Goal: Task Accomplishment & Management: Manage account settings

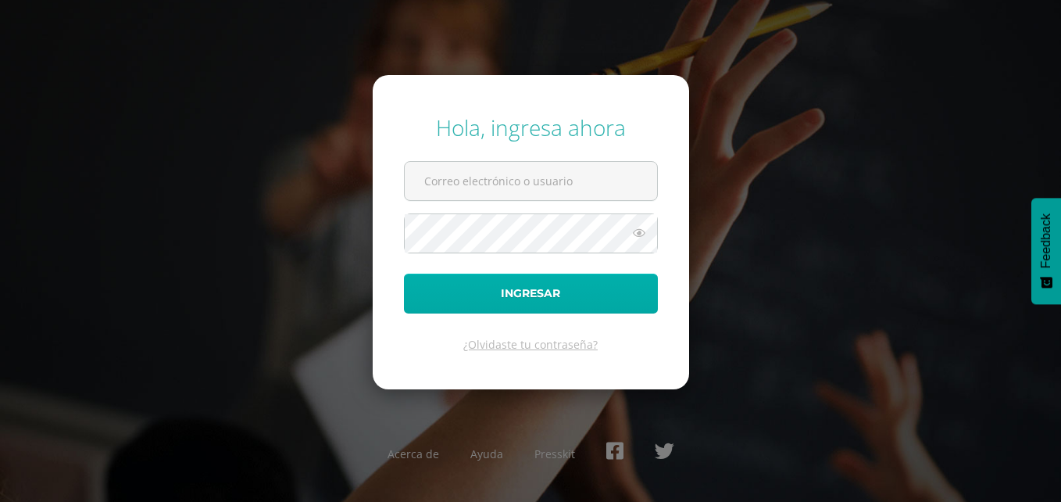
type input "[PERSON_NAME][EMAIL_ADDRESS][PERSON_NAME][DOMAIN_NAME]"
click at [538, 306] on button "Ingresar" at bounding box center [531, 294] width 254 height 40
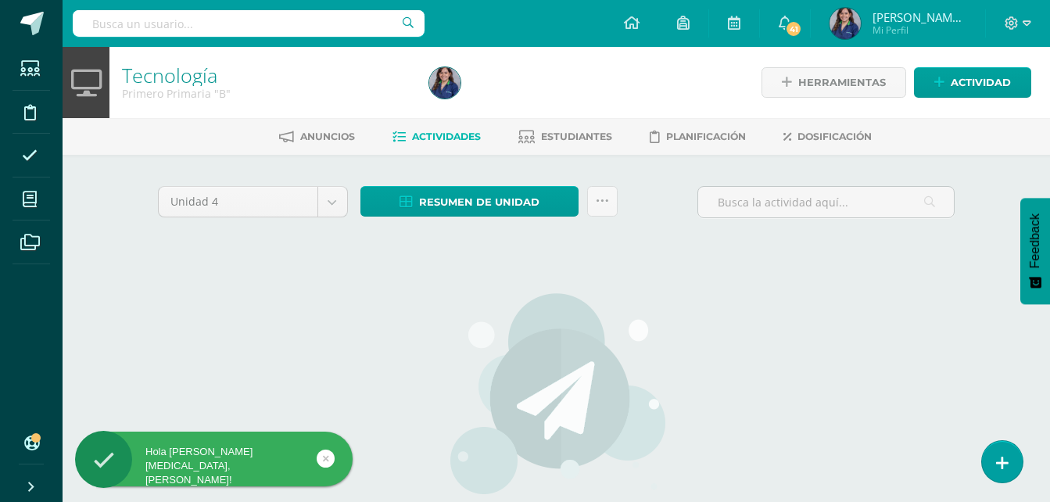
click at [898, 20] on span "[PERSON_NAME][MEDICAL_DATA]" at bounding box center [919, 17] width 94 height 16
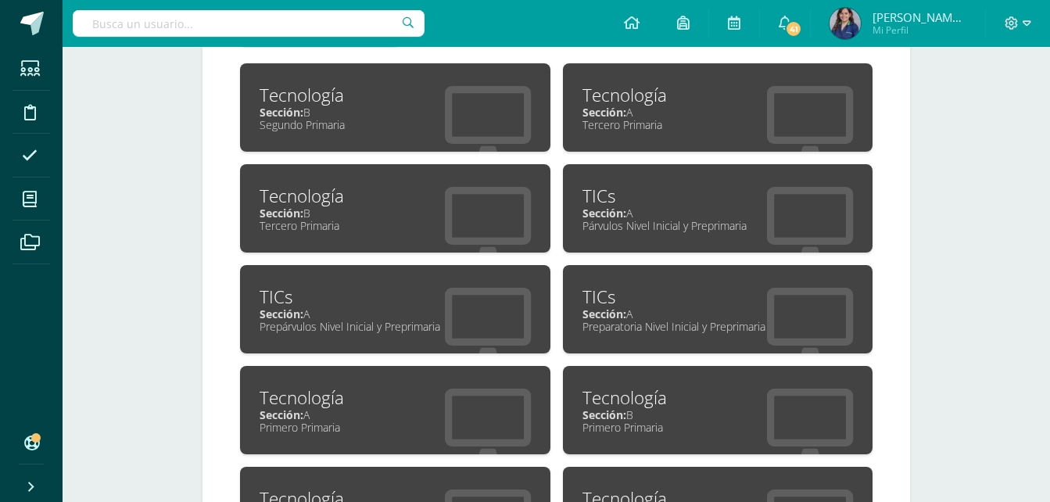
scroll to position [717, 0]
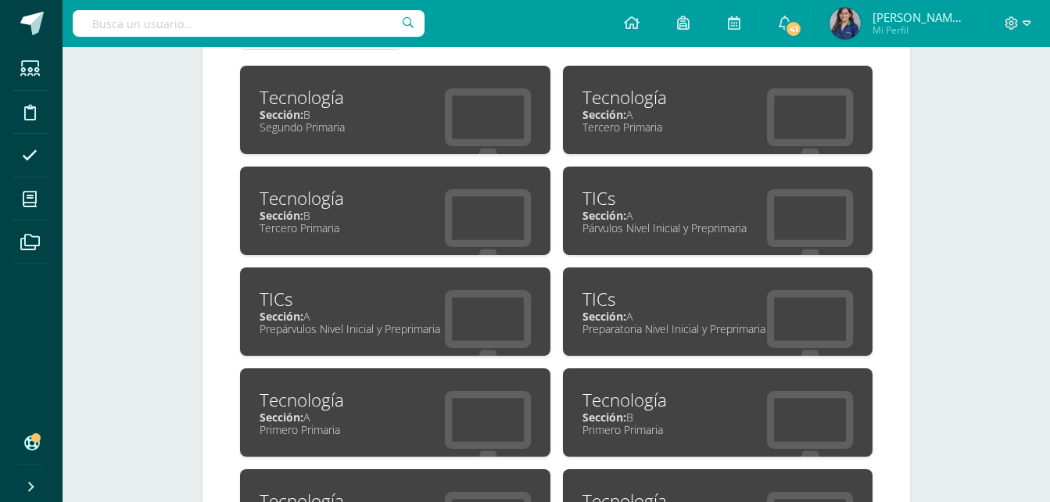
click at [661, 199] on div "TICs" at bounding box center [717, 198] width 271 height 24
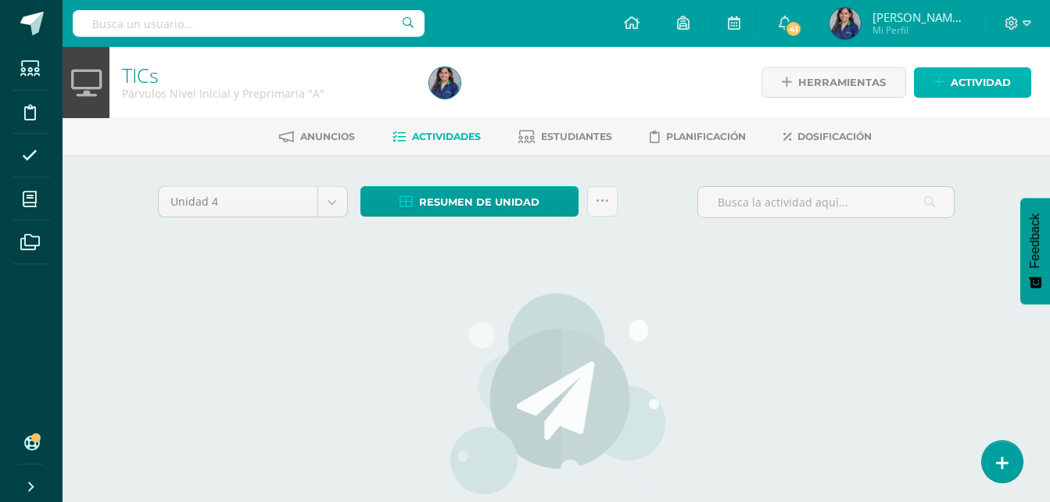
click at [930, 77] on link "Actividad" at bounding box center [972, 82] width 117 height 30
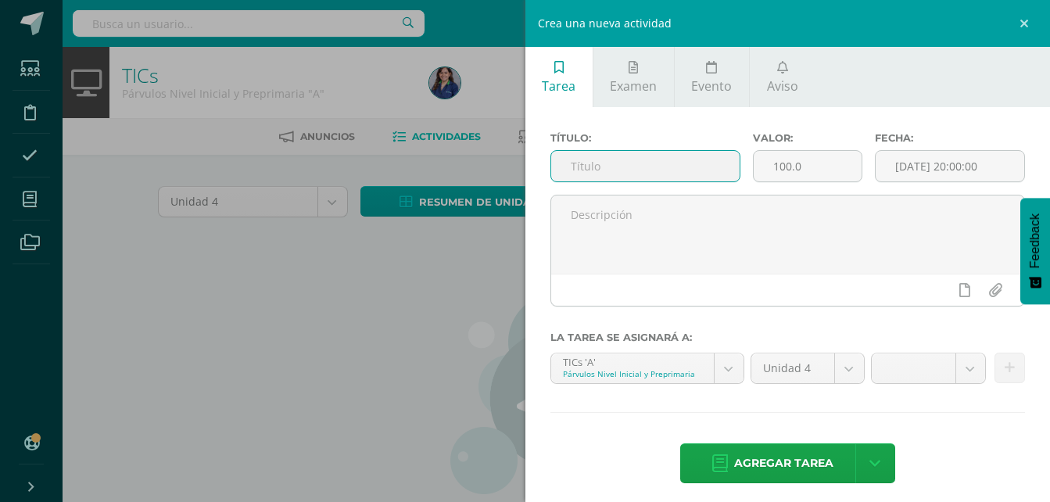
click at [610, 173] on input "text" at bounding box center [645, 166] width 189 height 30
type input "El teclado"
click at [890, 170] on input "[DATE] 20:00:00" at bounding box center [949, 166] width 148 height 30
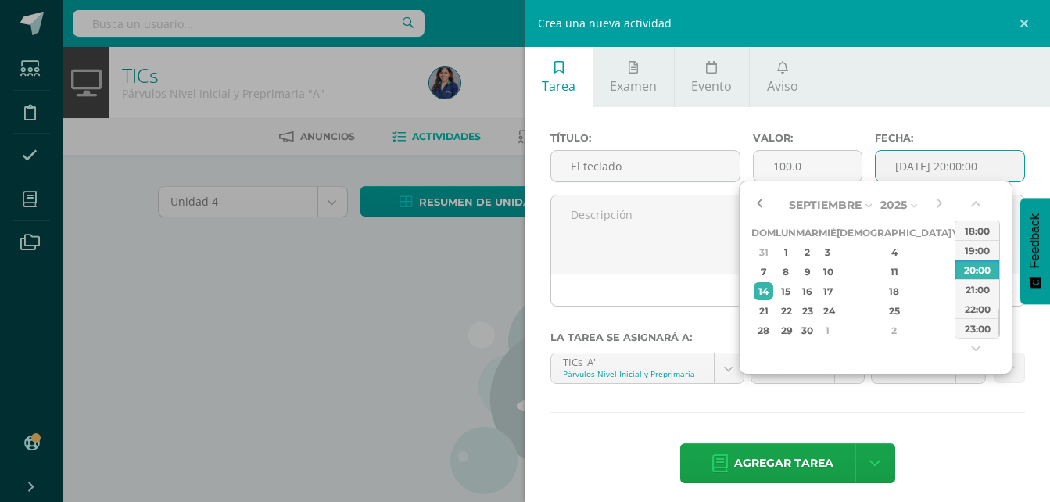
click at [766, 202] on button "button" at bounding box center [759, 204] width 16 height 23
click at [767, 202] on button "button" at bounding box center [759, 204] width 16 height 23
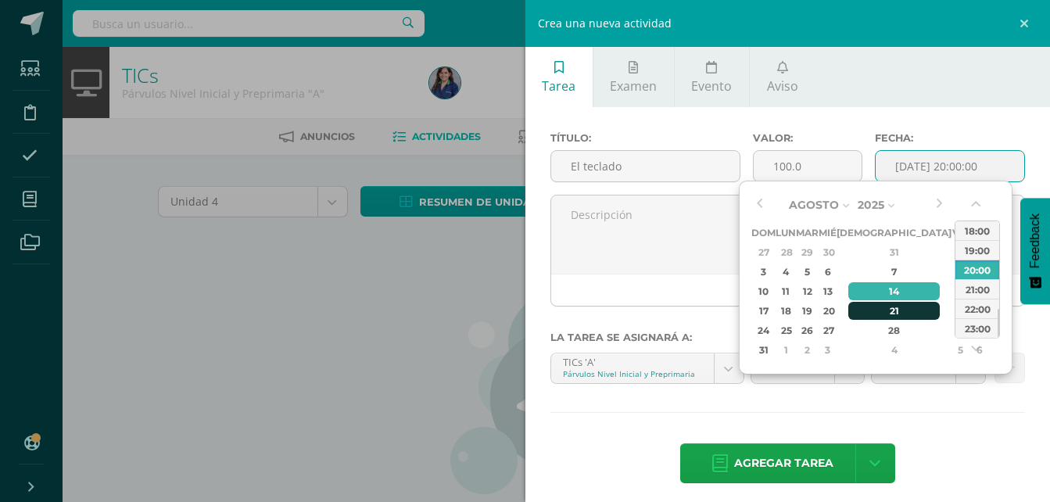
click at [879, 314] on div "21" at bounding box center [894, 311] width 92 height 18
type input "2025-08-21 20:00"
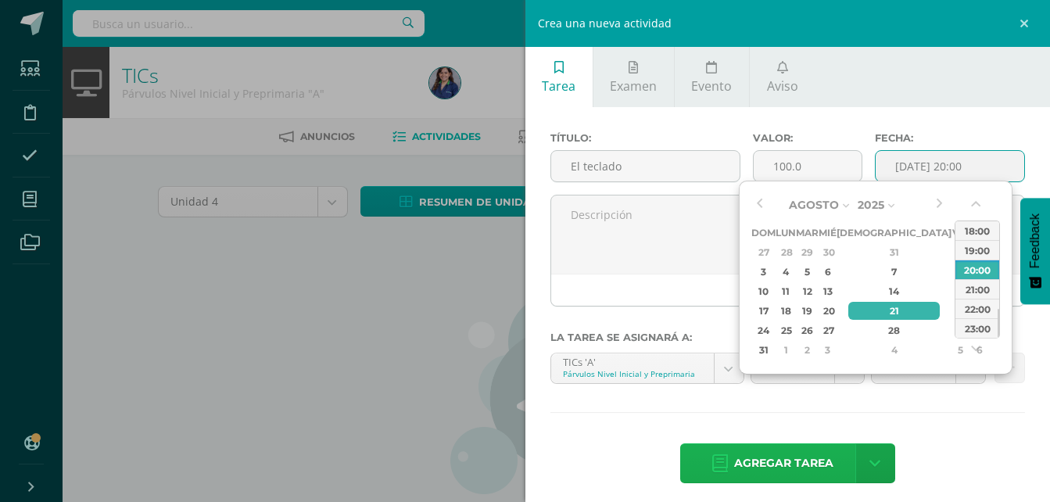
click at [828, 466] on link "Agregar tarea" at bounding box center [772, 463] width 184 height 40
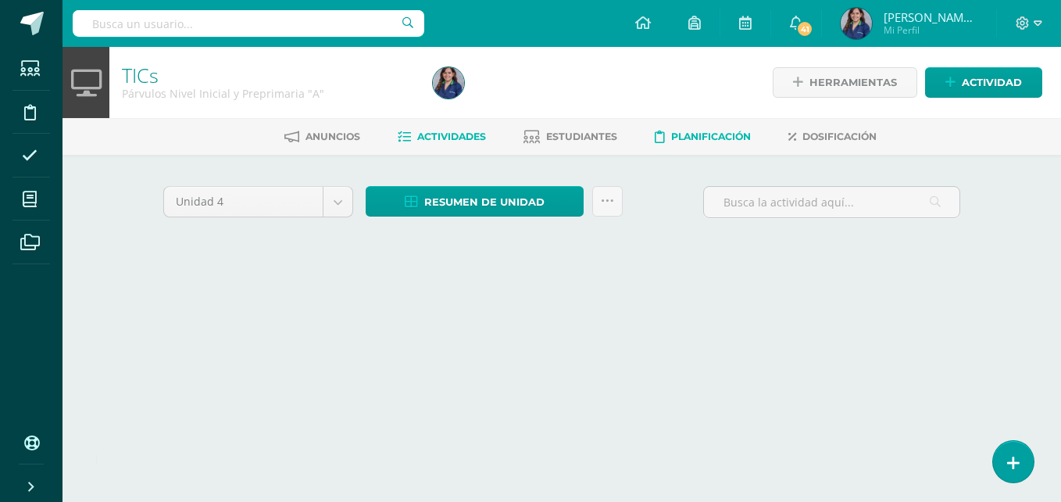
click at [702, 145] on link "Planificación" at bounding box center [703, 136] width 96 height 25
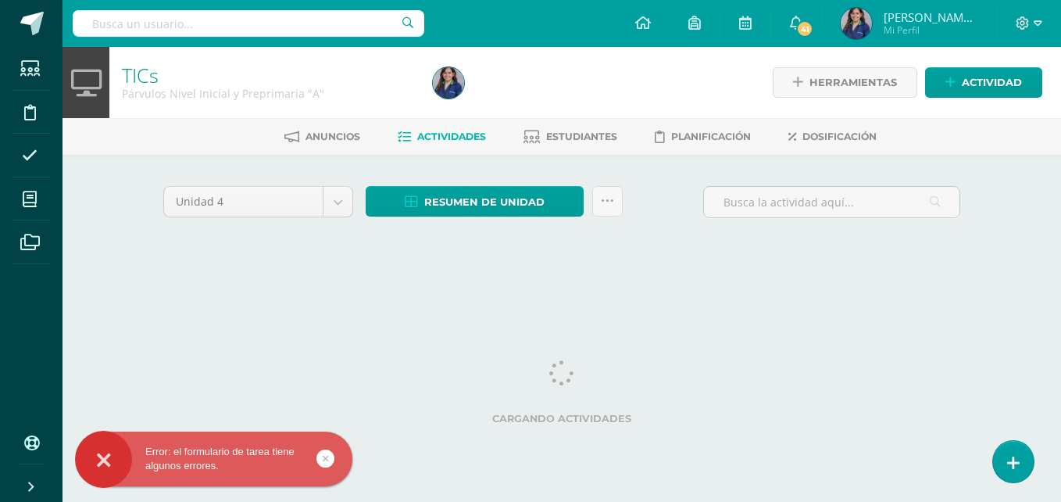
click at [778, 136] on ul "Anuncios Actividades Estudiantes Planificación Dosificación" at bounding box center [580, 136] width 999 height 26
click at [812, 134] on span "Dosificación" at bounding box center [840, 137] width 74 height 12
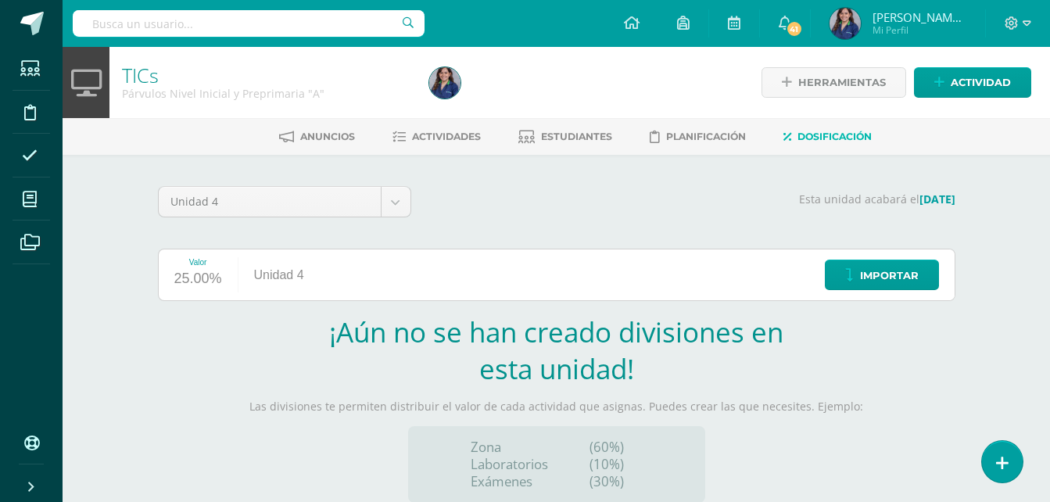
scroll to position [160, 0]
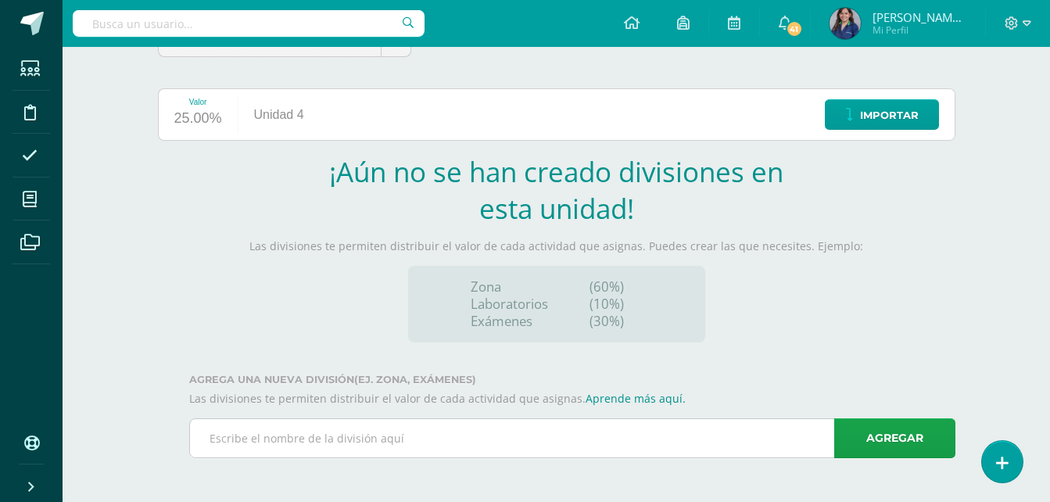
click at [588, 441] on input "text" at bounding box center [572, 438] width 764 height 38
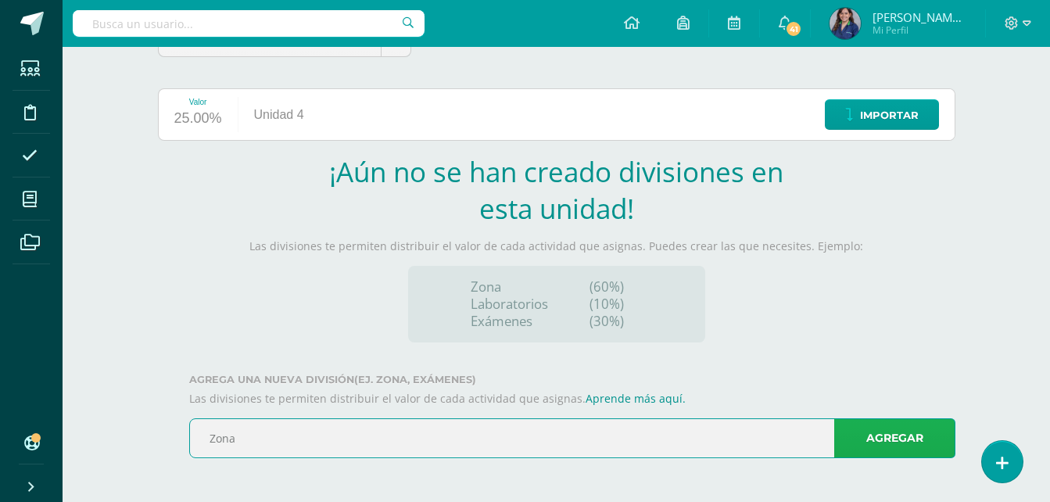
type input "Zona"
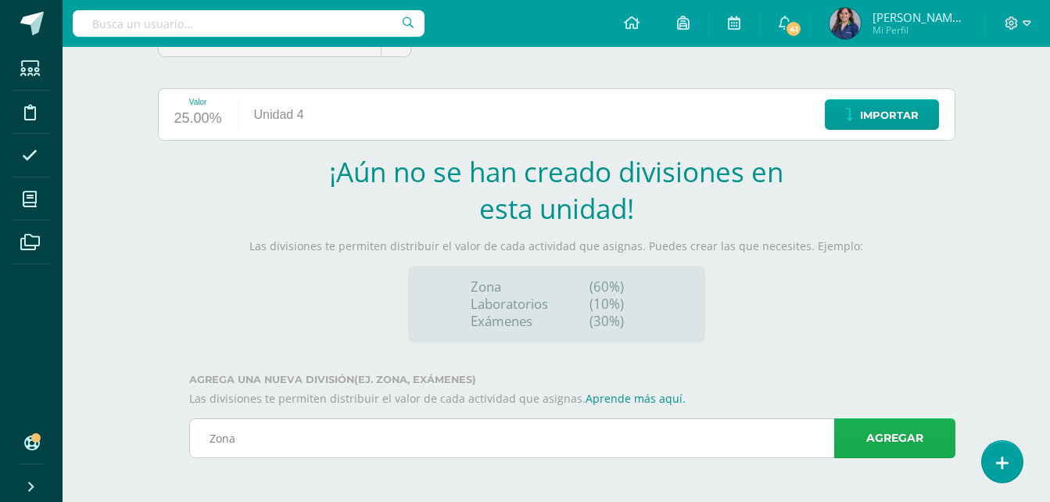
click at [874, 448] on link "Agregar" at bounding box center [894, 438] width 121 height 40
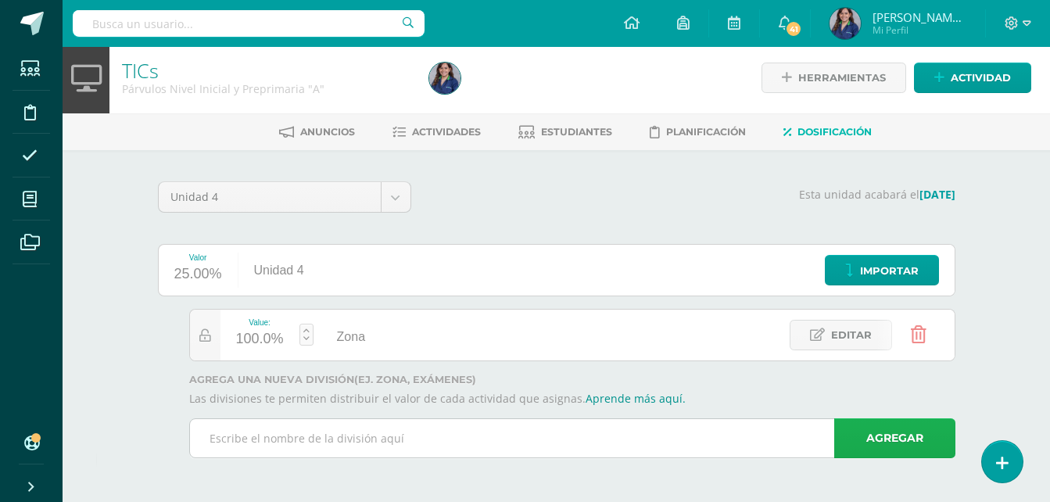
scroll to position [5, 0]
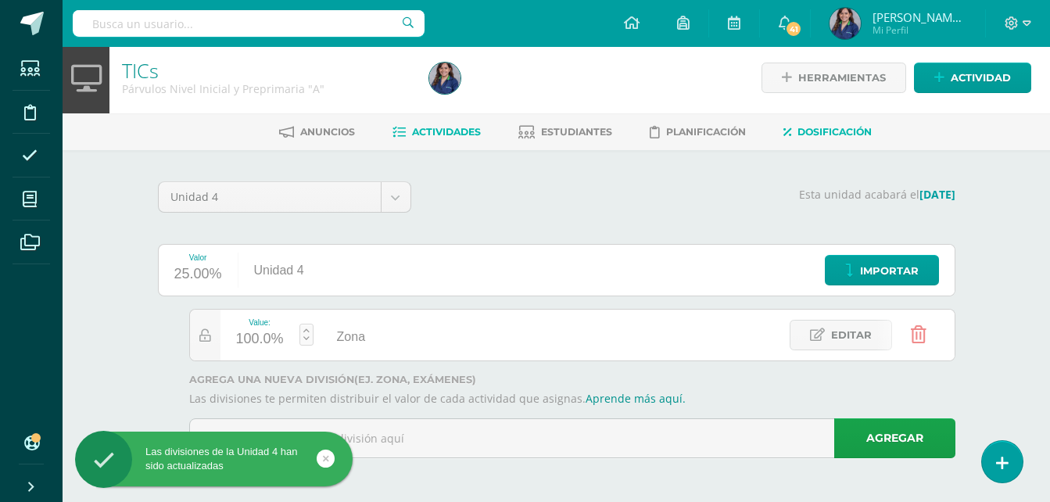
click at [424, 133] on span "Actividades" at bounding box center [446, 132] width 69 height 12
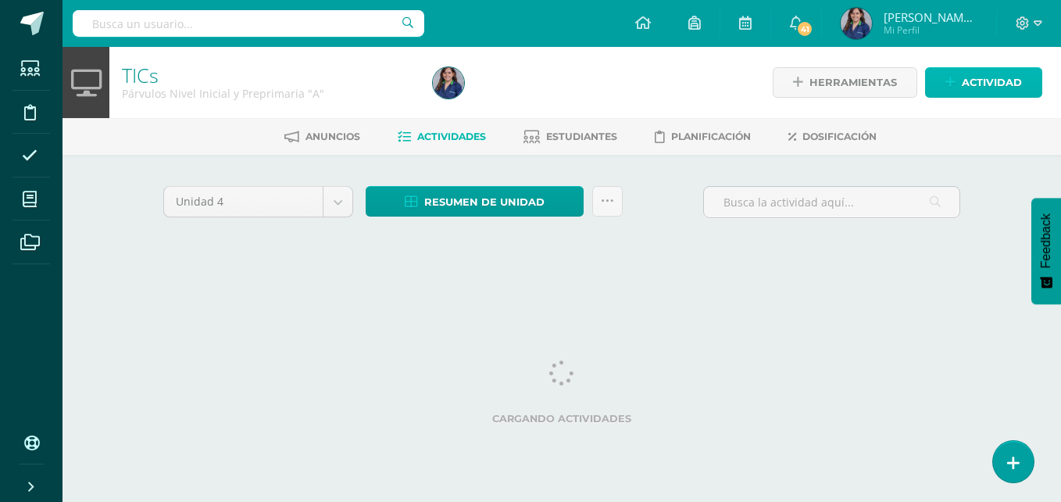
click at [973, 81] on span "Actividad" at bounding box center [992, 82] width 60 height 29
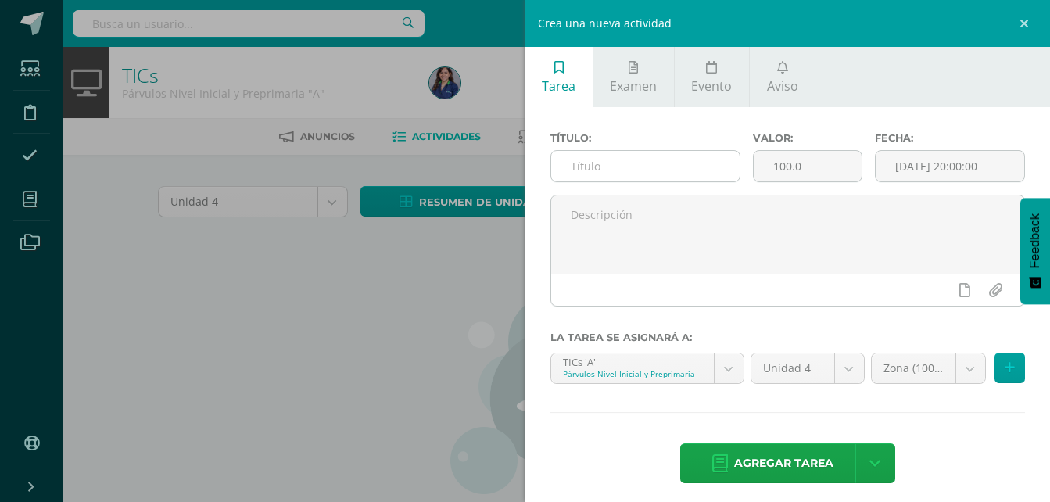
click at [703, 161] on input "text" at bounding box center [645, 166] width 189 height 30
click at [707, 164] on input "text" at bounding box center [645, 166] width 189 height 30
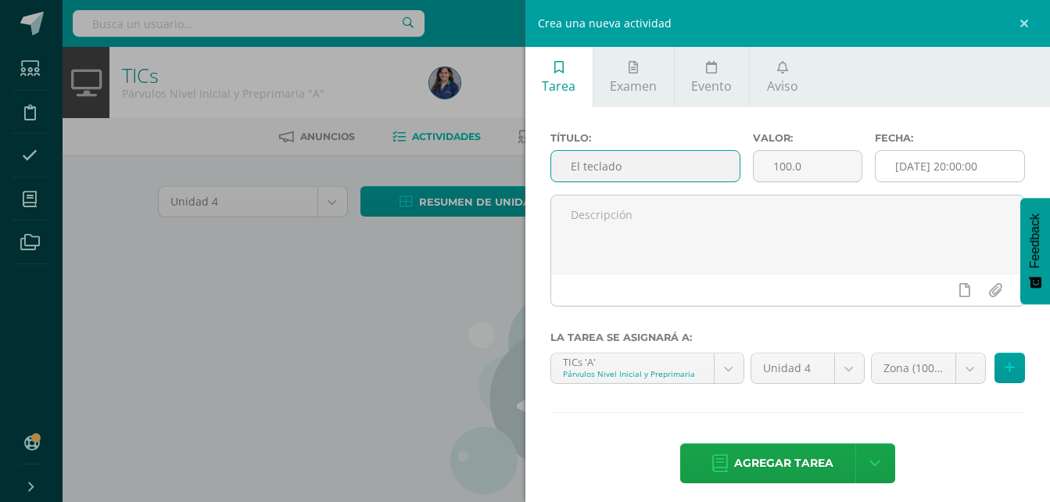
type input "El teclado"
click at [902, 160] on input "[DATE] 20:00:00" at bounding box center [949, 166] width 148 height 30
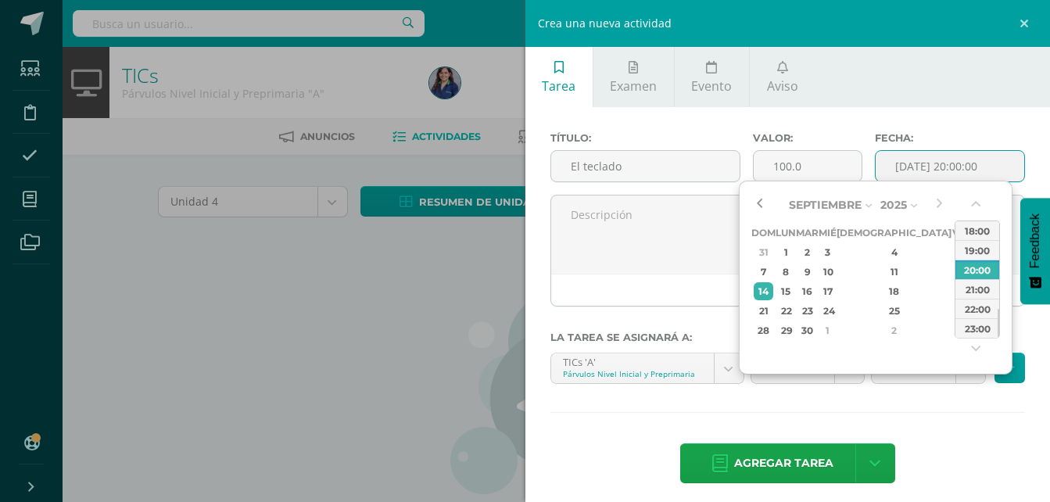
click at [761, 210] on button "button" at bounding box center [759, 204] width 16 height 23
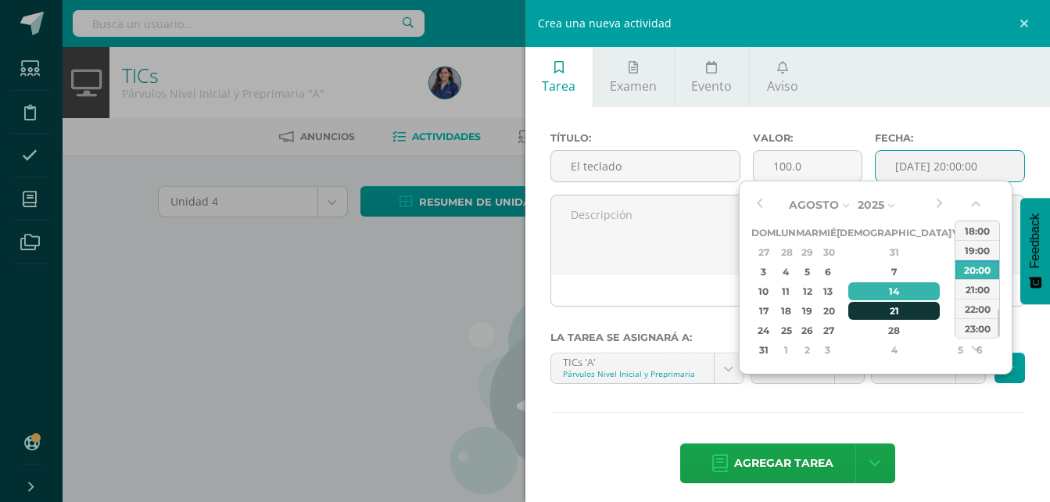
click at [878, 314] on div "21" at bounding box center [894, 311] width 92 height 18
type input "2025-08-21 20:00"
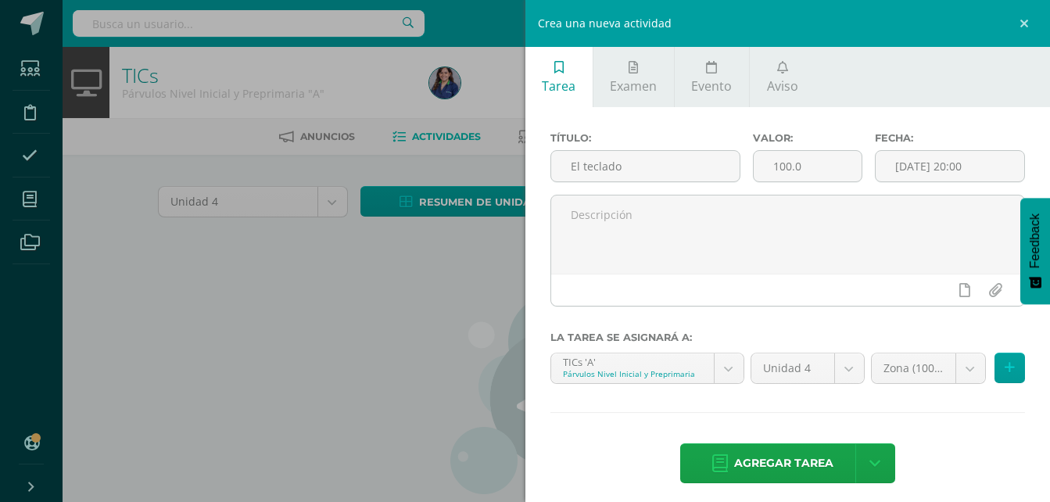
click at [854, 424] on div "Título: El teclado Valor: 100.0 Fecha: 2025-08-21 20:00 La tarea se asignará a:…" at bounding box center [787, 309] width 525 height 404
click at [739, 473] on span "Agregar tarea" at bounding box center [783, 463] width 99 height 38
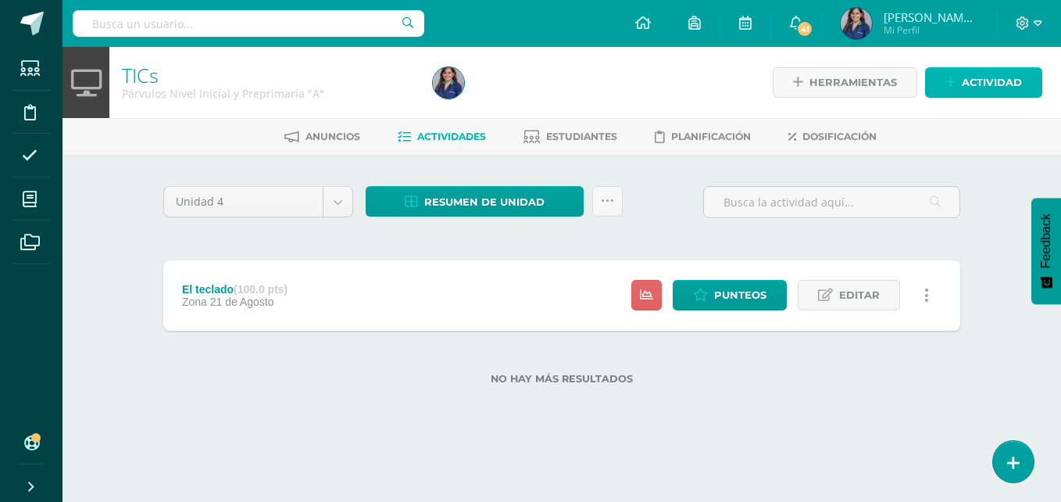
click at [1012, 82] on span "Actividad" at bounding box center [992, 82] width 60 height 29
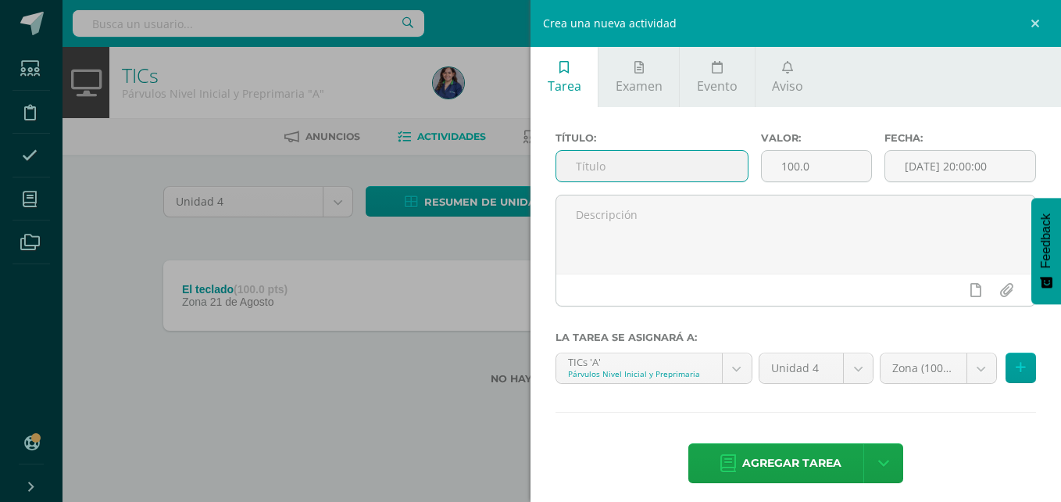
click at [674, 161] on input "text" at bounding box center [651, 166] width 191 height 30
type input "MouseBot"
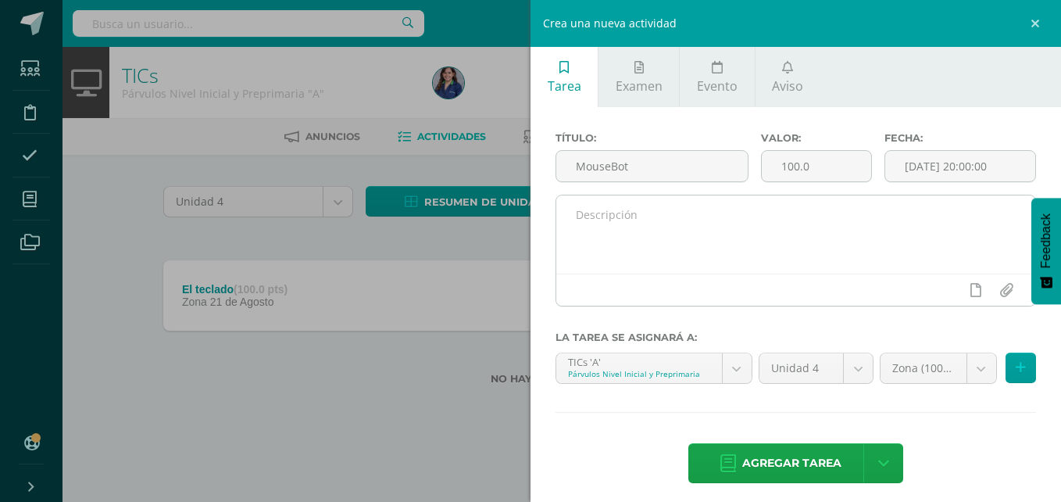
click at [947, 247] on textarea at bounding box center [795, 234] width 479 height 78
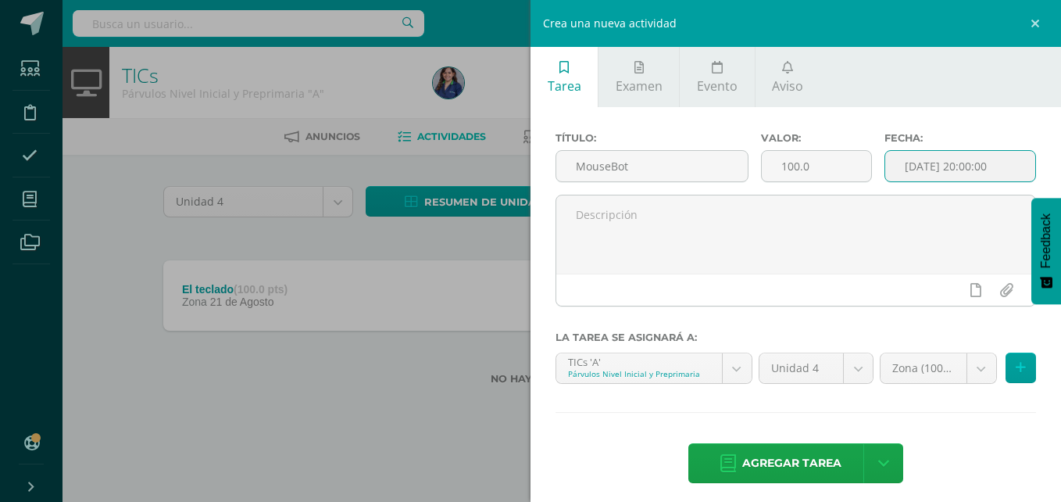
click at [901, 159] on input "[DATE] 20:00:00" at bounding box center [960, 166] width 150 height 30
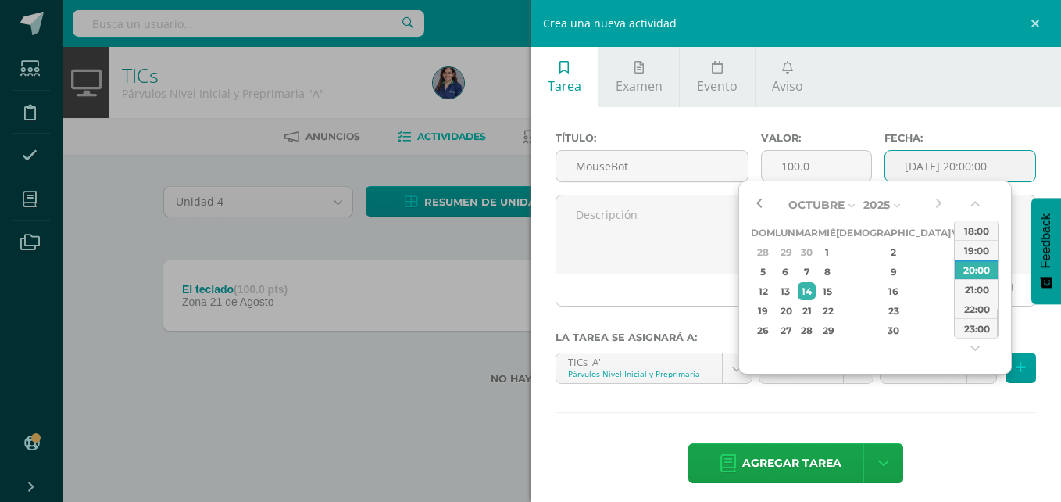
click at [767, 208] on button "button" at bounding box center [759, 204] width 16 height 23
click at [885, 305] on div "25" at bounding box center [894, 311] width 92 height 18
type input "2025-09-25 20:00"
click at [781, 420] on div "Título: MouseBot Valor: 100.0 Fecha: 2025-09-25 20:00 La tarea se asignará a: T…" at bounding box center [796, 309] width 531 height 404
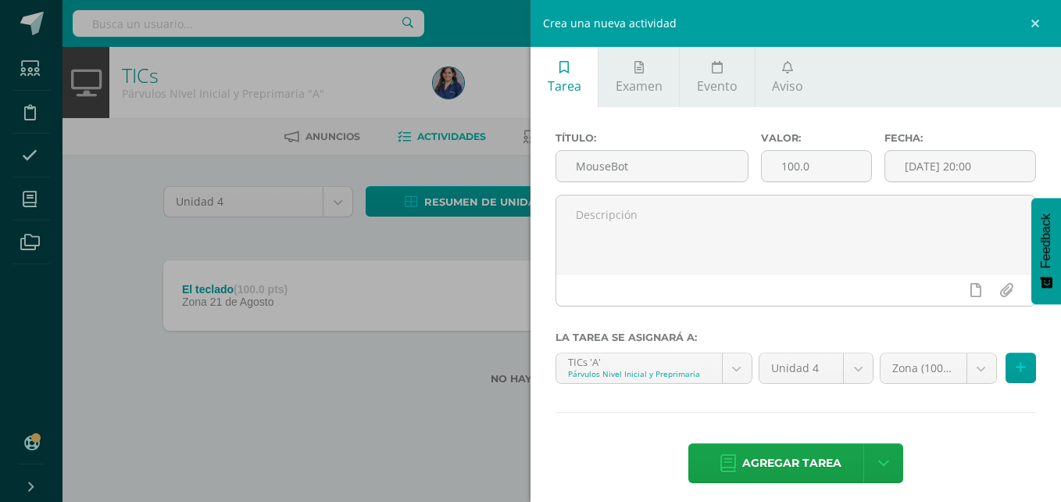
click at [809, 449] on span "Agregar tarea" at bounding box center [791, 463] width 99 height 38
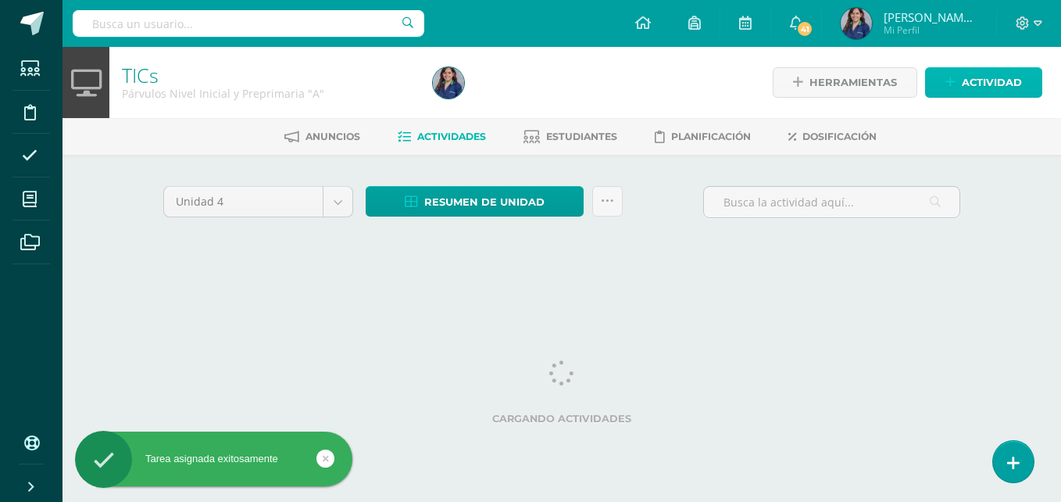
click at [1011, 94] on span "Actividad" at bounding box center [992, 82] width 60 height 29
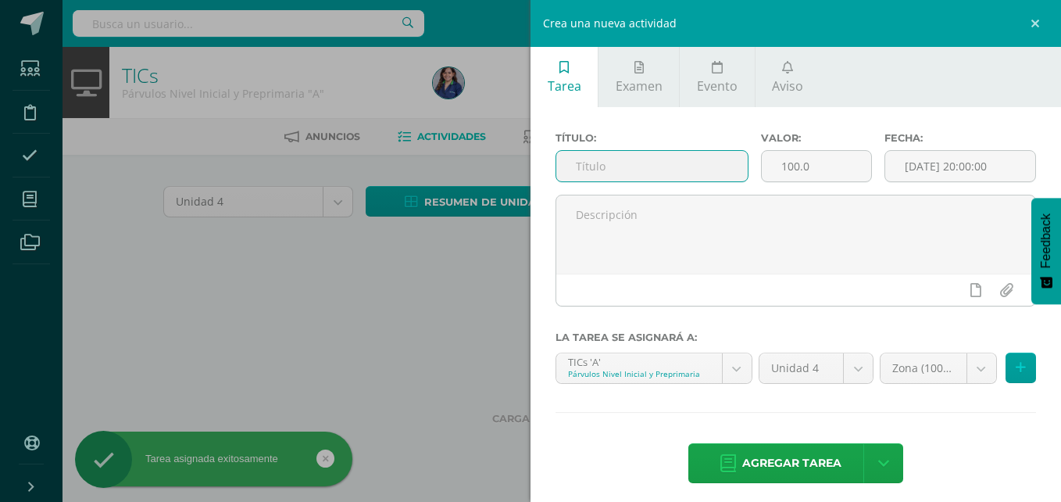
click at [692, 163] on input "text" at bounding box center [651, 166] width 191 height 30
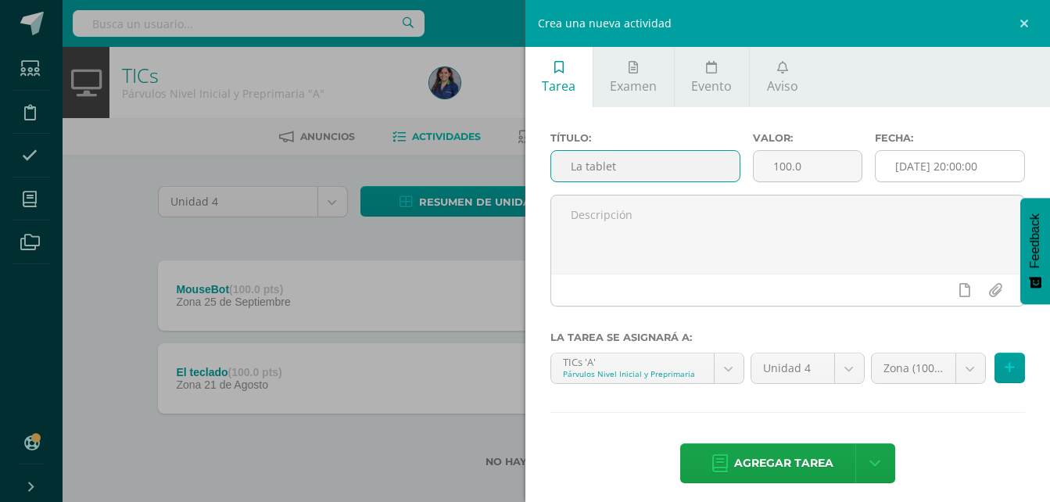
type input "La tablet"
click at [891, 159] on input "[DATE] 20:00:00" at bounding box center [949, 166] width 148 height 30
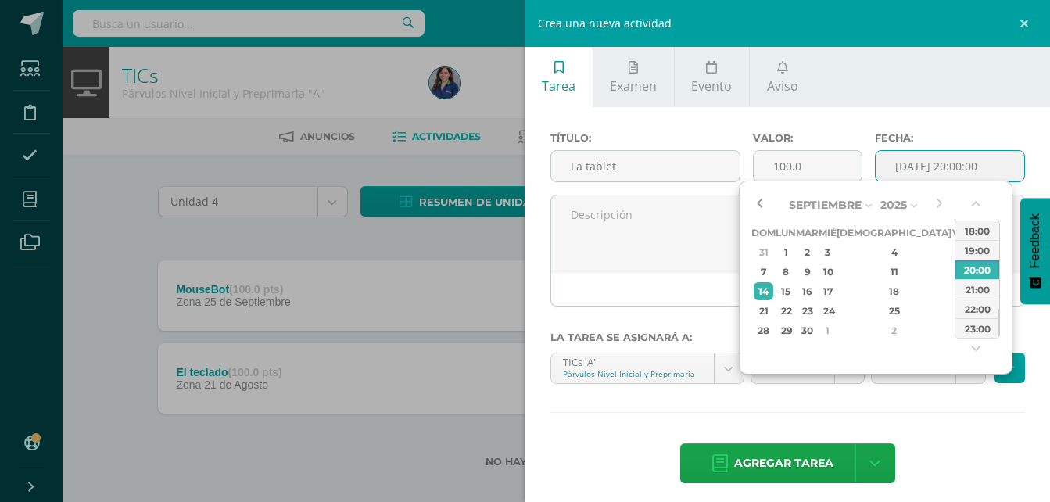
click at [757, 202] on button "button" at bounding box center [759, 204] width 16 height 23
click at [875, 275] on div "11" at bounding box center [894, 272] width 92 height 18
type input "2025-09-11 20:00"
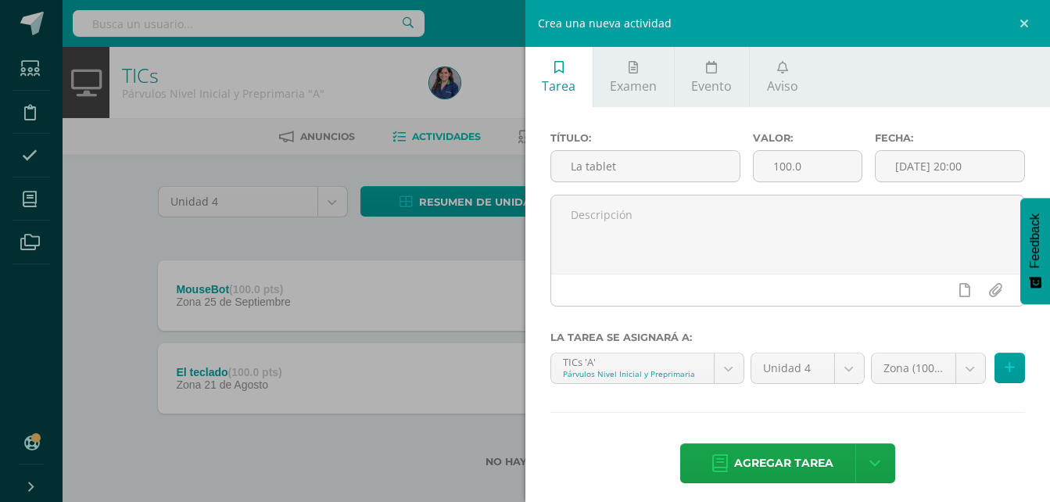
click at [761, 402] on div "Título: La tablet Valor: 100.0 Fecha: 2025-09-11 20:00 La tarea se asignará a: …" at bounding box center [787, 309] width 525 height 404
click at [752, 469] on span "Agregar tarea" at bounding box center [783, 463] width 99 height 38
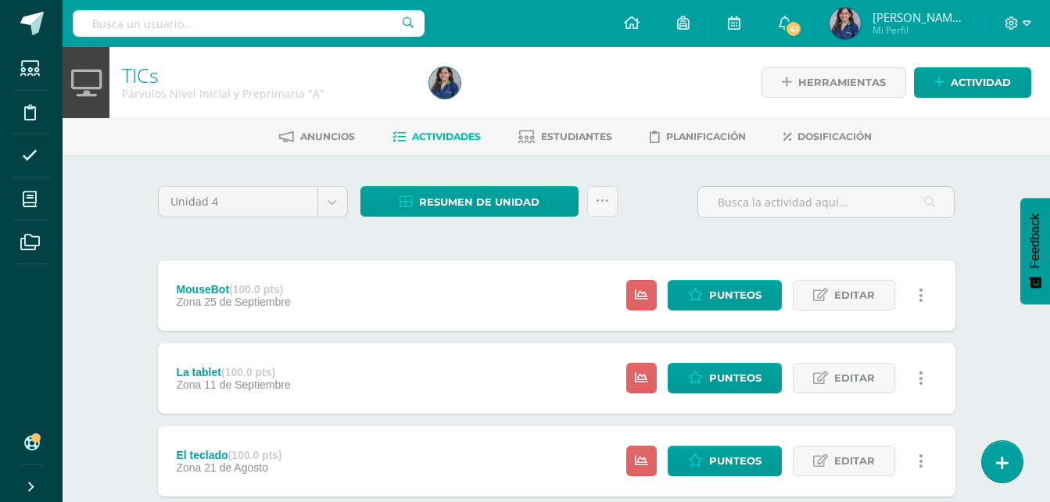
click at [940, 23] on span "[PERSON_NAME][MEDICAL_DATA]" at bounding box center [919, 17] width 94 height 16
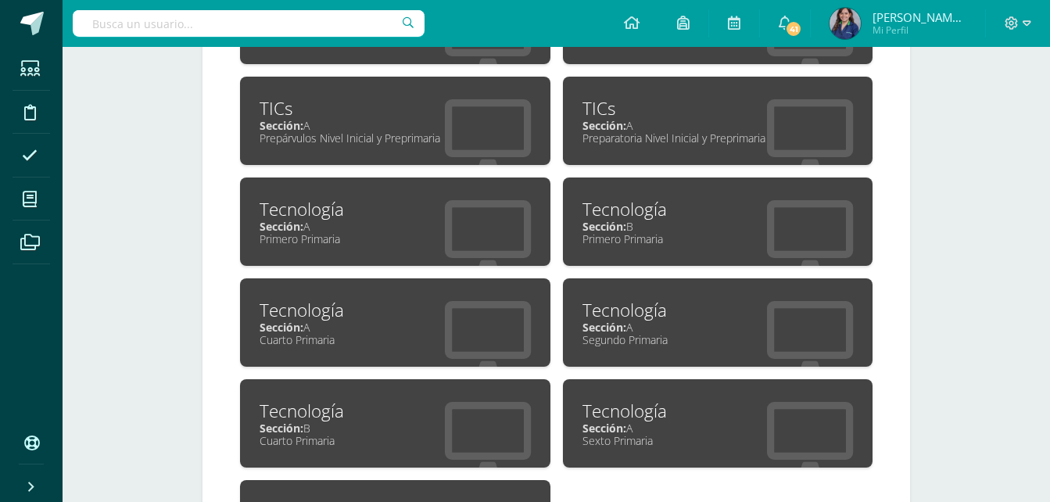
scroll to position [905, 0]
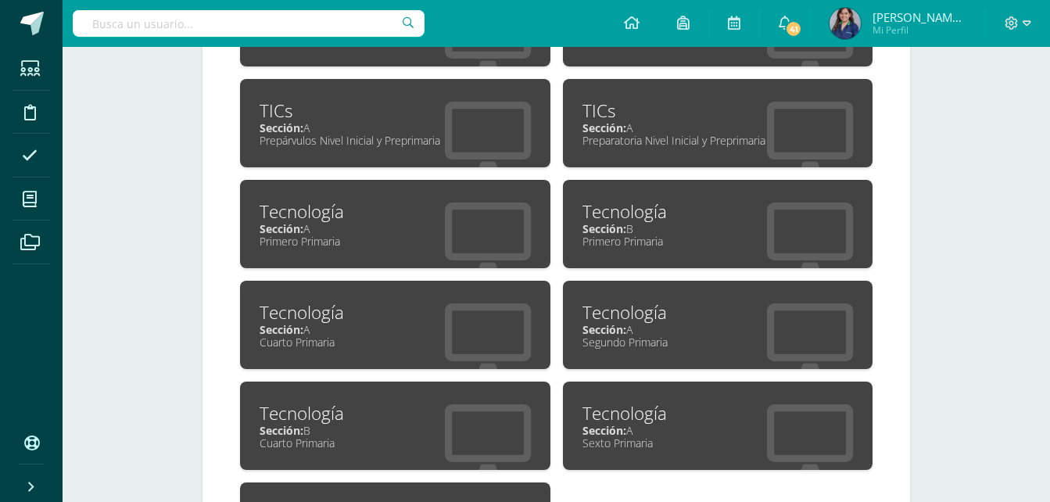
click at [402, 113] on div "TICs" at bounding box center [394, 110] width 271 height 24
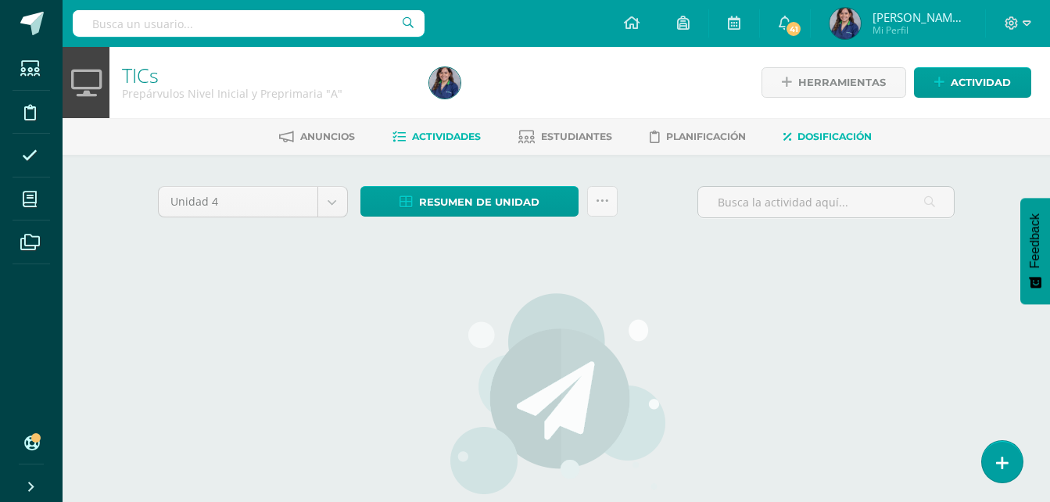
click at [864, 141] on span "Dosificación" at bounding box center [834, 137] width 74 height 12
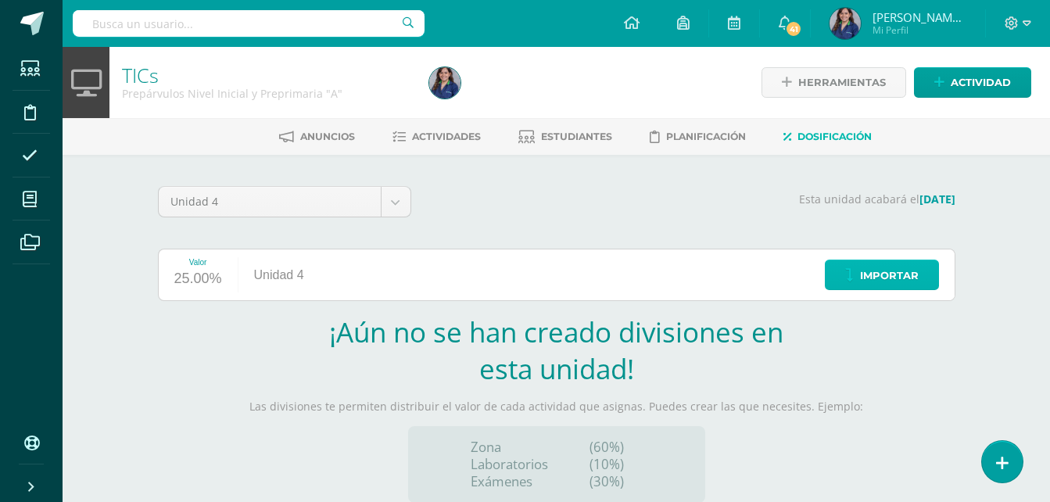
click at [888, 277] on span "Importar" at bounding box center [889, 275] width 59 height 29
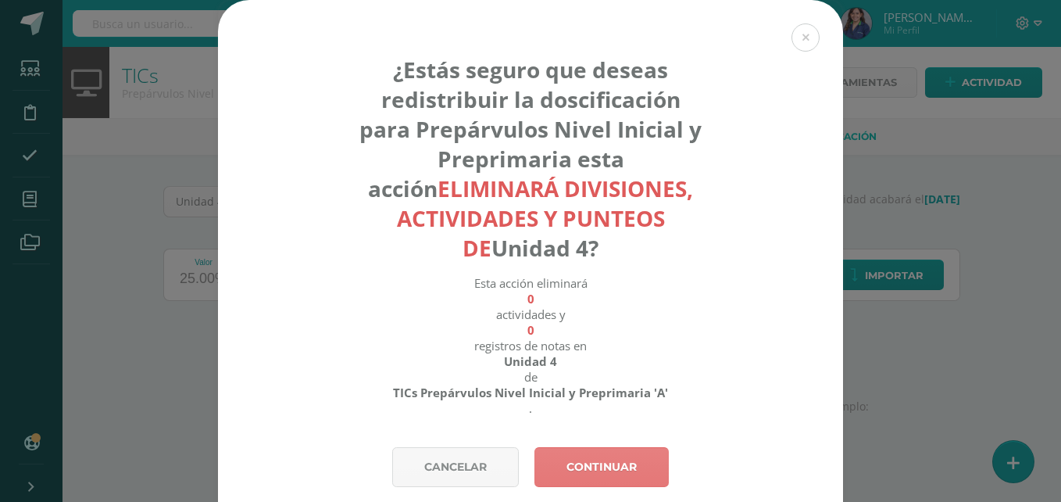
click at [562, 471] on link "Continuar" at bounding box center [602, 467] width 134 height 40
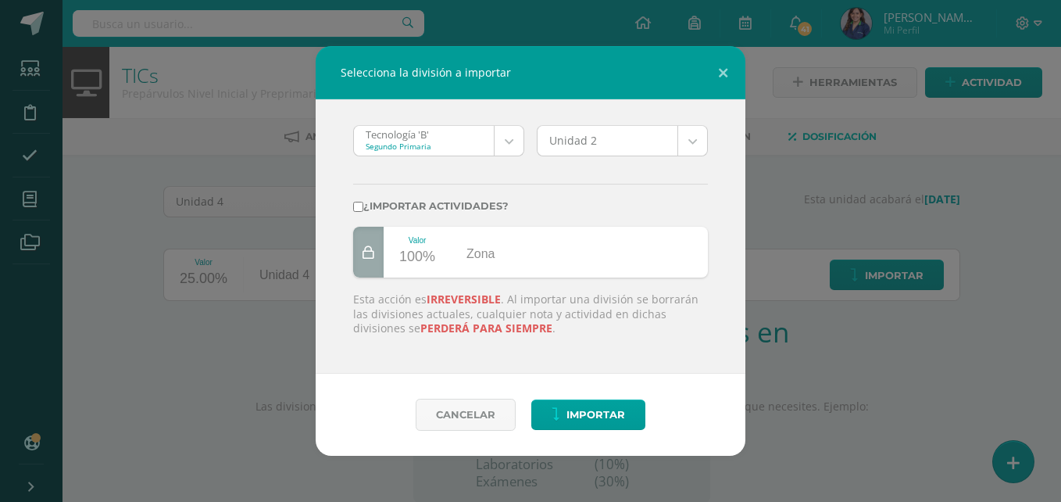
click at [511, 138] on body "Selecciona la división a importar Tecnología 'B' Segundo Primaria Tecnología 'B…" at bounding box center [530, 331] width 1061 height 662
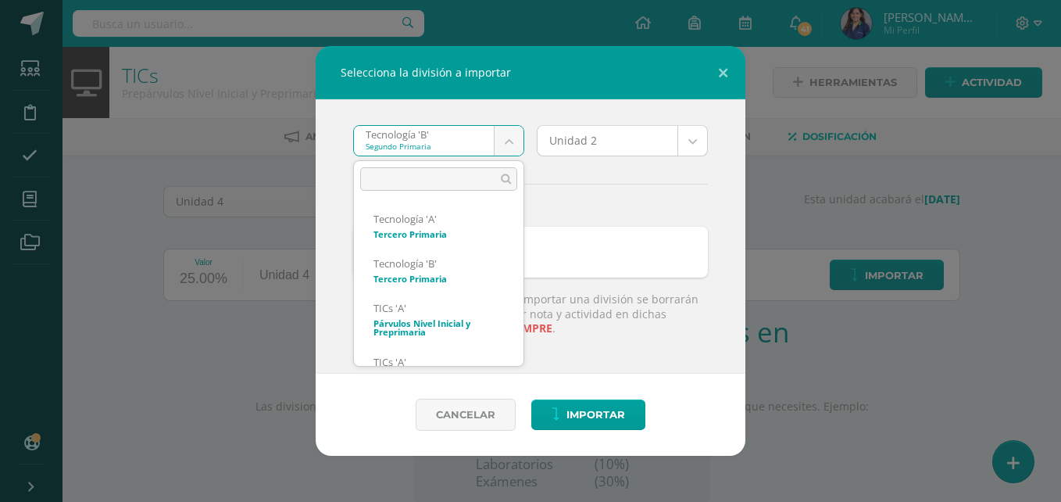
scroll to position [48, 0]
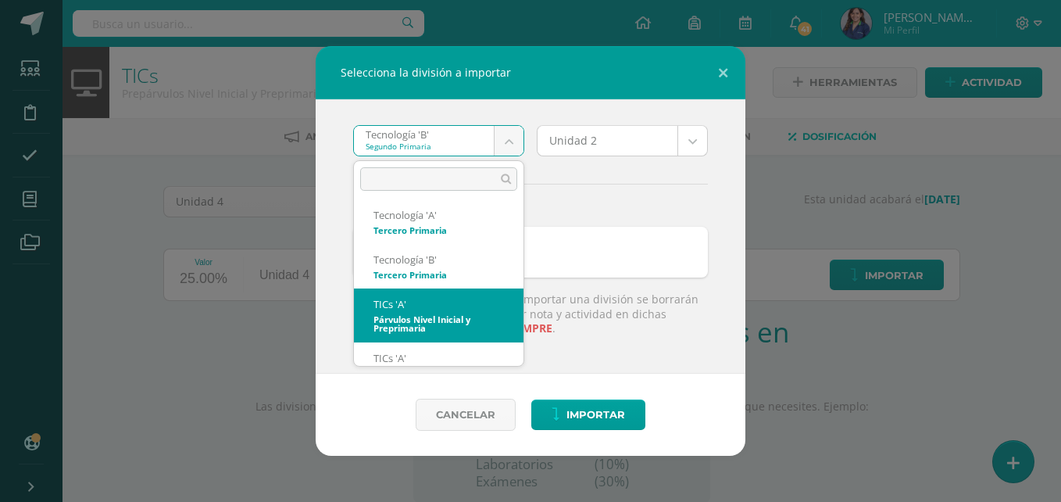
select select "3665"
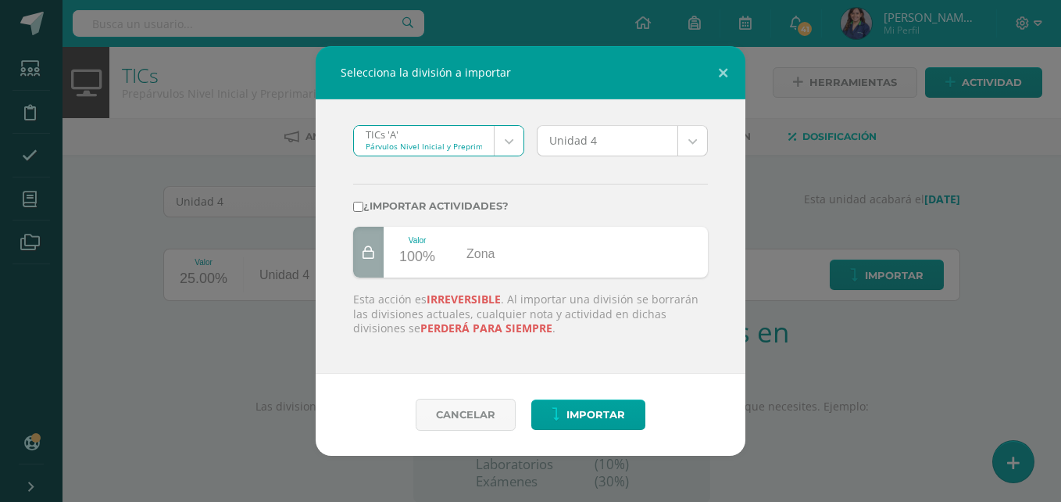
click at [360, 209] on input "¿Importar actividades?" at bounding box center [358, 207] width 10 height 10
checkbox input "true"
click at [547, 413] on button "Importar" at bounding box center [588, 414] width 114 height 30
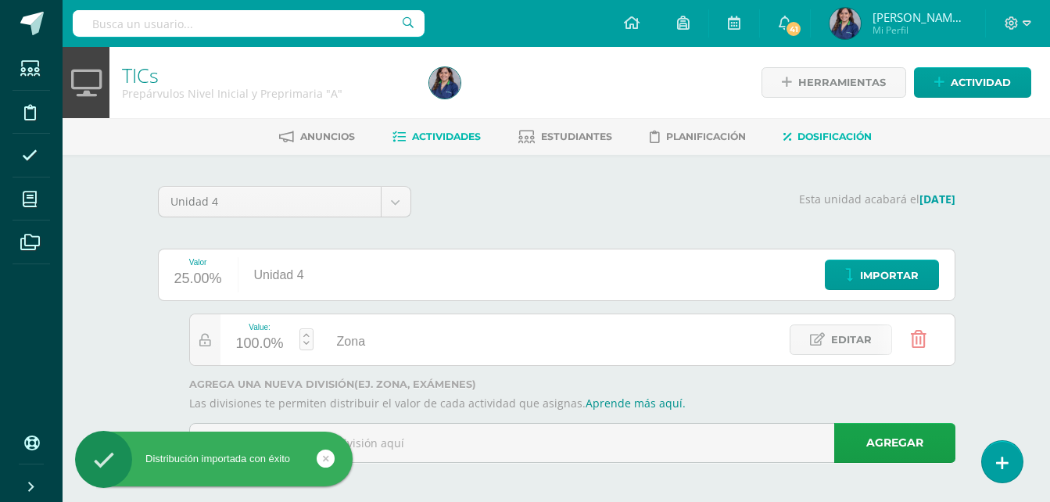
click at [459, 134] on span "Actividades" at bounding box center [446, 137] width 69 height 12
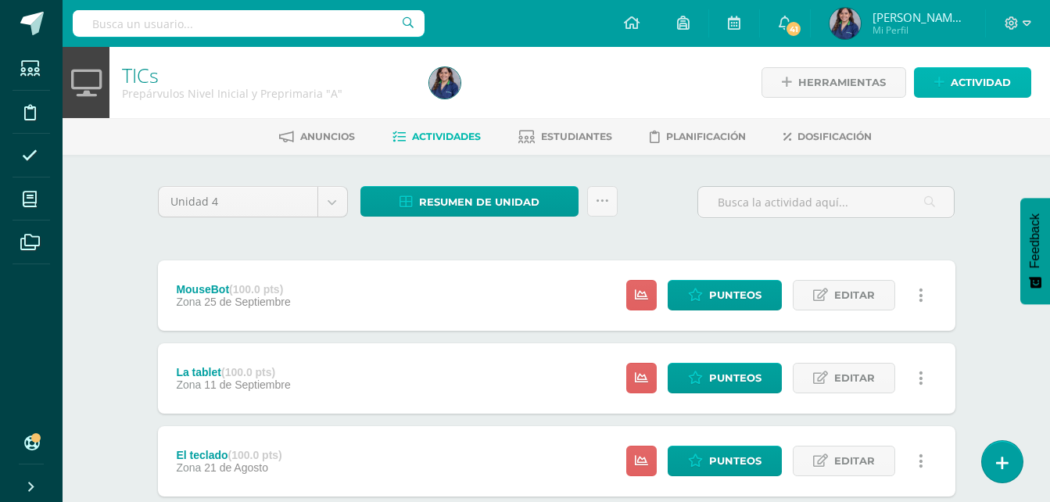
click at [1011, 84] on link "Actividad" at bounding box center [972, 82] width 117 height 30
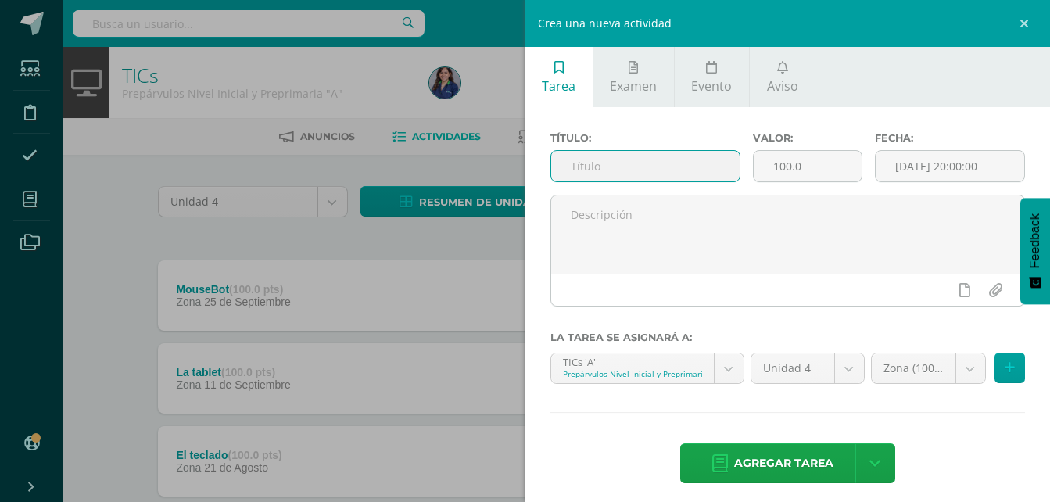
click at [713, 172] on input "text" at bounding box center [645, 166] width 189 height 30
type input "El internet"
click at [895, 161] on input "2025-10-14 20:00:00" at bounding box center [949, 166] width 148 height 30
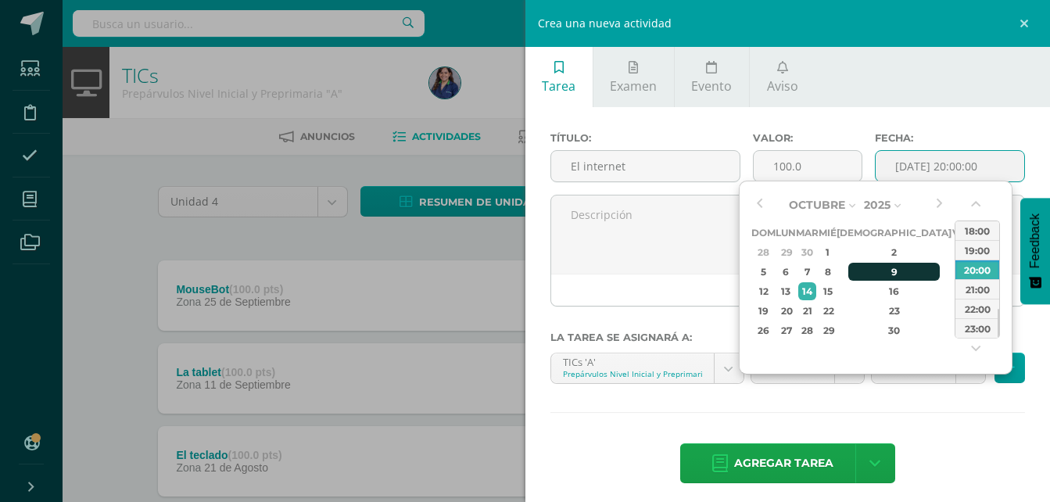
click at [866, 272] on div "9" at bounding box center [894, 272] width 92 height 18
type input "2025-10-09 20:00"
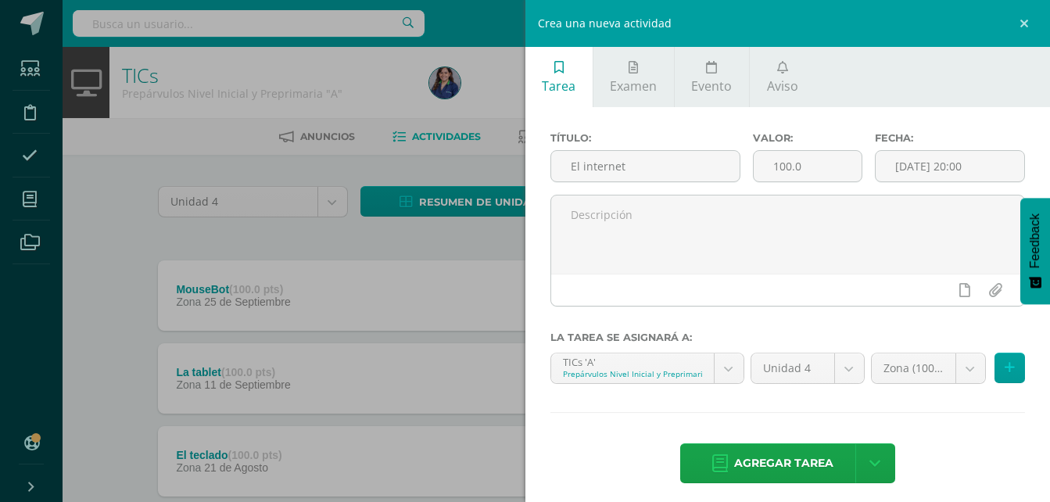
click at [751, 424] on div "Título: El internet Valor: 100.0 Fecha: 2025-10-09 20:00 La tarea se asignará a…" at bounding box center [787, 309] width 525 height 404
click at [763, 456] on span "Agregar tarea" at bounding box center [783, 463] width 99 height 38
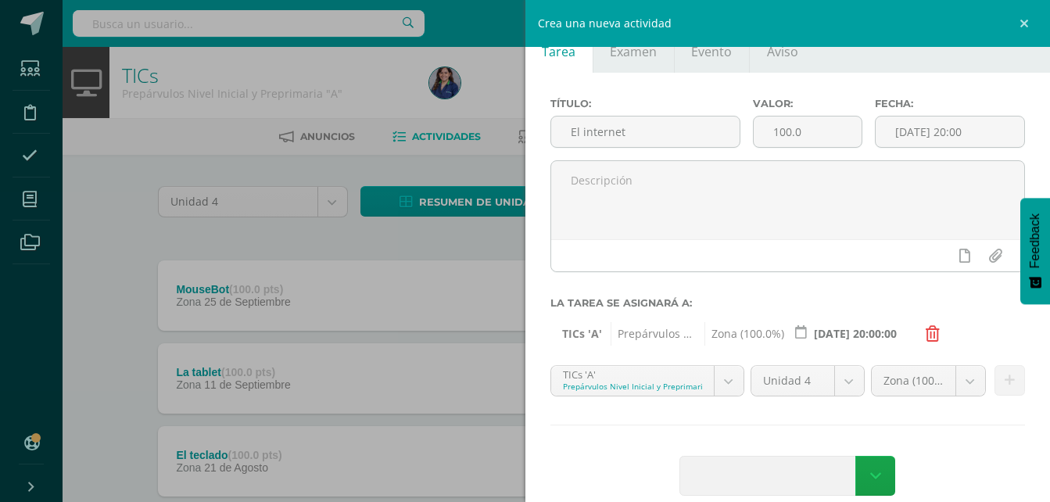
scroll to position [49, 0]
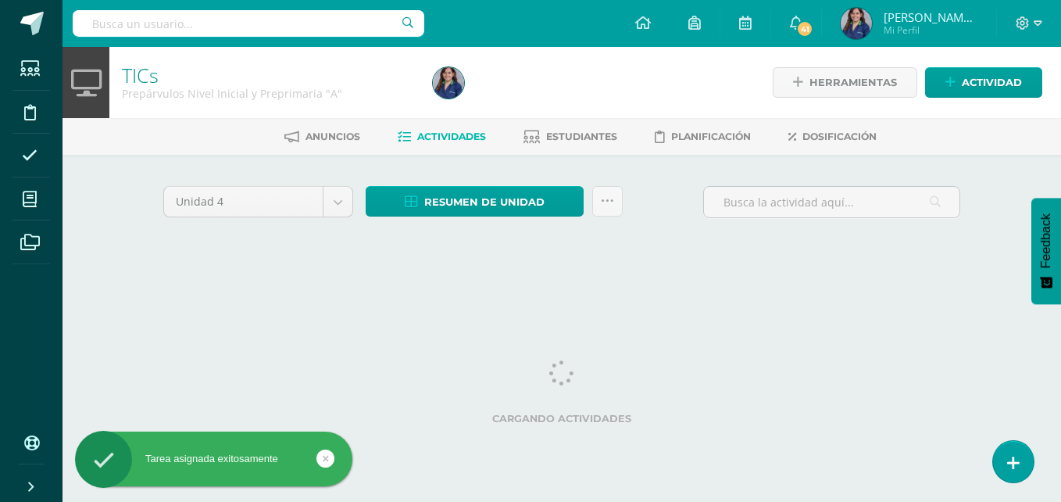
click at [909, 10] on span "[PERSON_NAME][MEDICAL_DATA]" at bounding box center [931, 17] width 94 height 16
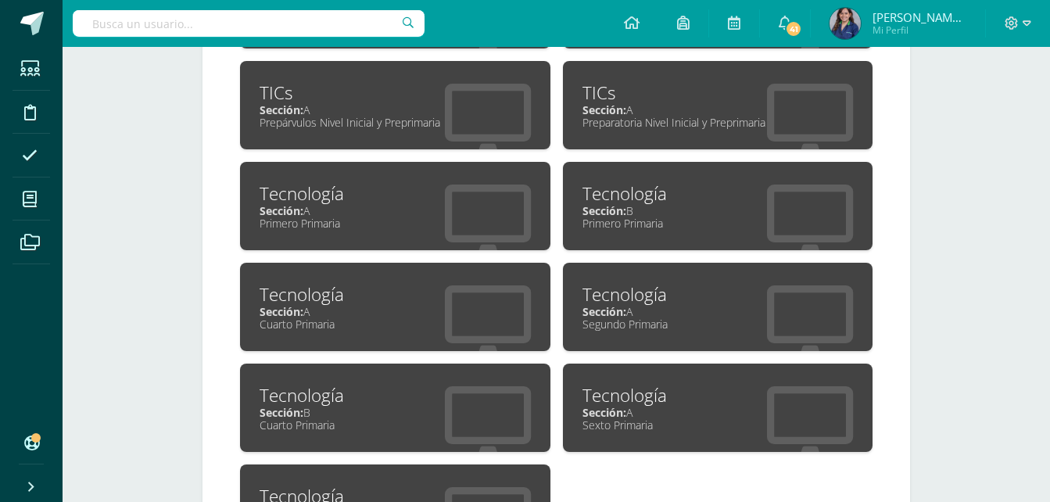
scroll to position [879, 0]
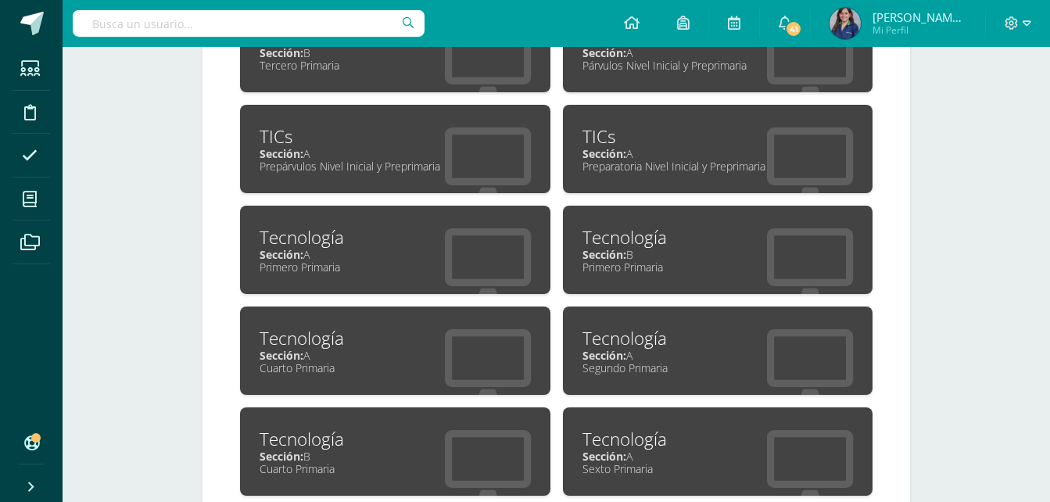
click at [665, 158] on div "Sección: A" at bounding box center [717, 153] width 271 height 15
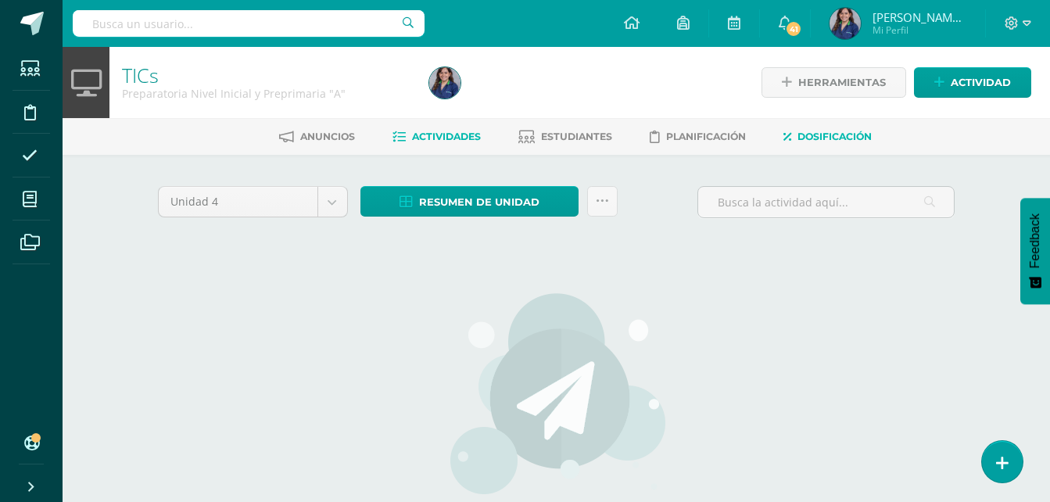
click at [855, 135] on span "Dosificación" at bounding box center [834, 137] width 74 height 12
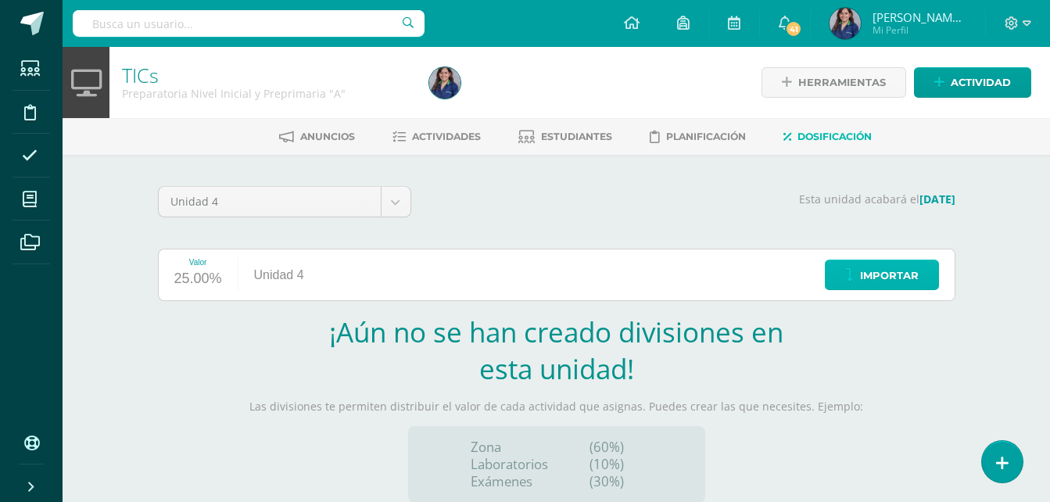
click at [841, 287] on link "Importar" at bounding box center [882, 274] width 114 height 30
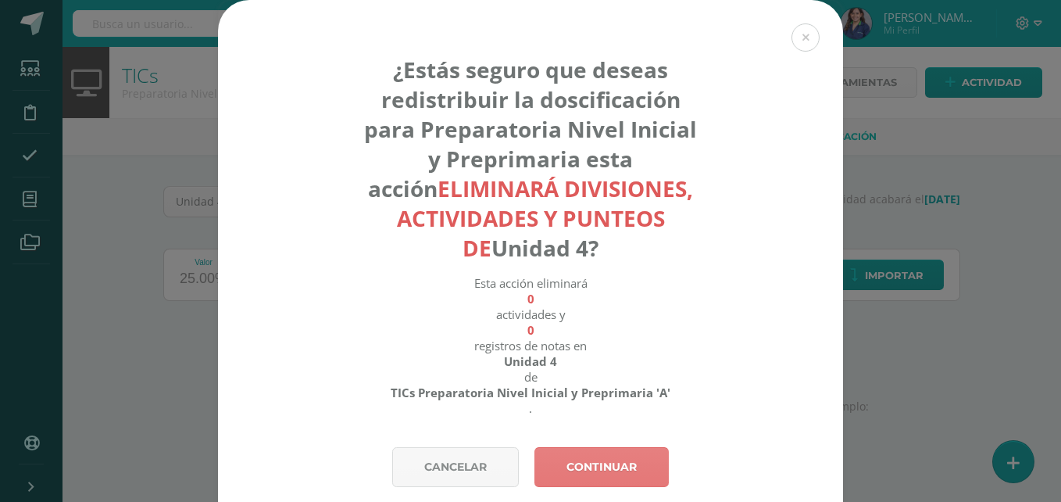
click at [595, 452] on link "Continuar" at bounding box center [602, 467] width 134 height 40
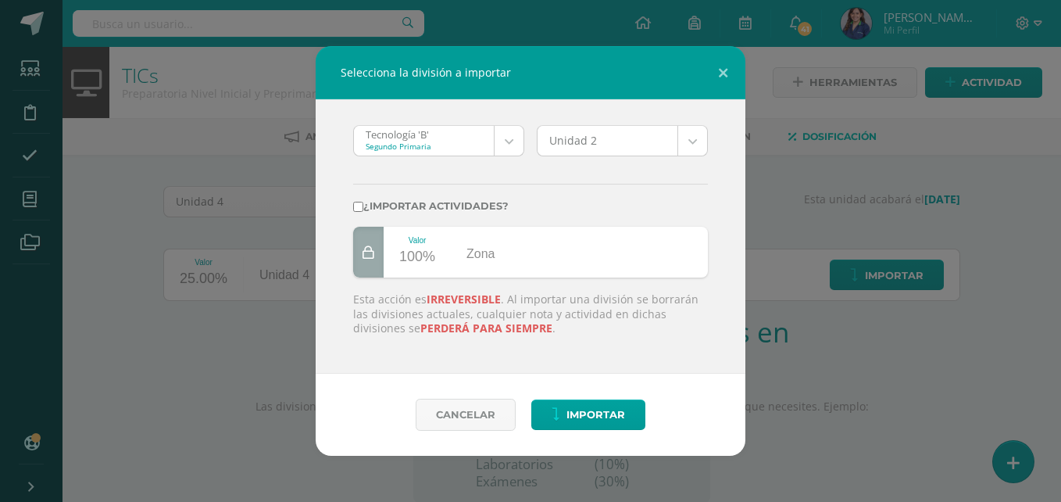
click at [359, 207] on input "¿Importar actividades?" at bounding box center [358, 207] width 10 height 10
checkbox input "true"
click at [508, 131] on body "Selecciona la división a importar Tecnología 'B' Segundo Primaria Tecnología 'B…" at bounding box center [530, 331] width 1061 height 662
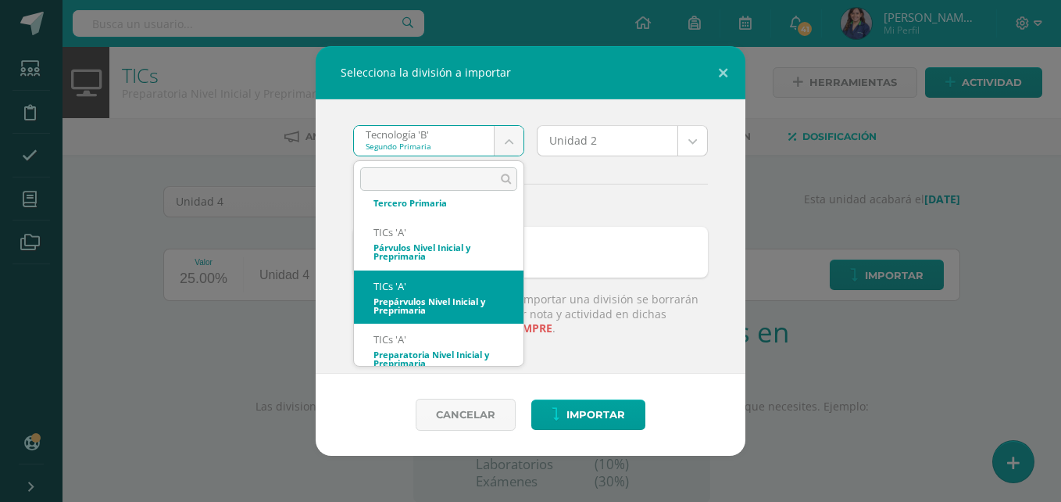
scroll to position [131, 0]
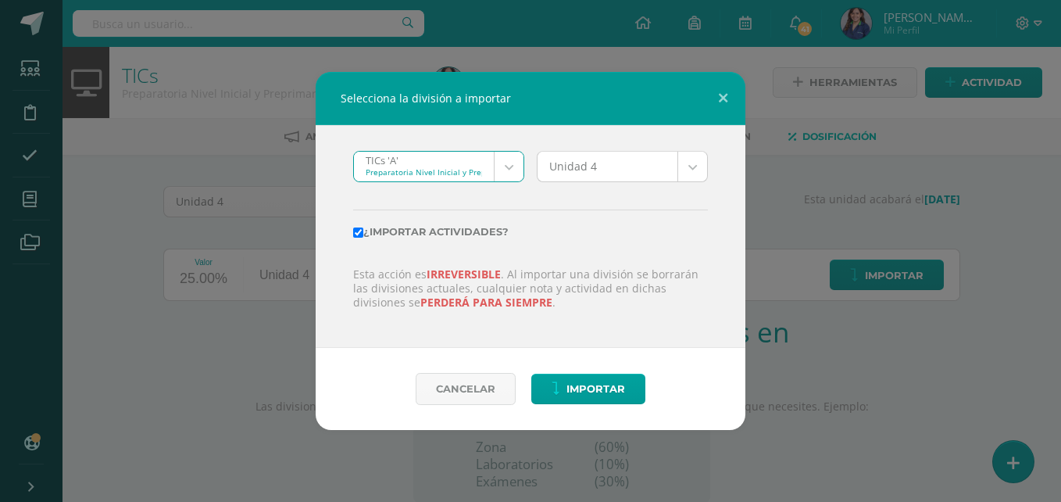
click at [464, 319] on div "Esta acción es irreversible . Al importar una división se borrarán las division…" at bounding box center [530, 287] width 367 height 70
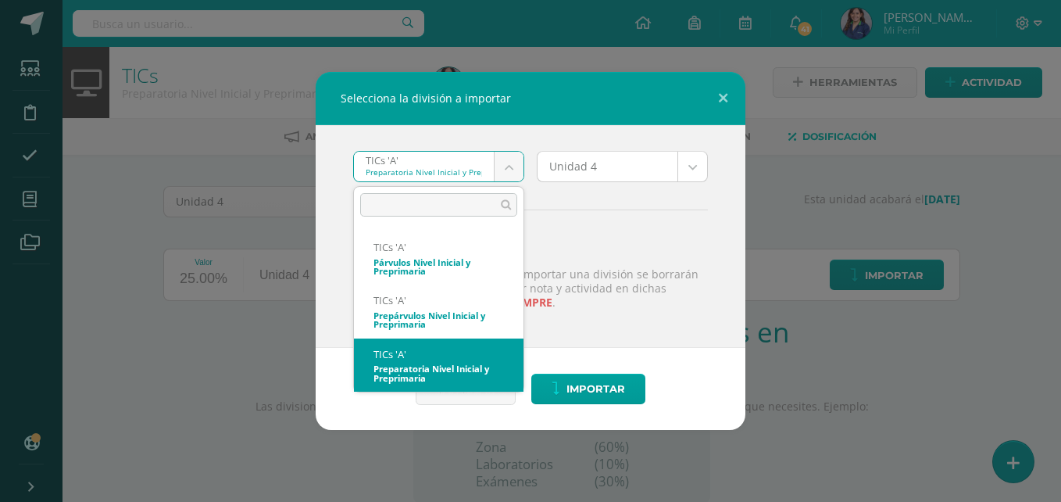
click at [506, 173] on body "Selecciona la división a importar TICs 'A' Preparatoria Nivel Inicial y Preprim…" at bounding box center [530, 331] width 1061 height 662
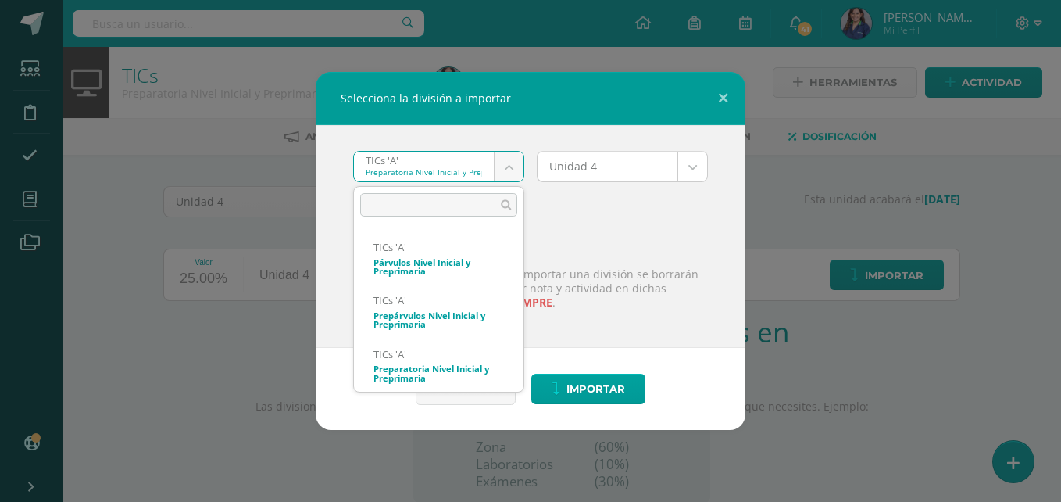
scroll to position [95, 0]
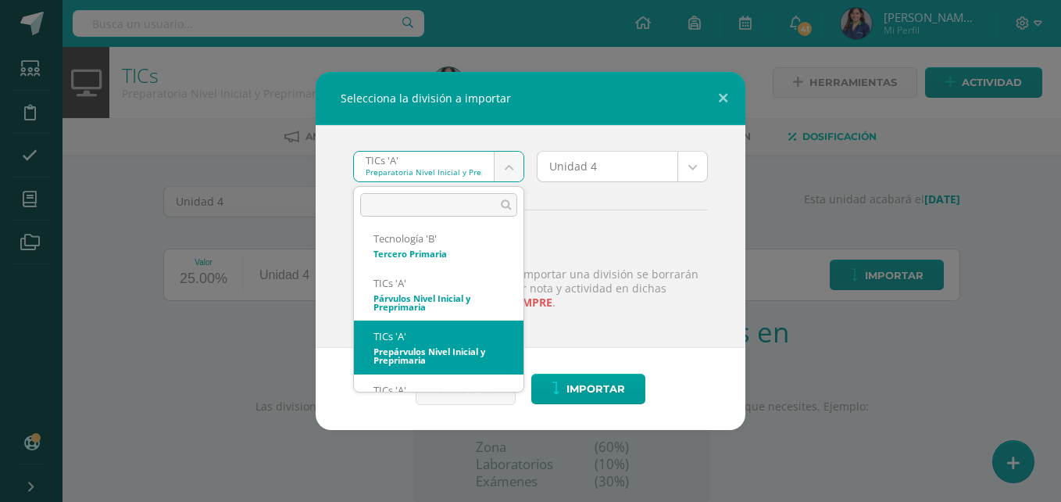
select select "3678"
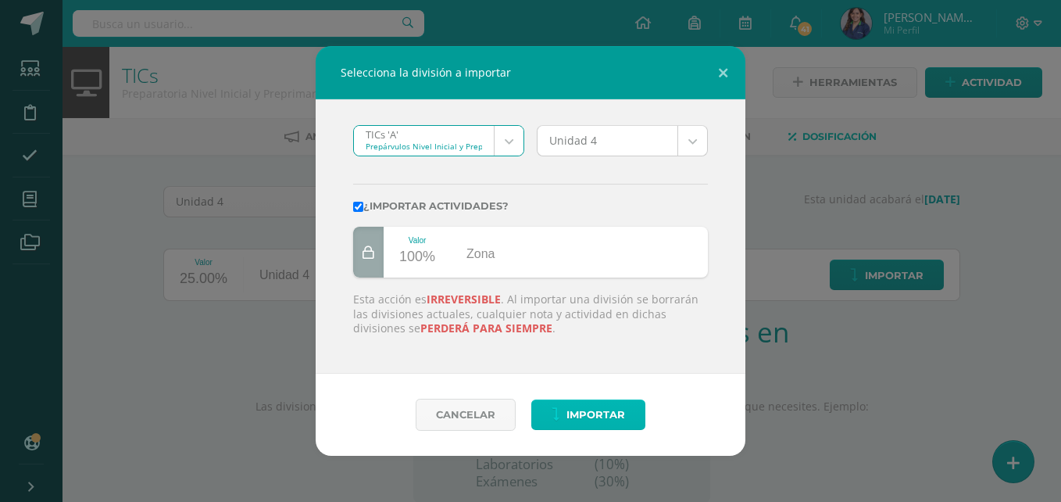
click at [579, 423] on span "Importar" at bounding box center [596, 414] width 59 height 29
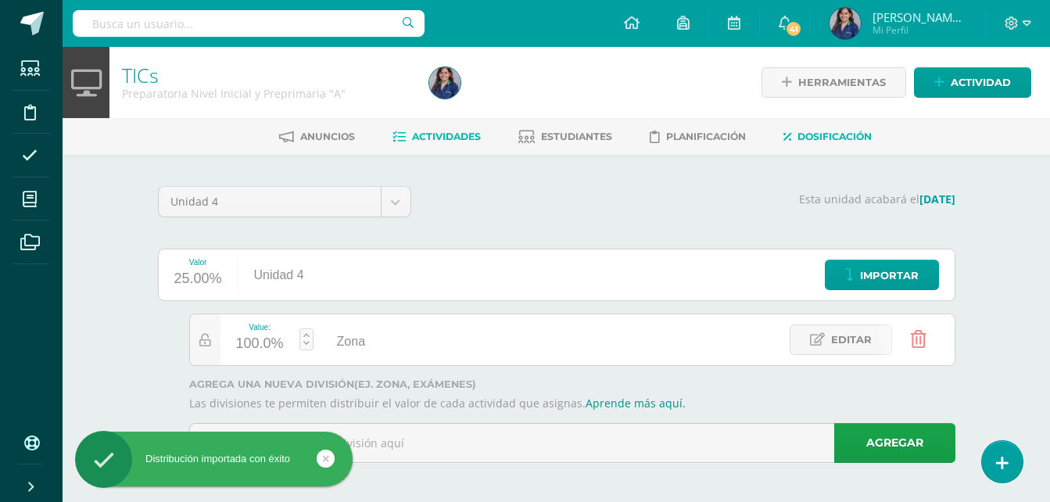
click at [430, 137] on span "Actividades" at bounding box center [446, 137] width 69 height 12
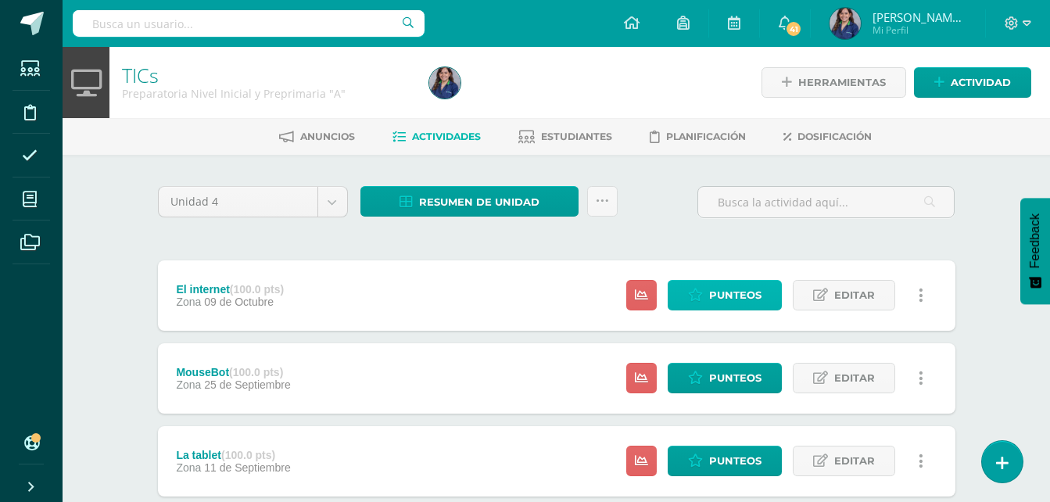
click at [692, 283] on link "Punteos" at bounding box center [724, 295] width 114 height 30
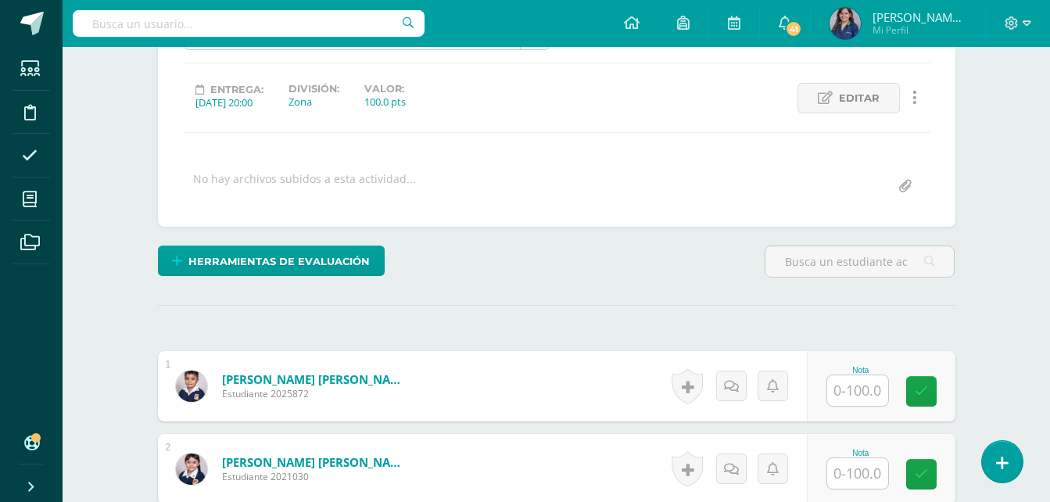
scroll to position [193, 0]
click at [838, 381] on input "text" at bounding box center [857, 389] width 61 height 30
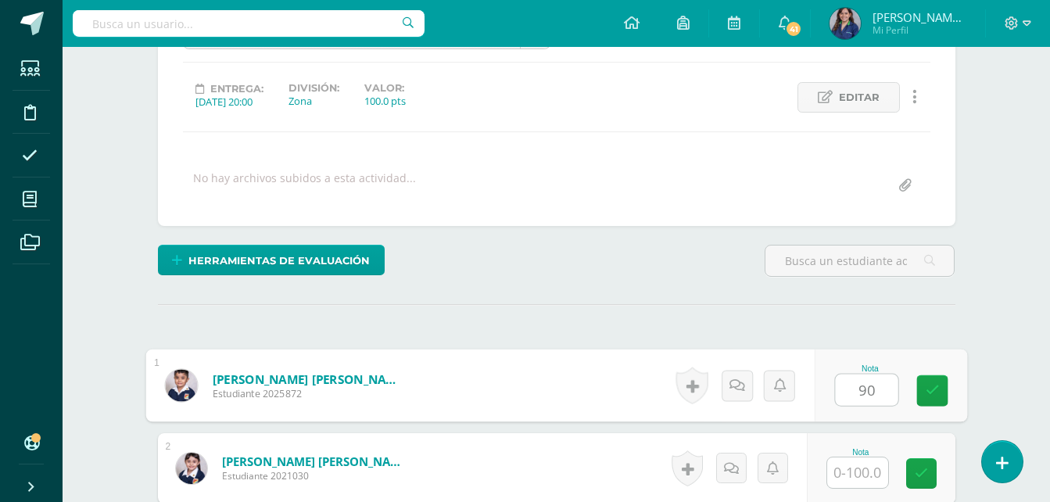
type input "90"
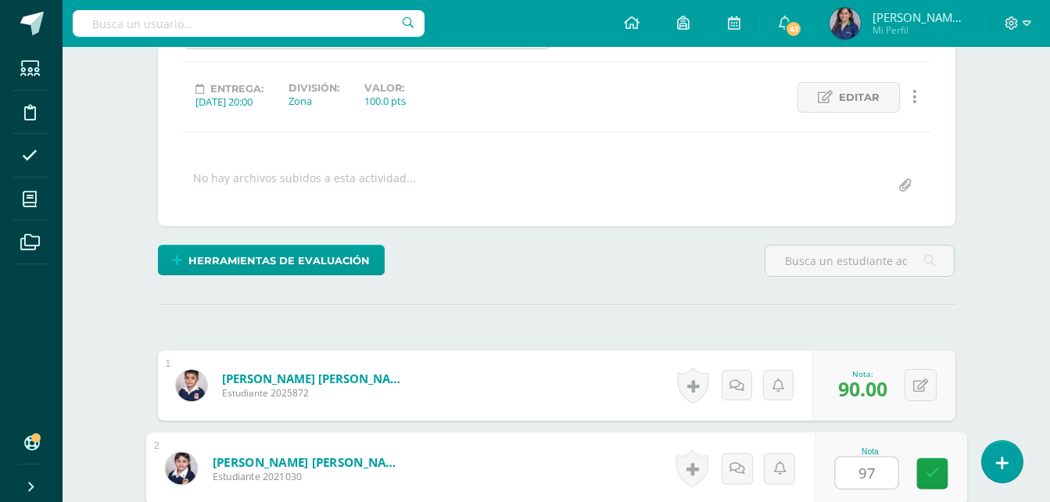
type input "97"
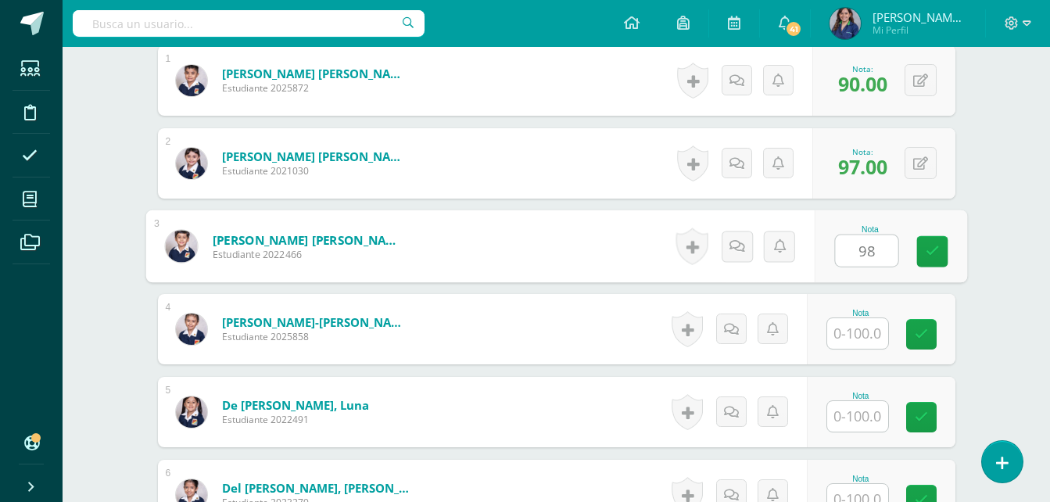
scroll to position [499, 0]
type input "98"
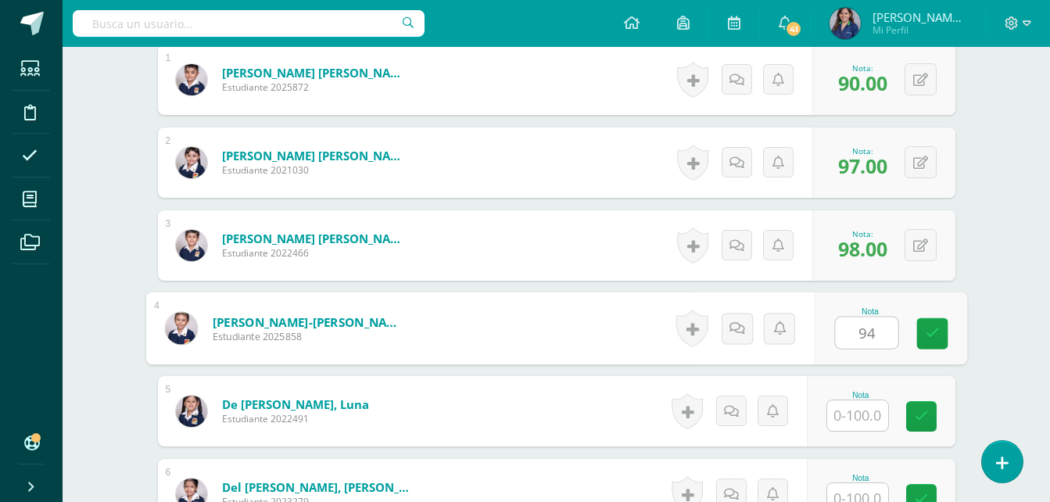
type input "94"
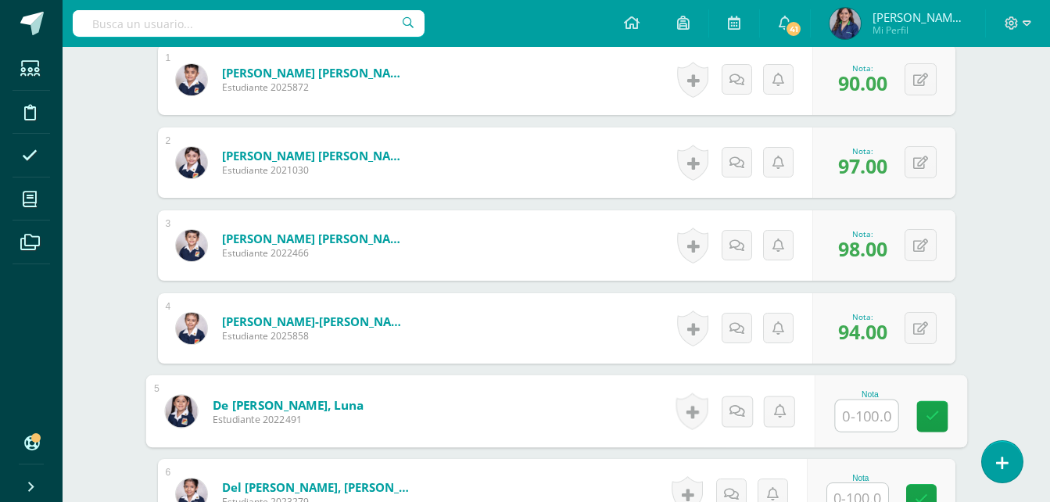
type input "8"
type input "96"
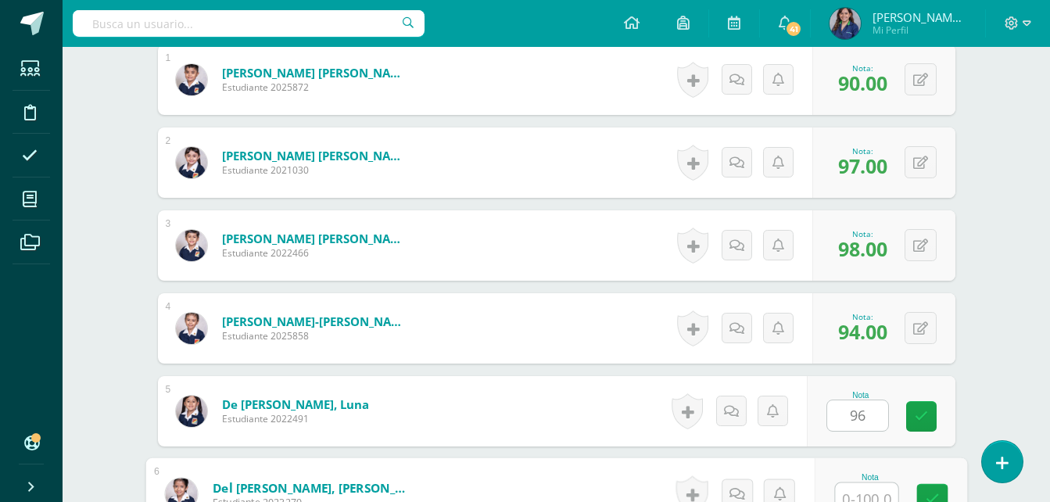
scroll to position [510, 0]
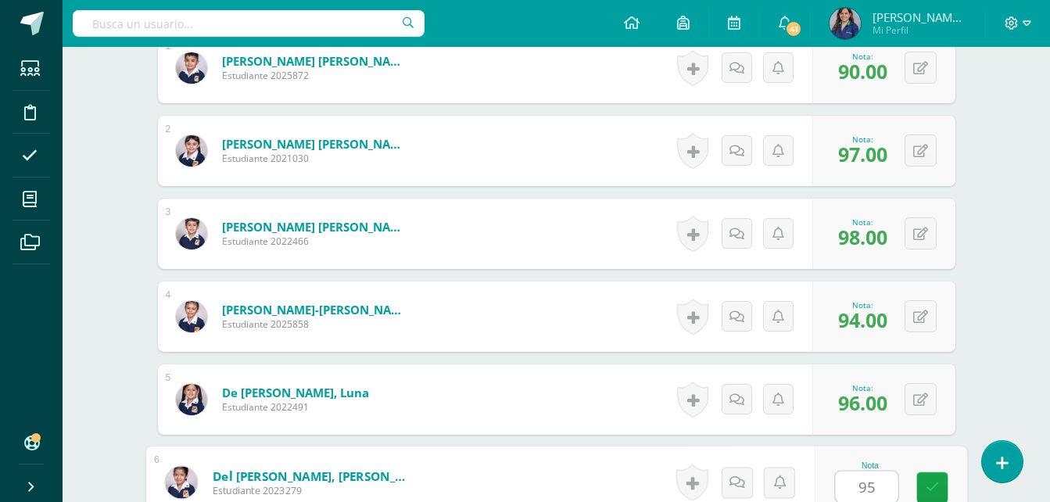
type input "95"
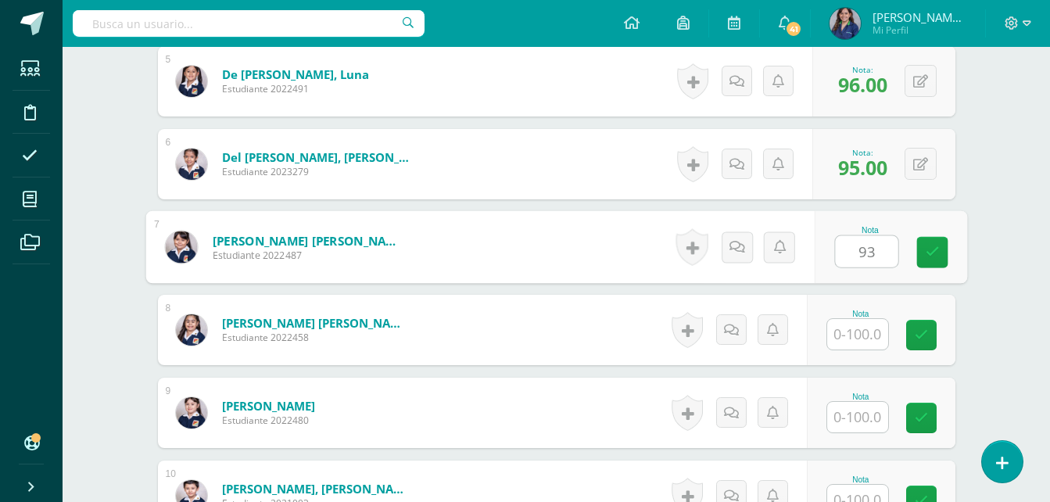
type input "93"
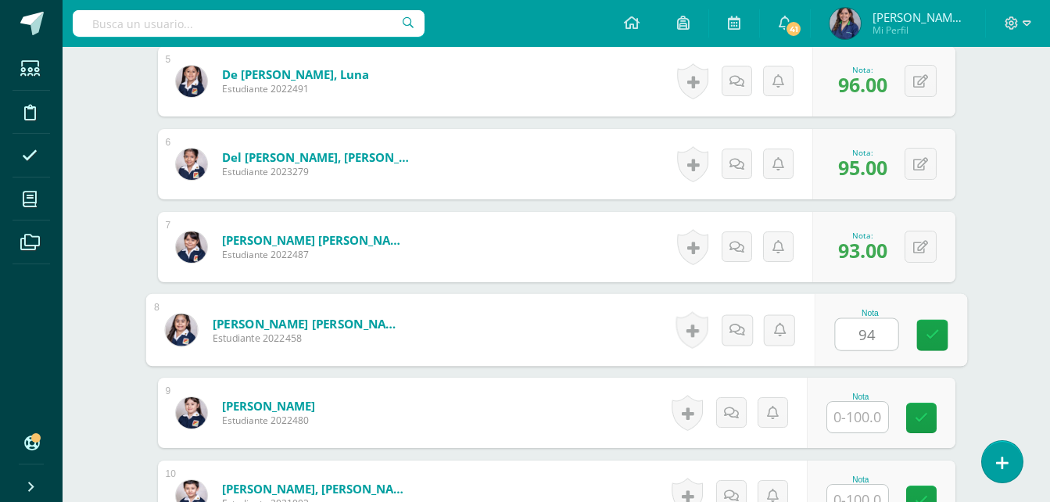
type input "94"
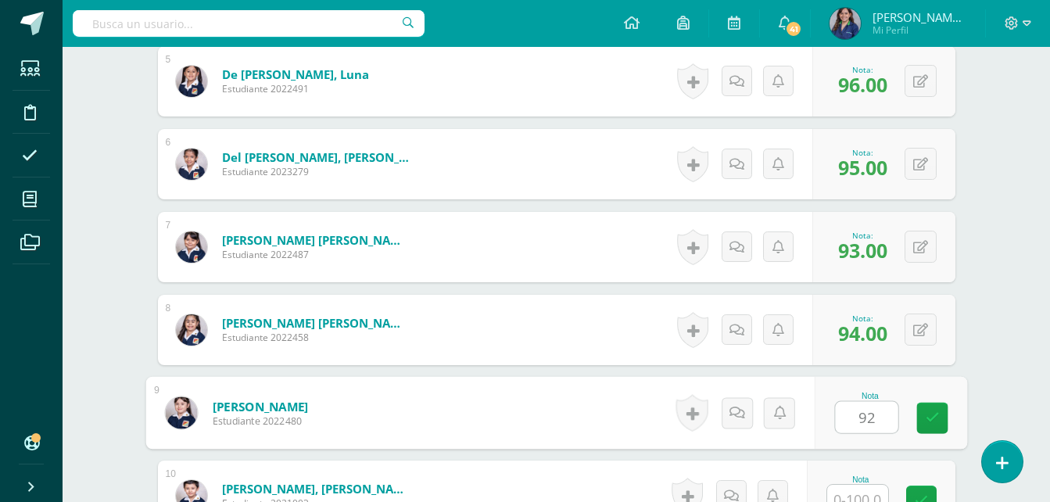
type input "92"
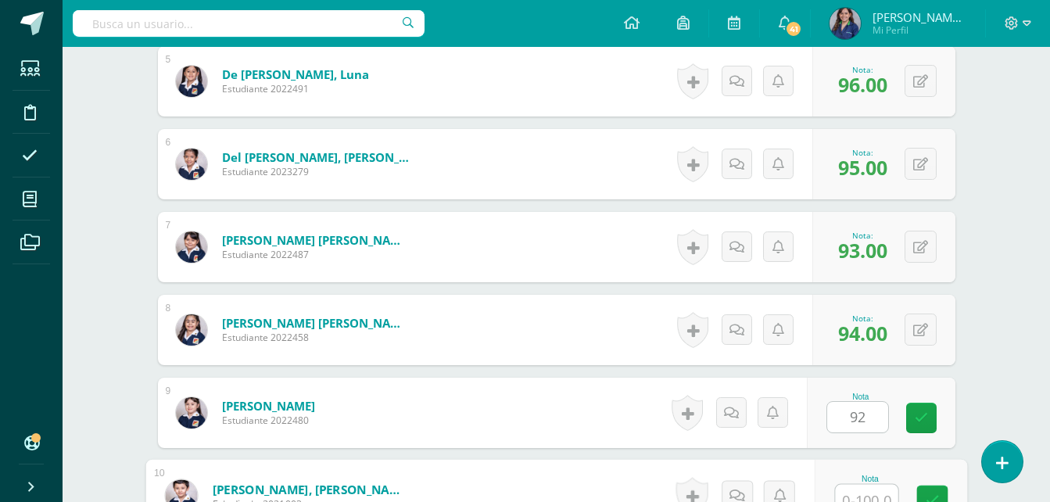
scroll to position [842, 0]
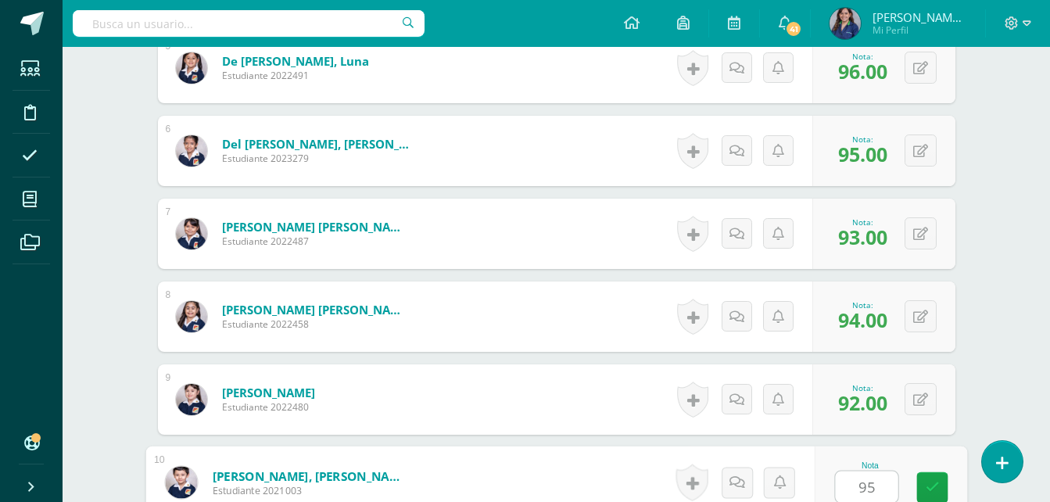
type input "95"
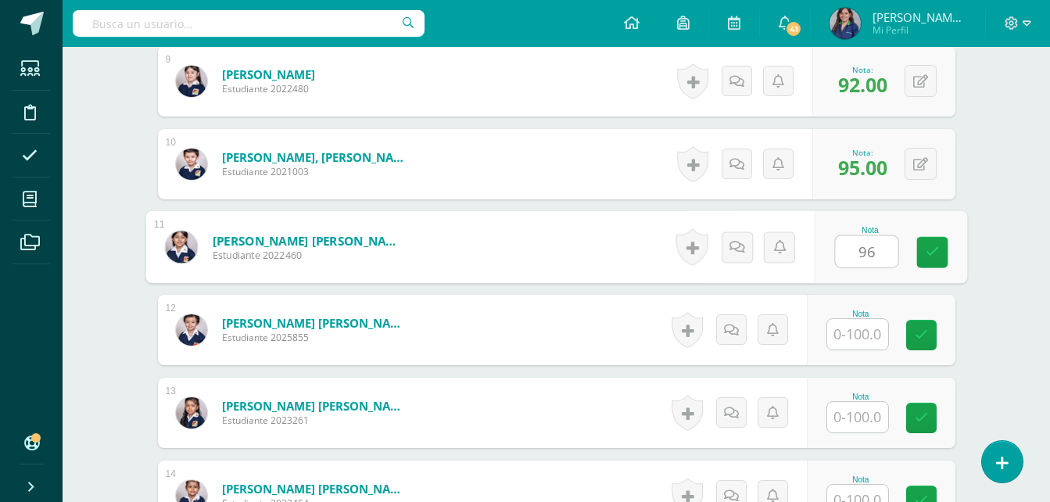
type input "96"
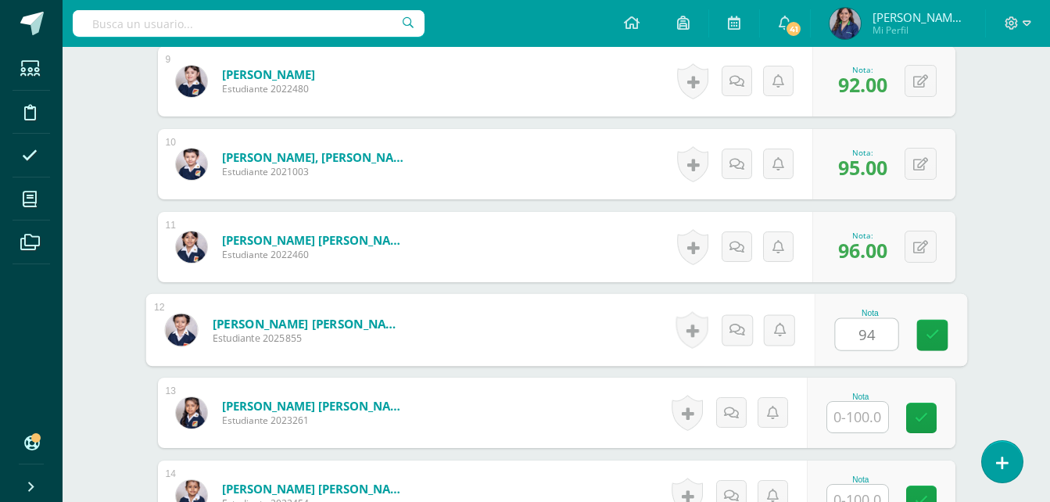
type input "9"
type input "87"
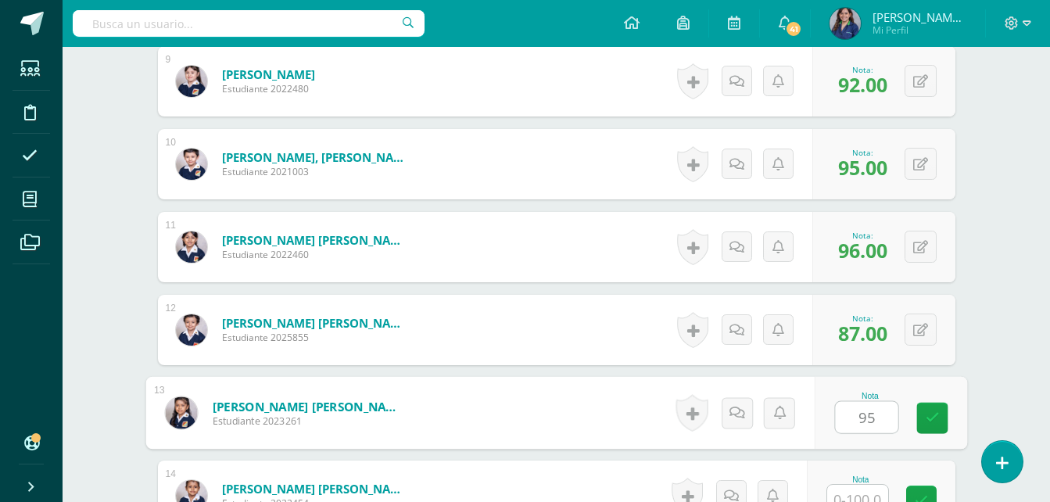
type input "95"
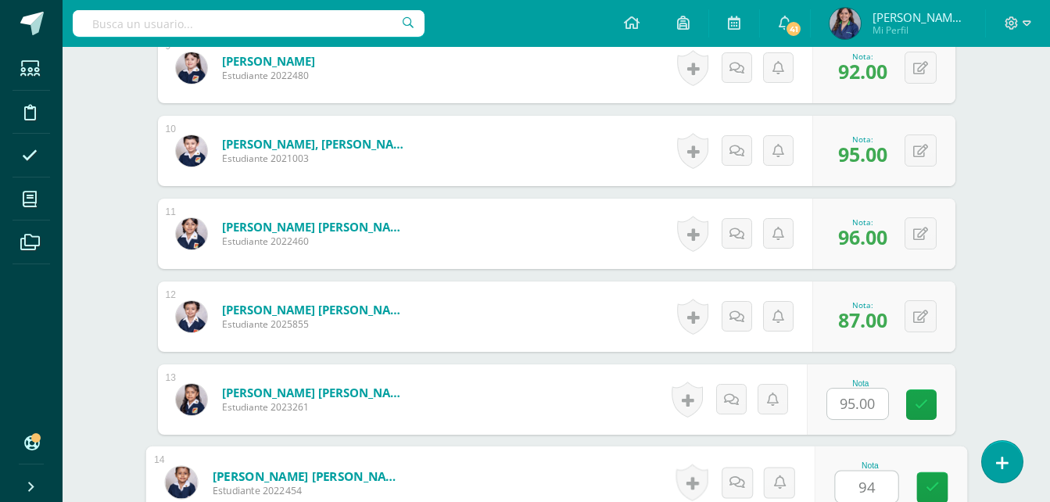
type input "94"
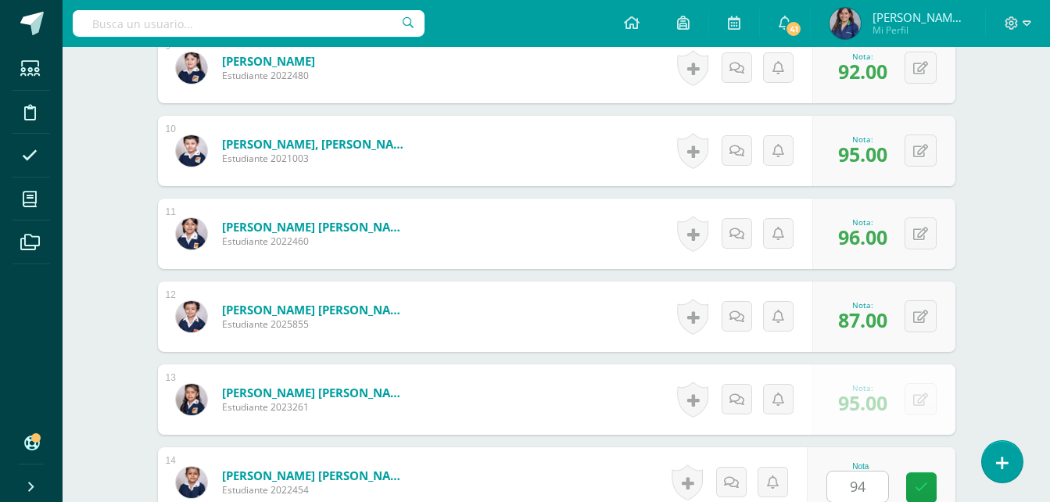
scroll to position [1491, 0]
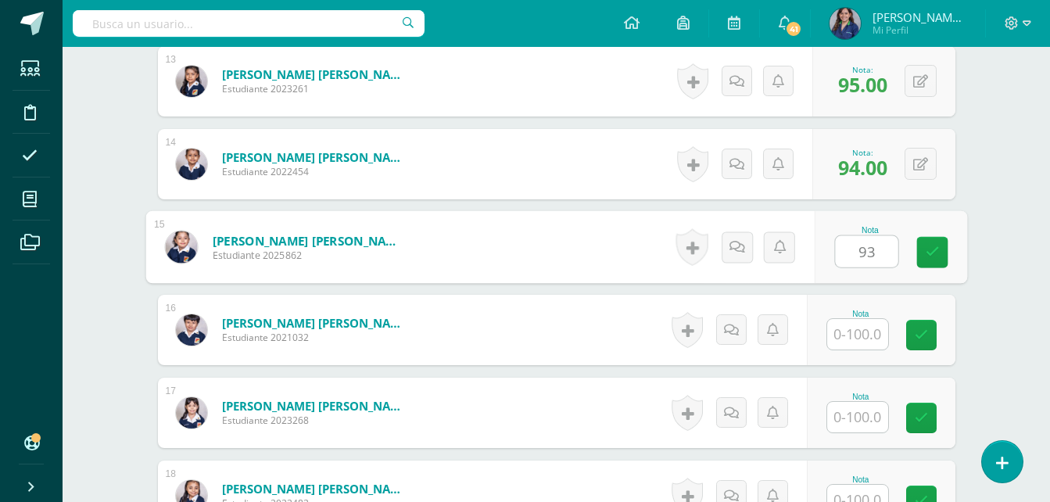
type input "93"
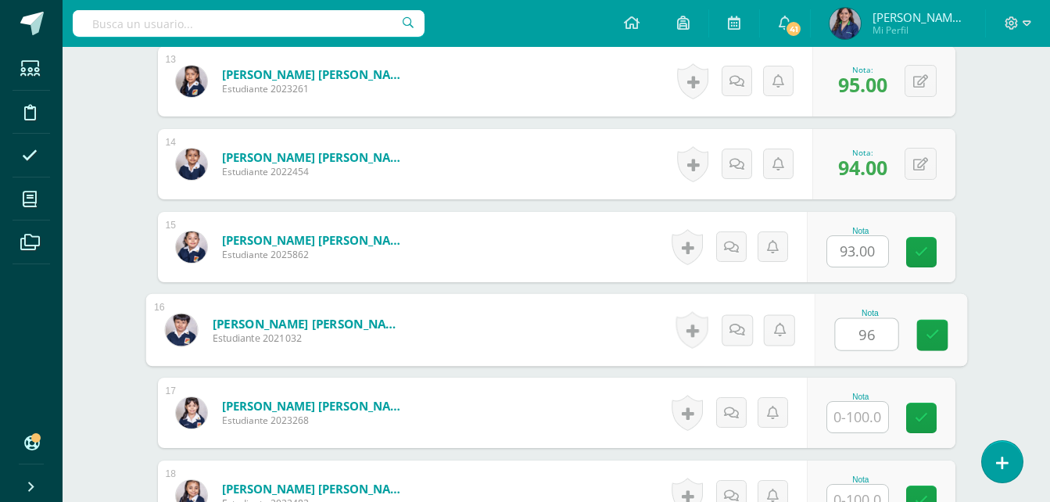
type input "96"
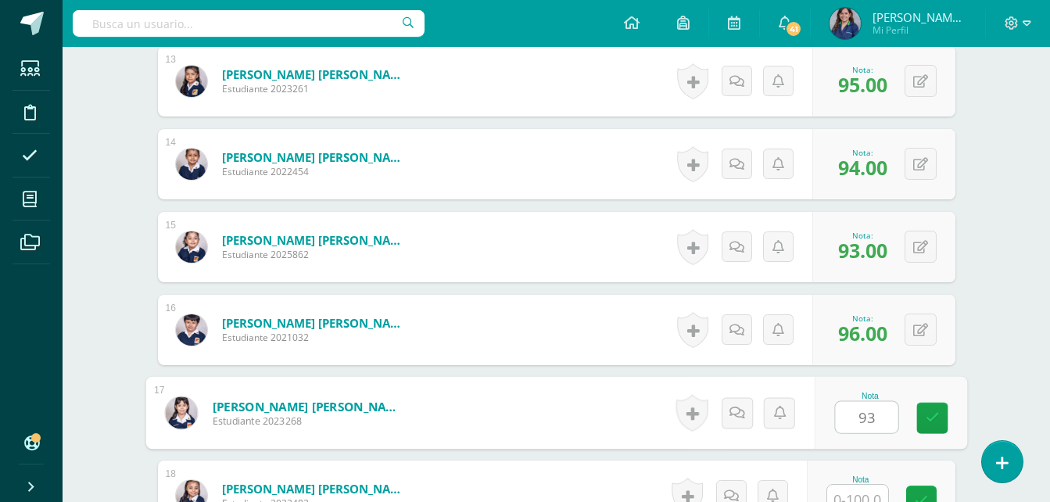
type input "93"
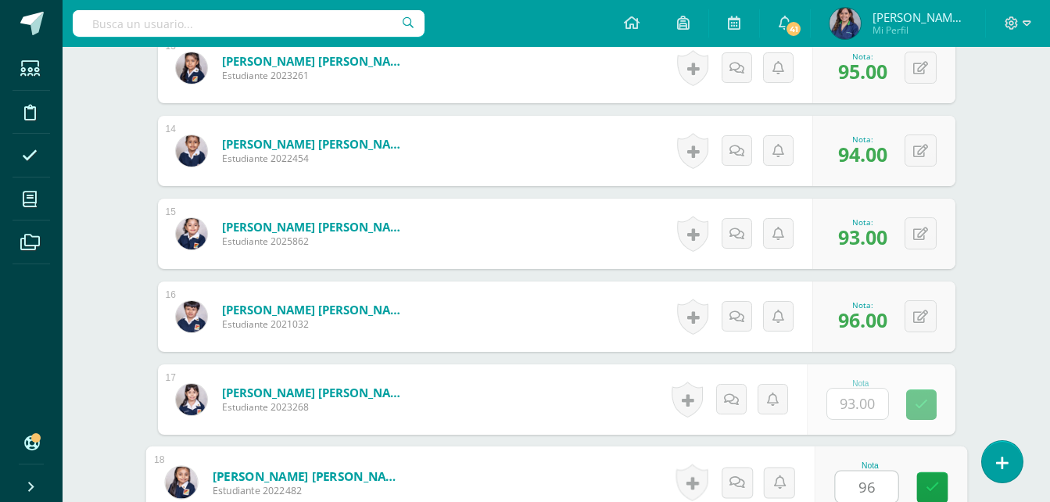
type input "96"
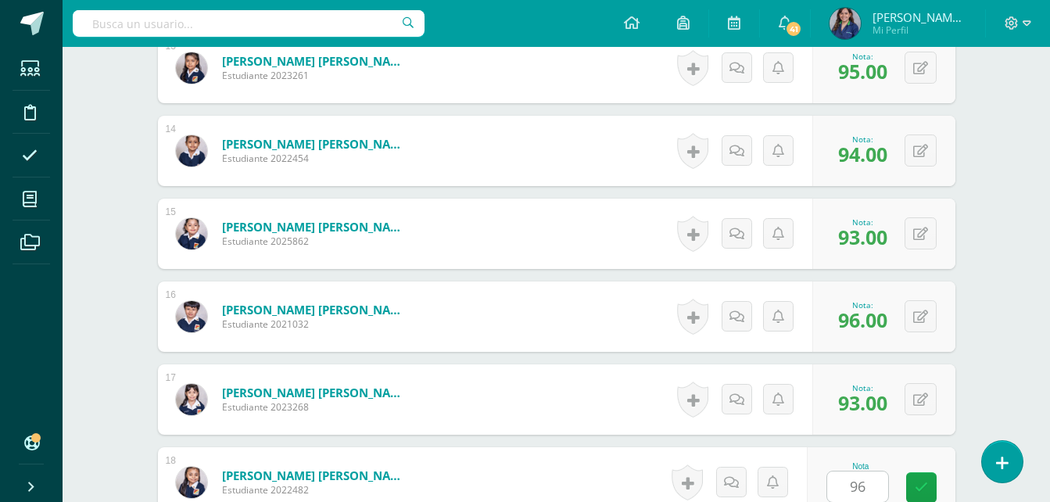
scroll to position [1822, 0]
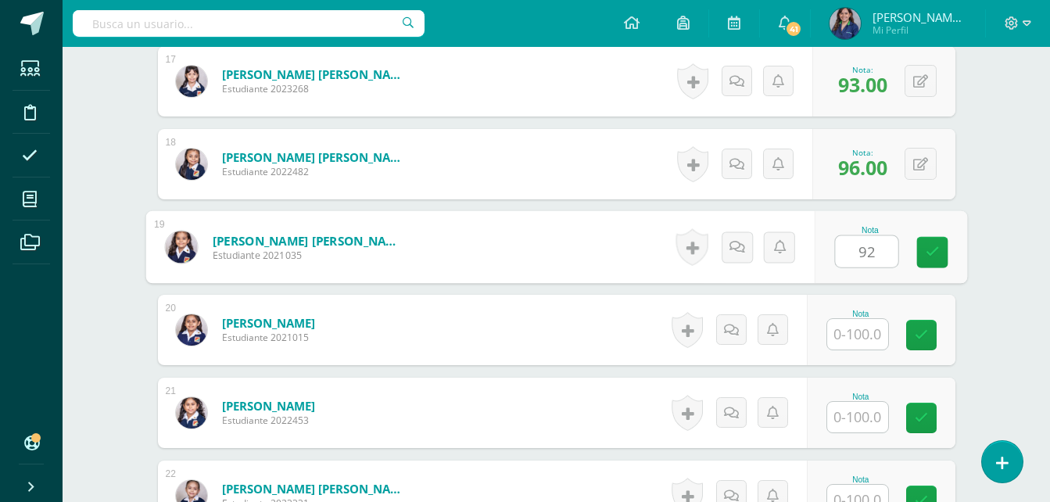
type input "92"
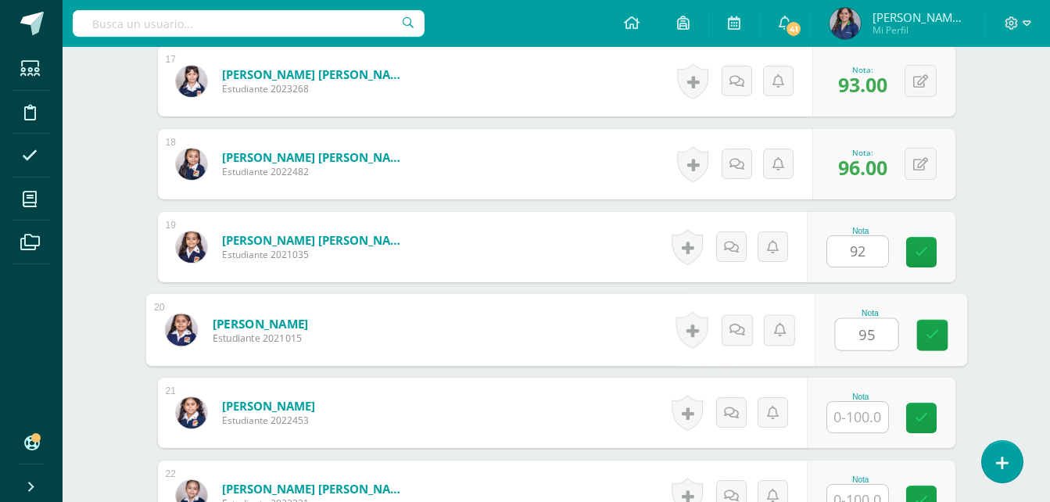
type input "95"
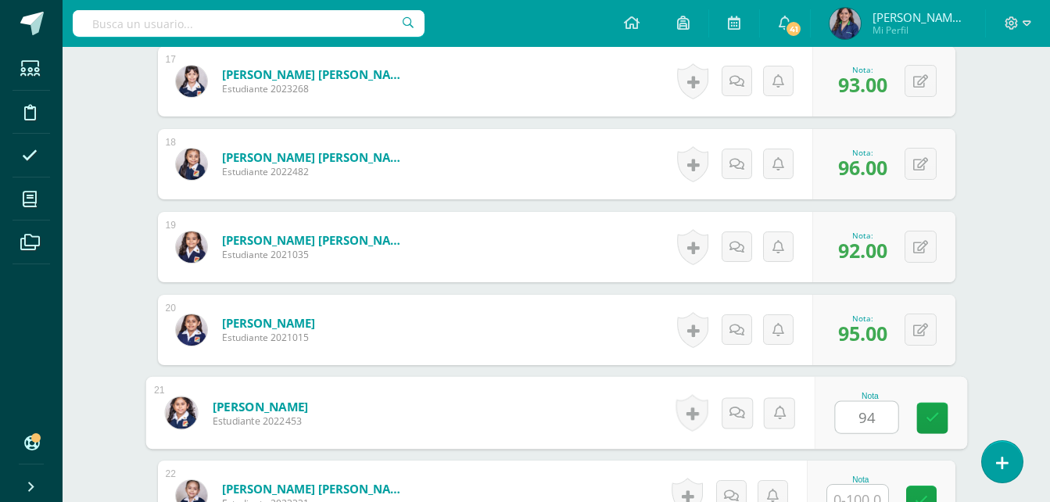
type input "94"
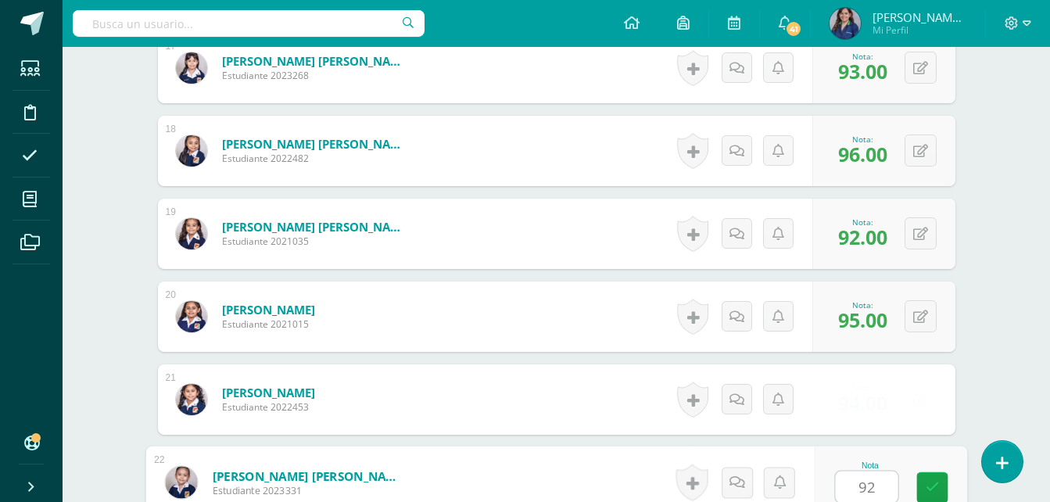
type input "92"
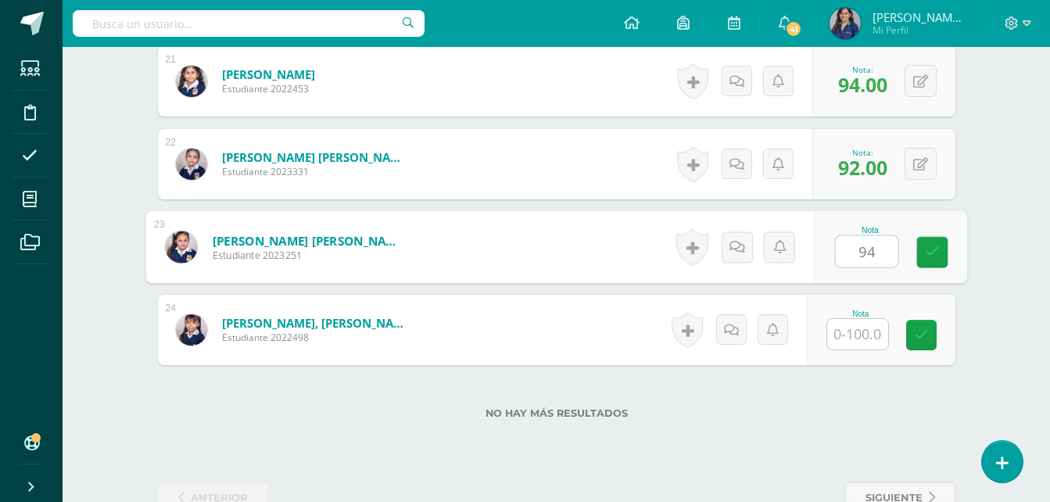
type input "94"
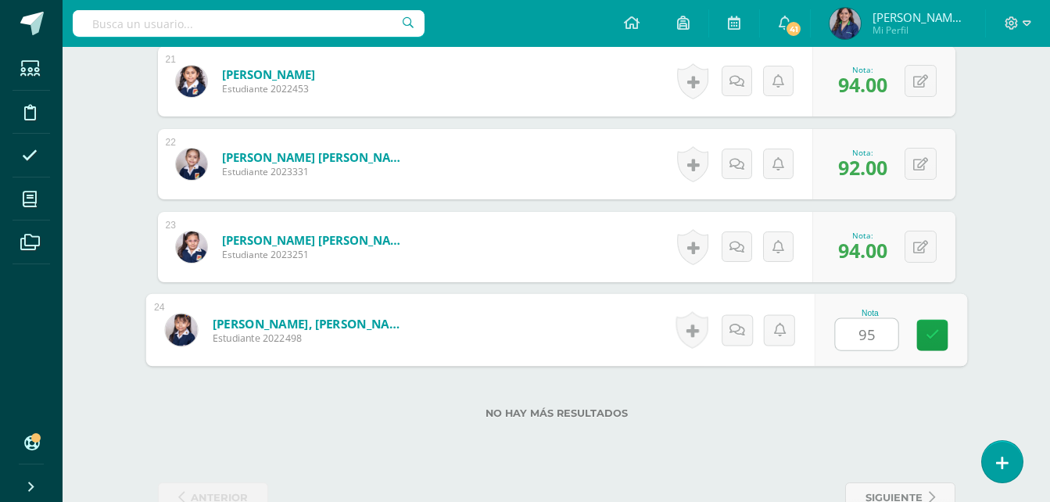
type input "959"
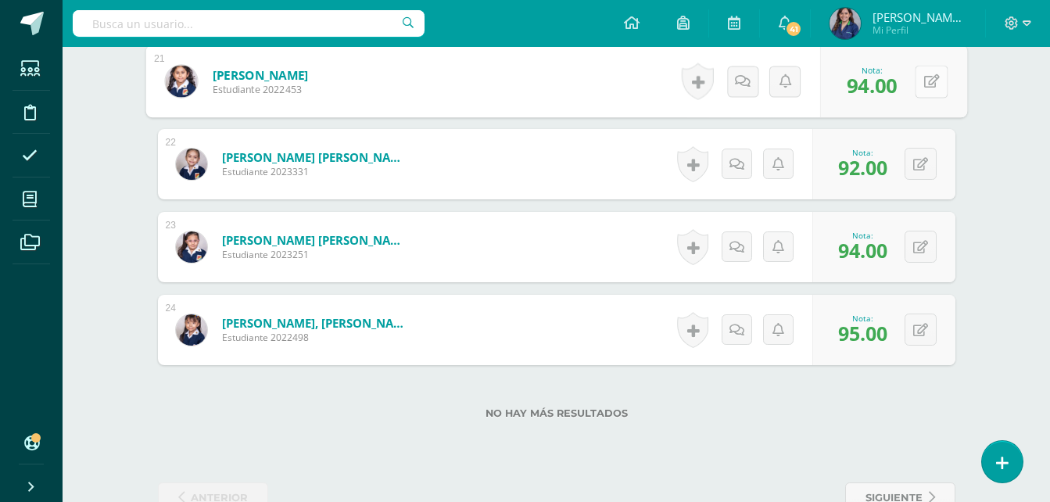
click at [919, 88] on button at bounding box center [930, 81] width 33 height 33
type input "90"
click at [896, 487] on span "siguiente" at bounding box center [893, 497] width 57 height 29
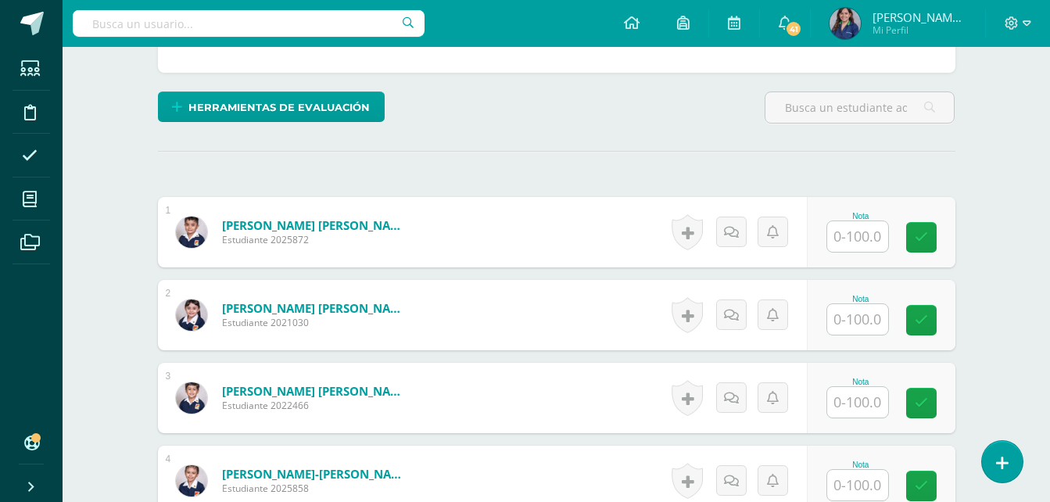
scroll to position [342, 0]
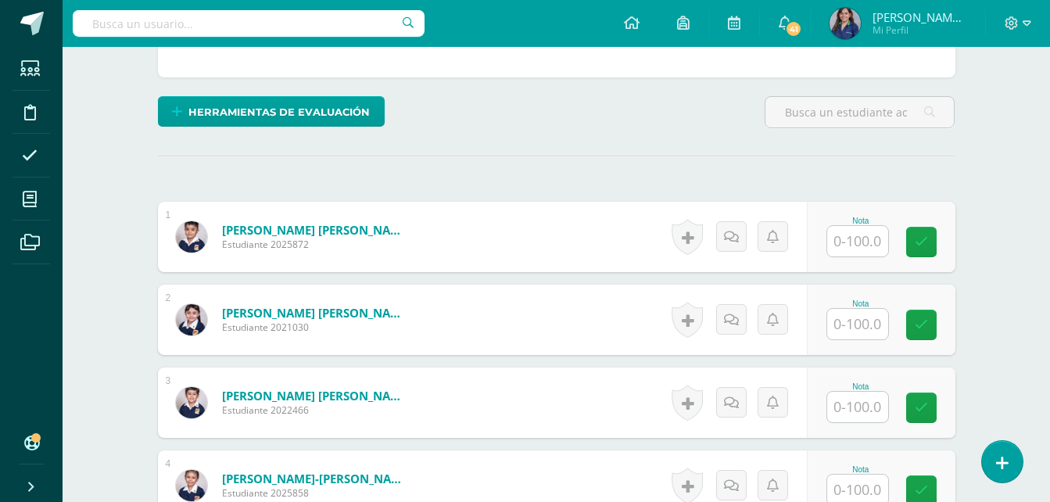
click at [859, 249] on input "text" at bounding box center [857, 241] width 61 height 30
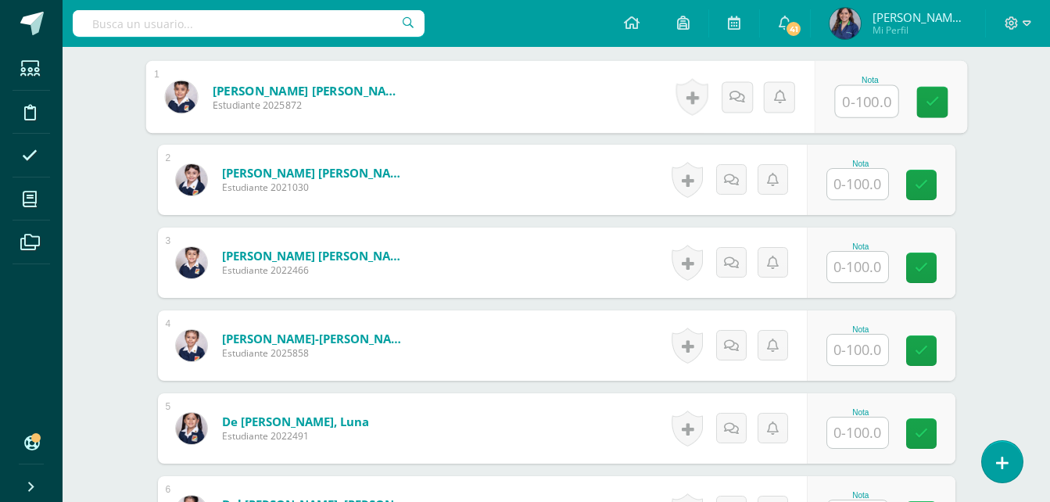
scroll to position [472, 0]
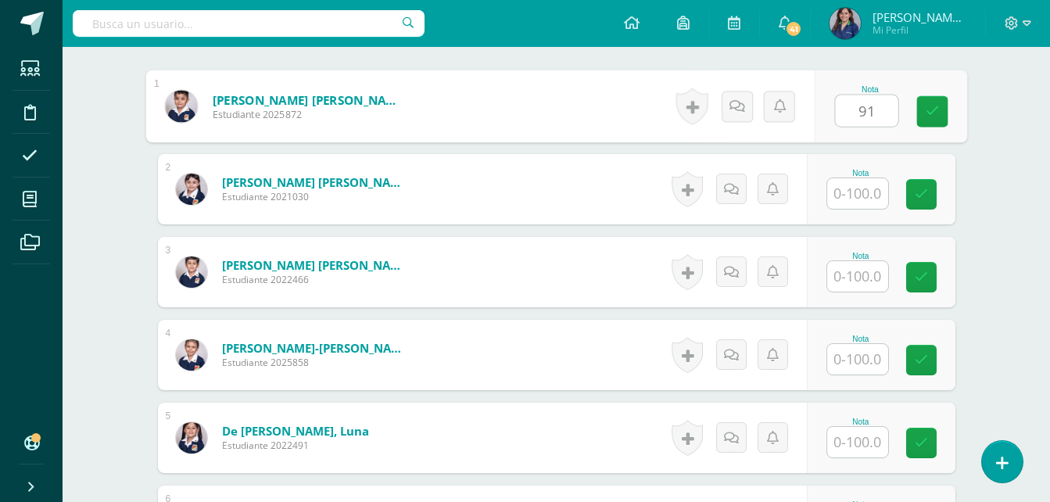
type input "91"
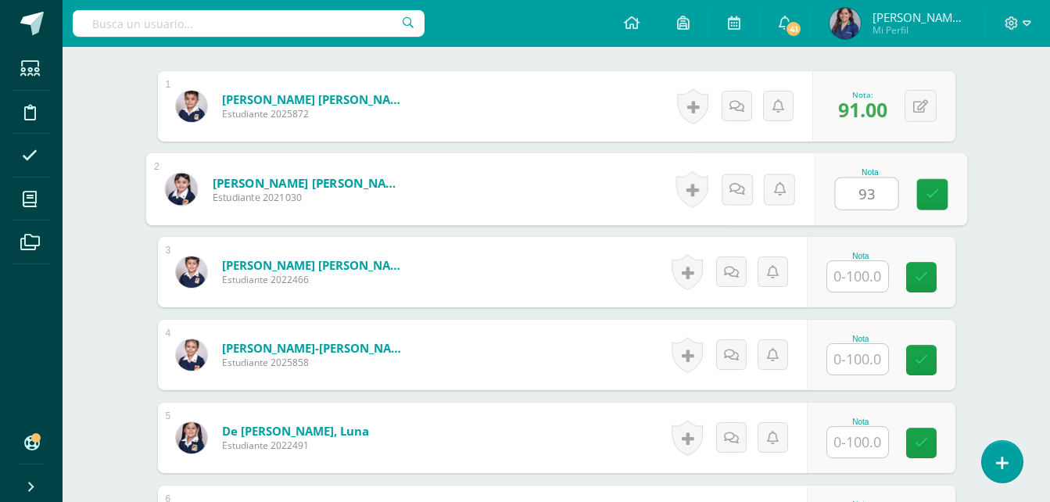
type input "93"
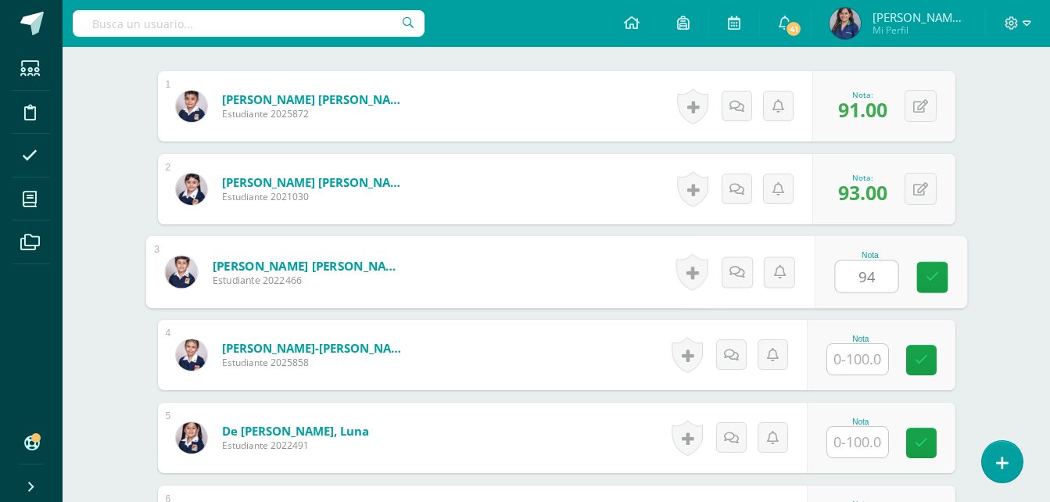
type input "94"
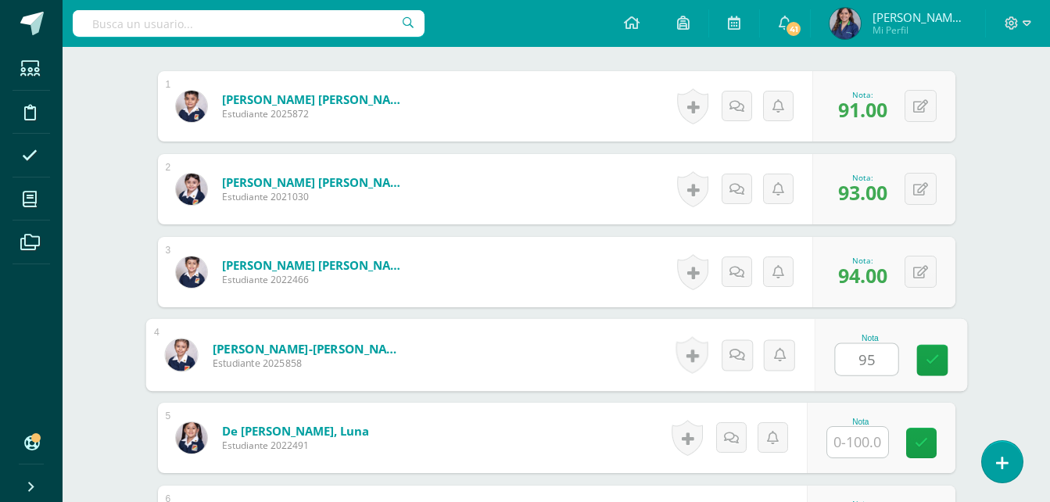
type input "95"
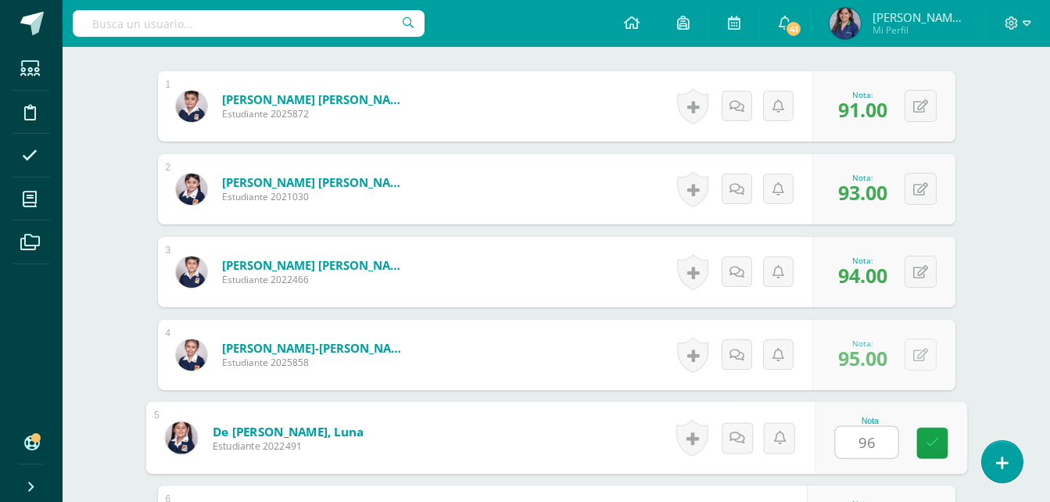
type input "96"
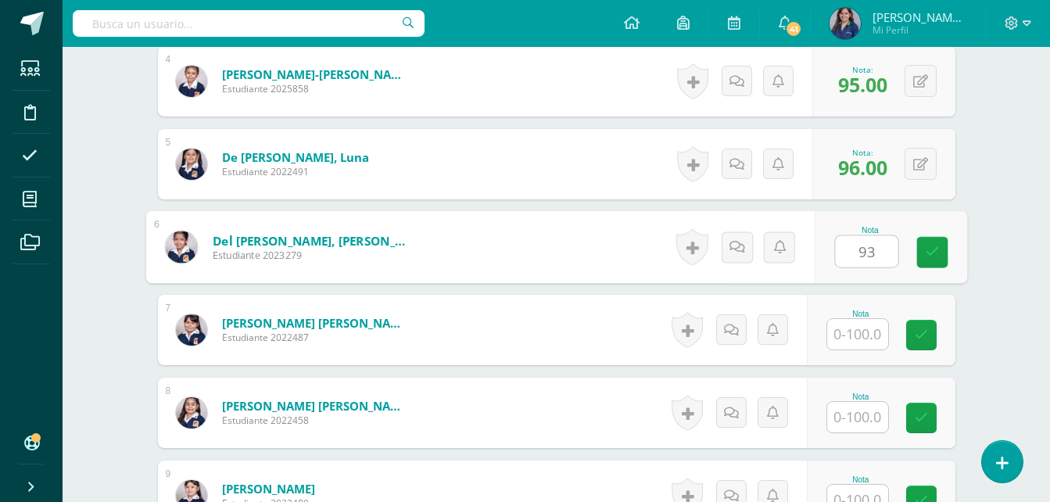
type input "93"
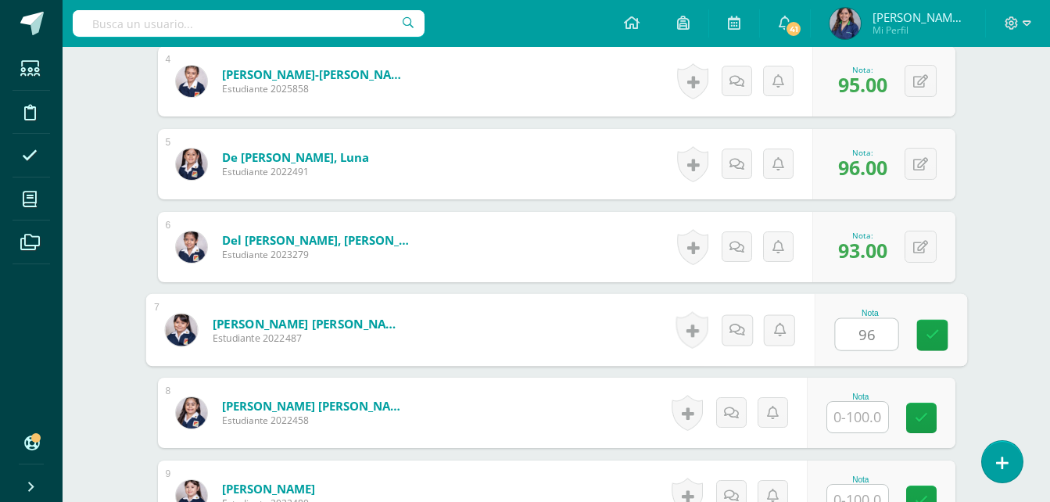
type input "96"
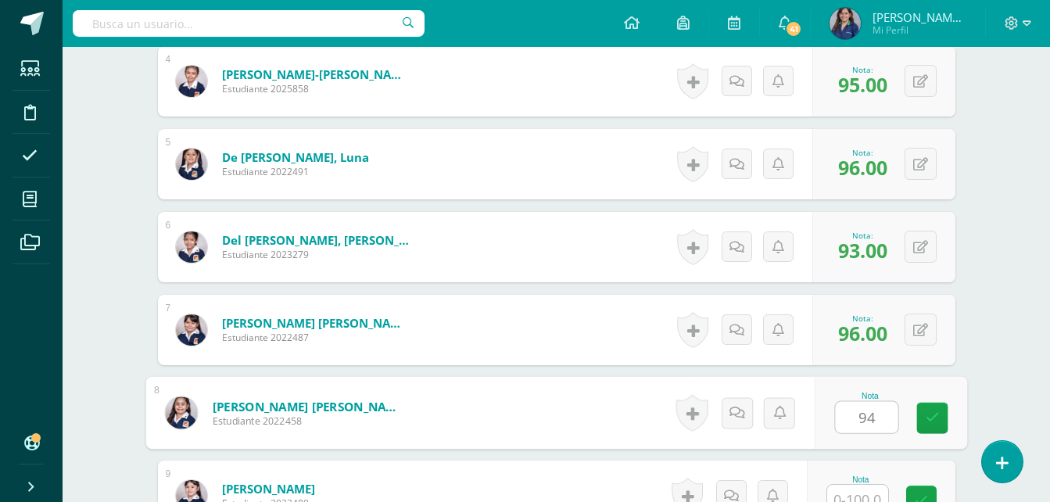
type input "94"
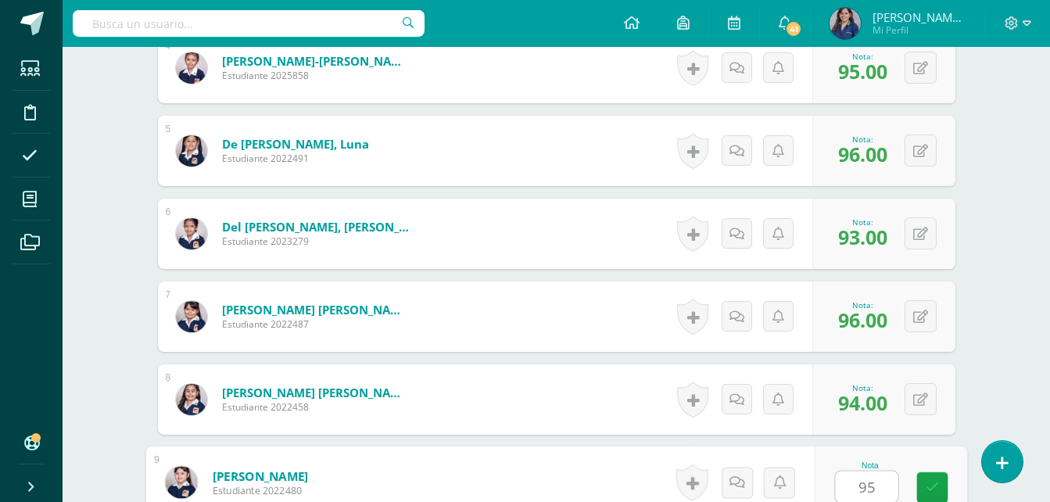
type input "95"
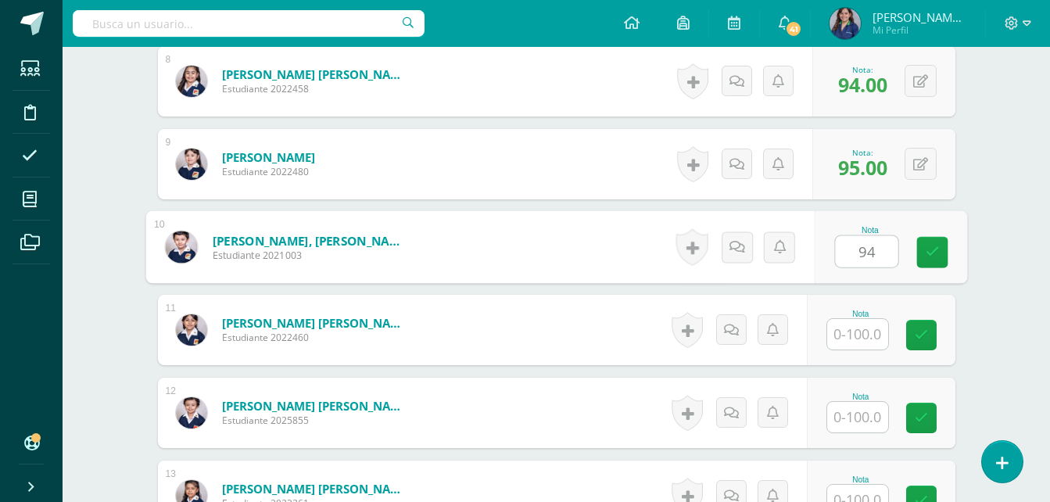
type input "94"
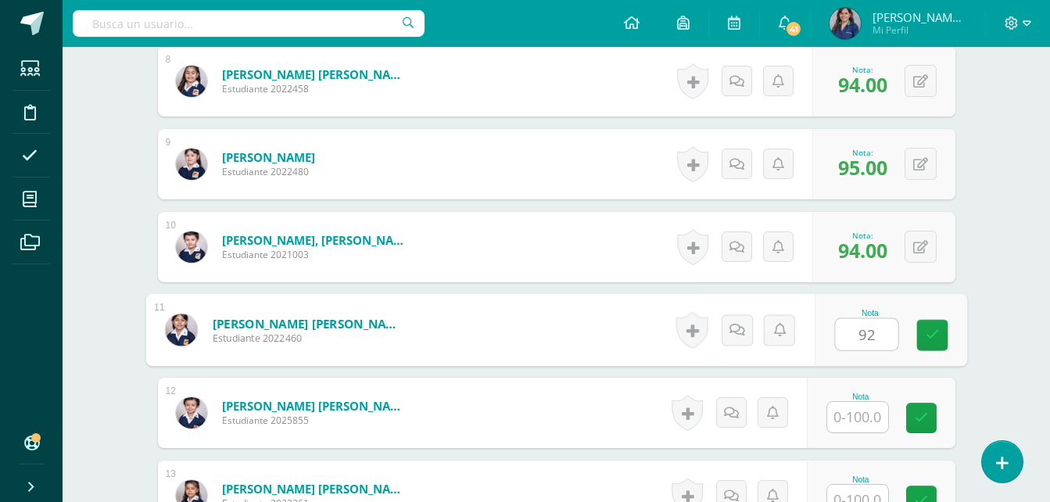
type input "92"
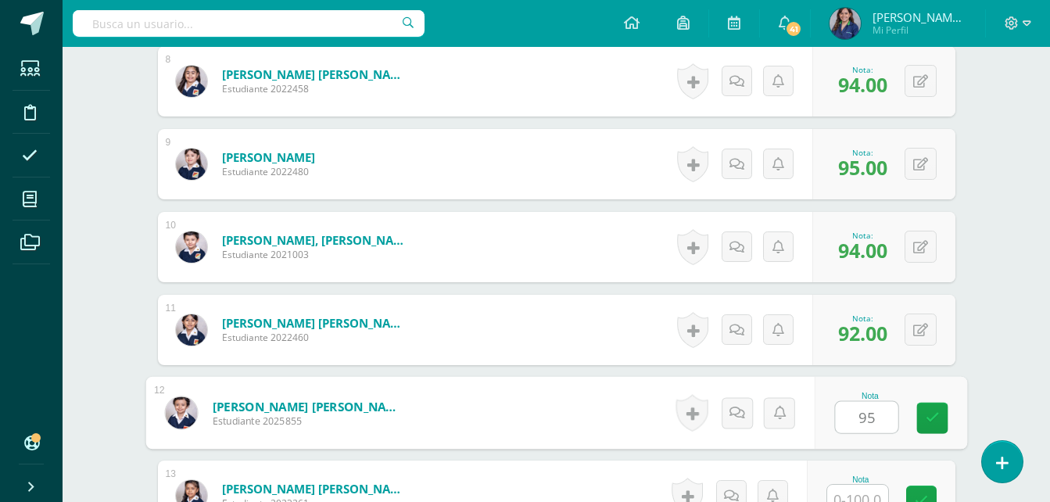
type input "95"
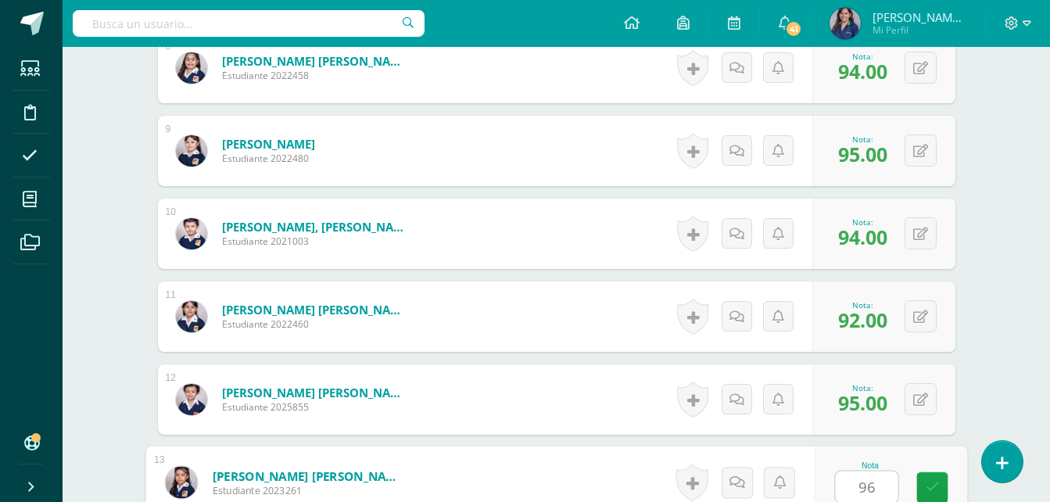
type input "96"
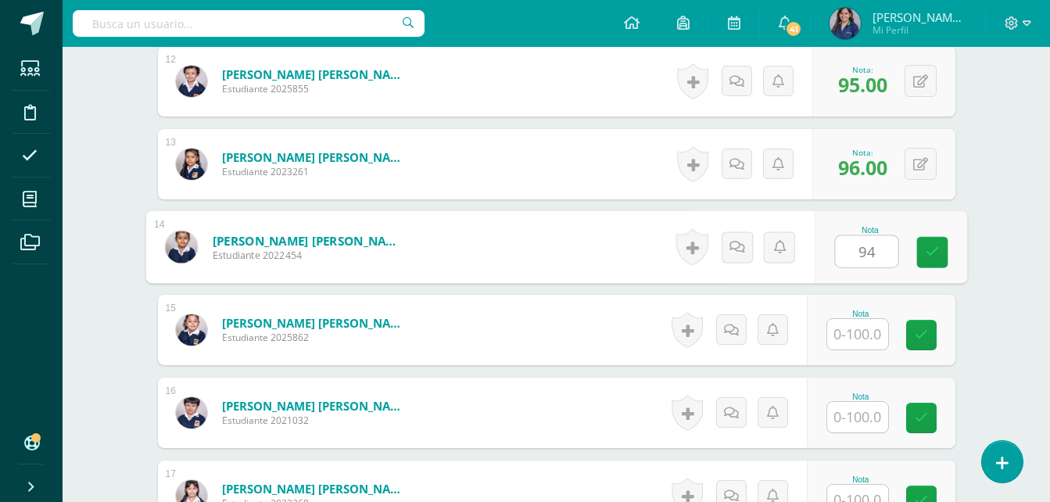
type input "94"
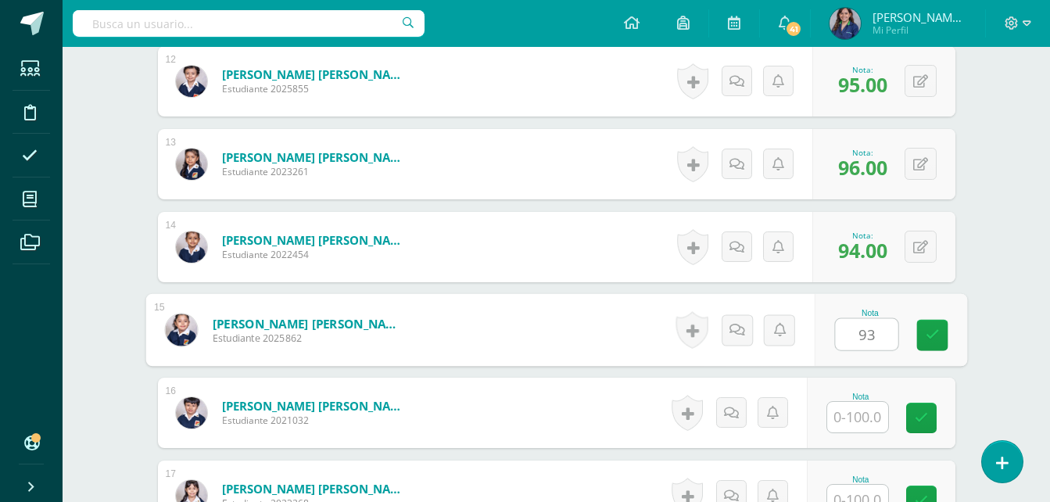
type input "93"
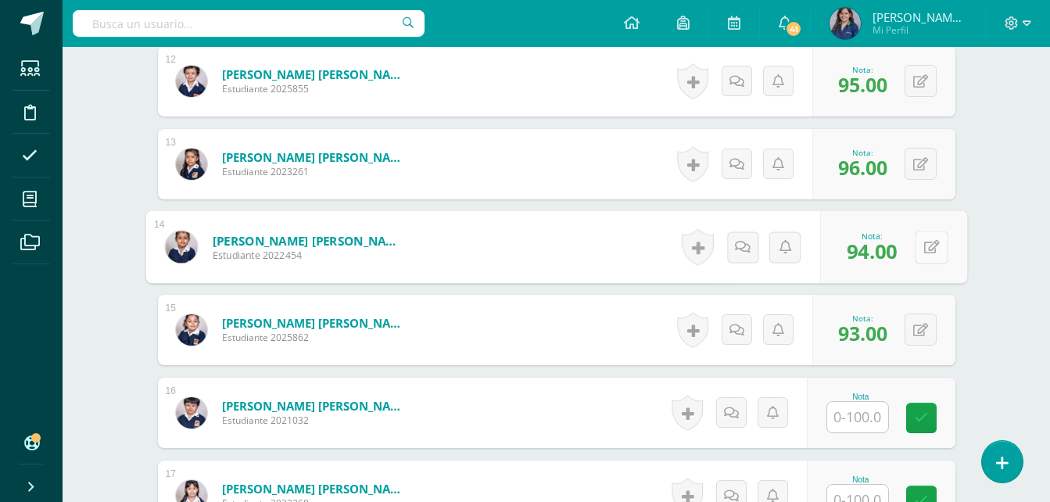
click at [914, 241] on button at bounding box center [930, 247] width 33 height 33
type input "90"
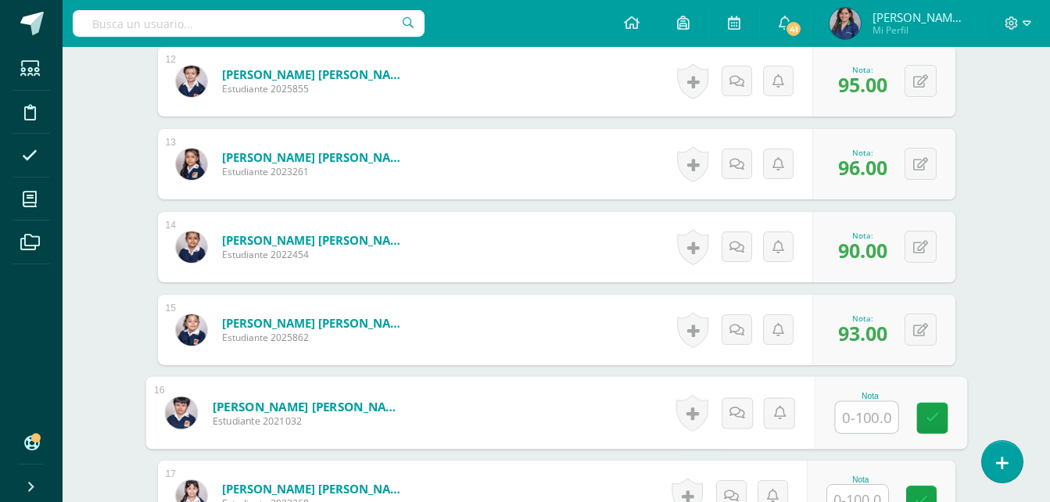
click at [865, 407] on input "text" at bounding box center [866, 417] width 63 height 31
type input "95"
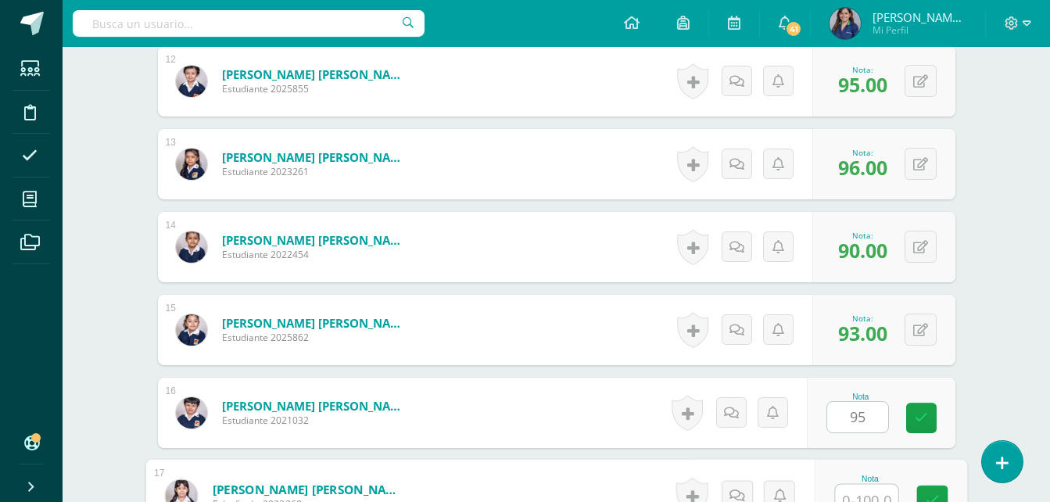
scroll to position [1422, 0]
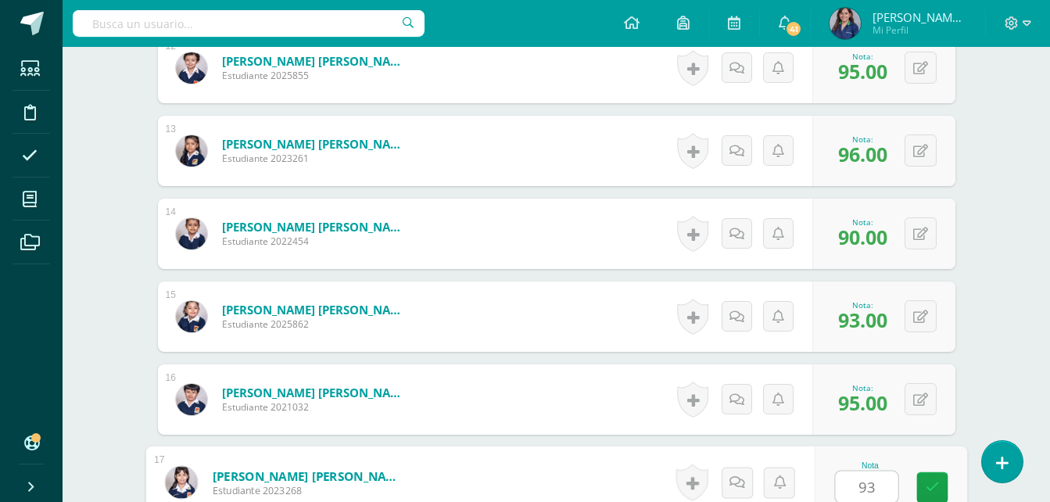
type input "93"
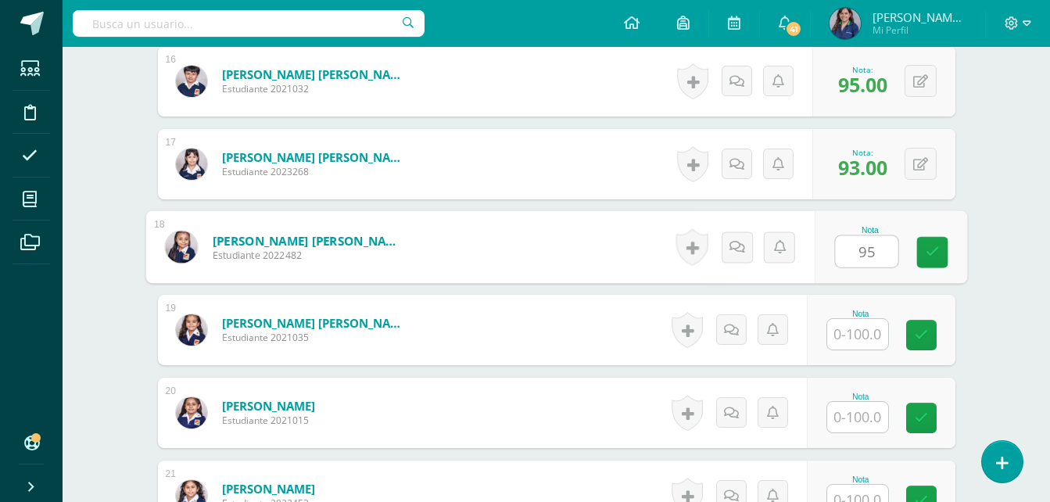
type input "95"
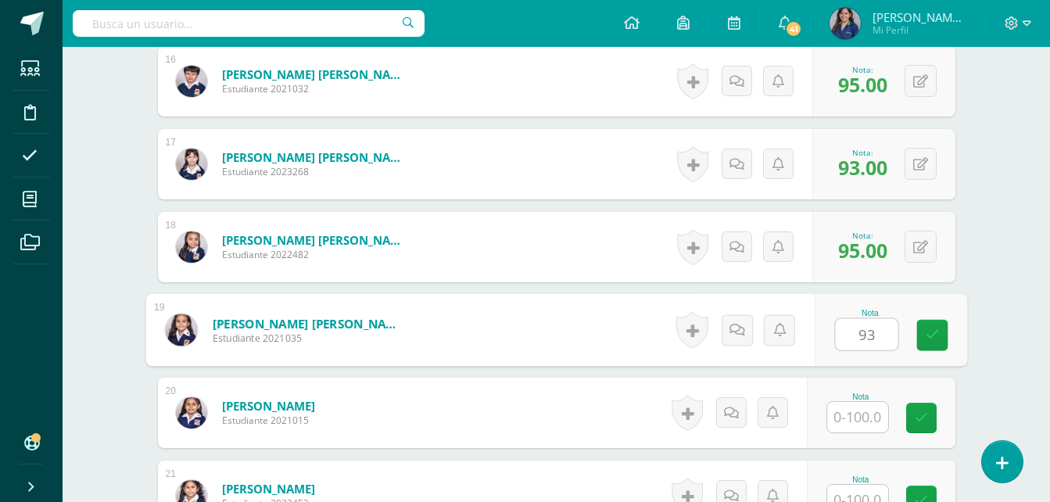
type input "93"
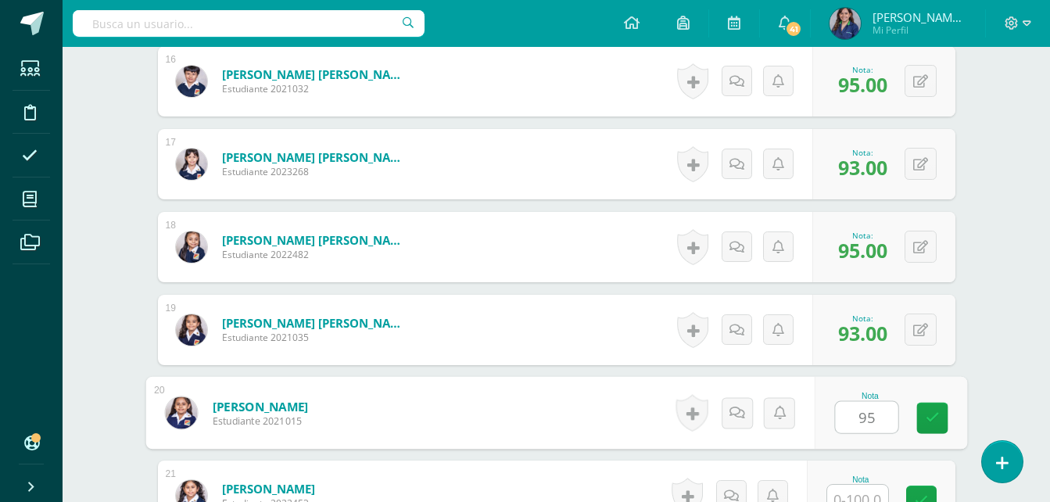
type input "95"
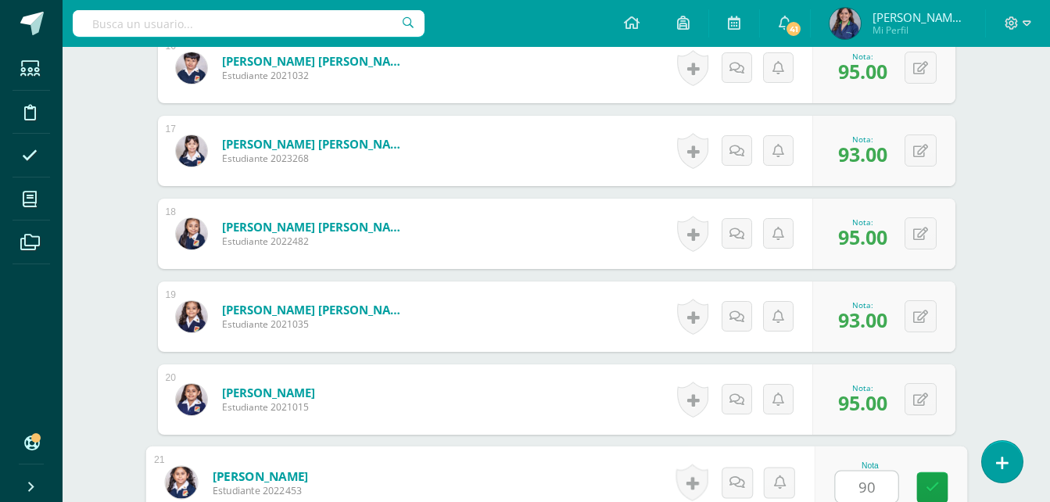
type input "90"
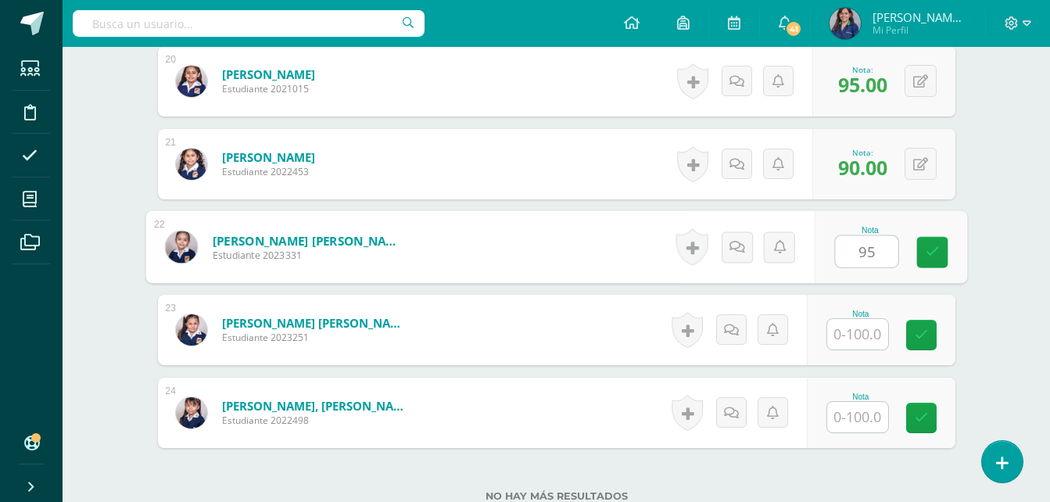
type input "95"
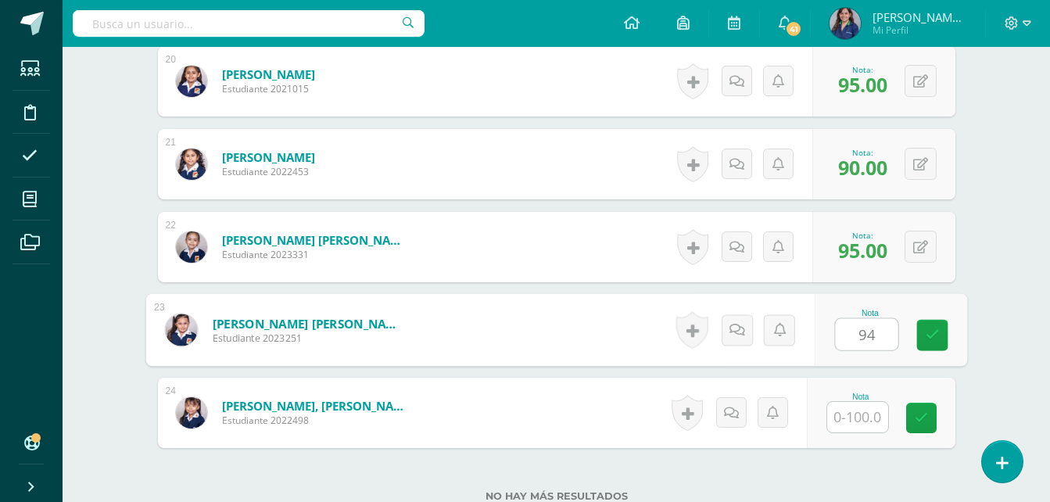
type input "94"
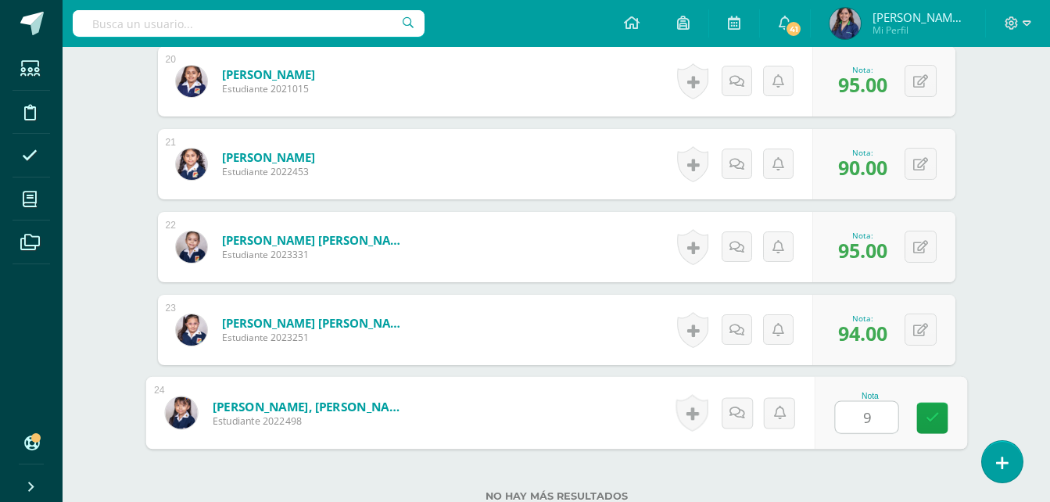
type input "95"
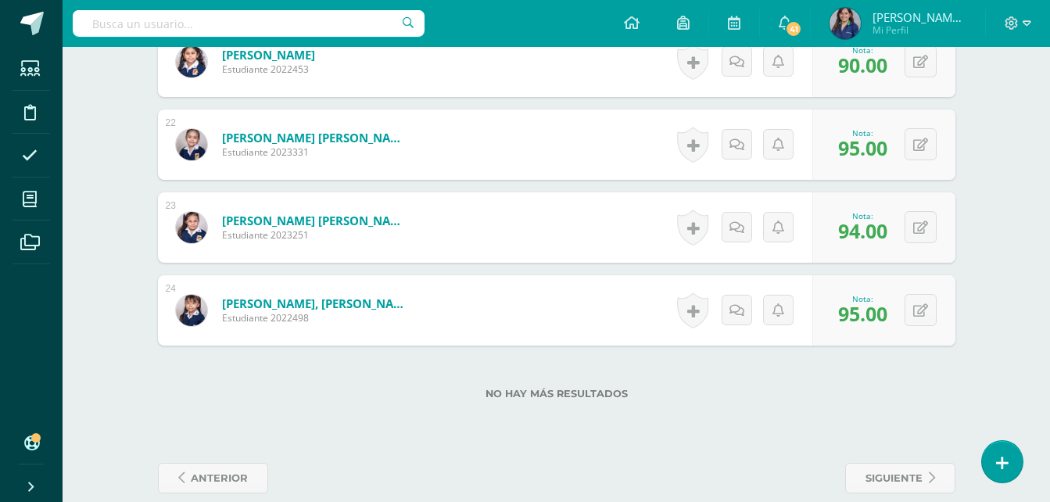
scroll to position [2196, 0]
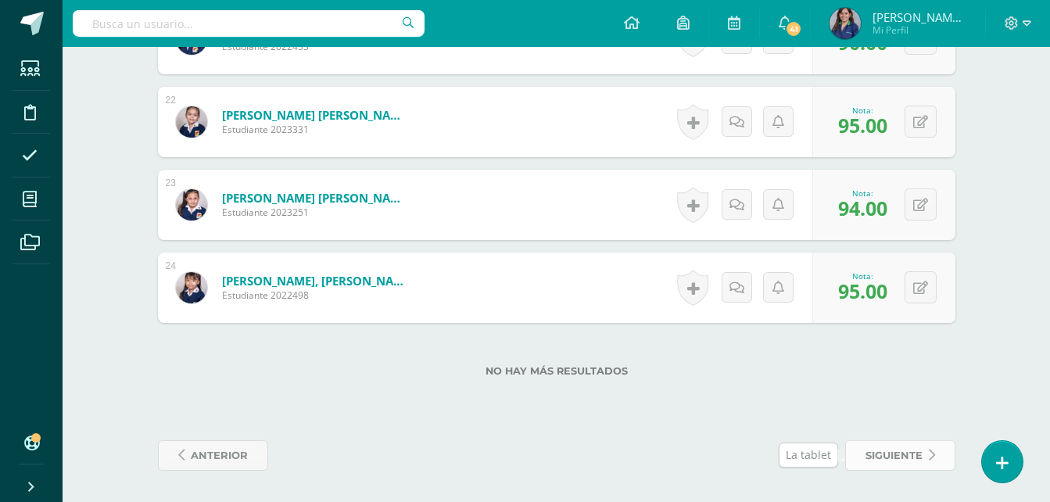
click at [907, 461] on span "siguiente" at bounding box center [893, 455] width 57 height 29
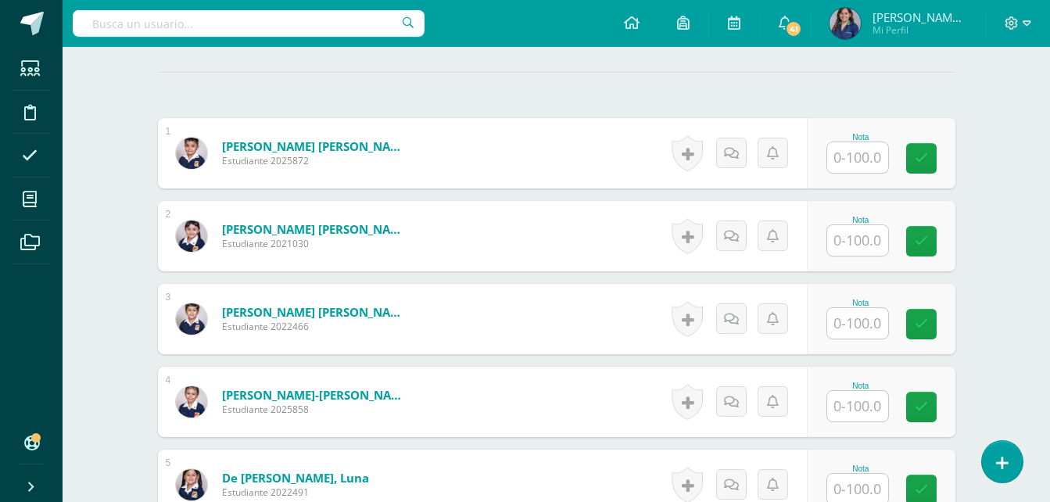
scroll to position [413, 0]
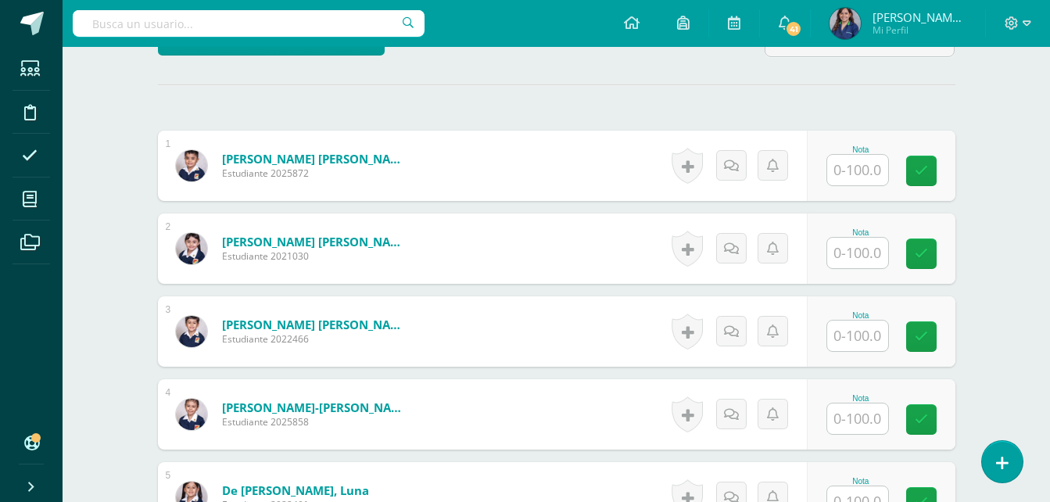
click at [870, 179] on input "text" at bounding box center [857, 170] width 61 height 30
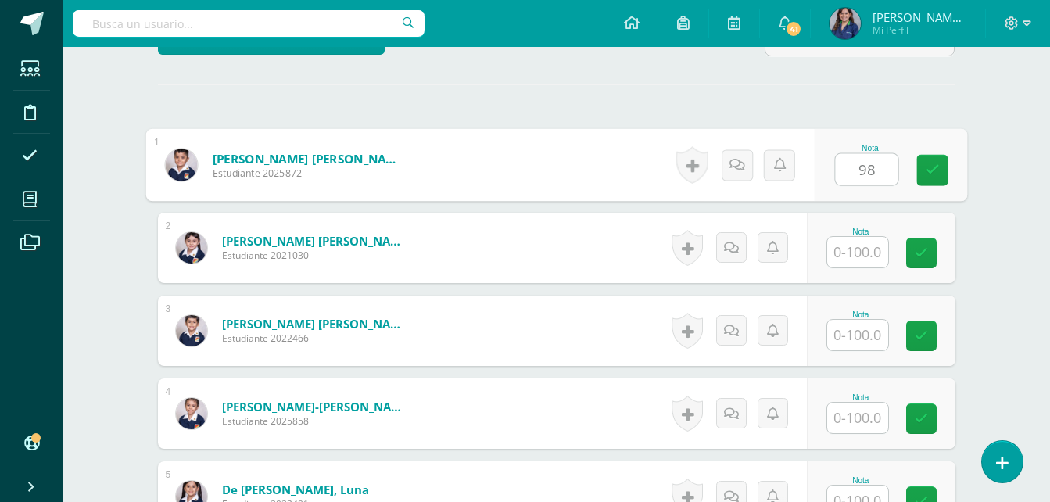
scroll to position [414, 0]
type input "97"
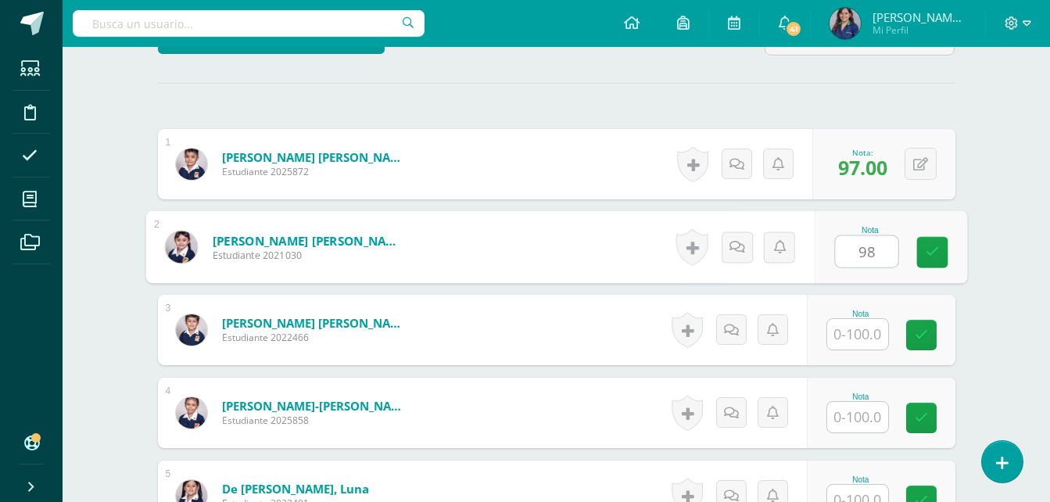
type input "98"
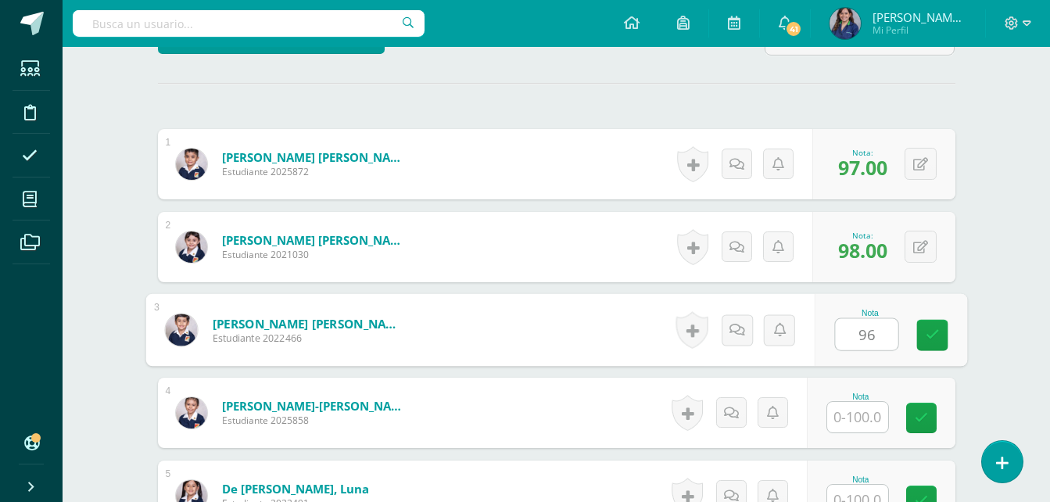
type input "96"
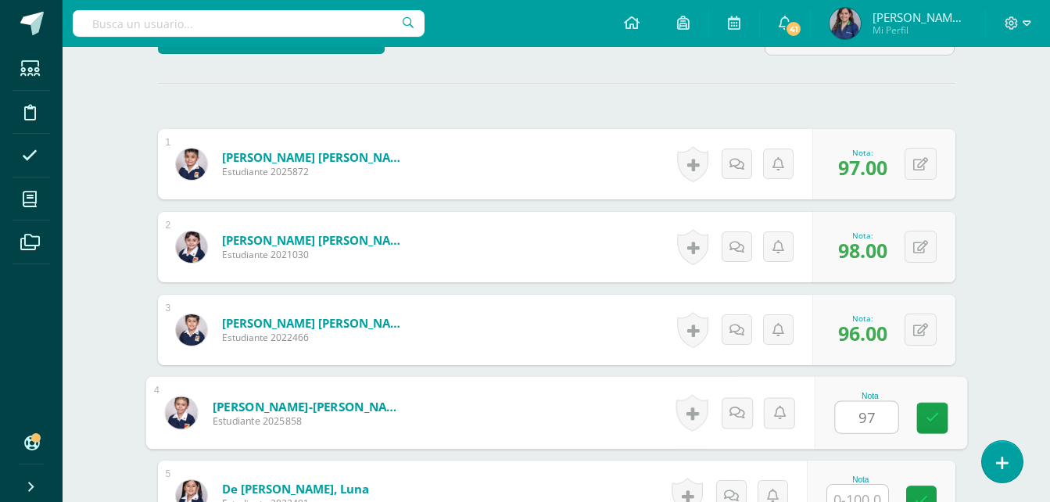
type input "97"
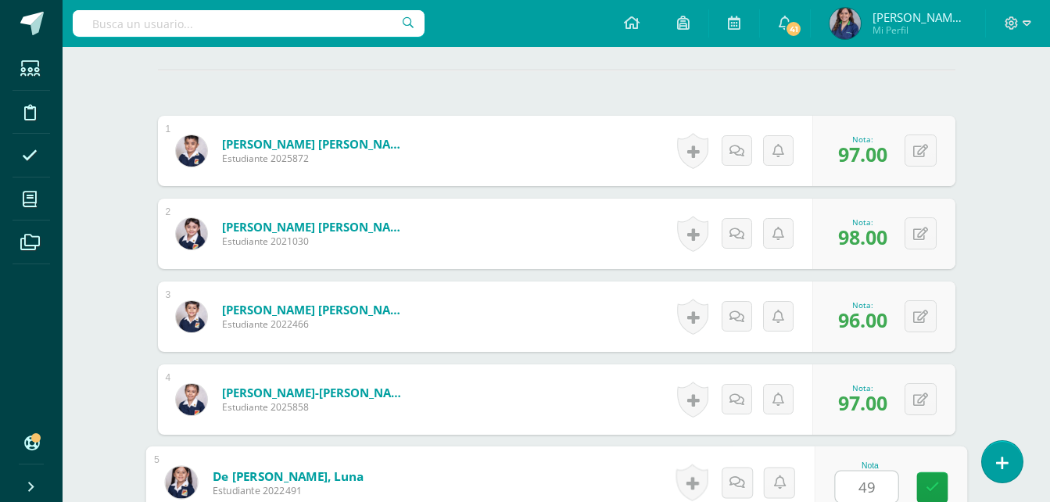
type input "4"
type input "96"
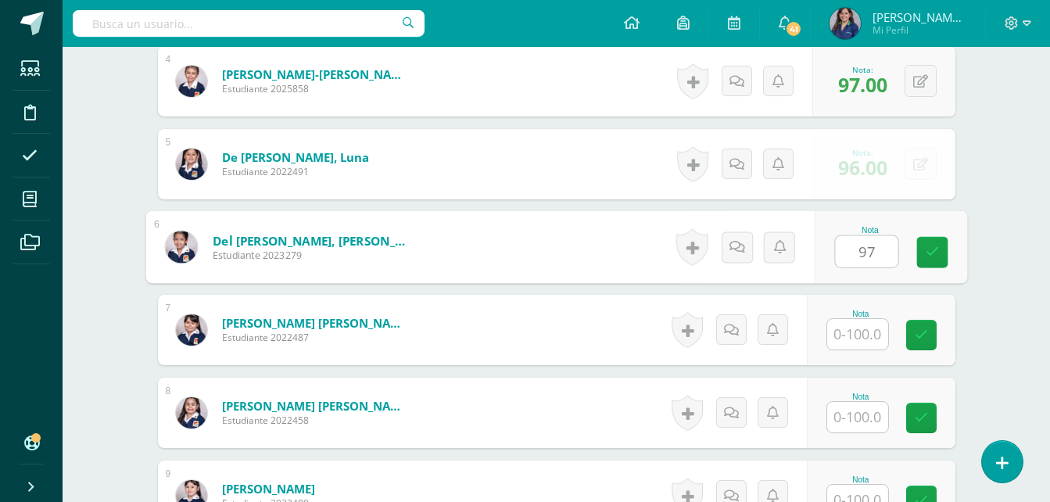
type input "97"
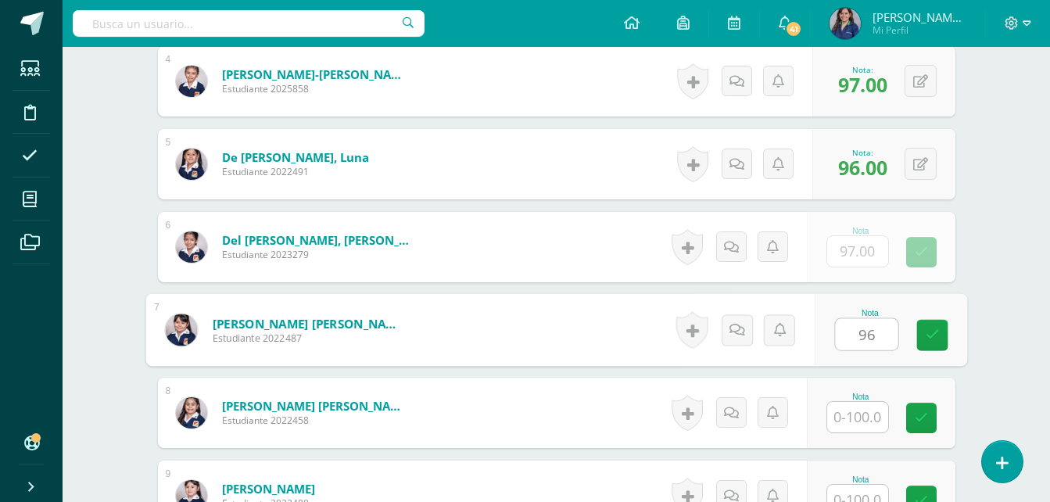
type input "96"
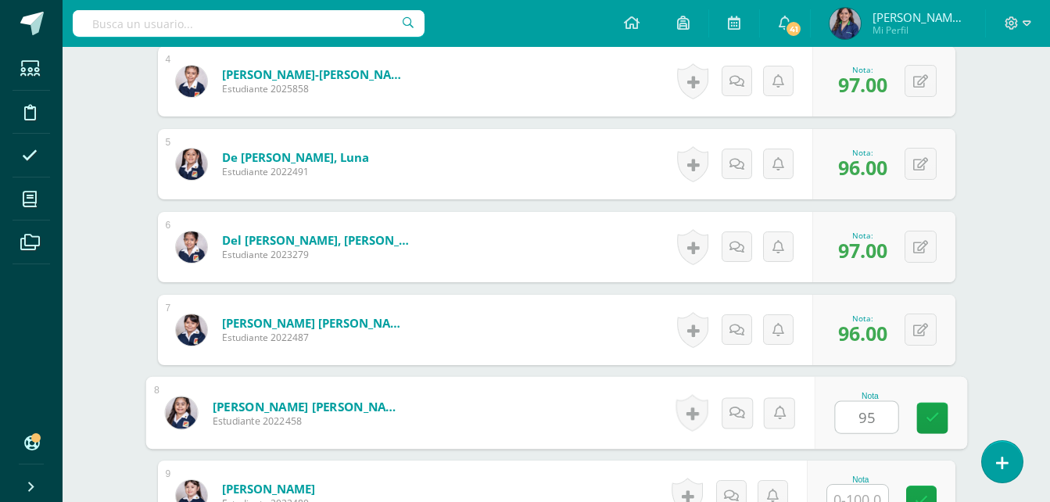
type input "95"
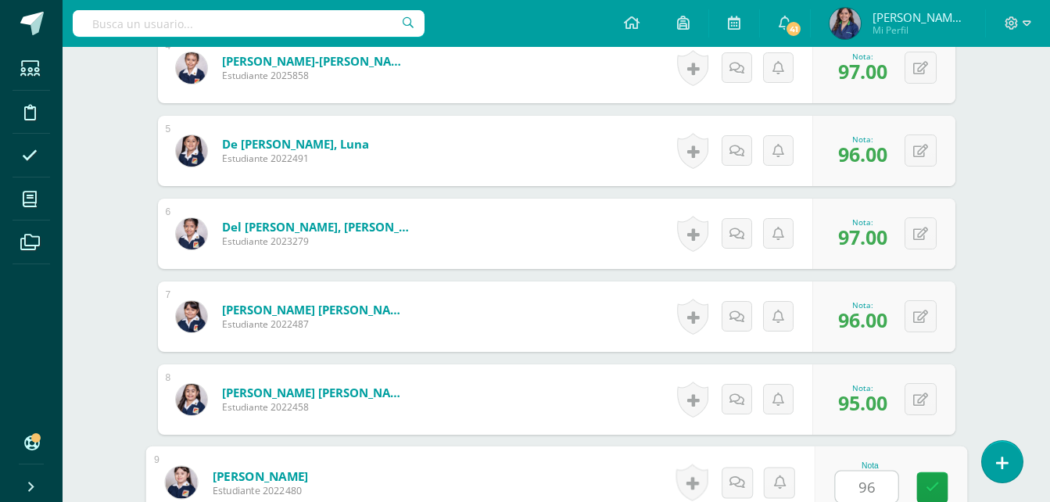
type input "96"
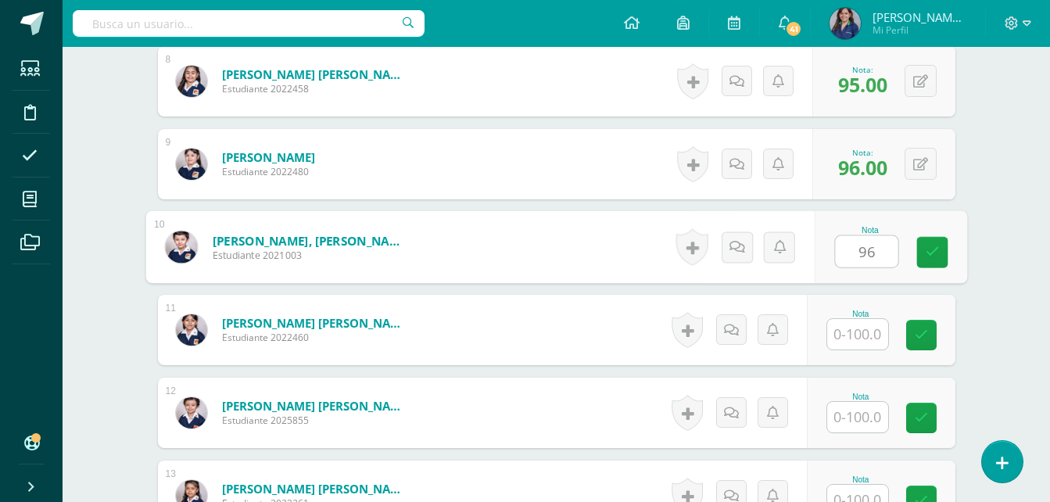
type input "96"
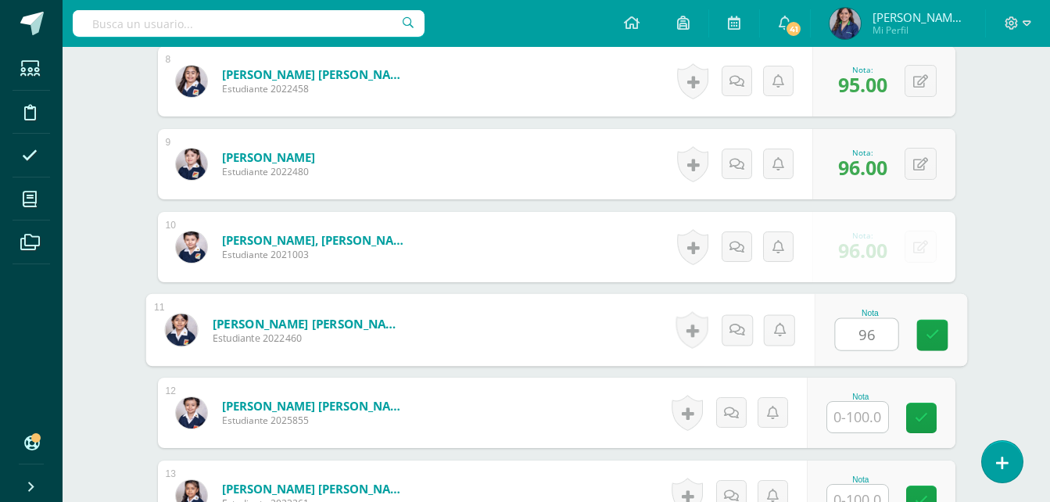
type input "96"
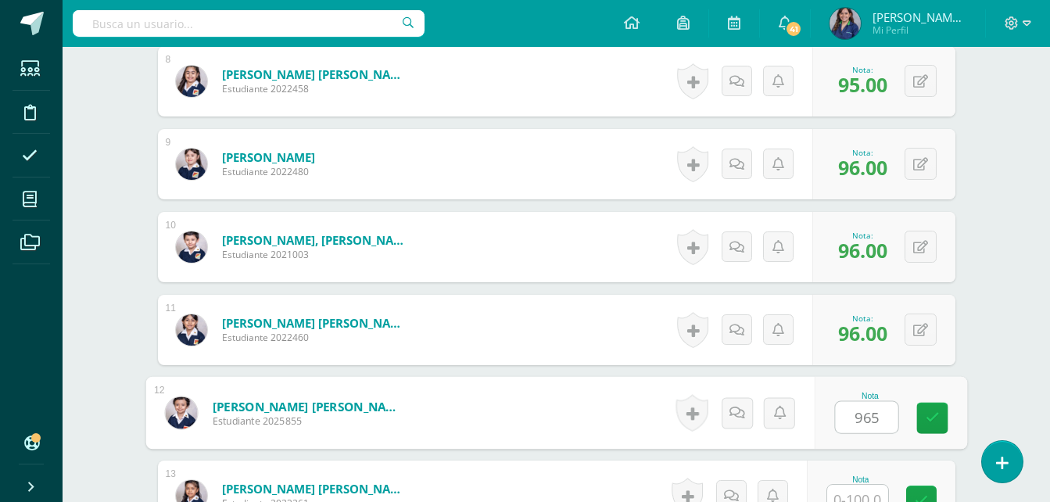
scroll to position [1090, 0]
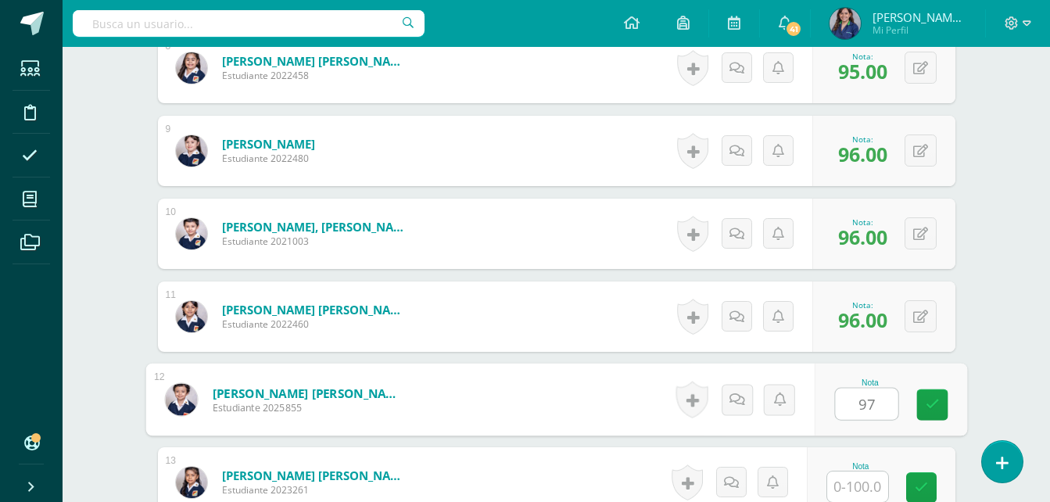
type input "97"
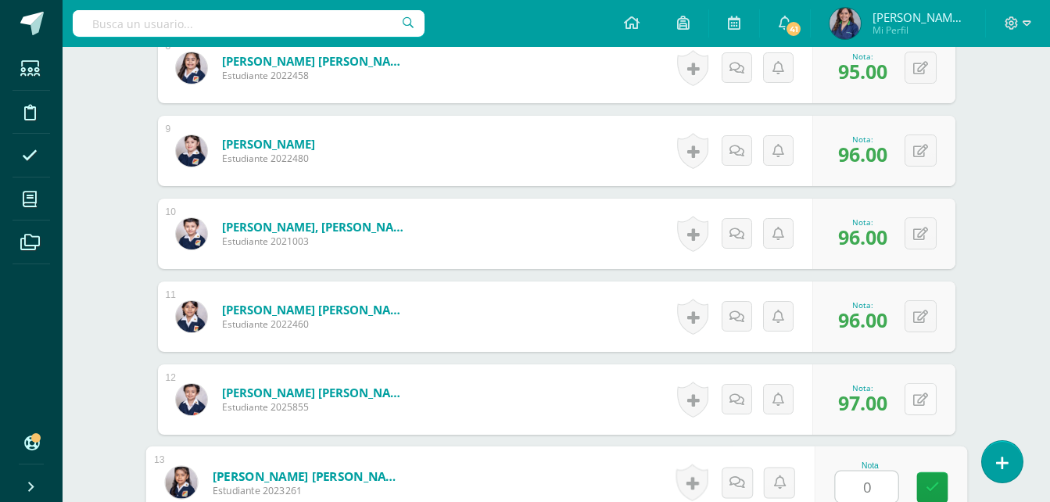
type input "0"
click at [914, 393] on button at bounding box center [920, 399] width 32 height 32
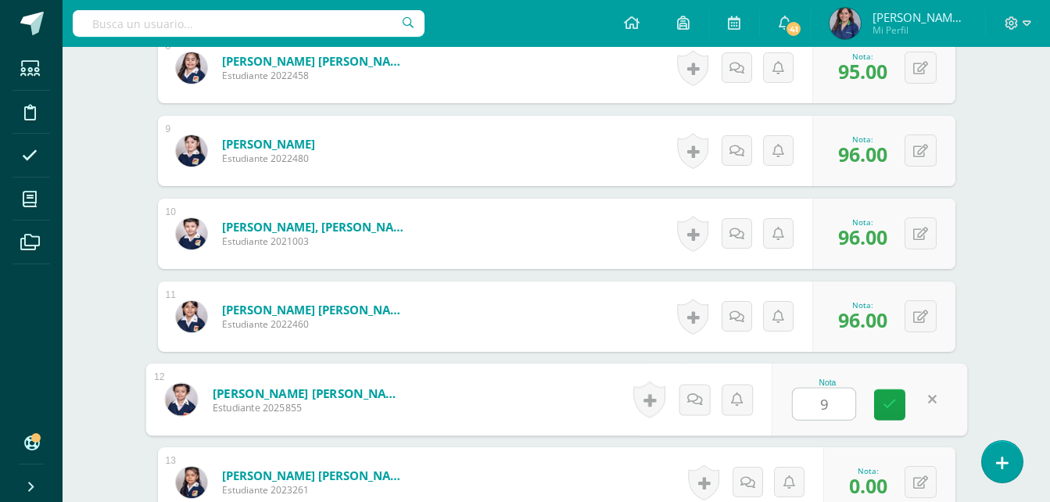
type input "93"
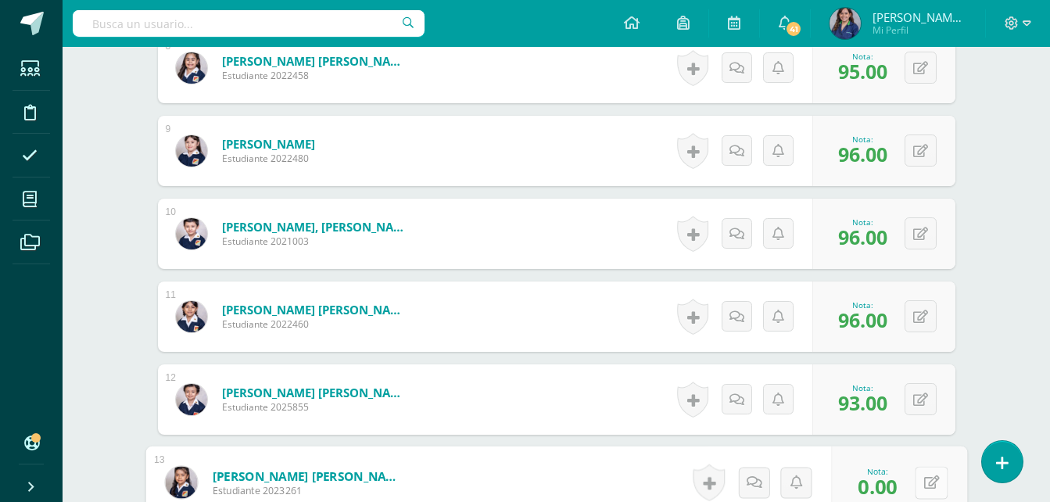
click at [915, 485] on button at bounding box center [930, 482] width 33 height 33
type input "95"
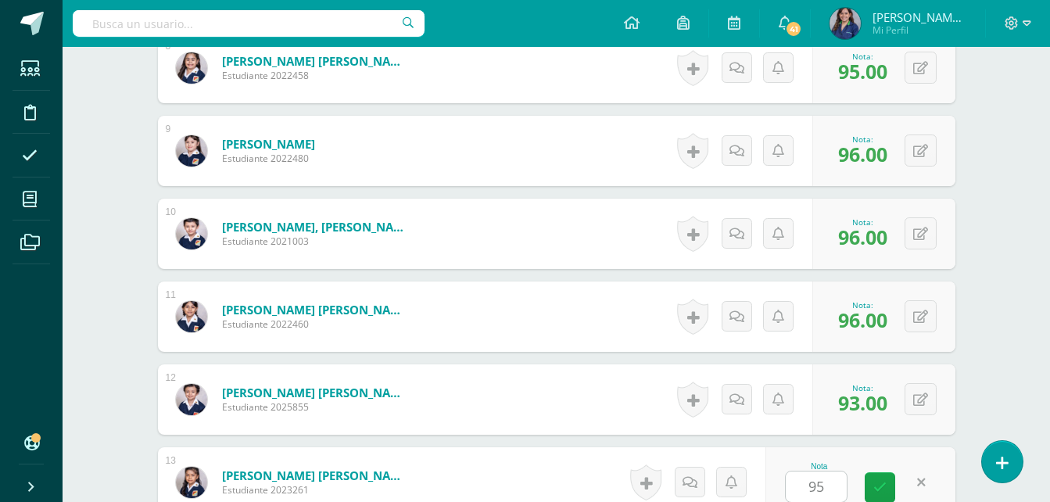
scroll to position [1408, 0]
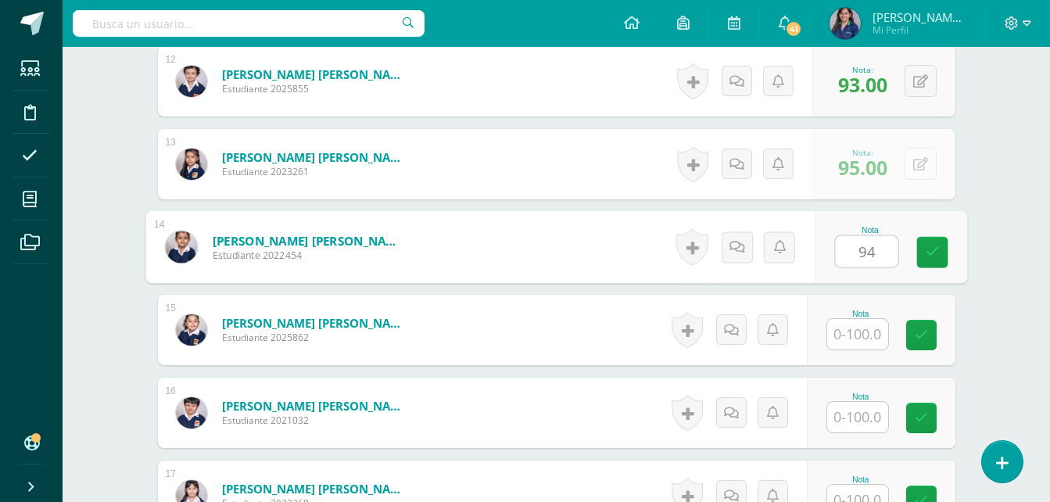
type input "94"
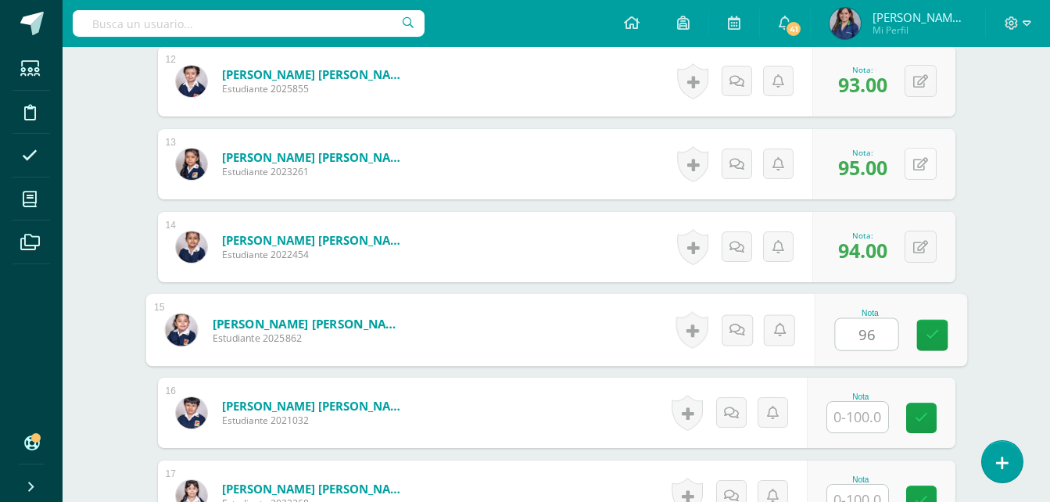
type input "96"
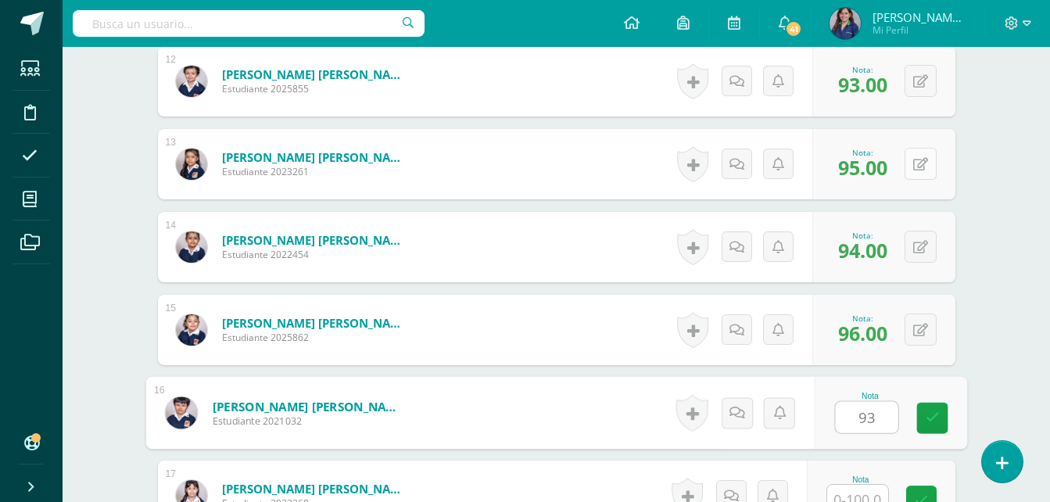
type input "93"
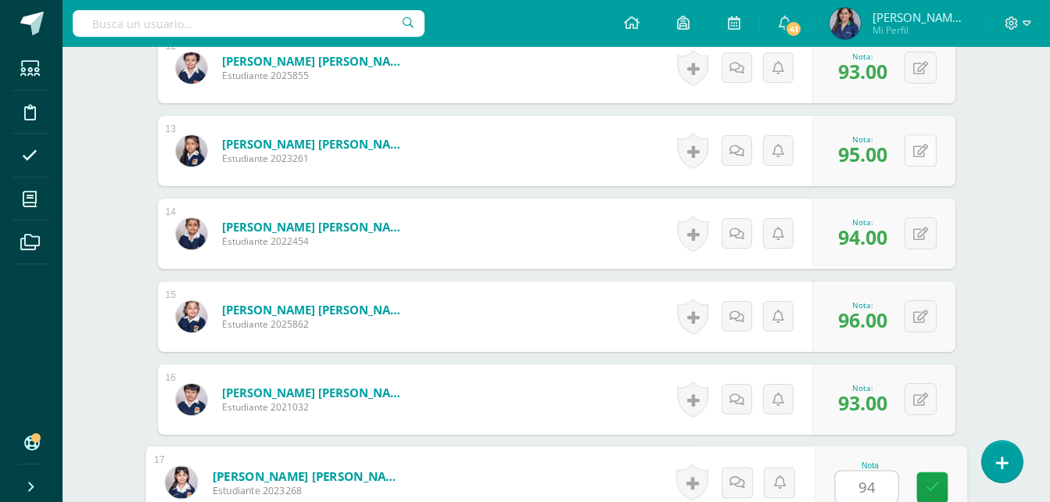
type input "94"
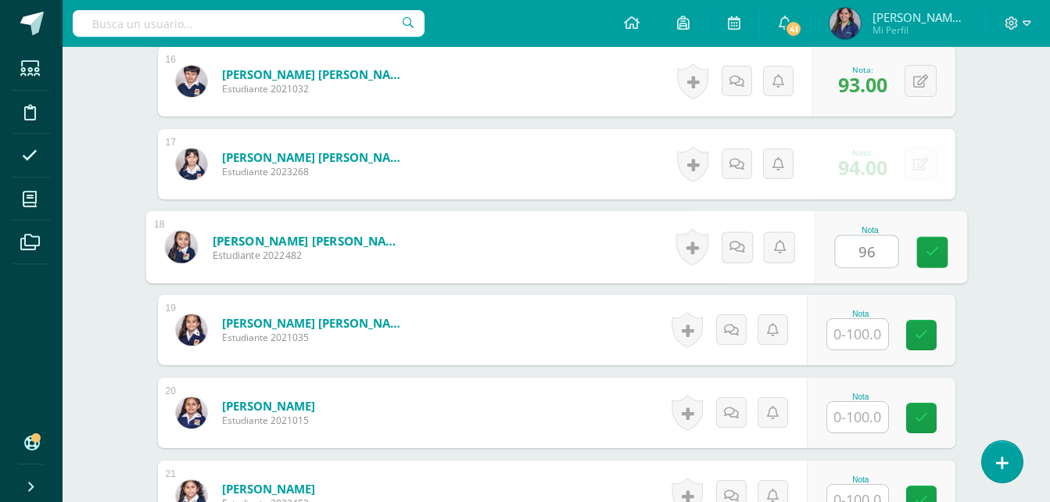
type input "96"
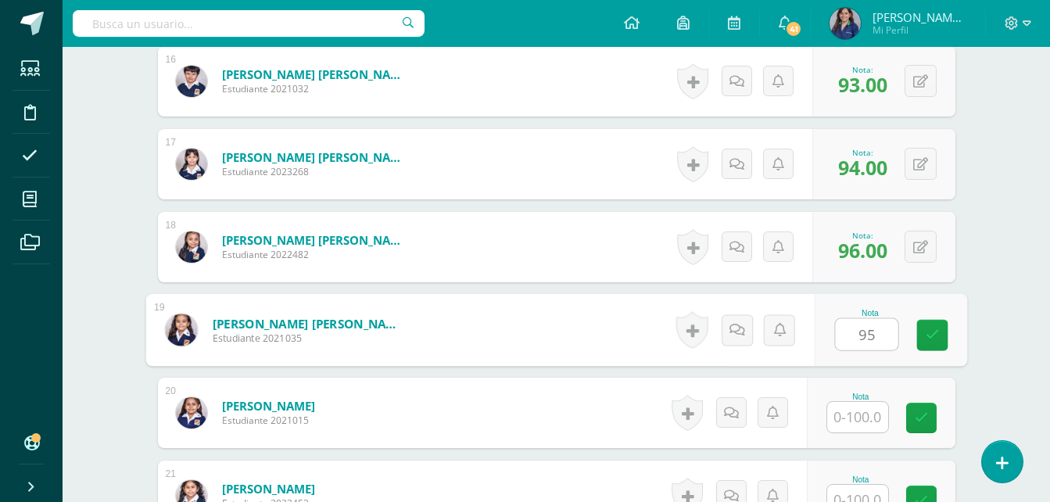
type input "95"
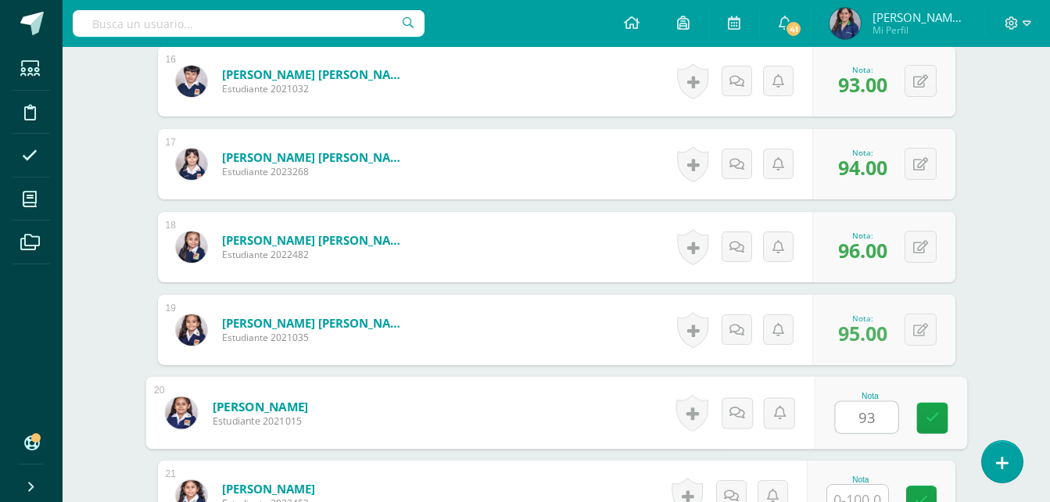
type input "93"
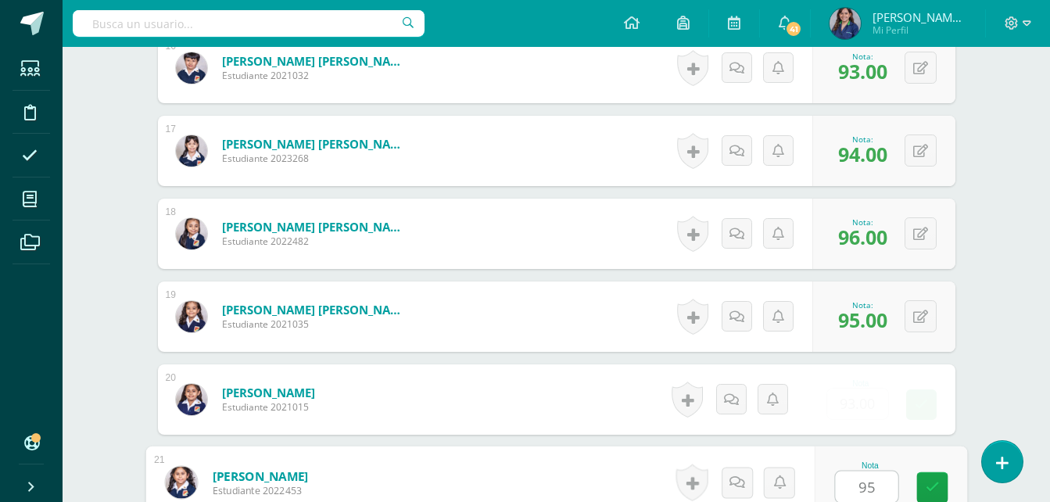
type input "95"
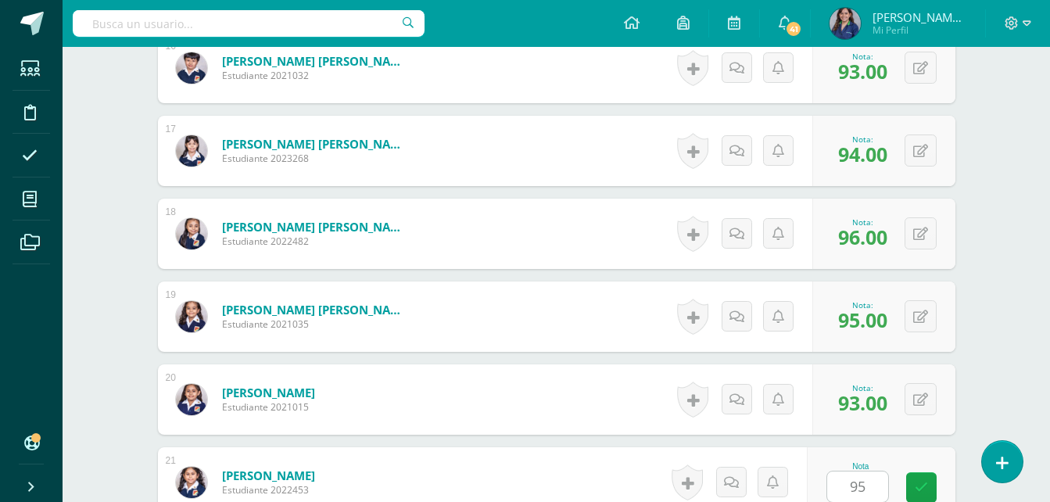
scroll to position [2071, 0]
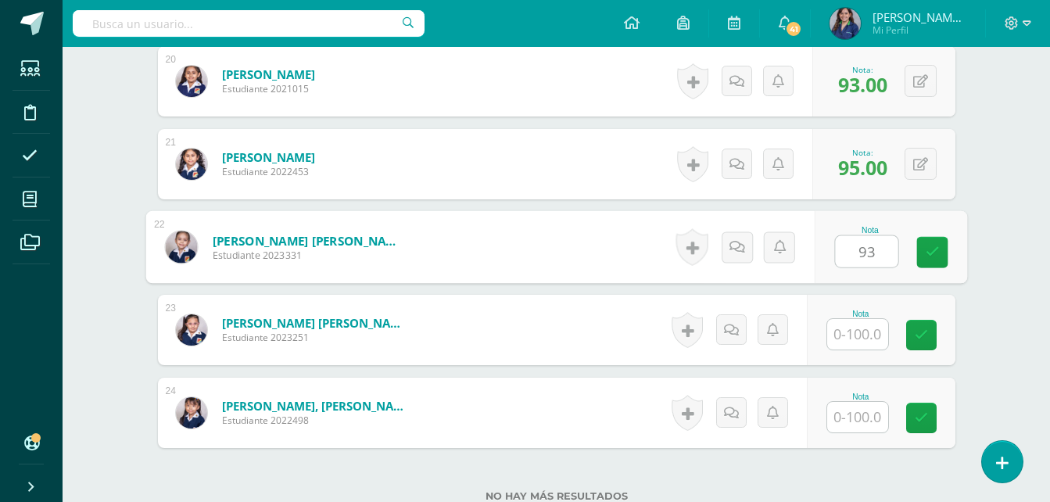
type input "93"
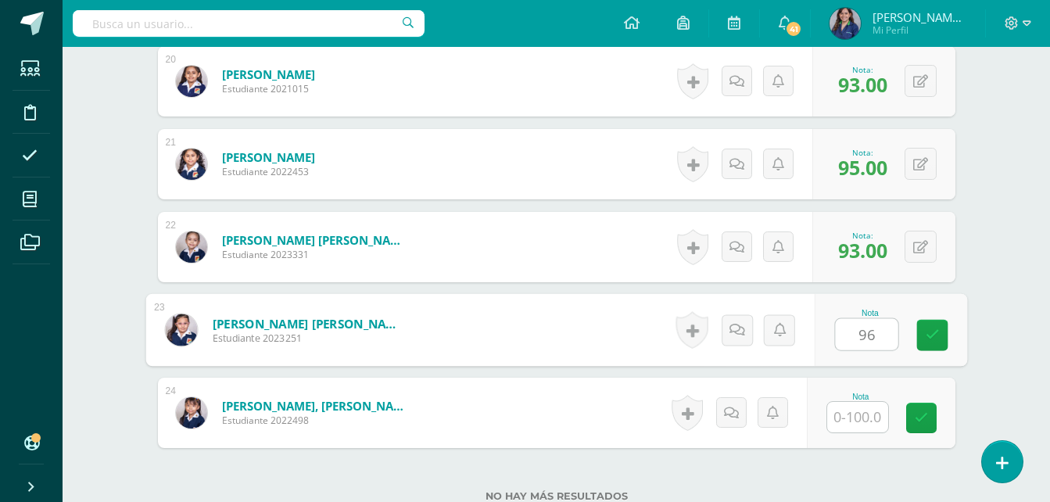
type input "96"
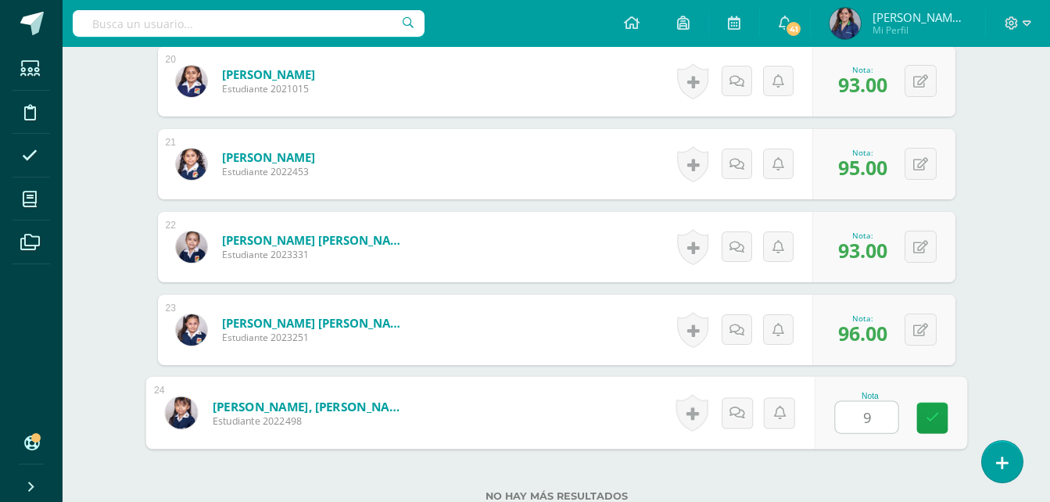
type input "94"
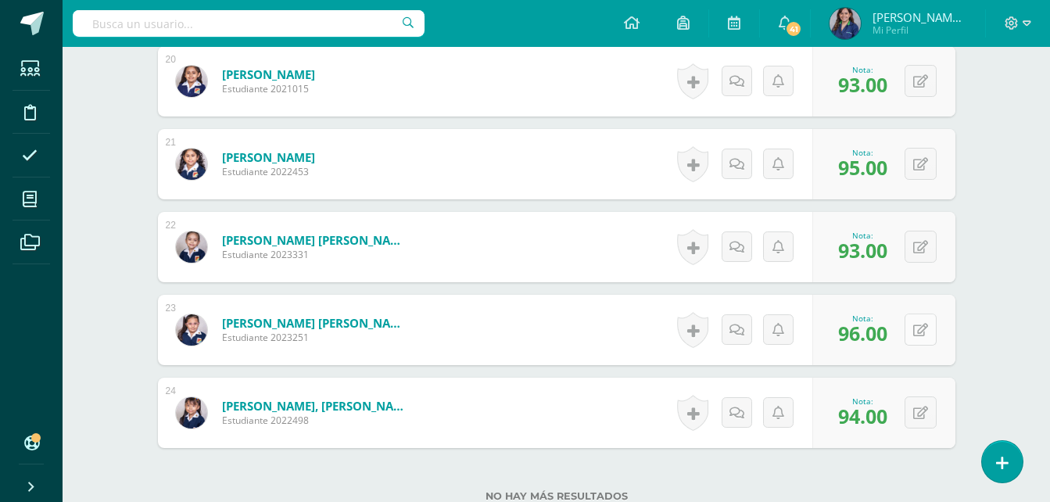
click at [925, 329] on icon at bounding box center [920, 330] width 15 height 13
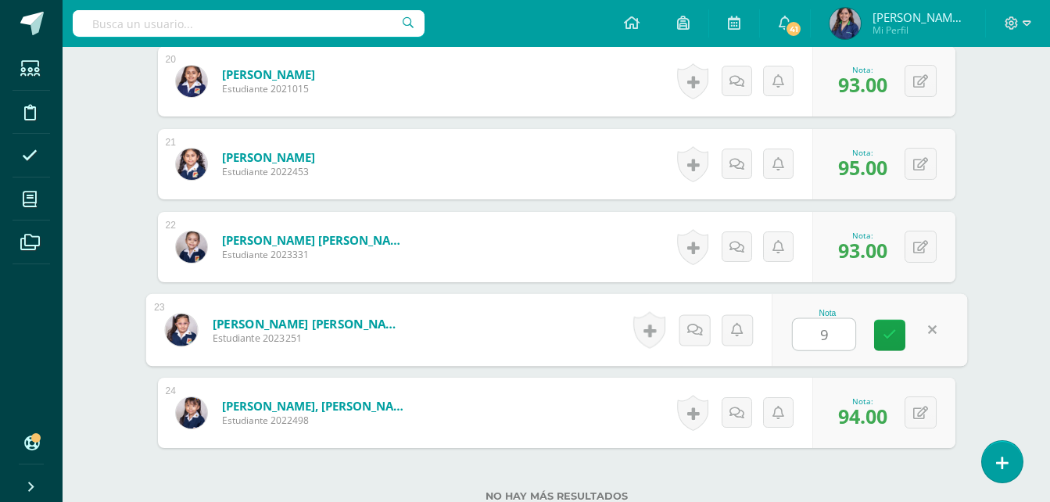
type input "93"
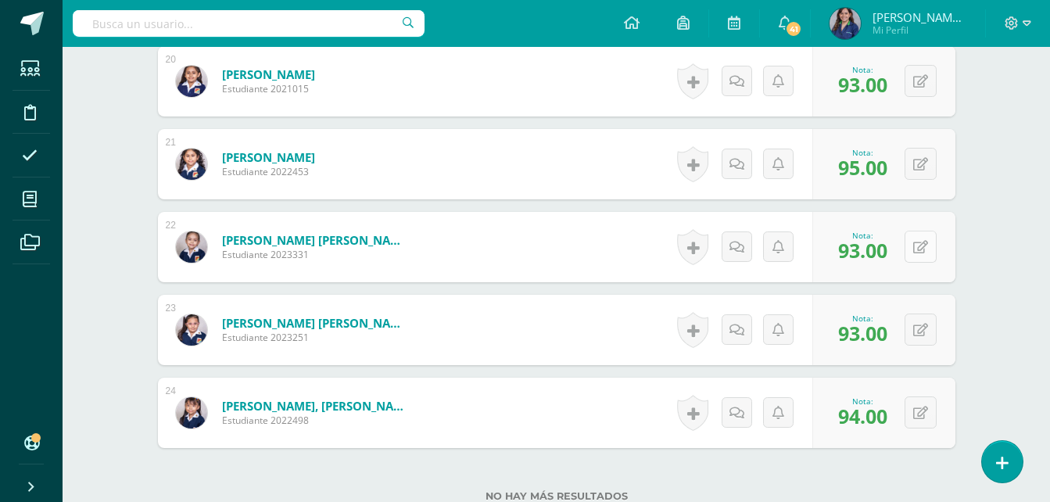
click at [925, 250] on icon at bounding box center [920, 247] width 15 height 13
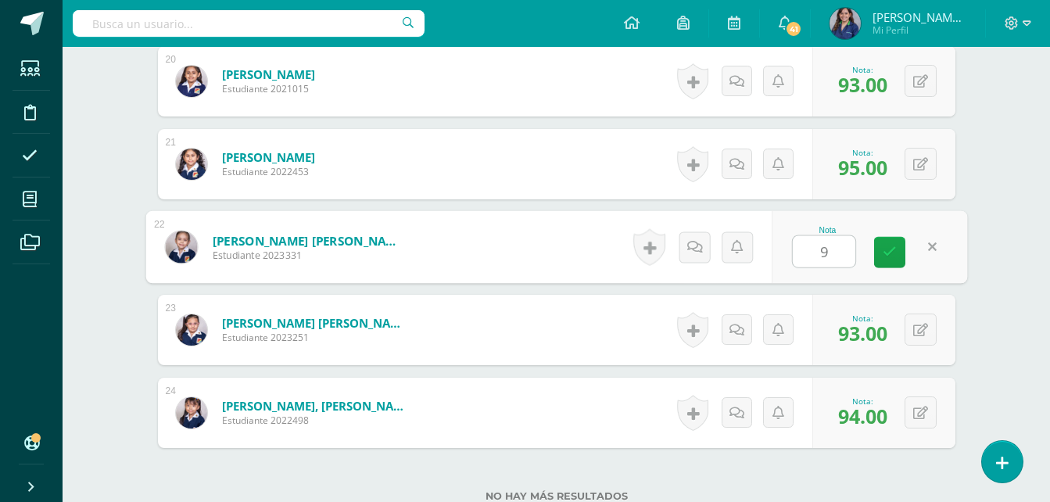
type input "98"
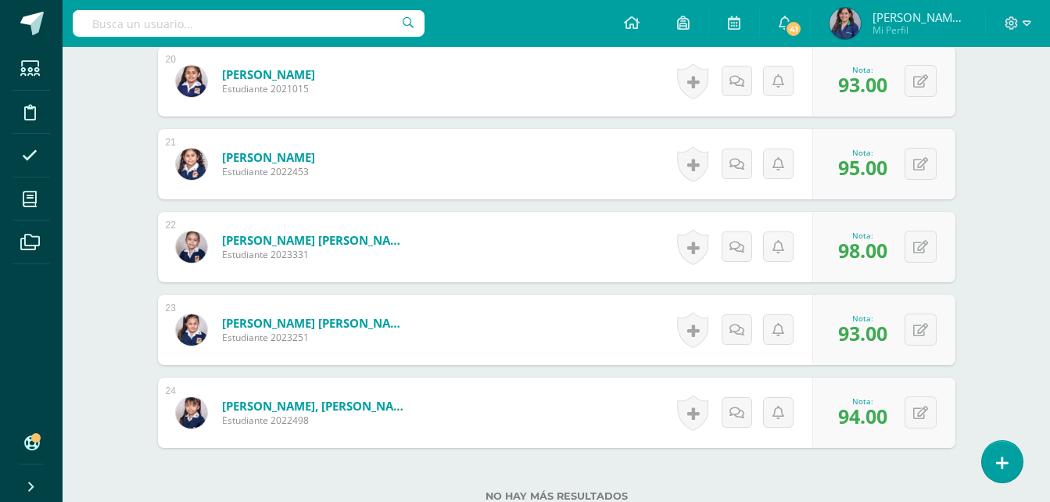
scroll to position [2196, 0]
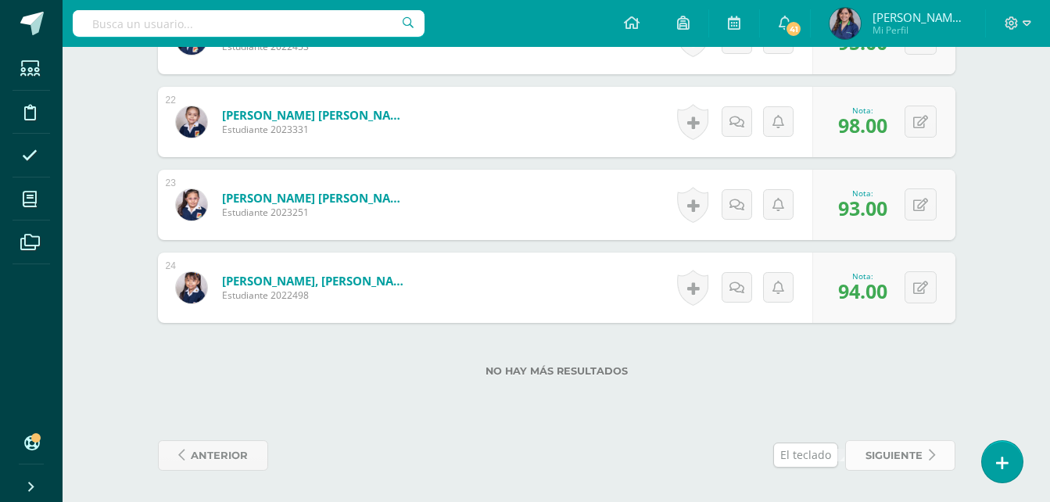
click at [888, 456] on span "siguiente" at bounding box center [893, 455] width 57 height 29
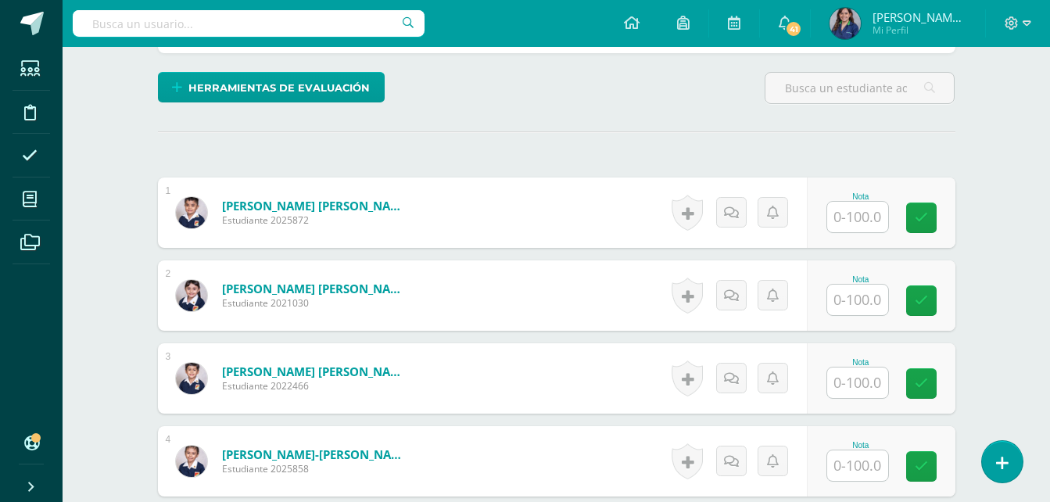
scroll to position [374, 0]
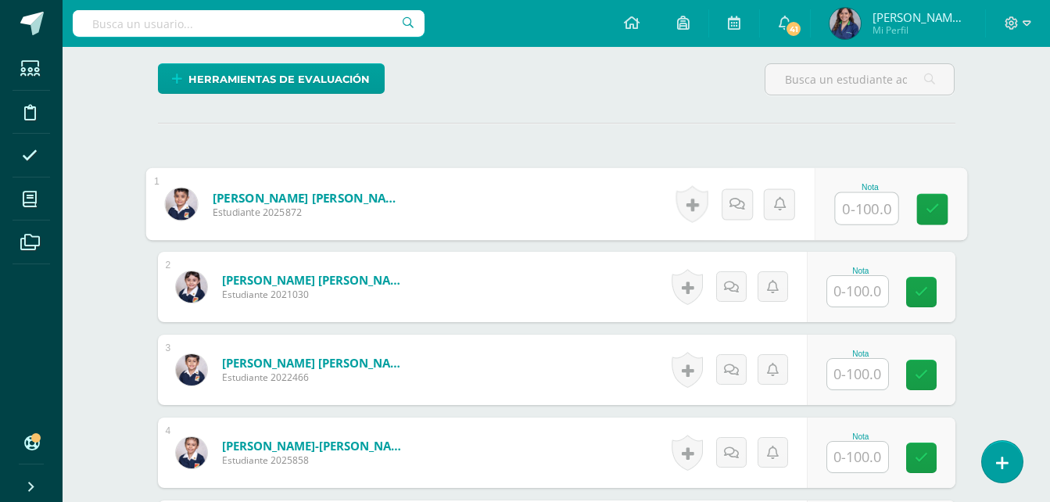
click at [868, 202] on input "text" at bounding box center [866, 208] width 63 height 31
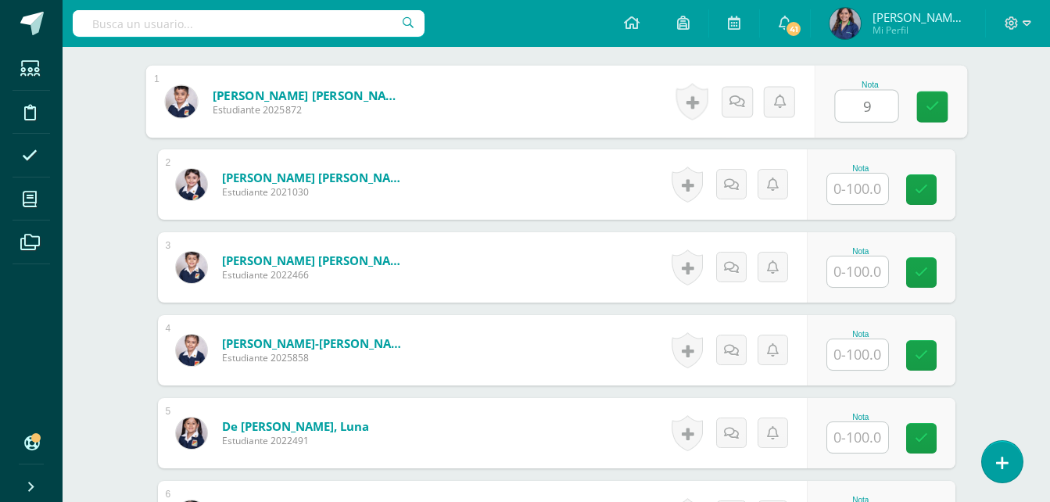
scroll to position [473, 0]
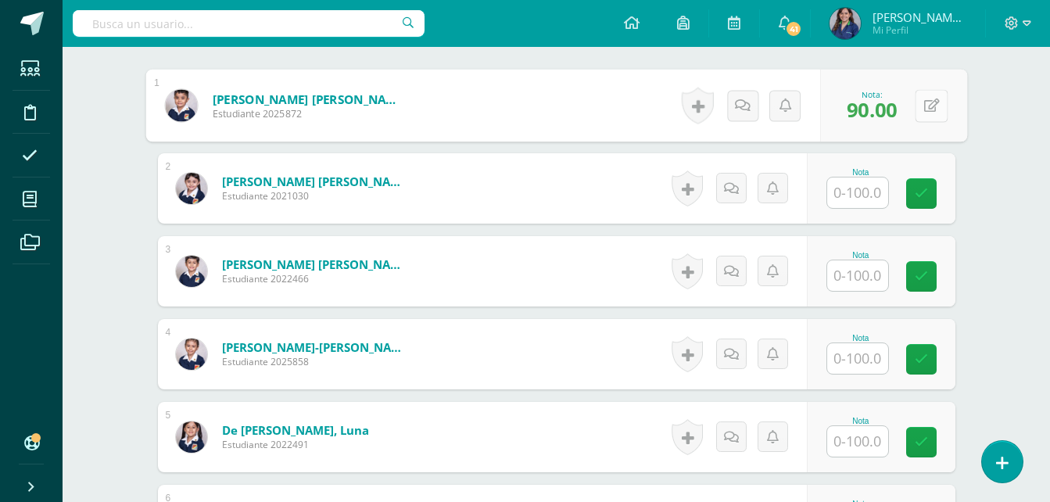
click at [928, 107] on button at bounding box center [930, 105] width 33 height 33
type input "90"
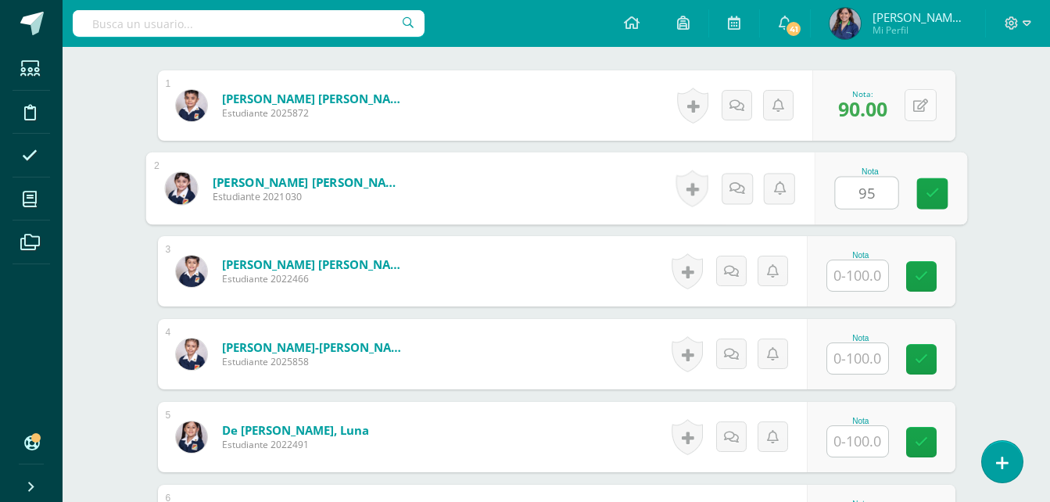
type input "95"
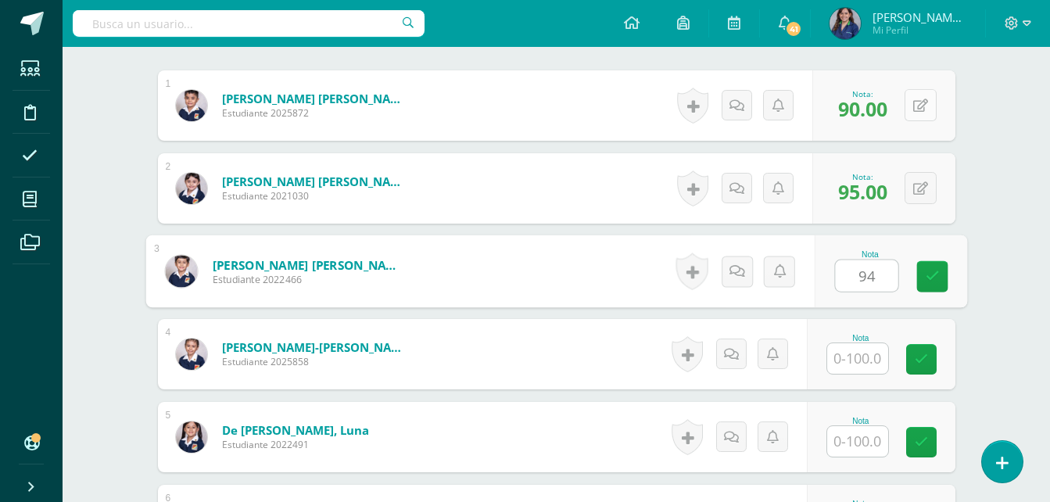
type input "94"
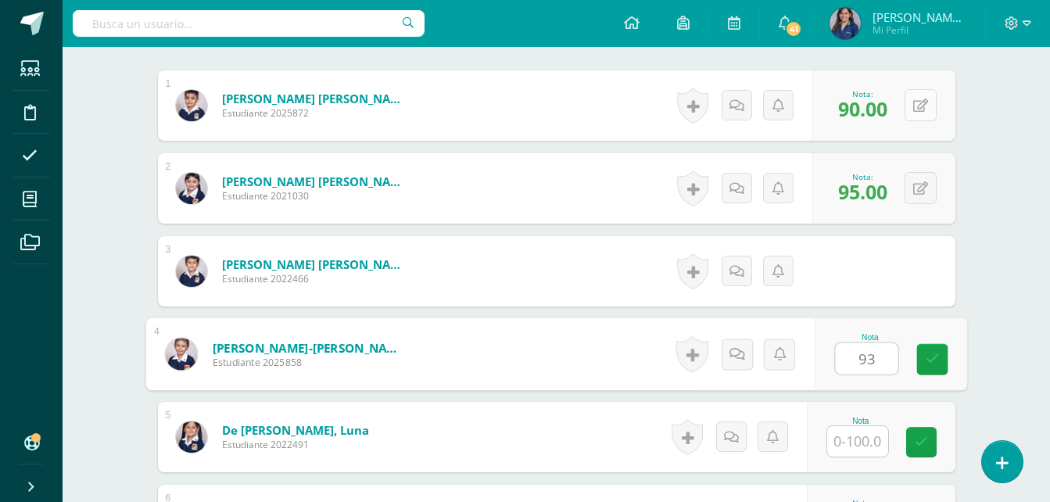
type input "93"
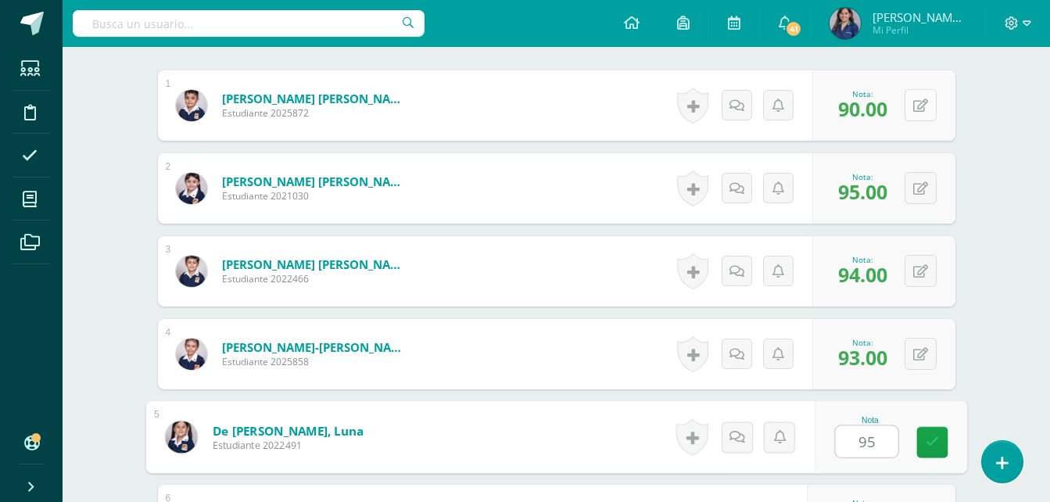
type input "95"
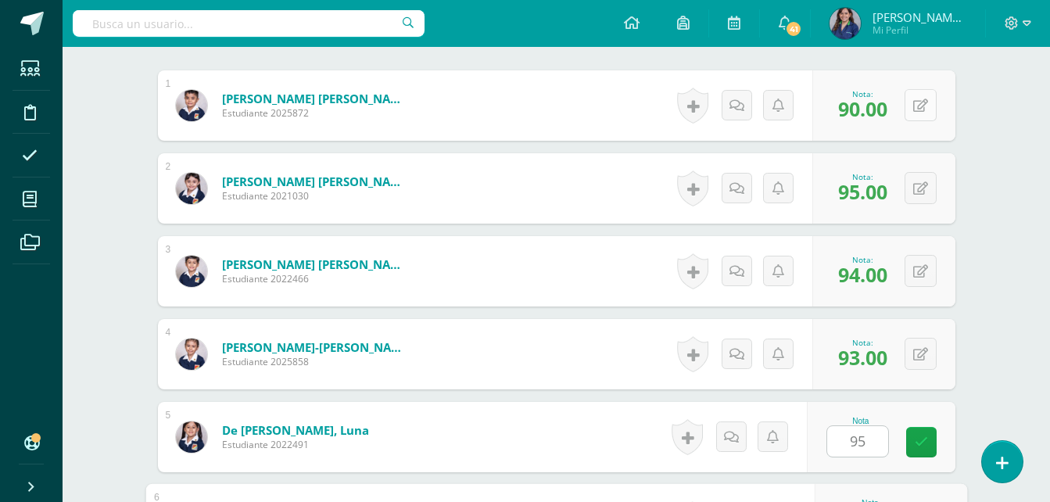
scroll to position [746, 0]
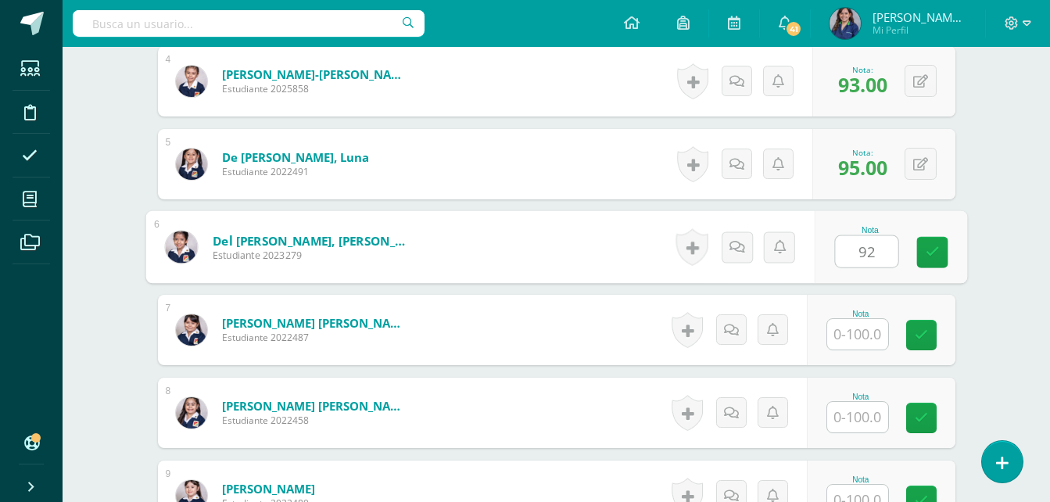
type input "92"
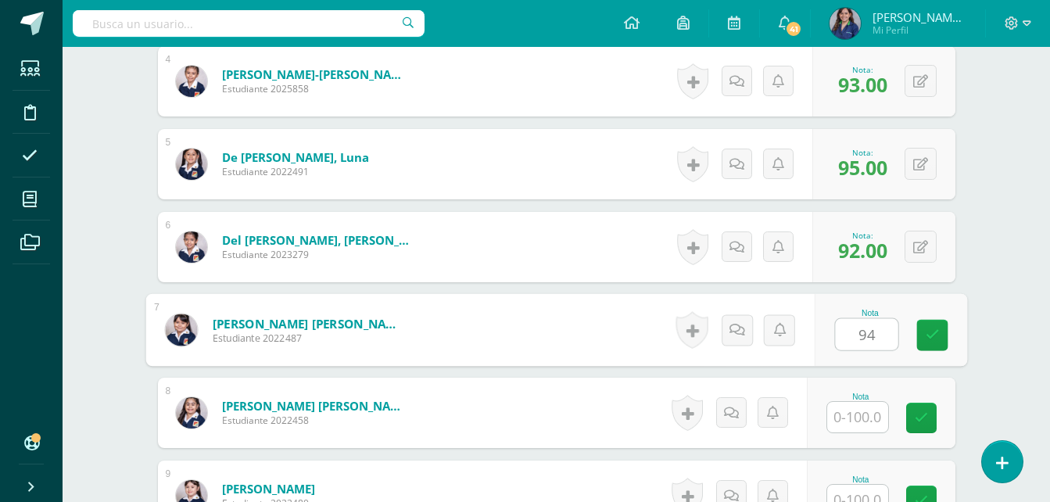
type input "94"
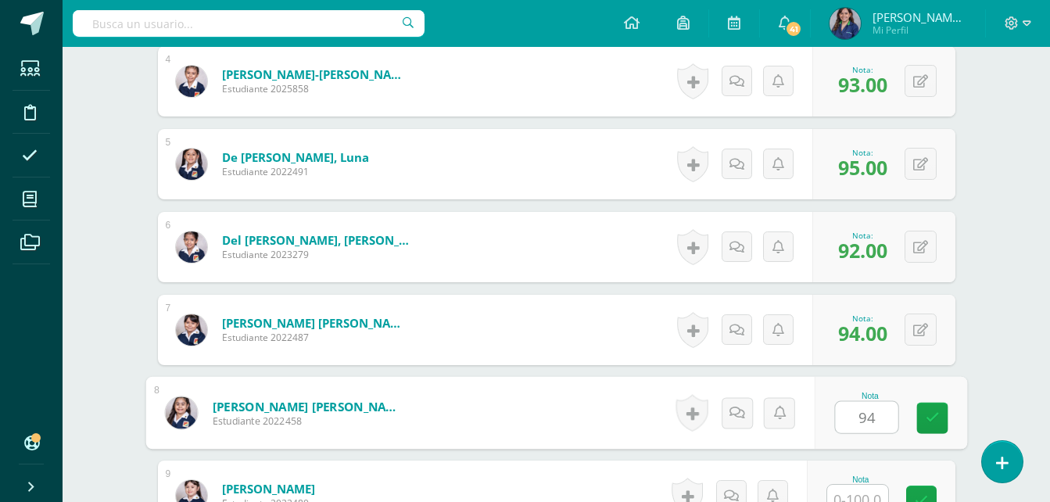
type input "94"
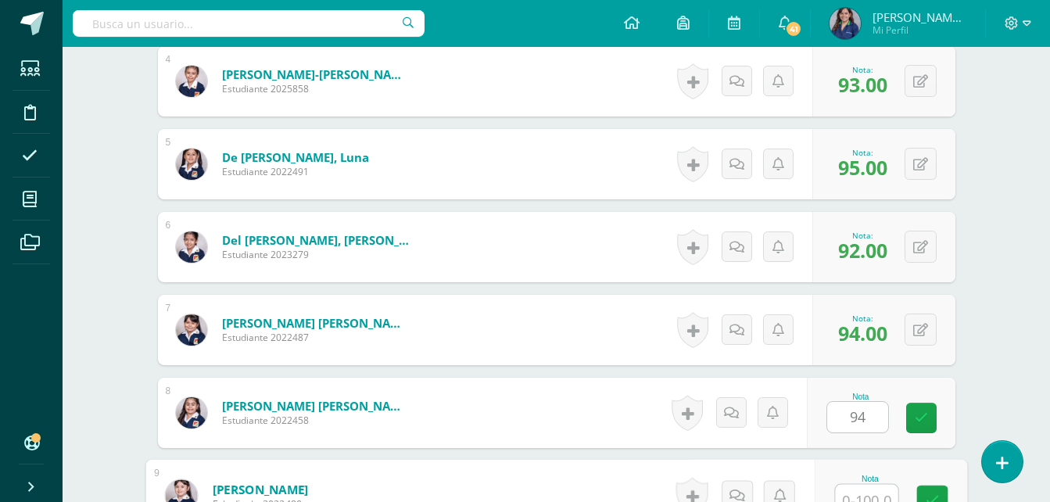
scroll to position [759, 0]
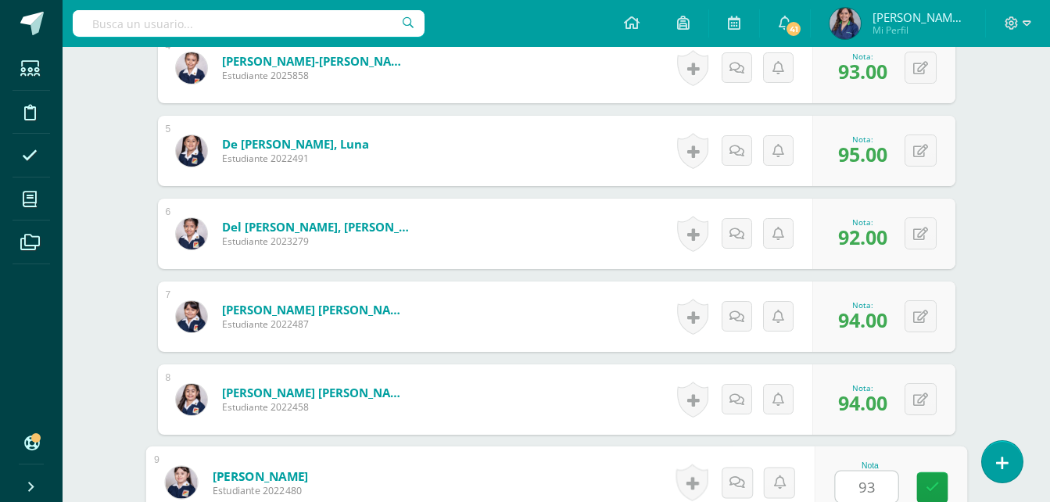
type input "93"
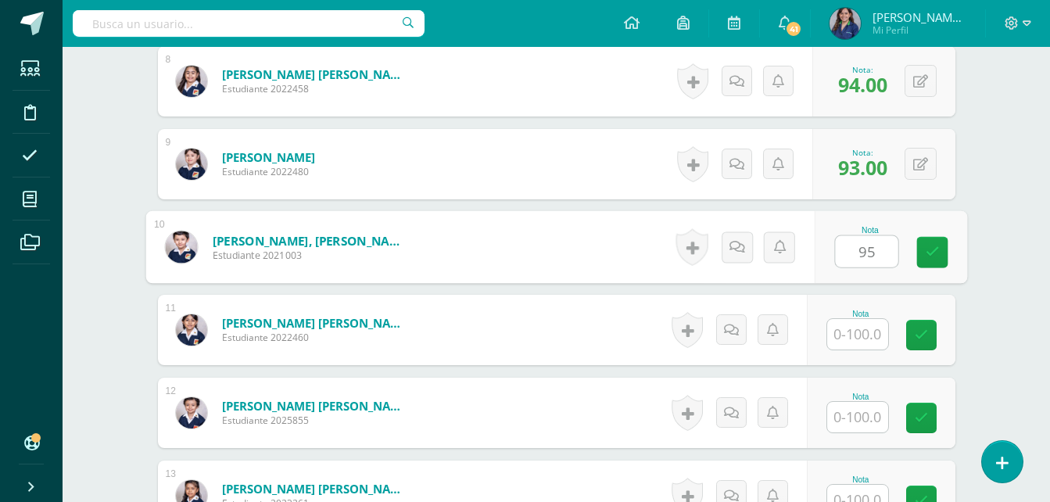
type input "95"
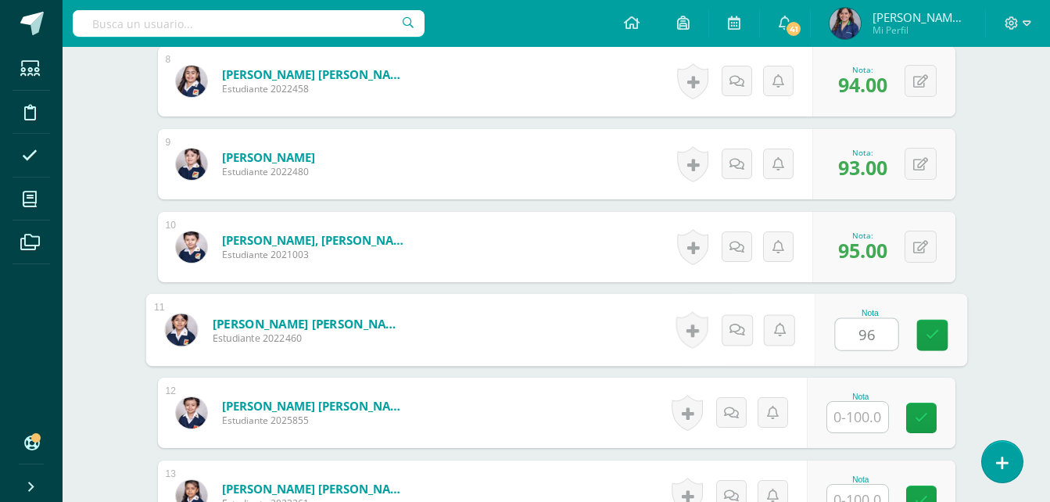
type input "96"
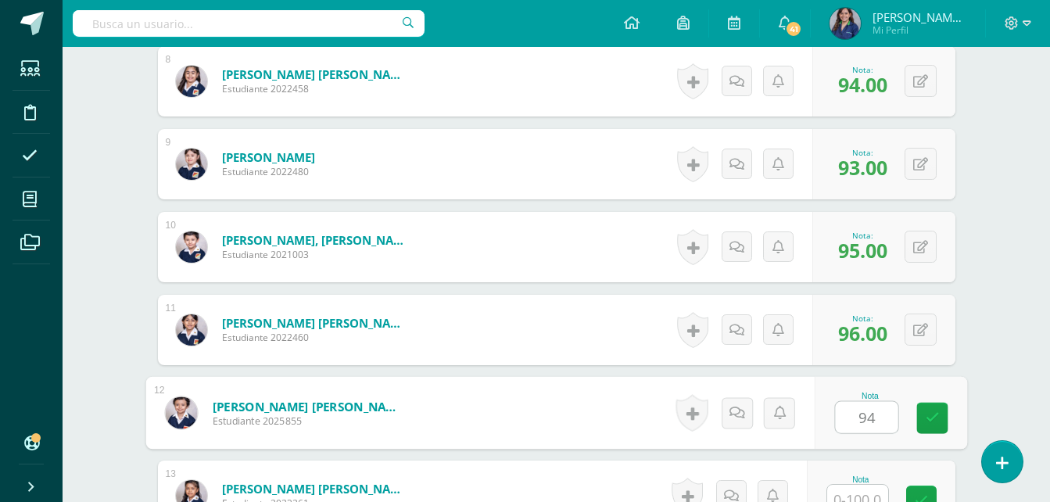
type input "94"
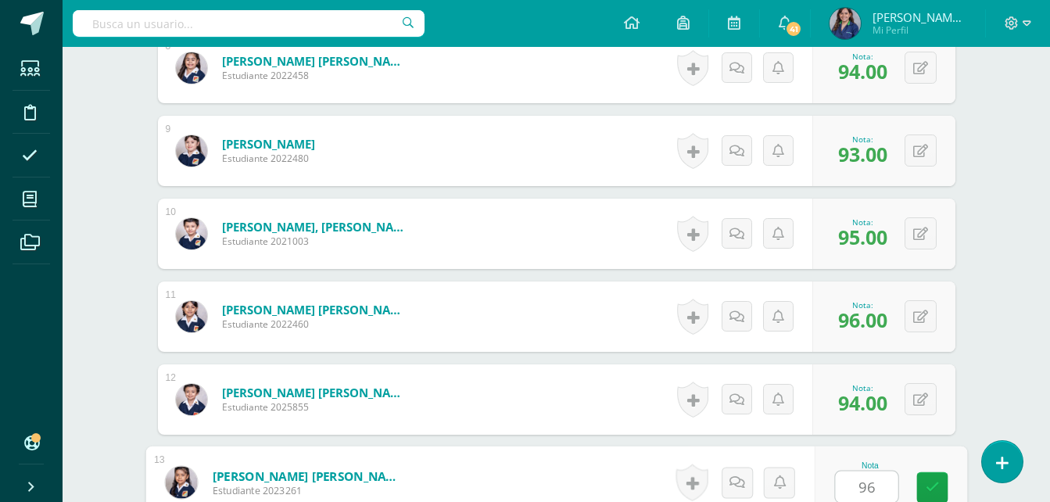
type input "96"
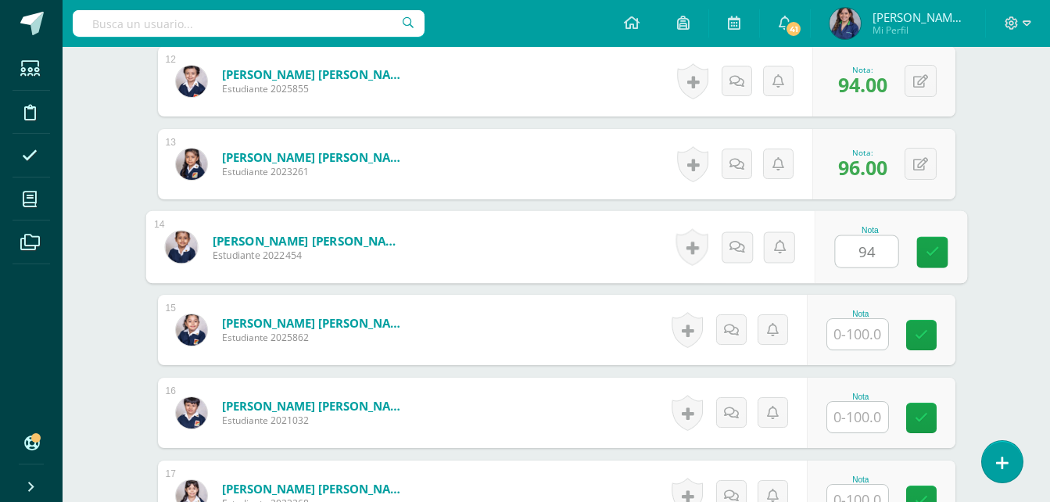
type input "94"
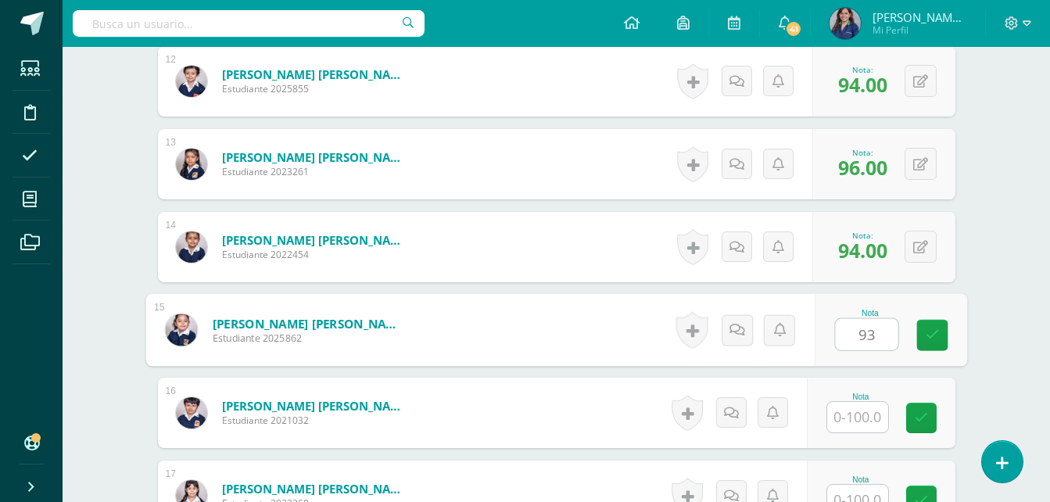
type input "93"
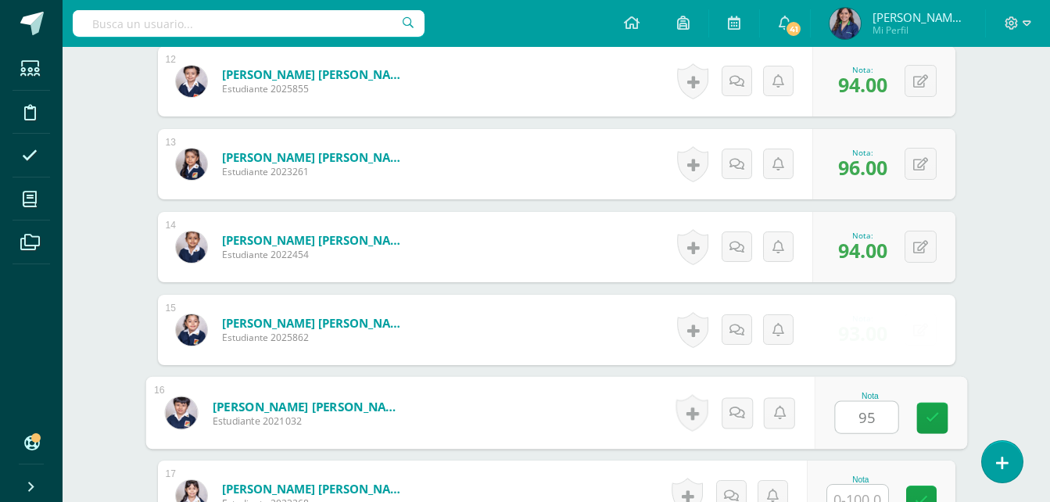
type input "95"
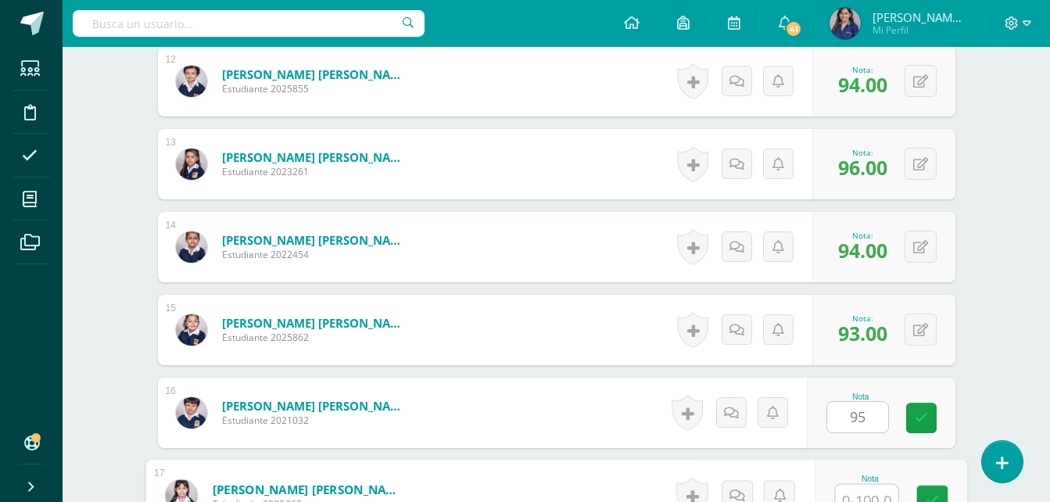
scroll to position [1422, 0]
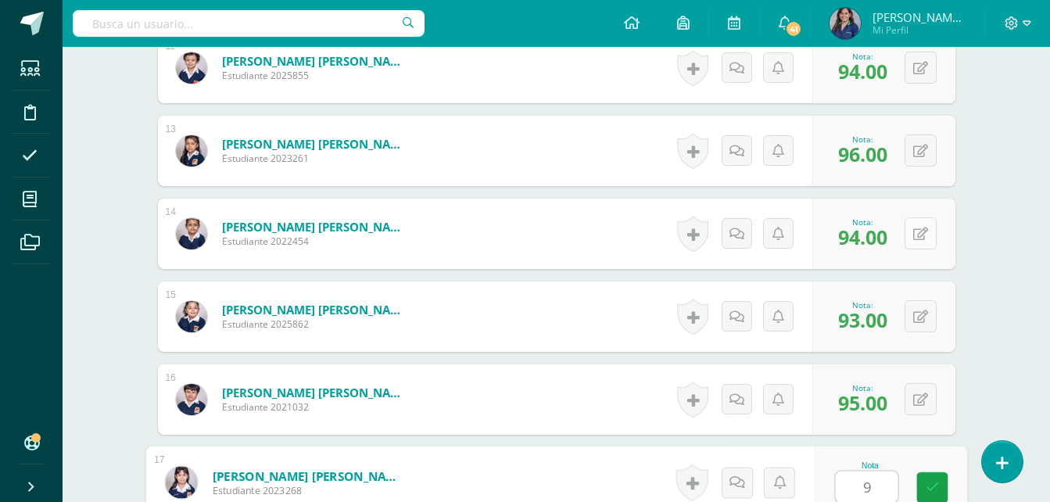
type input "9"
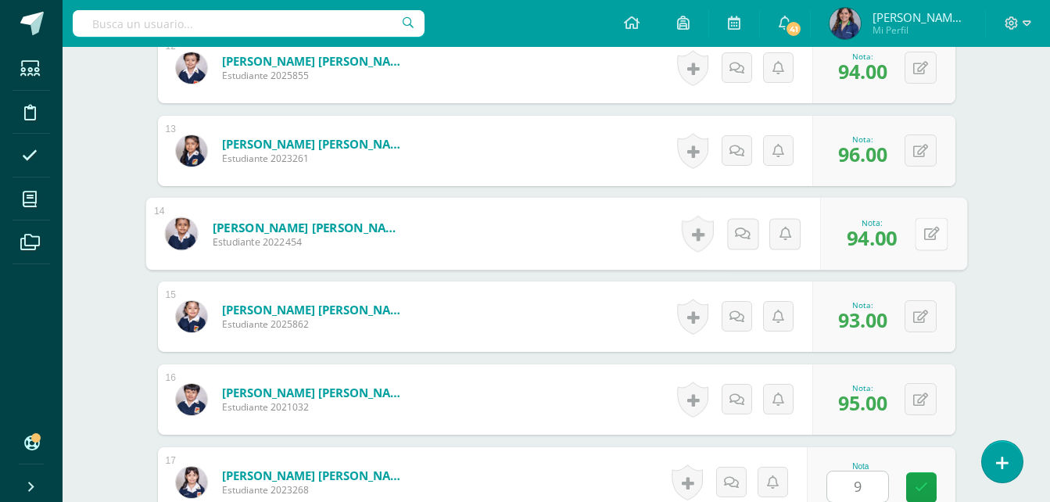
click at [922, 224] on button at bounding box center [930, 233] width 33 height 33
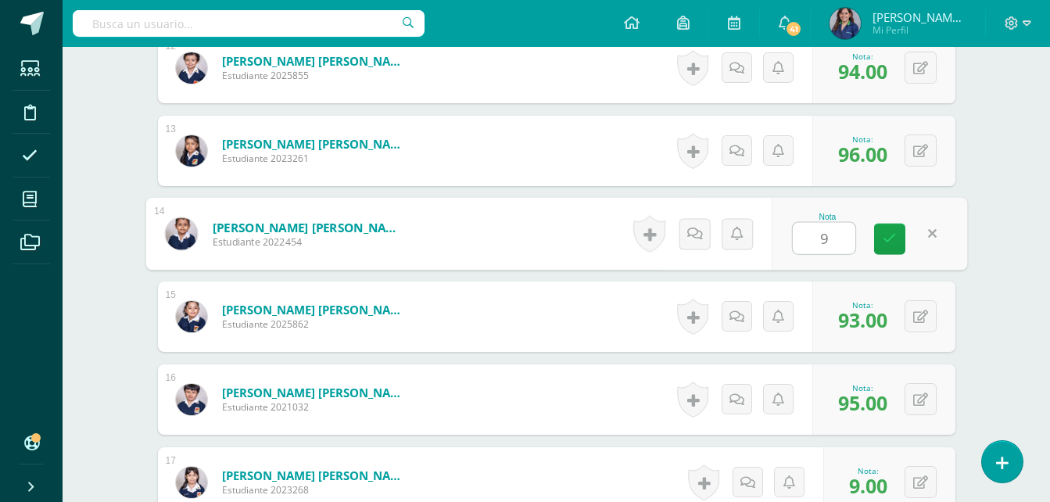
type input "90"
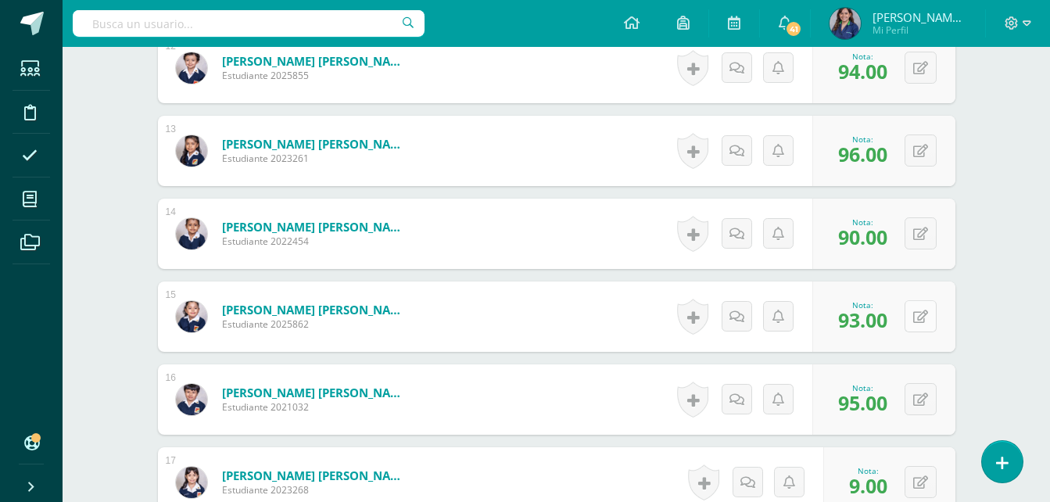
click at [918, 324] on button at bounding box center [920, 316] width 32 height 32
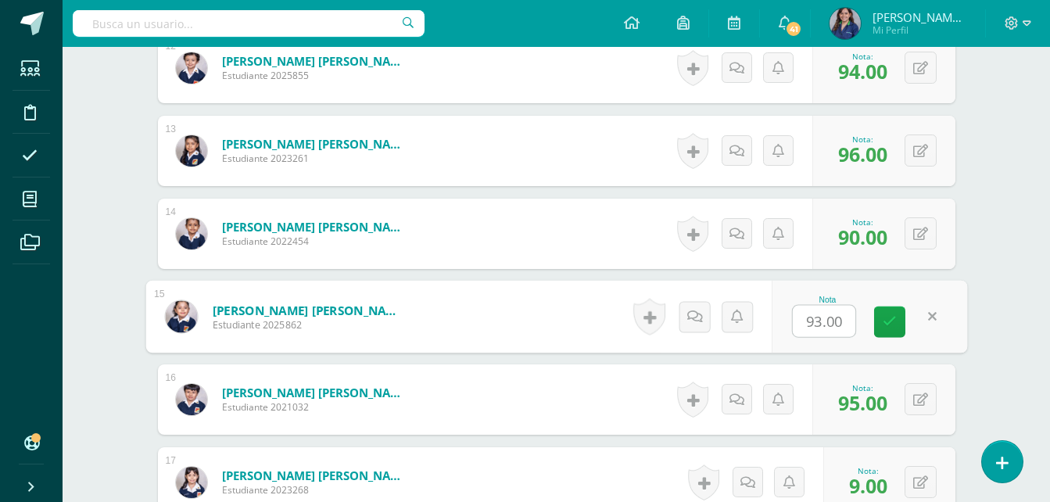
type input "0"
type input "90"
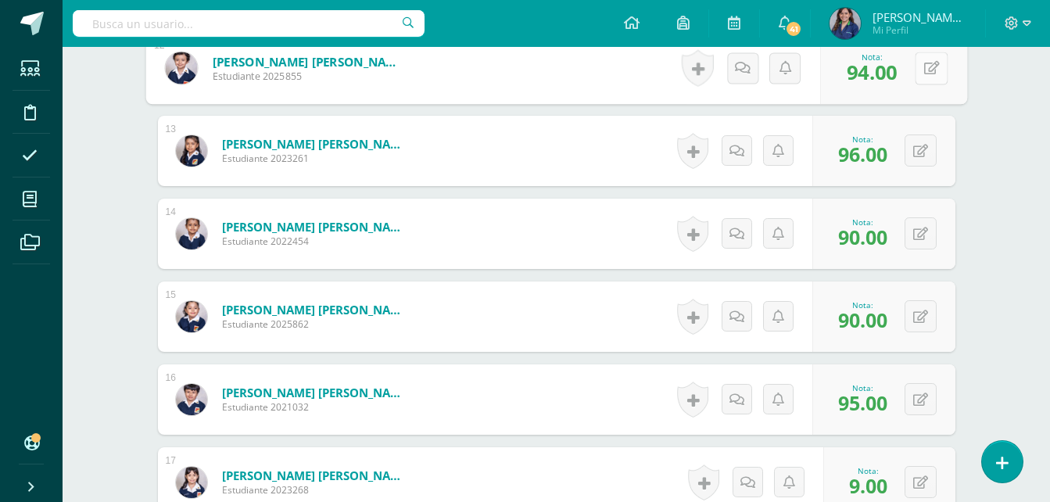
click at [918, 76] on button at bounding box center [930, 68] width 33 height 33
type input "90"
click at [923, 486] on icon at bounding box center [920, 482] width 15 height 13
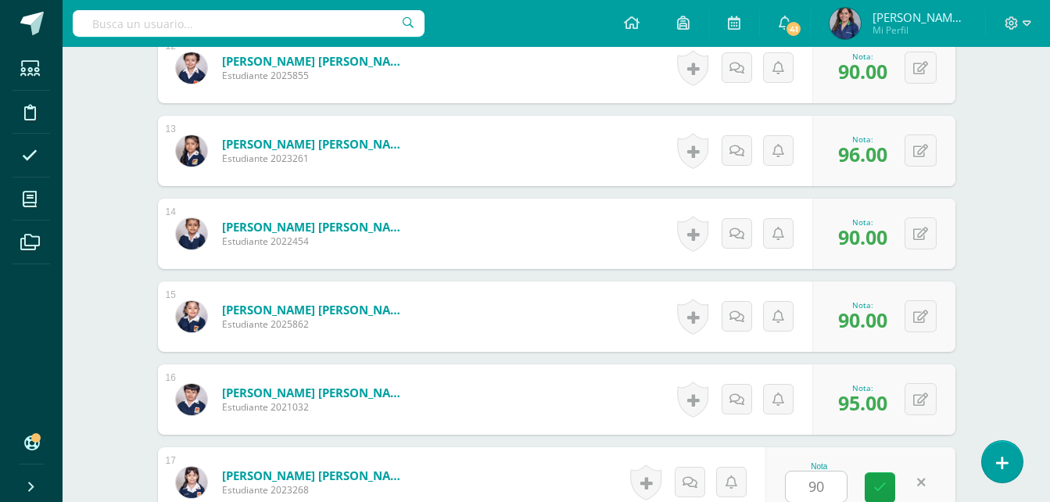
scroll to position [1740, 0]
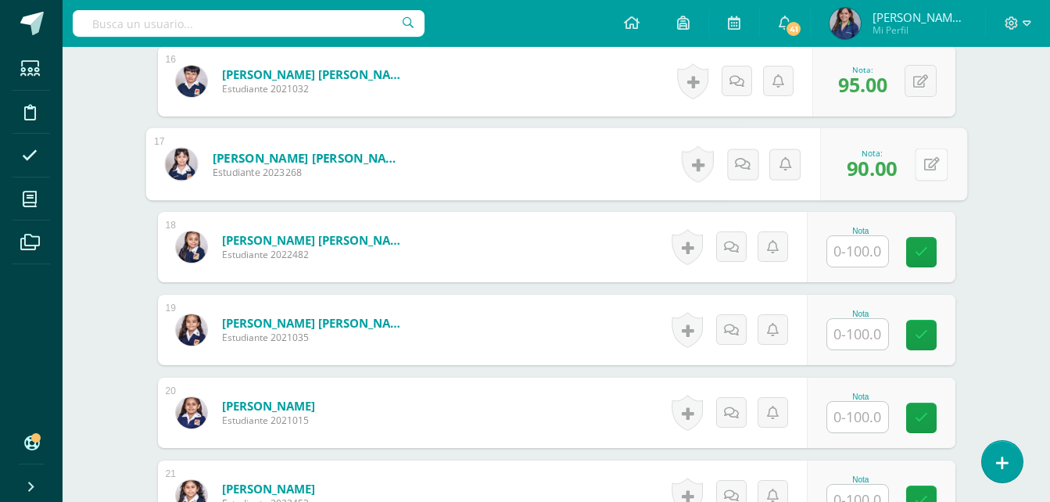
click at [905, 167] on div "0 Logros Logros obtenidos Aún no hay logros agregados Nota: 90.00" at bounding box center [893, 164] width 147 height 73
click at [914, 164] on button at bounding box center [930, 164] width 33 height 33
type input "95"
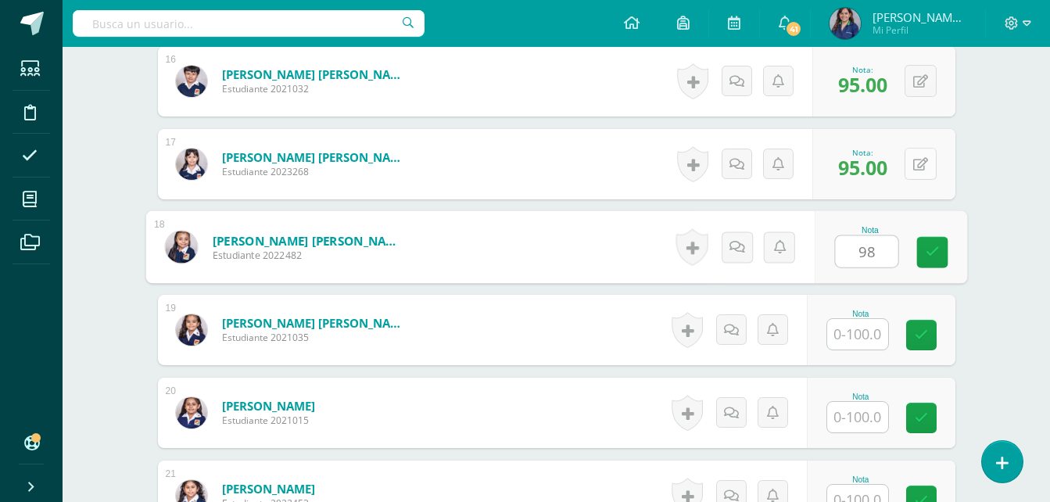
type input "98"
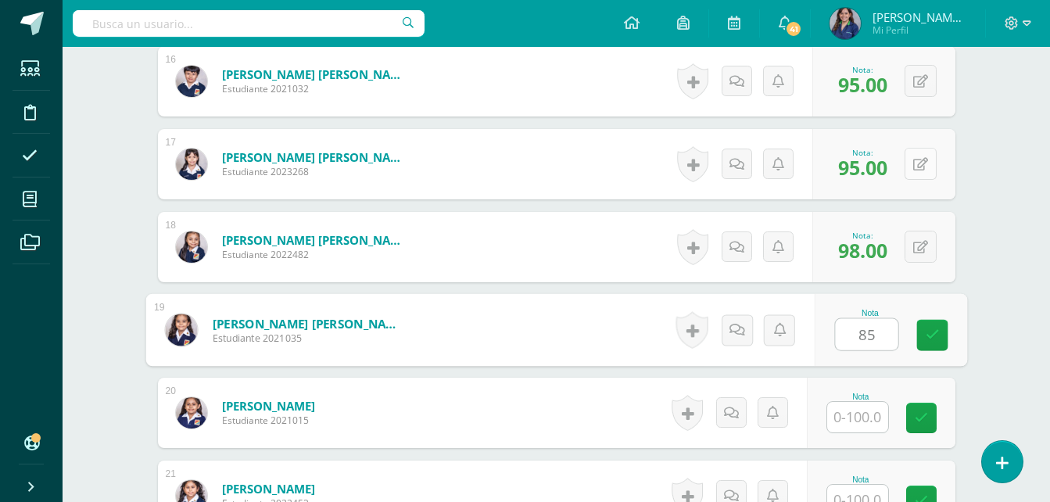
type input "8"
type input "96"
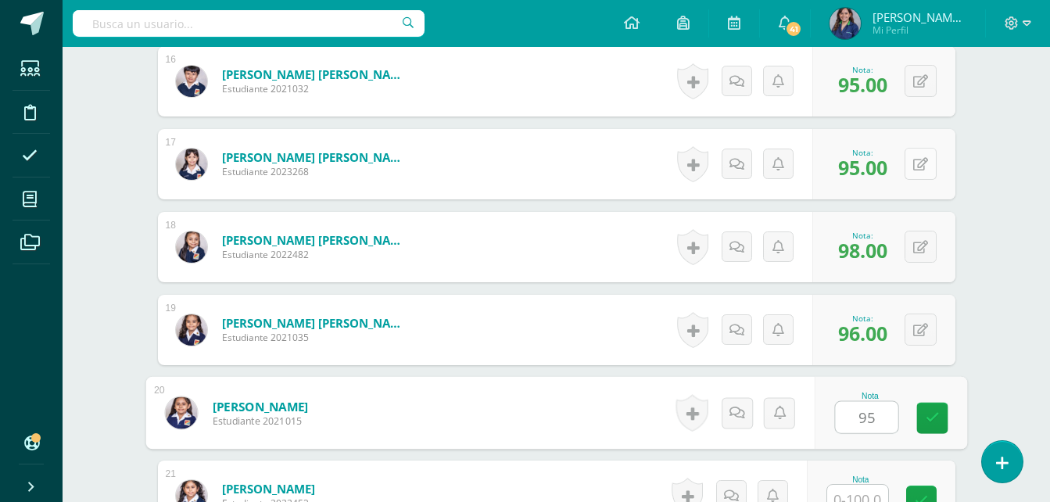
type input "95"
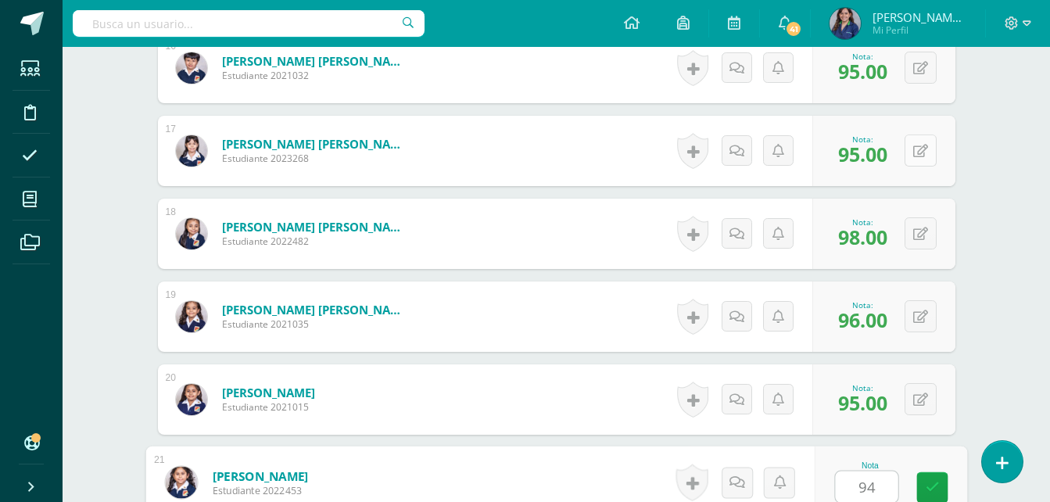
type input "94"
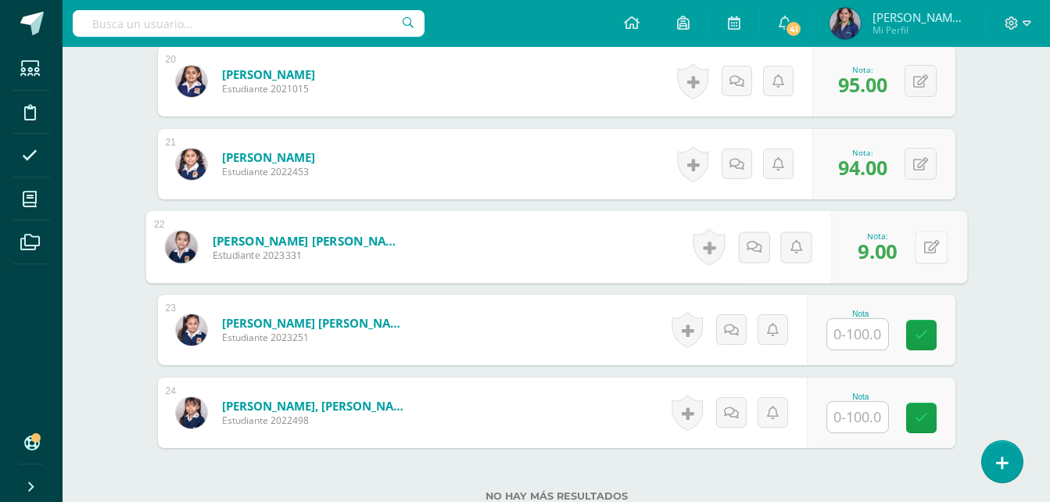
click at [914, 241] on button at bounding box center [930, 247] width 33 height 33
type input "96"
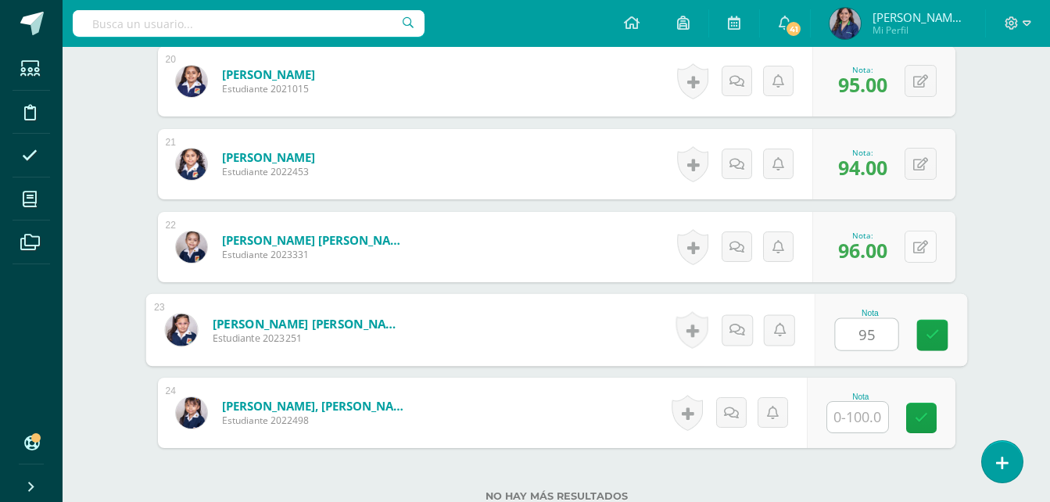
type input "95"
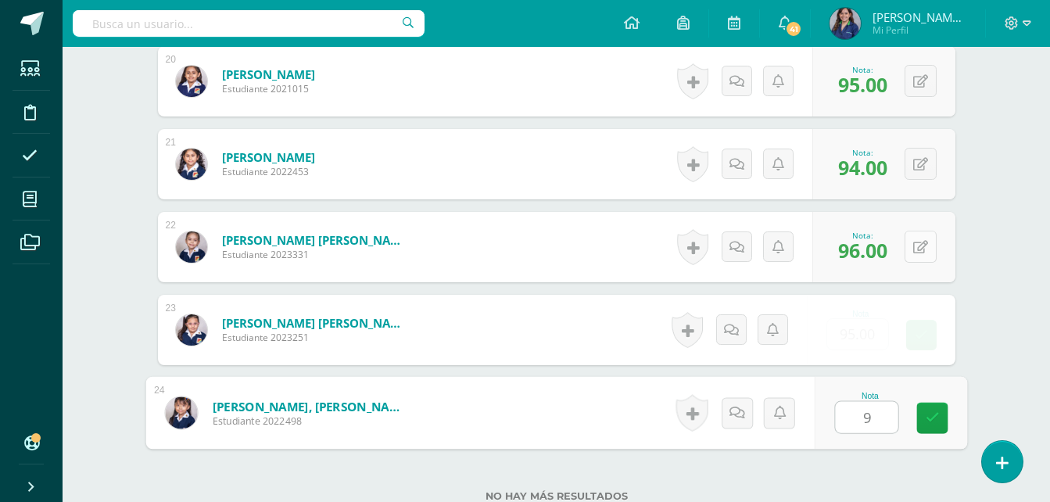
type input "96"
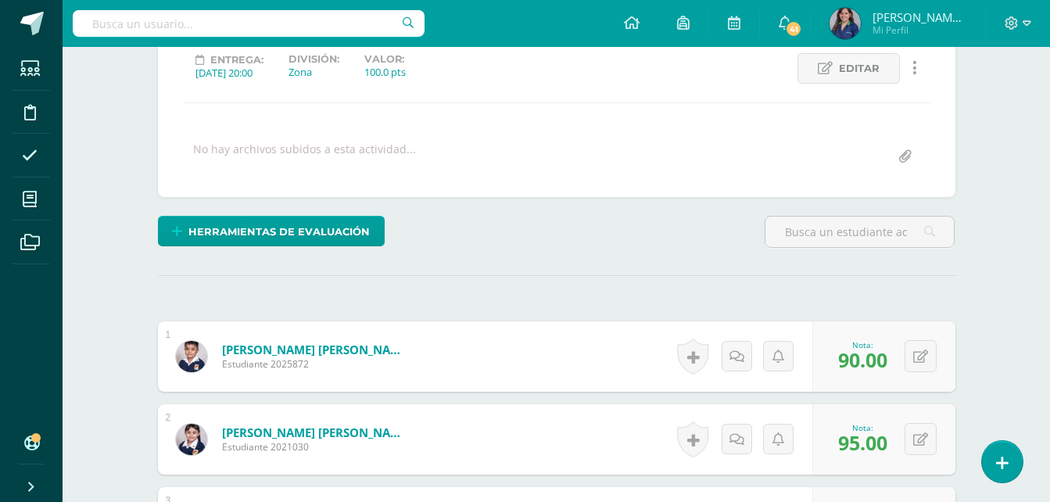
scroll to position [0, 0]
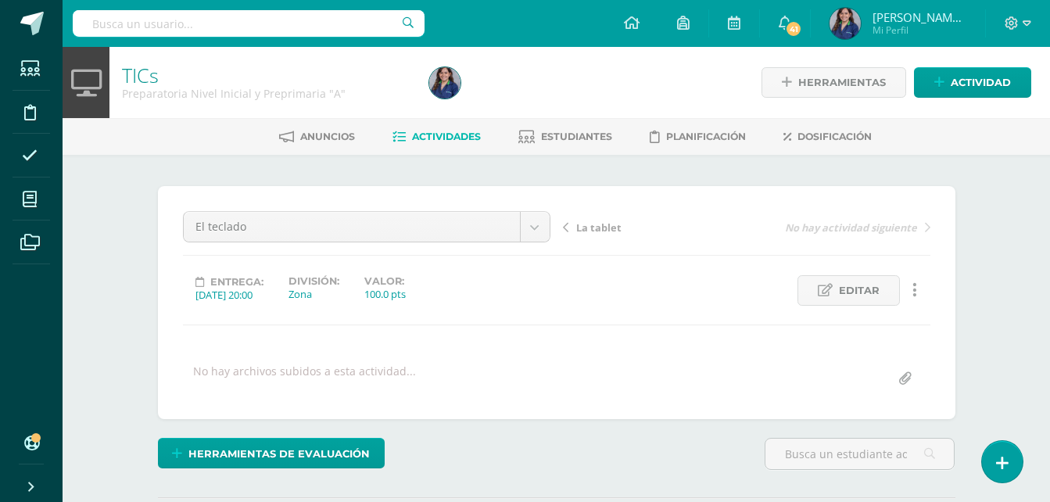
click at [438, 138] on span "Actividades" at bounding box center [446, 137] width 69 height 12
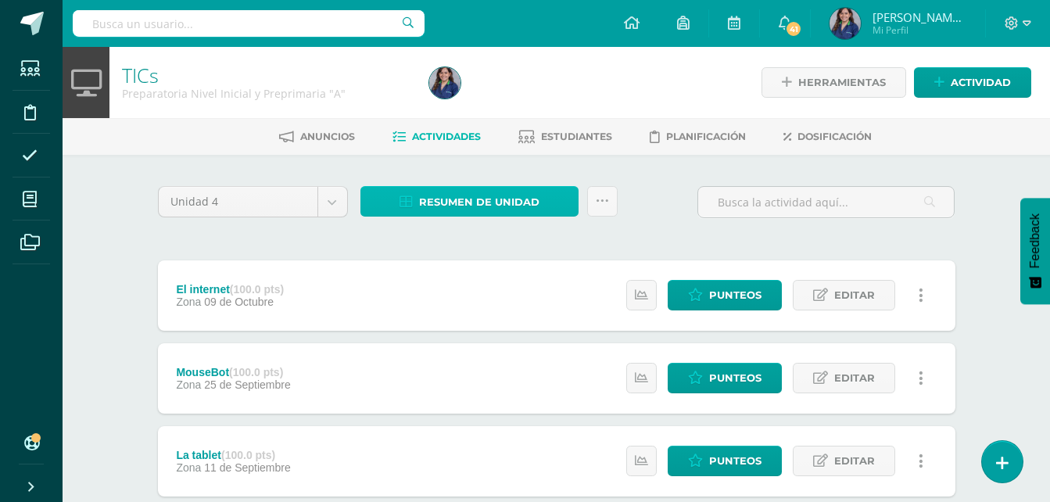
click at [453, 191] on span "Resumen de unidad" at bounding box center [479, 202] width 120 height 29
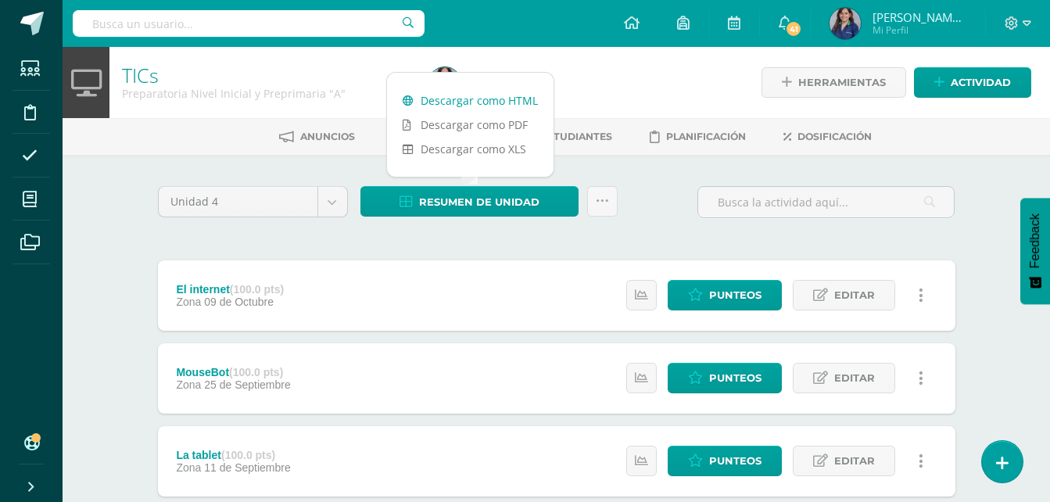
click at [485, 102] on link "Descargar como HTML" at bounding box center [470, 100] width 166 height 24
click at [908, 16] on span "[PERSON_NAME][MEDICAL_DATA]" at bounding box center [919, 17] width 94 height 16
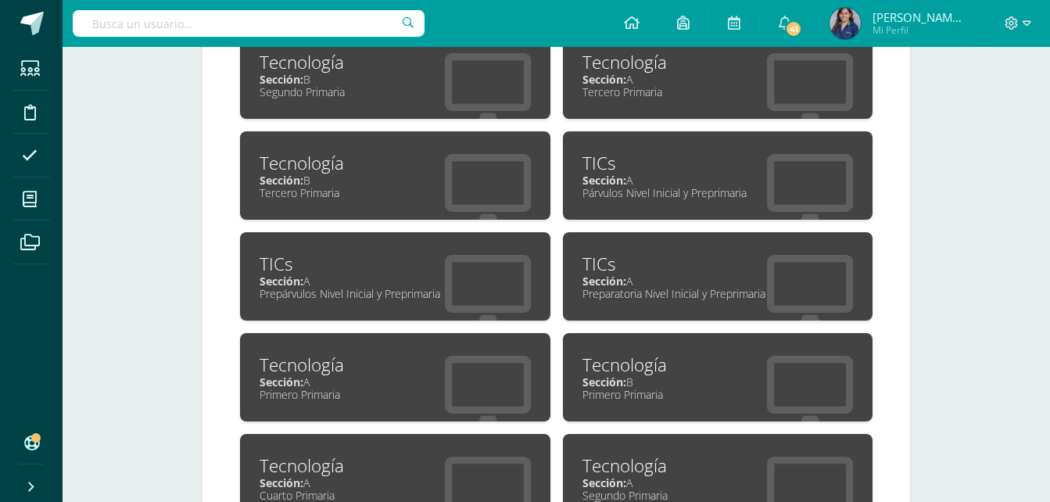
scroll to position [780, 0]
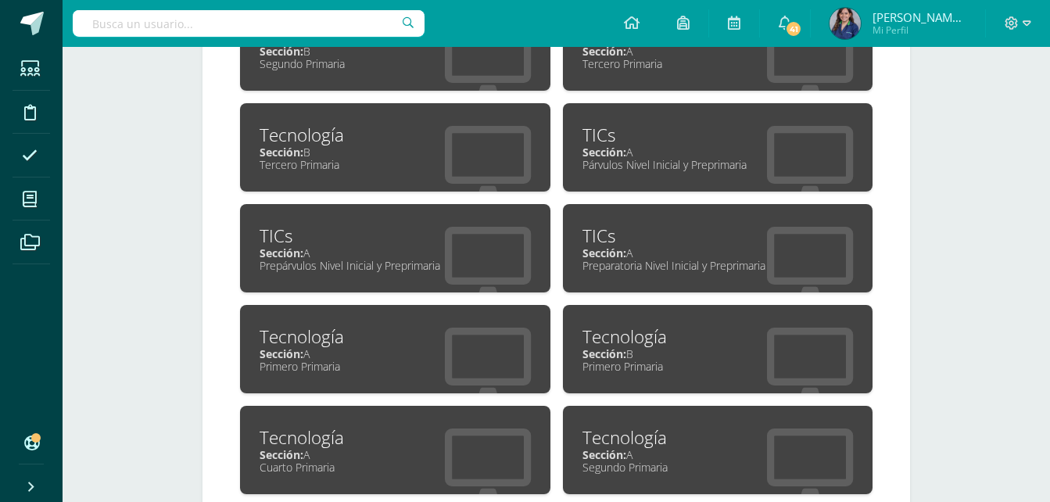
click at [353, 269] on div "Prepárvulos Nivel Inicial y Preprimaria" at bounding box center [394, 265] width 271 height 15
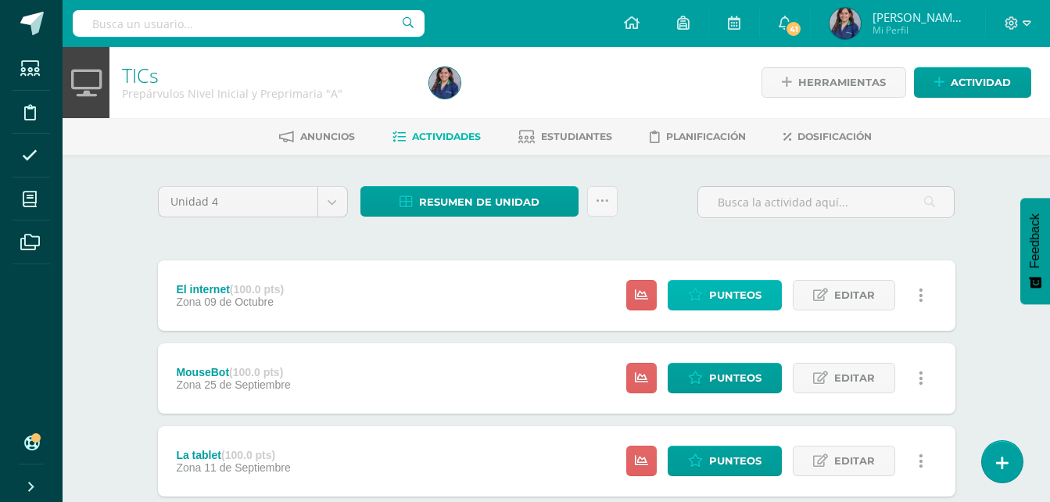
click at [767, 283] on link "Punteos" at bounding box center [724, 295] width 114 height 30
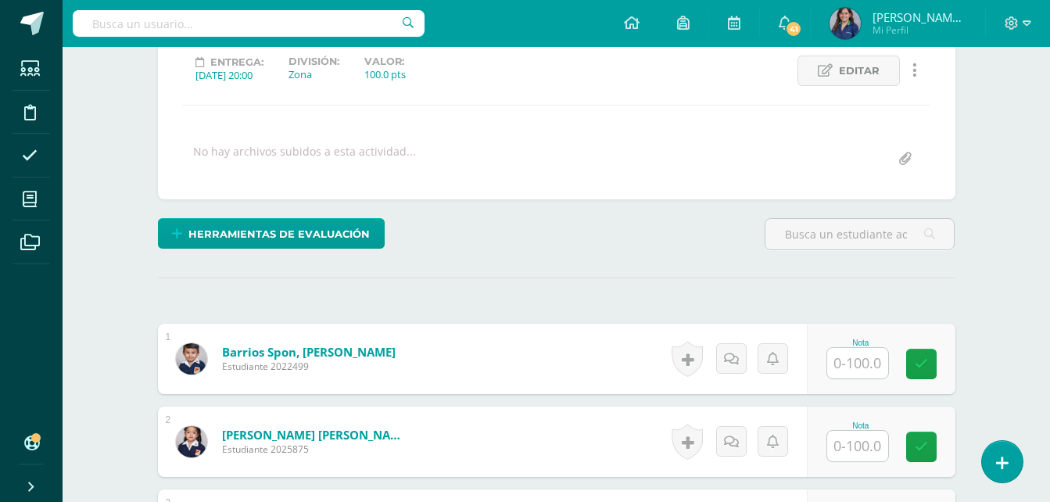
scroll to position [280, 0]
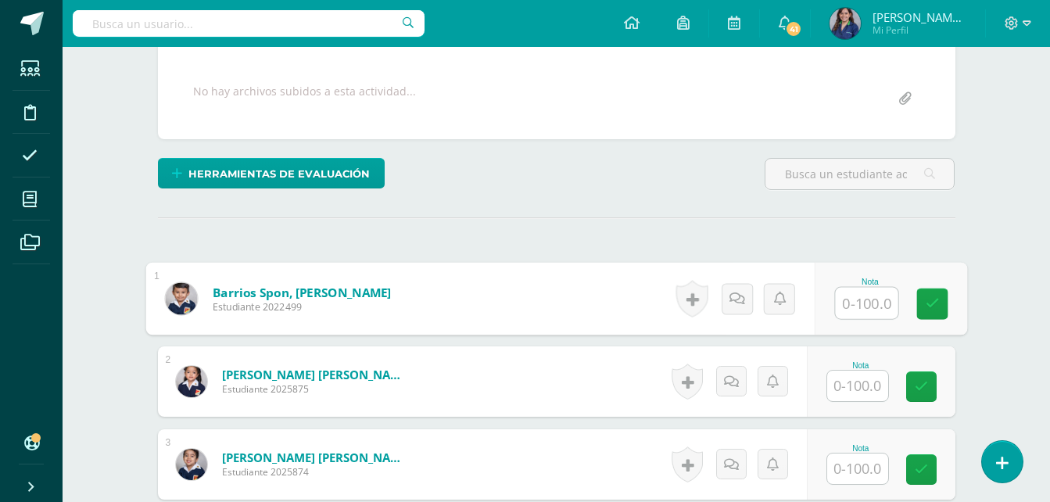
click at [870, 293] on input "text" at bounding box center [866, 303] width 63 height 31
type input "94"
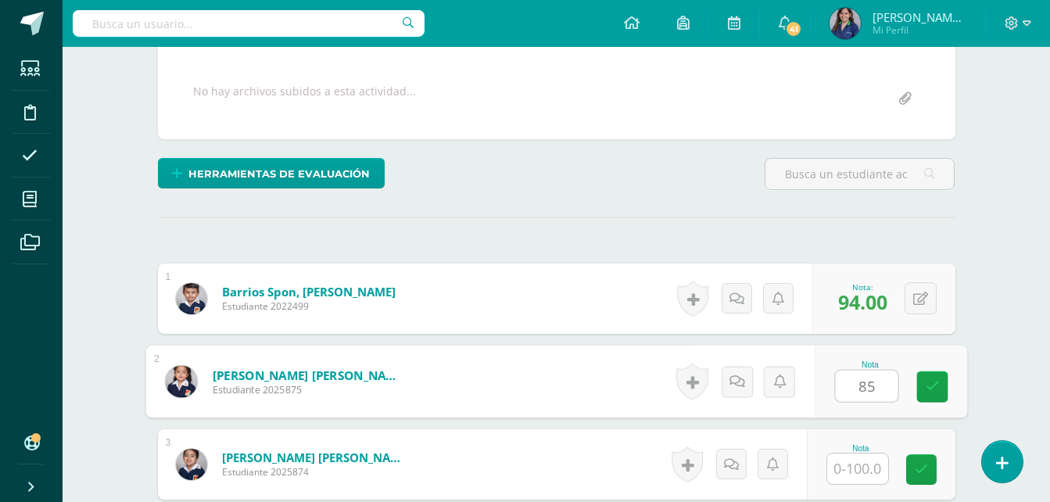
type input "8"
type input "93"
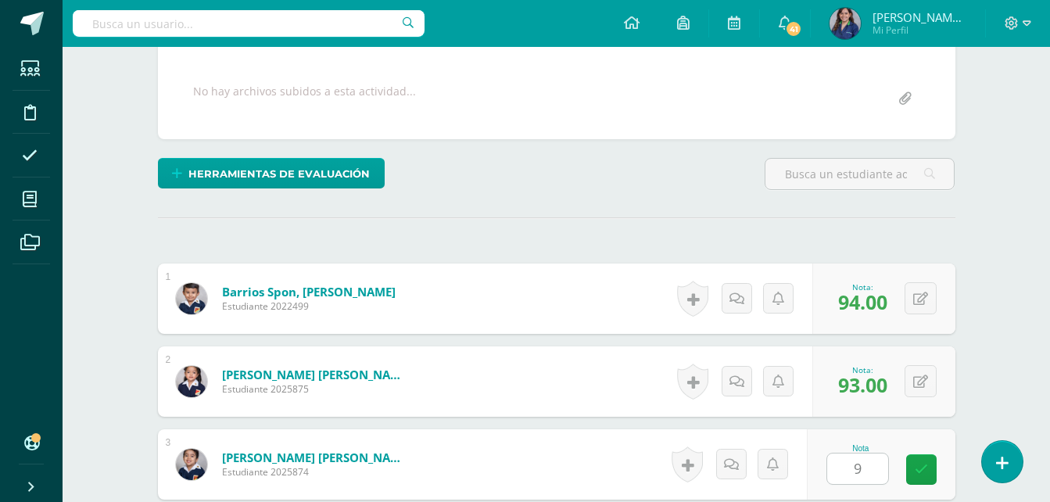
scroll to position [580, 0]
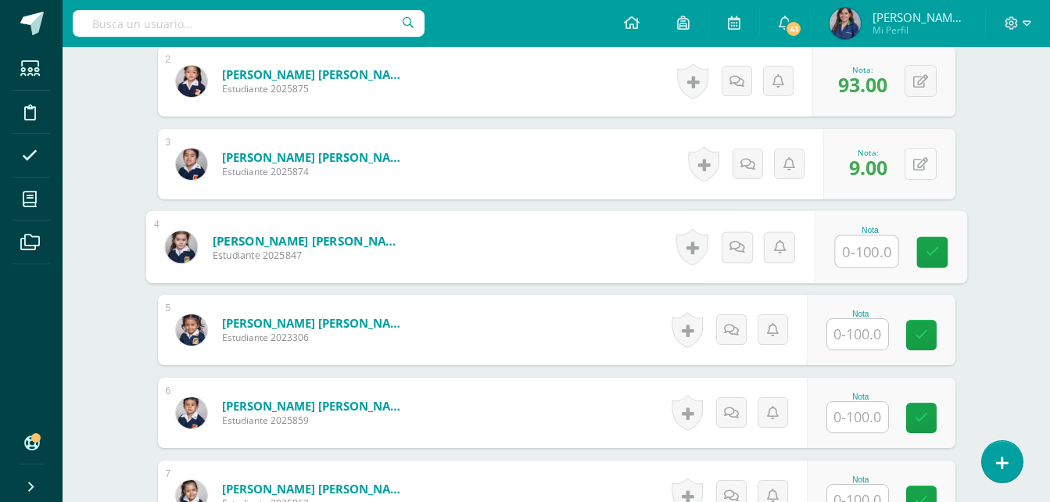
click at [923, 173] on button at bounding box center [920, 164] width 32 height 32
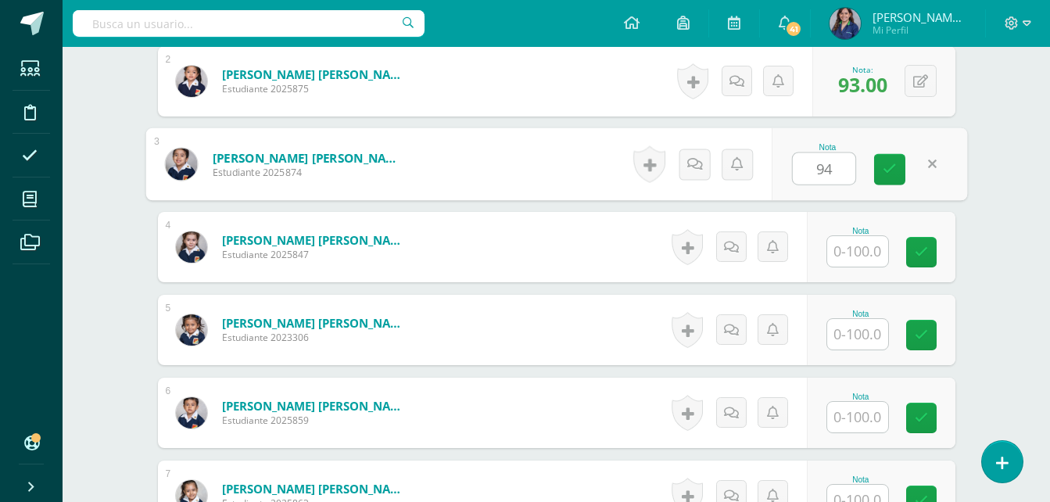
type input "94"
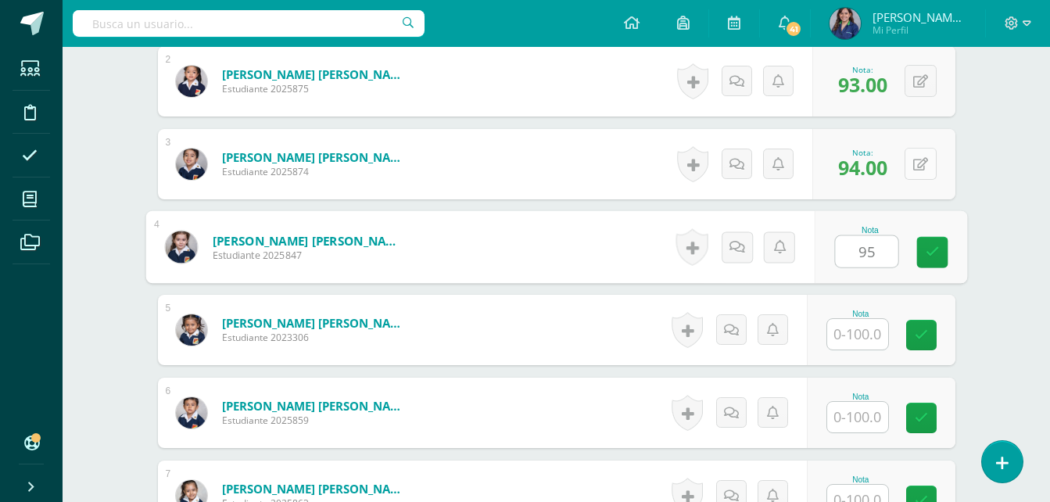
type input "95"
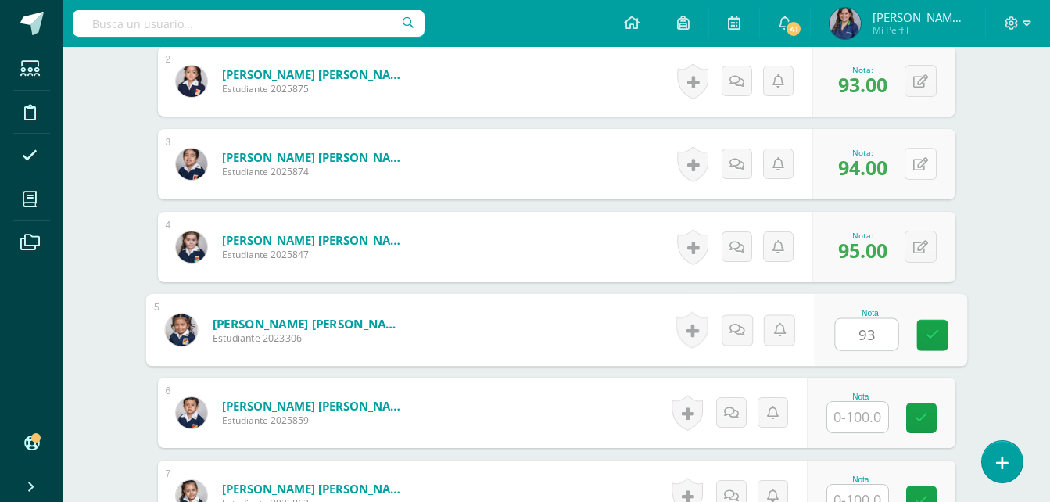
type input "93"
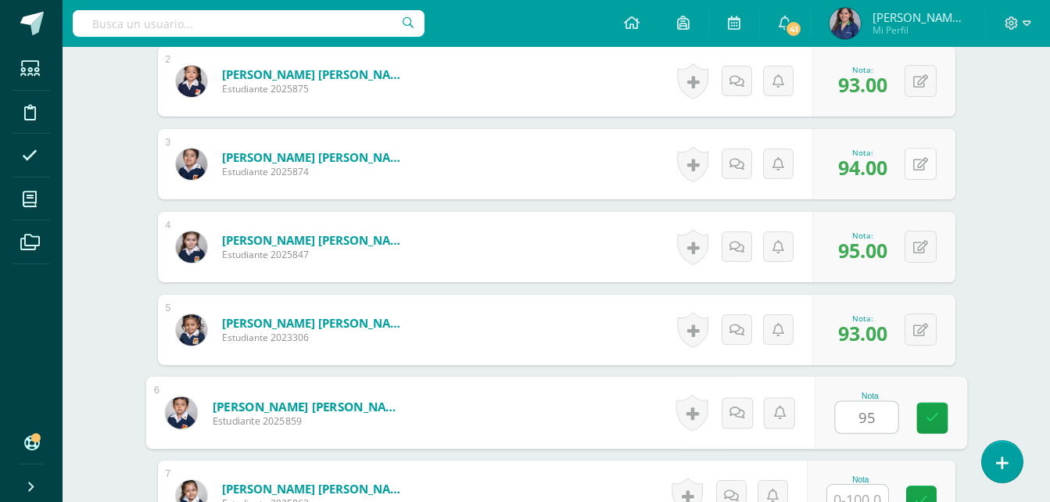
type input "95"
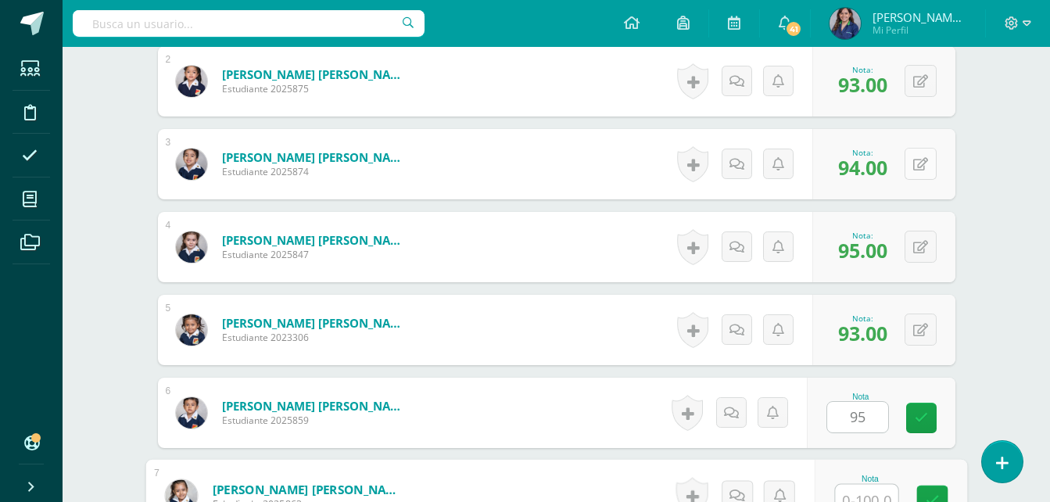
scroll to position [593, 0]
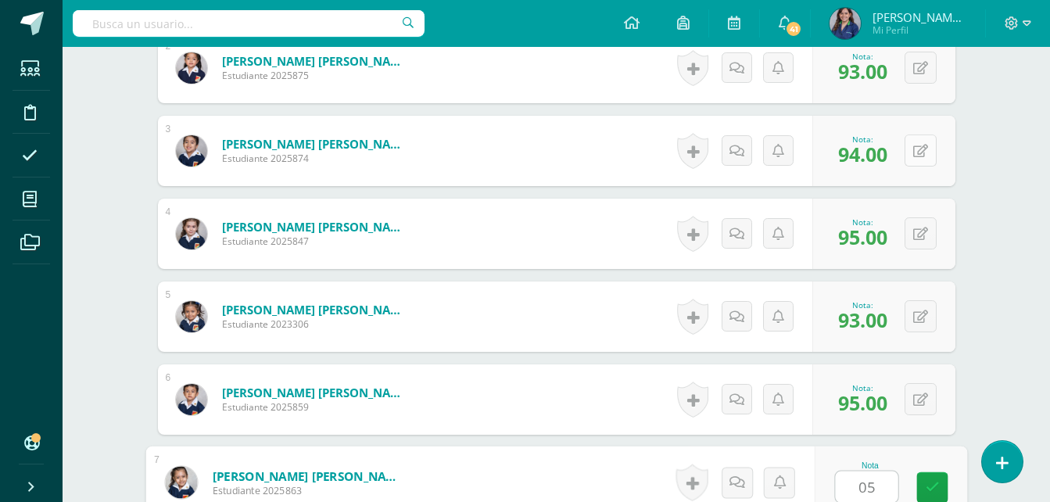
type input "0"
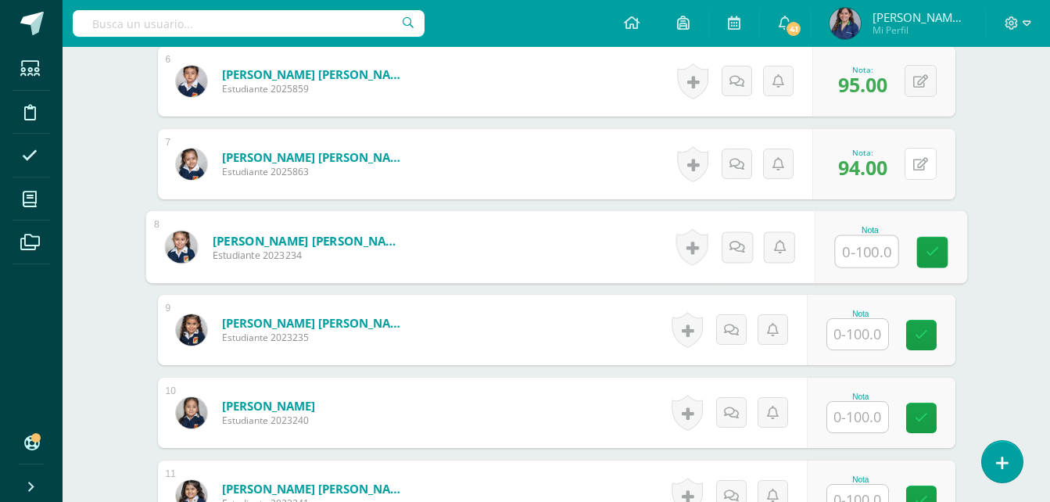
click at [923, 173] on button at bounding box center [920, 164] width 32 height 32
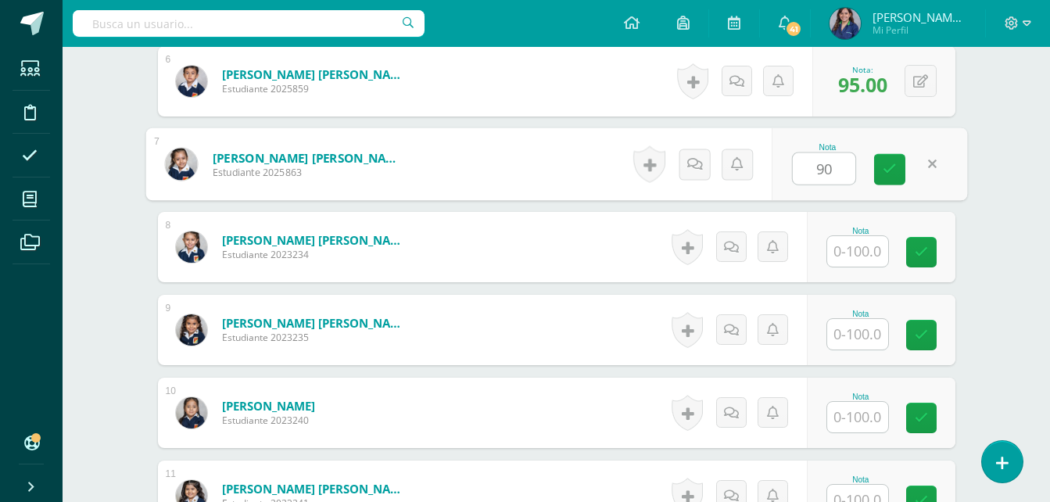
type input "90"
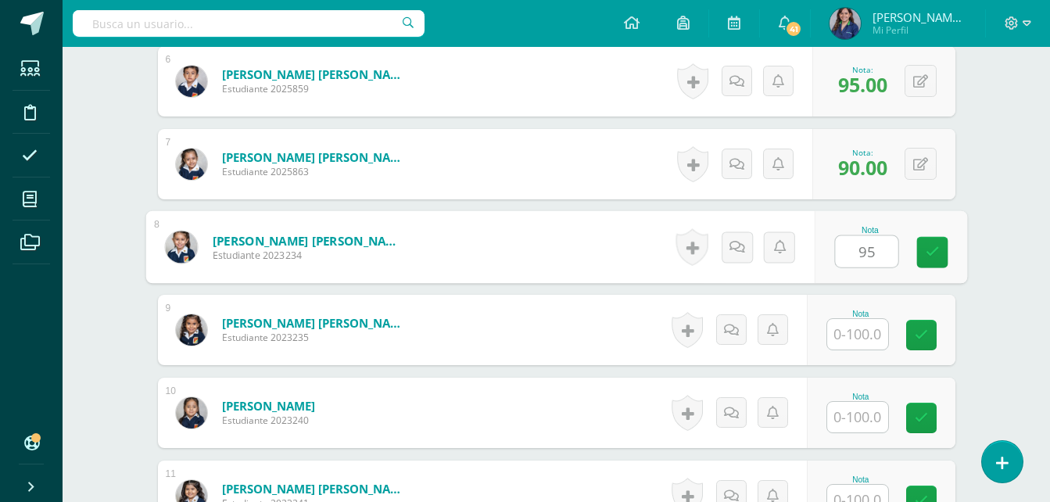
type input "95"
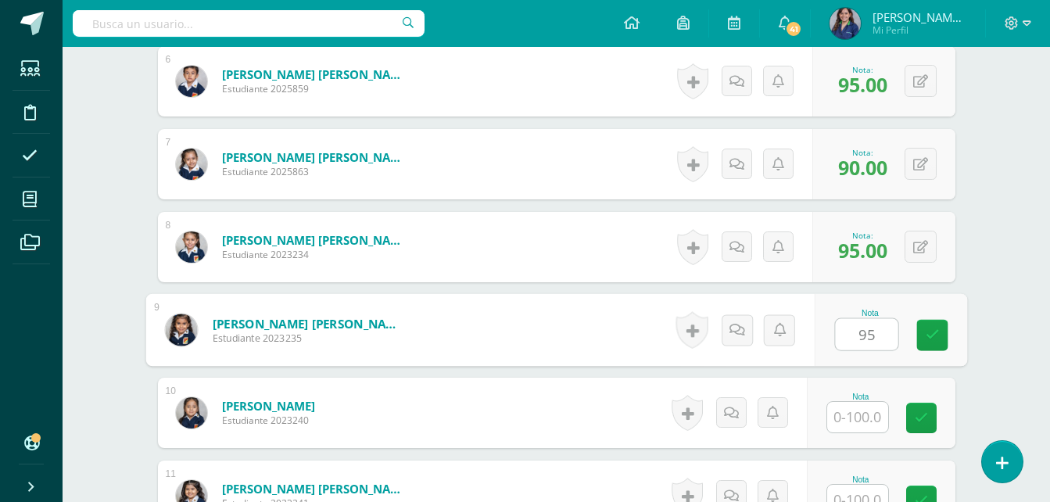
type input "95"
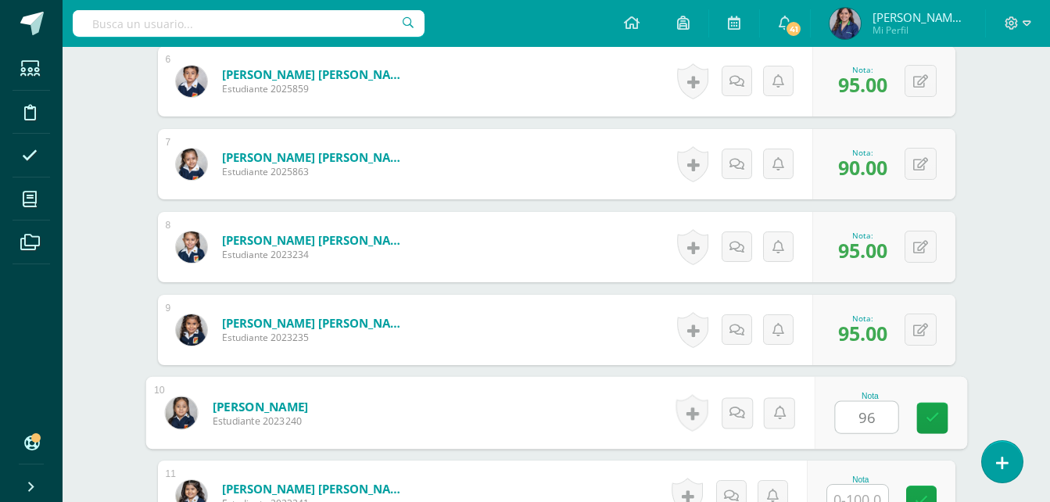
type input "96"
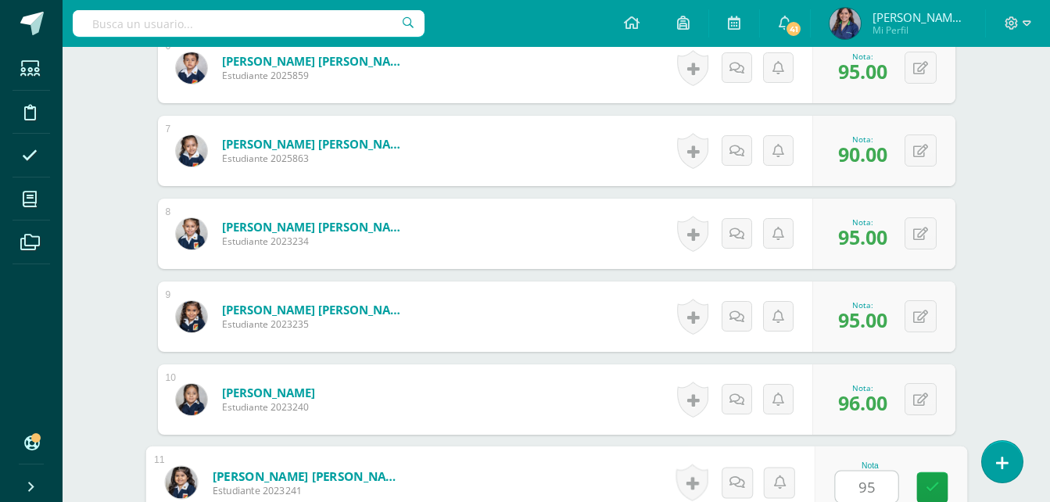
type input "95"
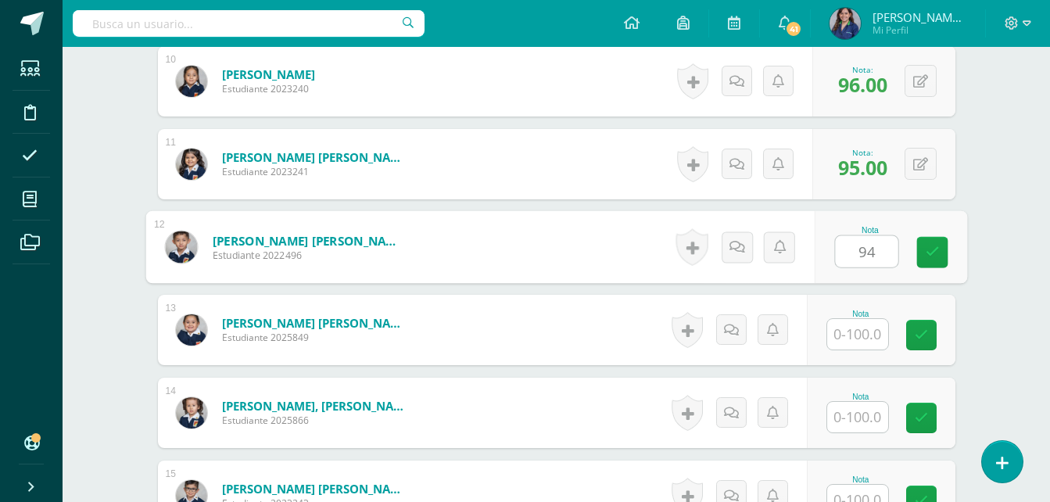
type input "94"
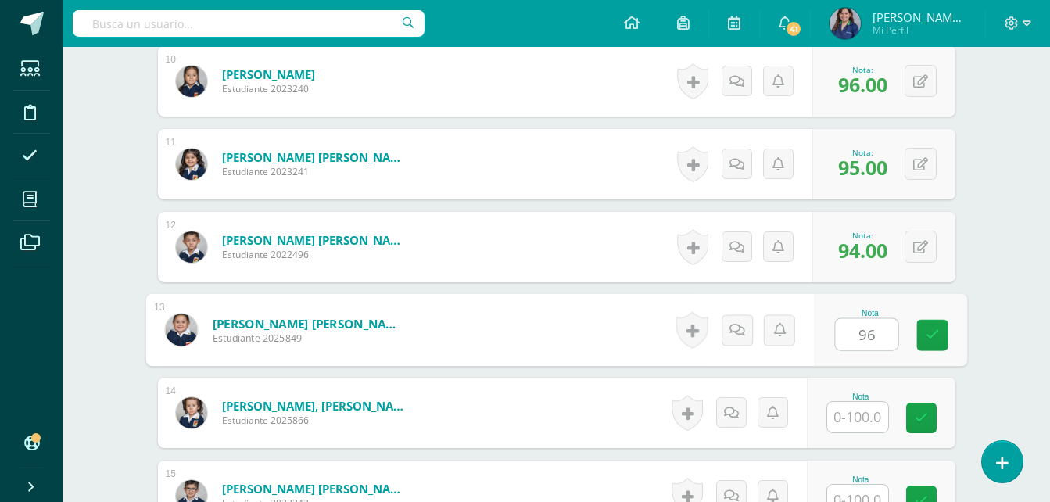
type input "96"
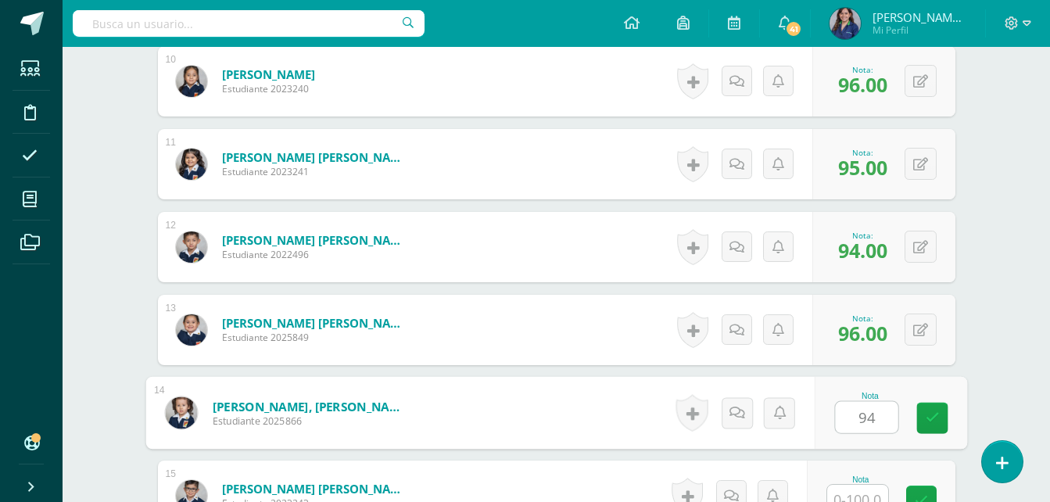
type input "94"
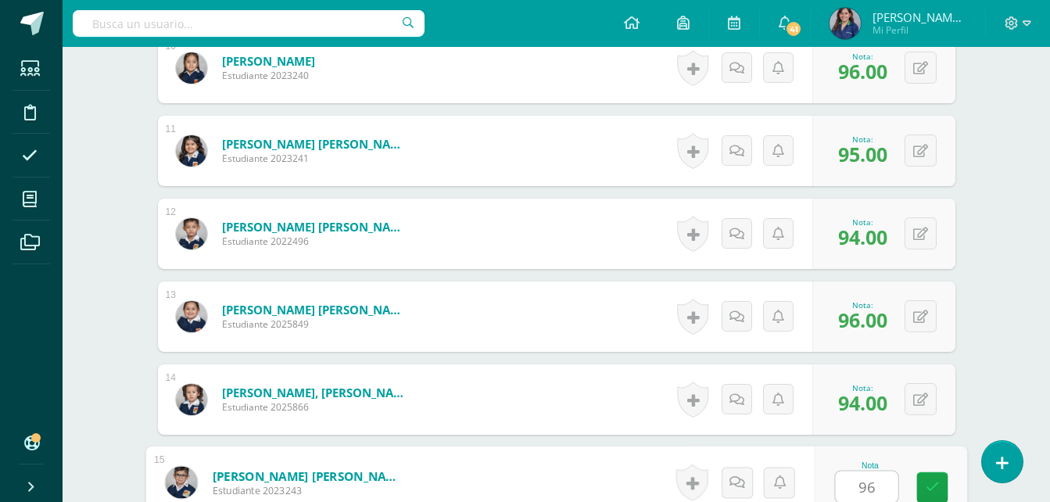
type input "96"
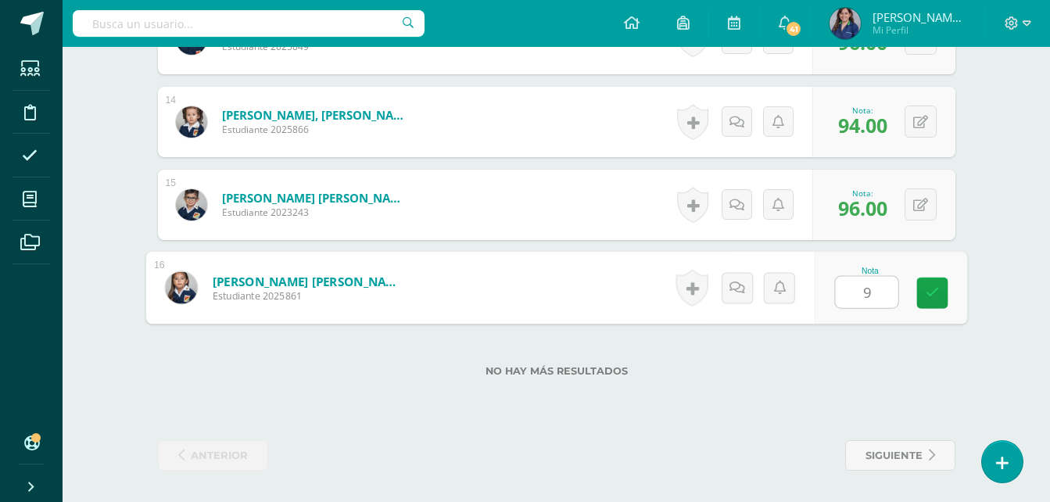
type input "94"
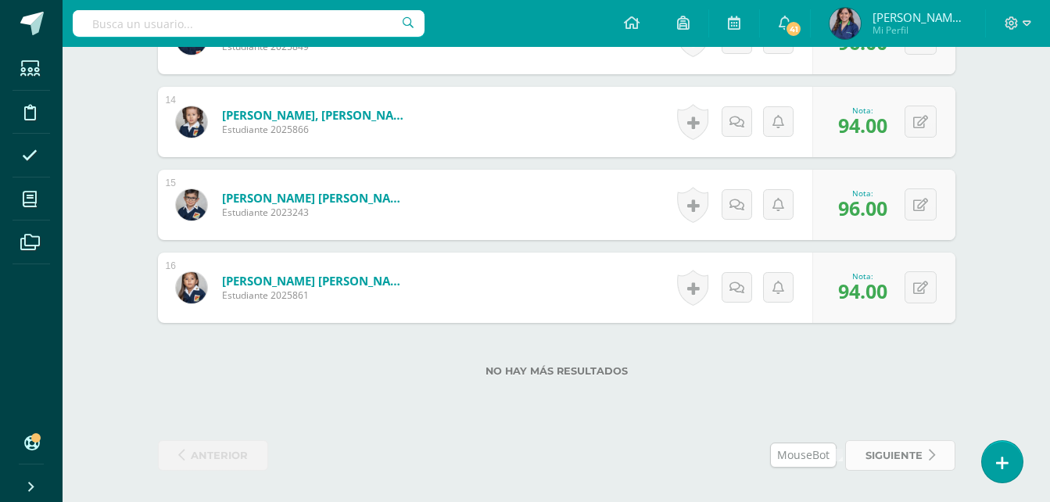
click at [896, 446] on span "siguiente" at bounding box center [893, 455] width 57 height 29
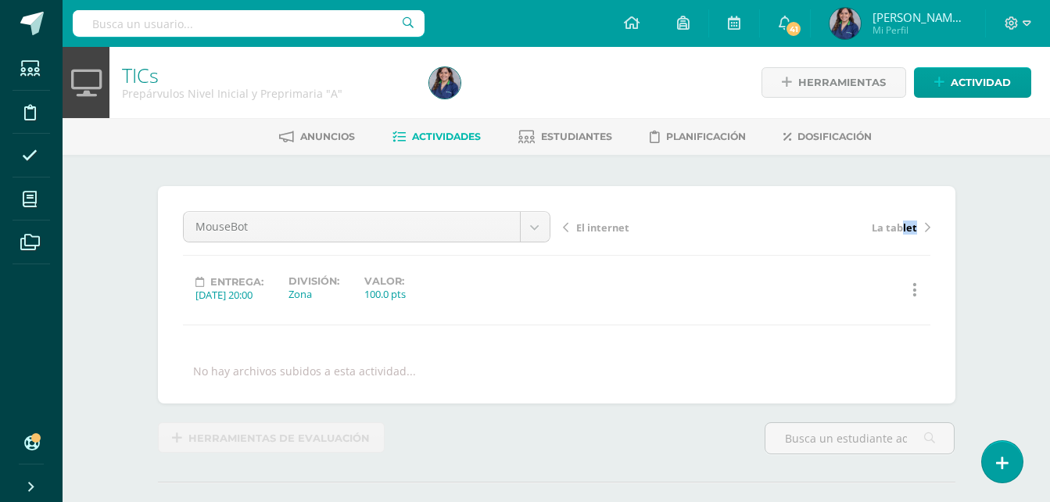
click at [903, 234] on div "El internet La tablet" at bounding box center [746, 233] width 380 height 44
click at [911, 227] on span "La tablet" at bounding box center [893, 227] width 45 height 14
click at [850, 142] on link "Dosificación" at bounding box center [827, 135] width 88 height 25
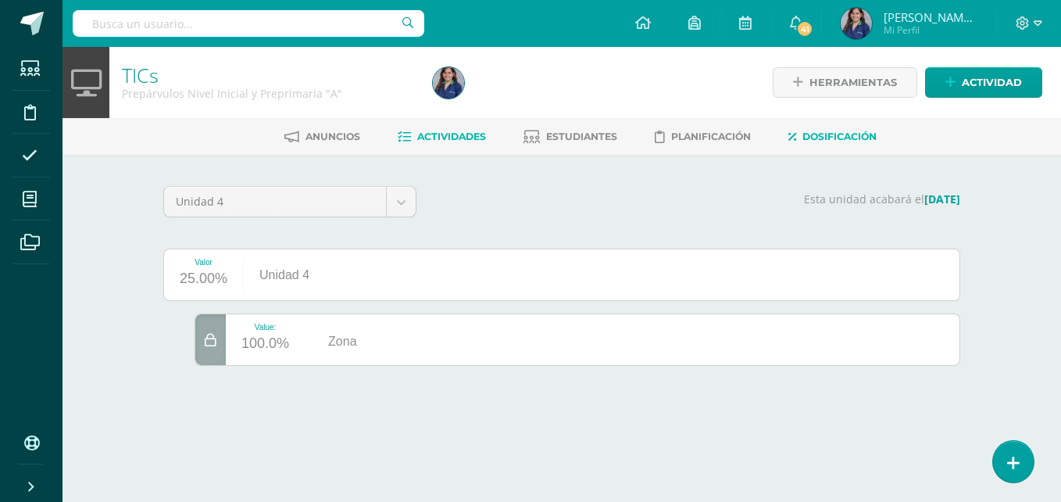
click at [467, 132] on span "Actividades" at bounding box center [451, 137] width 69 height 12
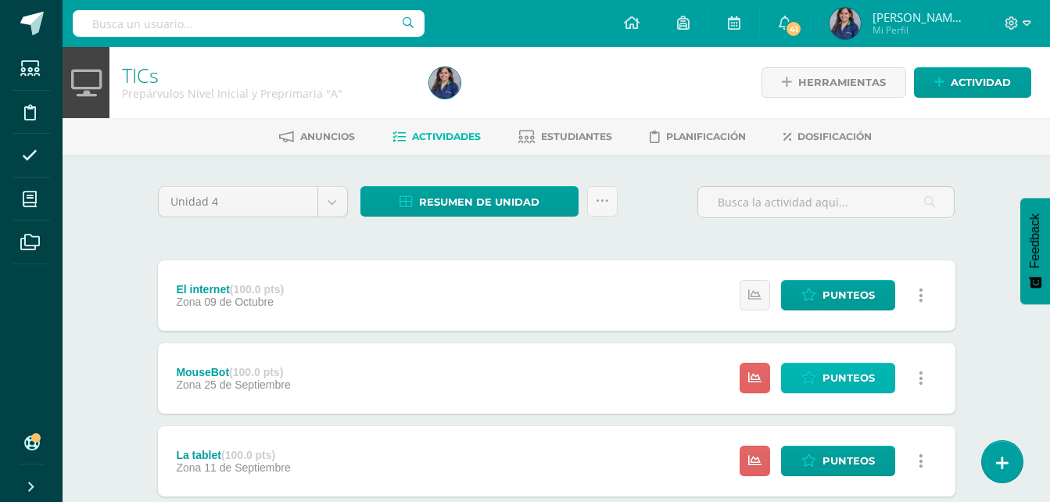
click at [844, 385] on span "Punteos" at bounding box center [848, 377] width 52 height 29
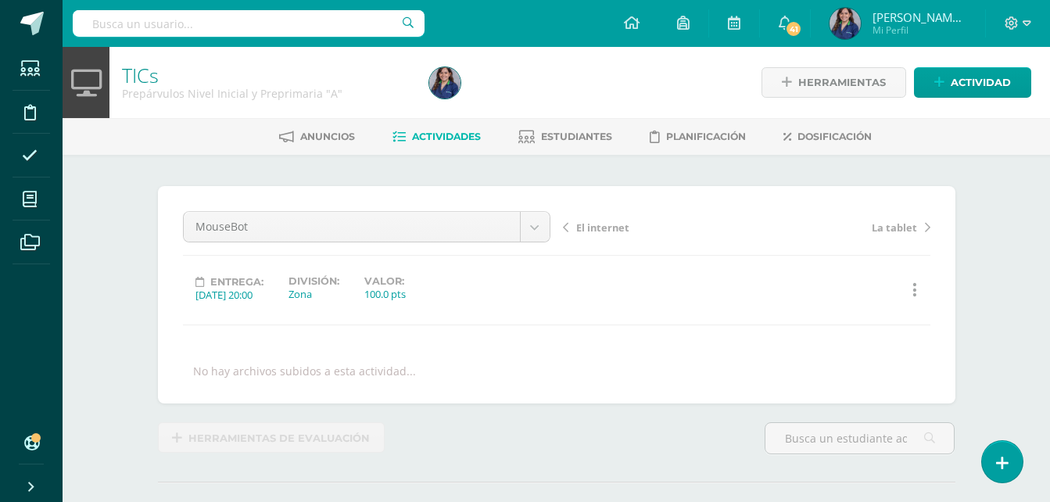
scroll to position [1, 0]
click at [932, 18] on span "[PERSON_NAME][MEDICAL_DATA]" at bounding box center [919, 17] width 94 height 16
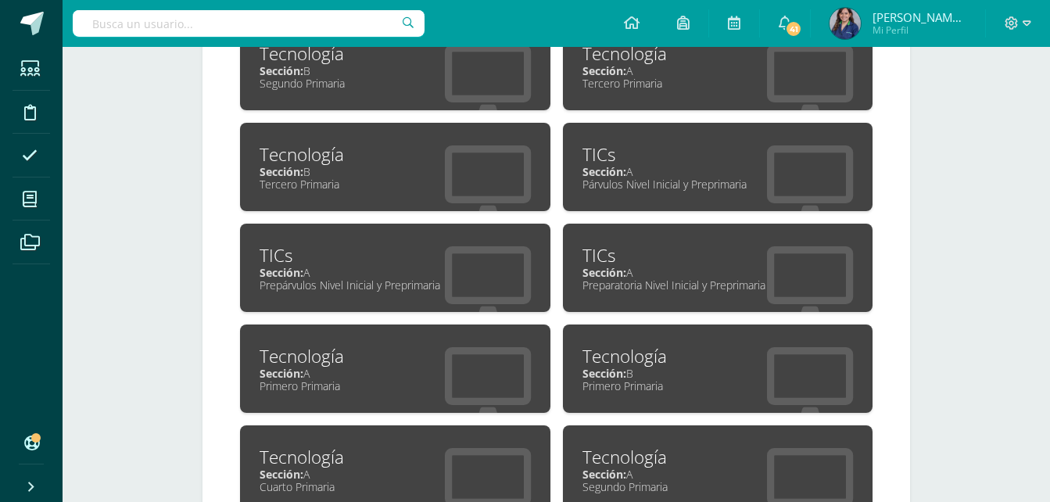
scroll to position [728, 0]
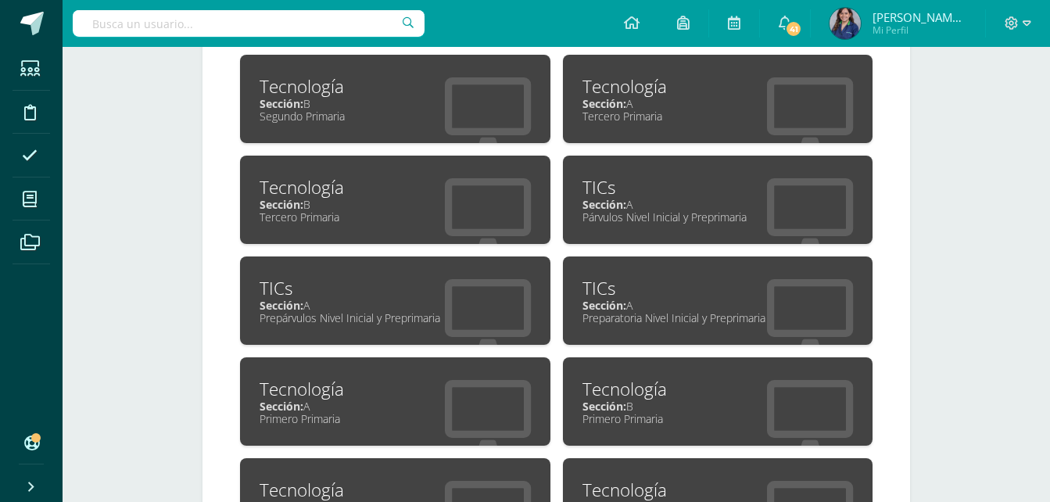
click at [721, 175] on div "TICs" at bounding box center [717, 187] width 271 height 24
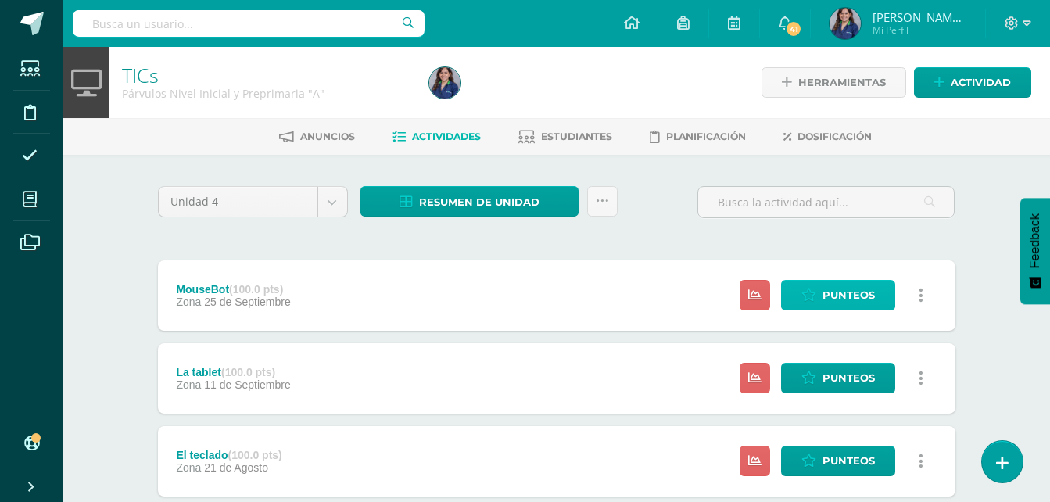
click at [861, 281] on span "Punteos" at bounding box center [848, 295] width 52 height 29
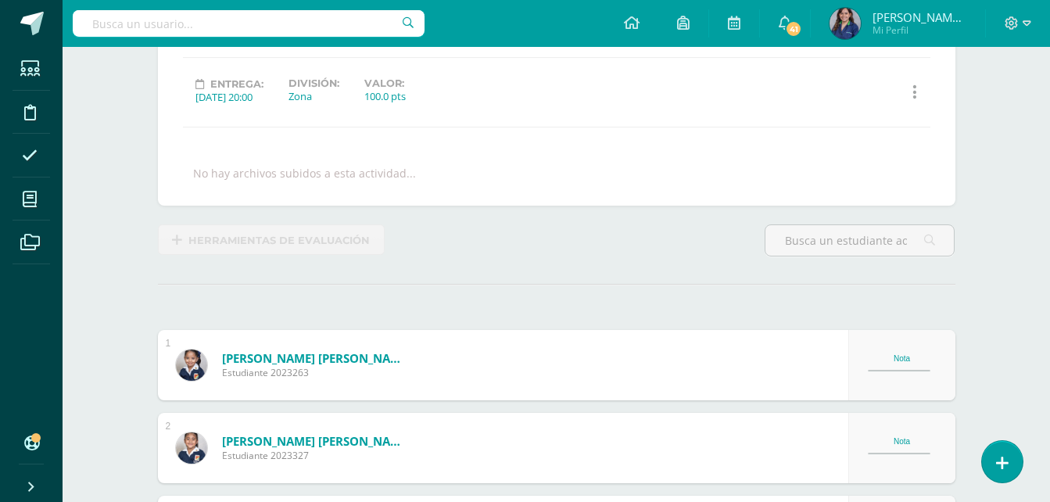
scroll to position [199, 0]
click at [925, 13] on span "[PERSON_NAME][MEDICAL_DATA]" at bounding box center [919, 17] width 94 height 16
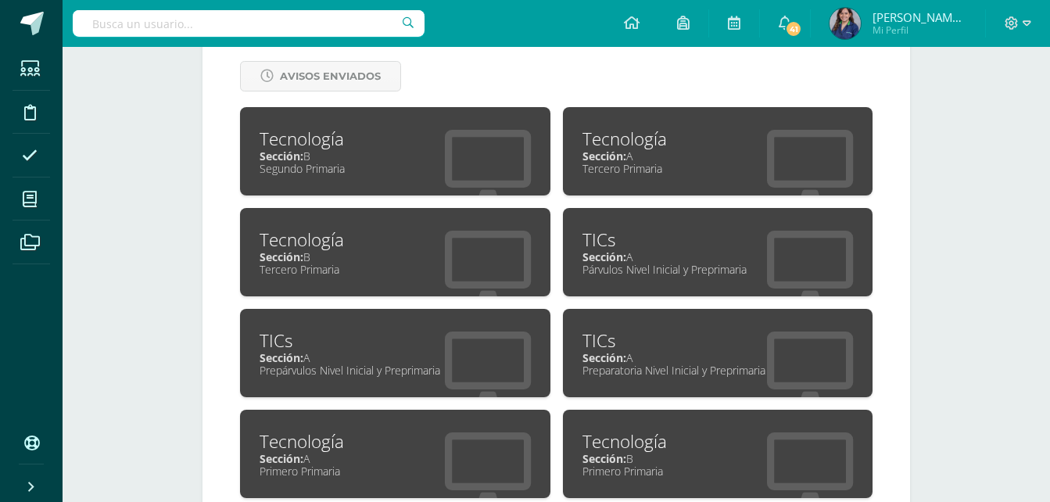
scroll to position [671, 0]
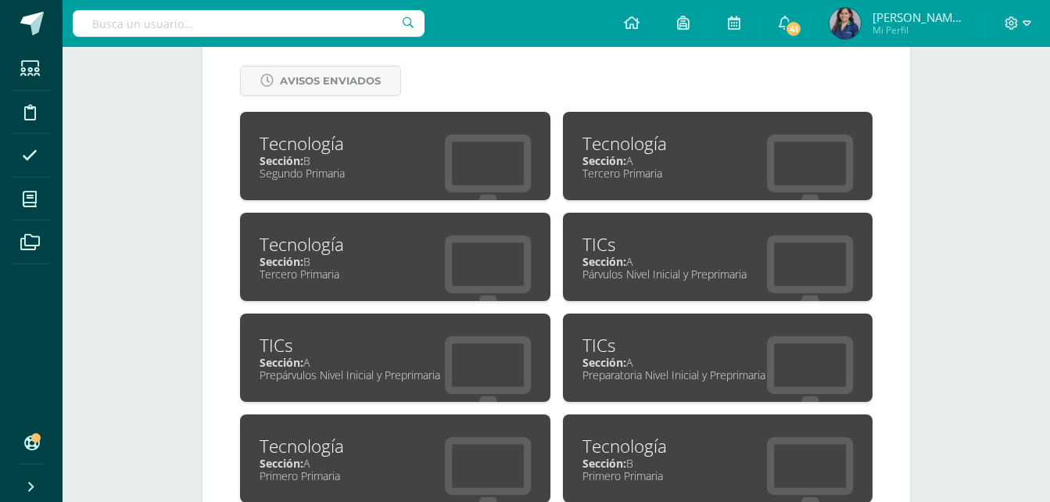
click at [377, 191] on div "Tecnología Sección: B Segundo Primaria" at bounding box center [395, 156] width 310 height 88
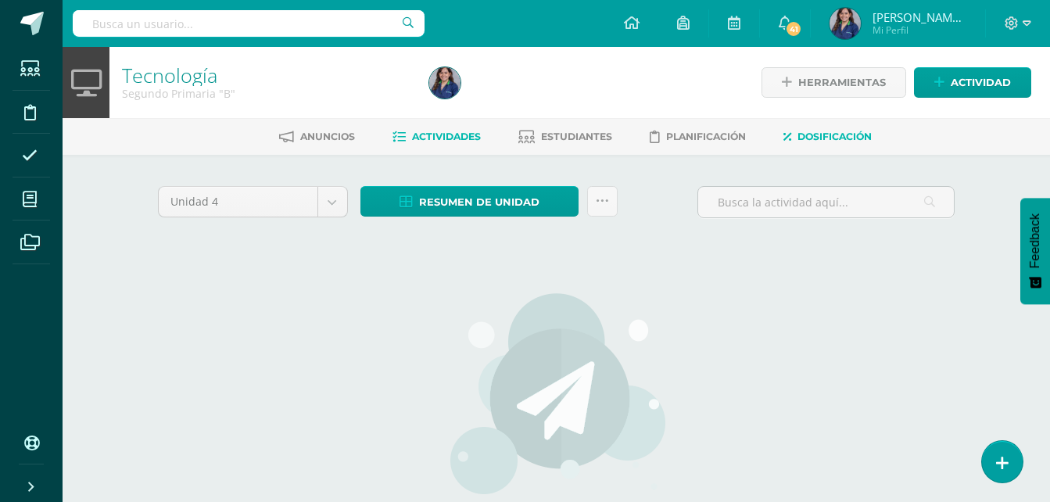
click at [852, 132] on span "Dosificación" at bounding box center [834, 137] width 74 height 12
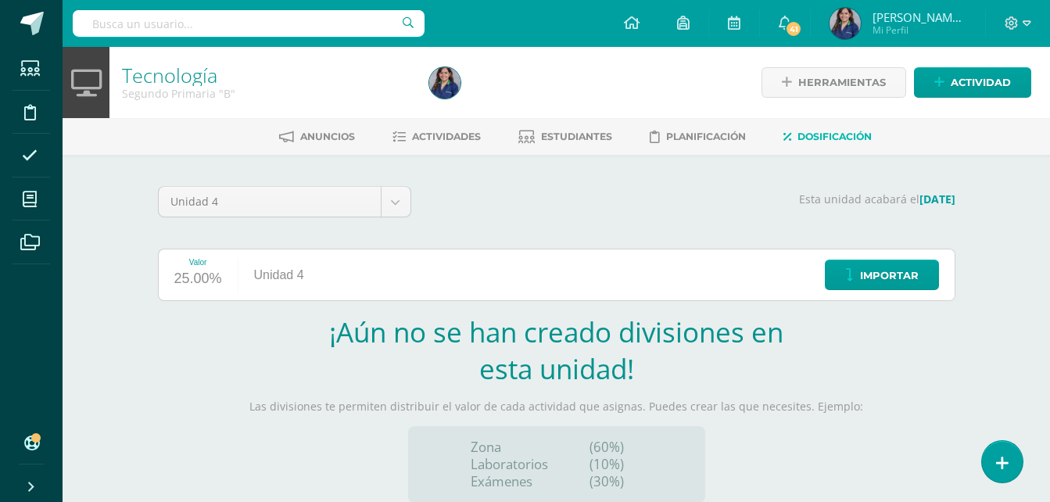
click at [910, 20] on span "[PERSON_NAME][MEDICAL_DATA]" at bounding box center [919, 17] width 94 height 16
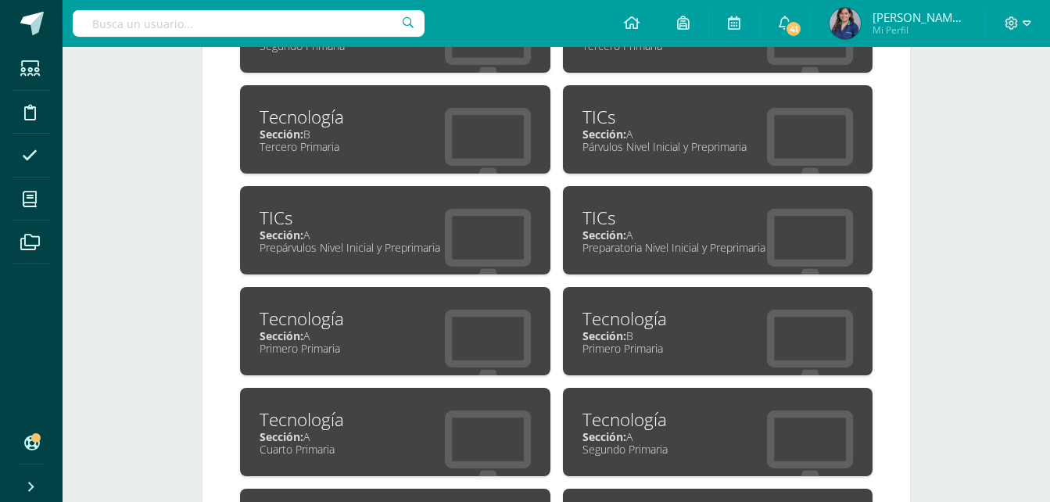
scroll to position [790, 0]
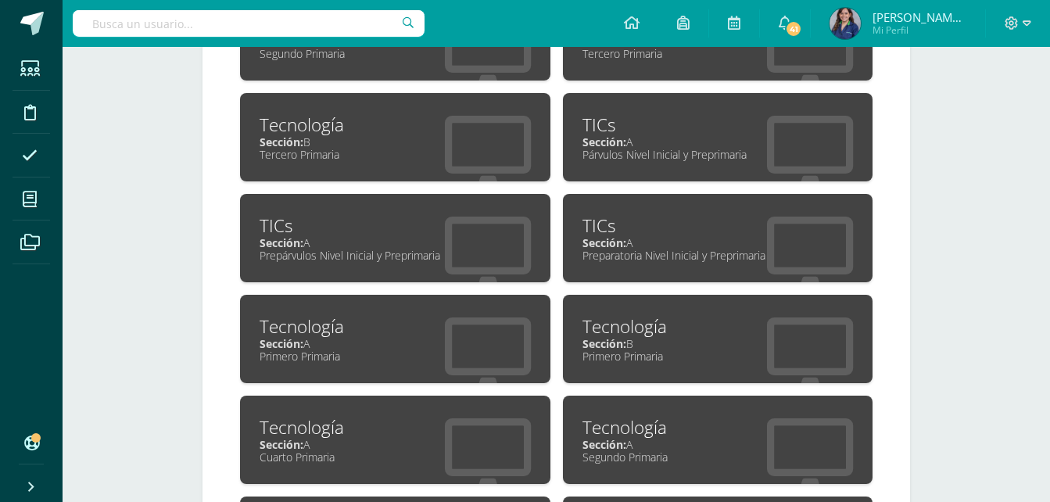
click at [409, 210] on div "TICs Sección: A Prepárvulos Nivel Inicial y Preprimaria" at bounding box center [395, 238] width 310 height 88
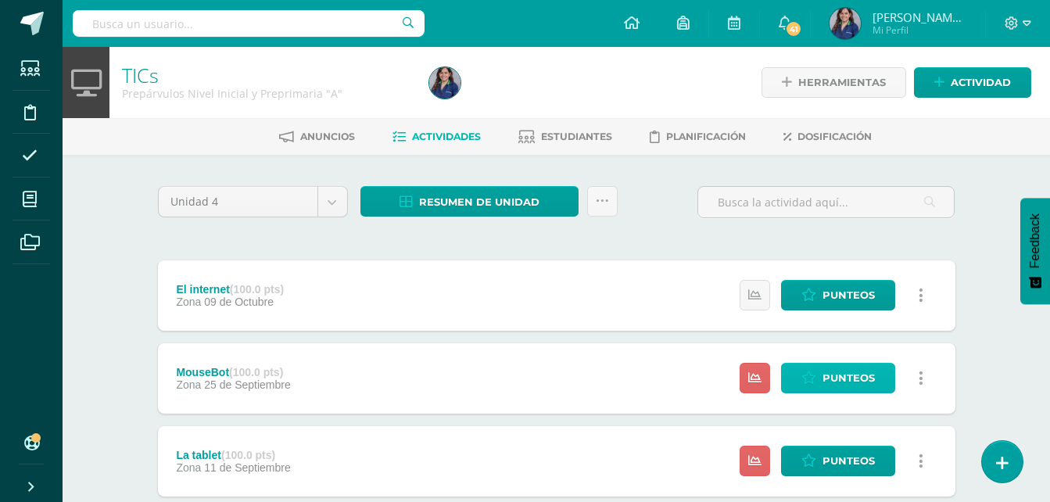
click at [837, 372] on span "Punteos" at bounding box center [848, 377] width 52 height 29
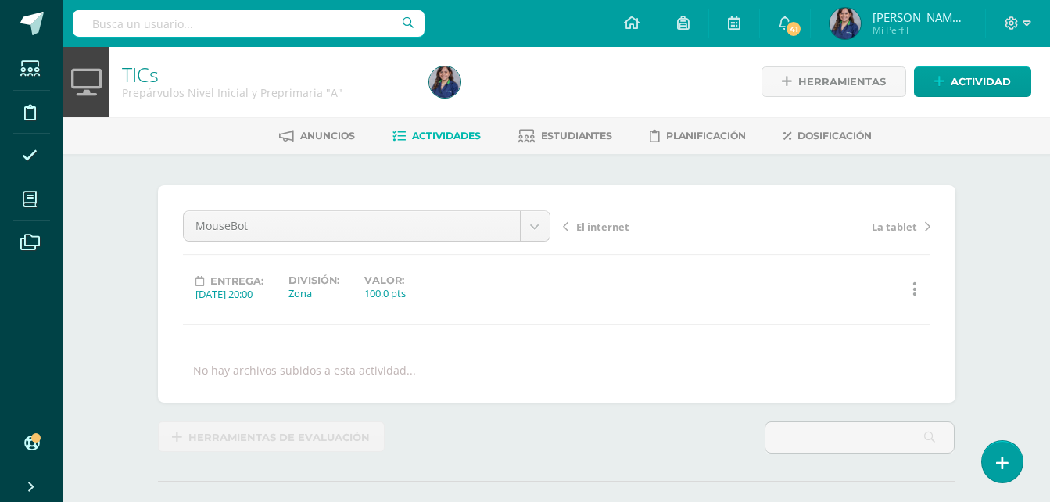
scroll to position [2, 0]
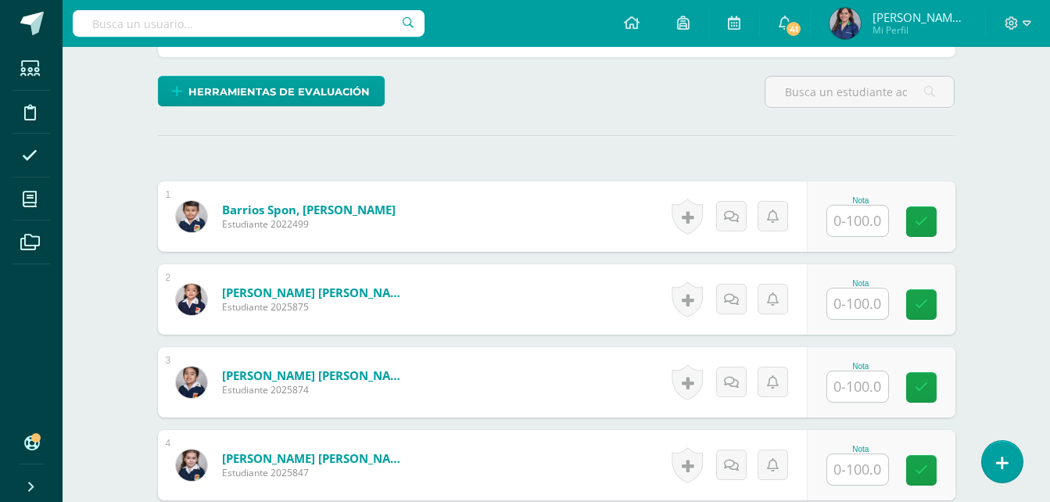
scroll to position [363, 0]
click at [860, 230] on input "text" at bounding box center [857, 220] width 61 height 30
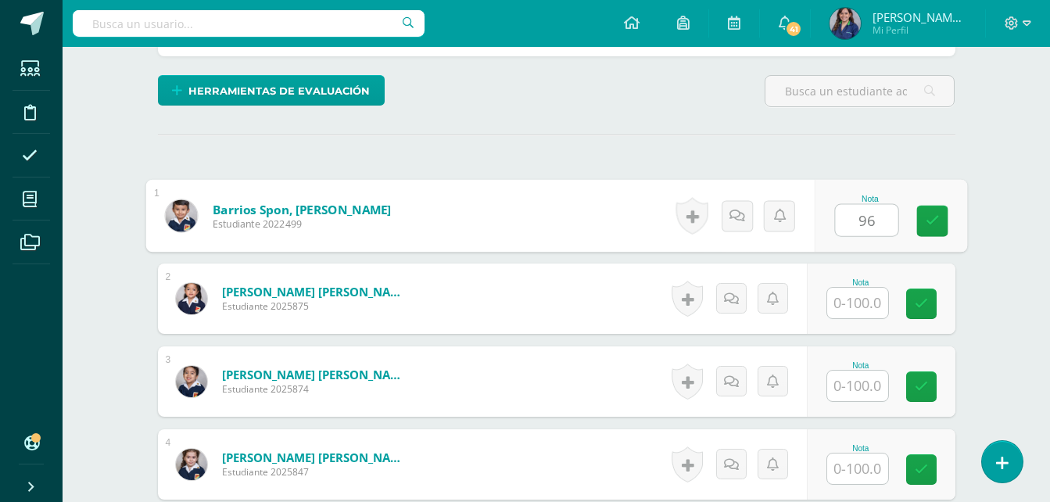
type input "96"
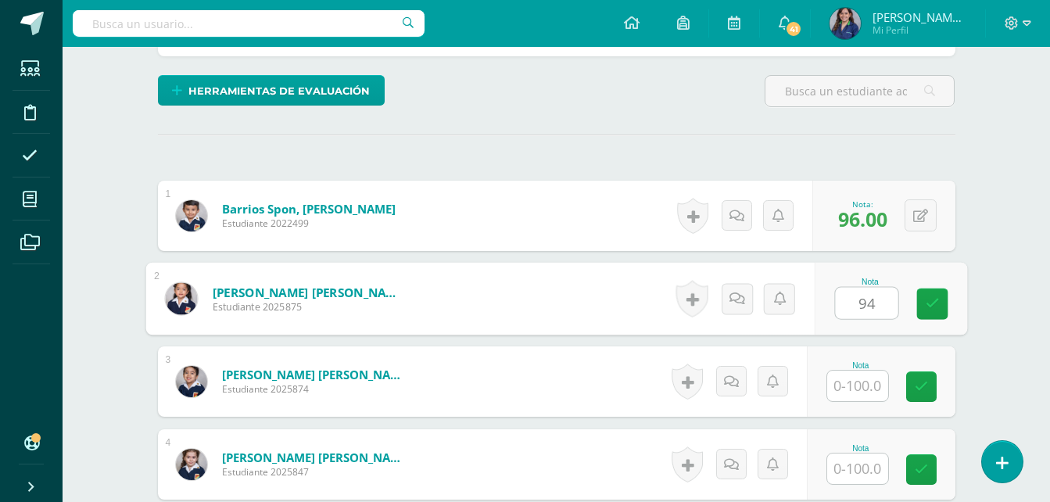
type input "94"
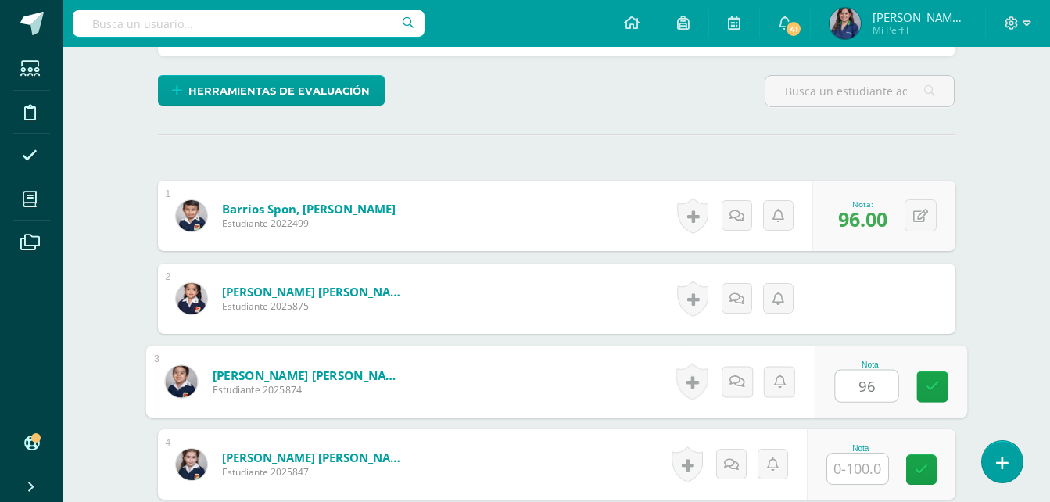
type input "96"
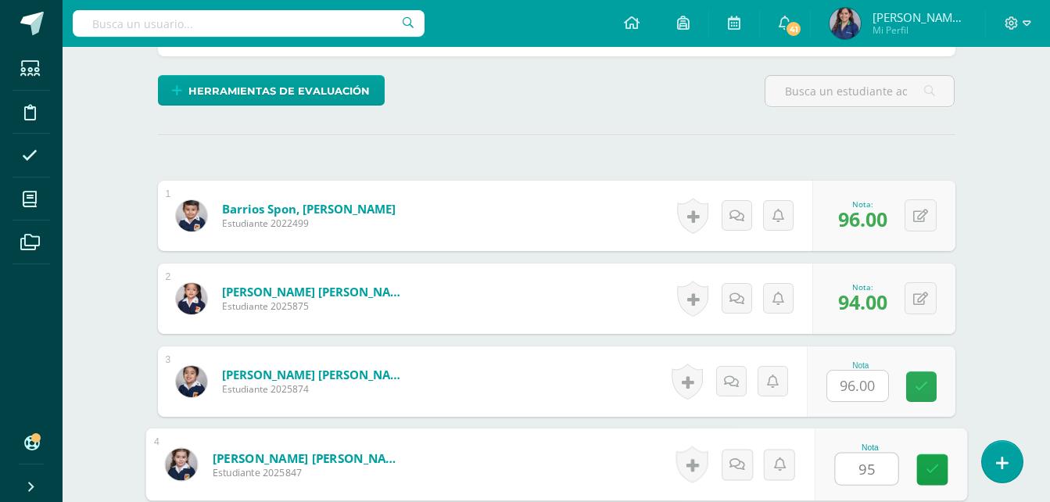
type input "95"
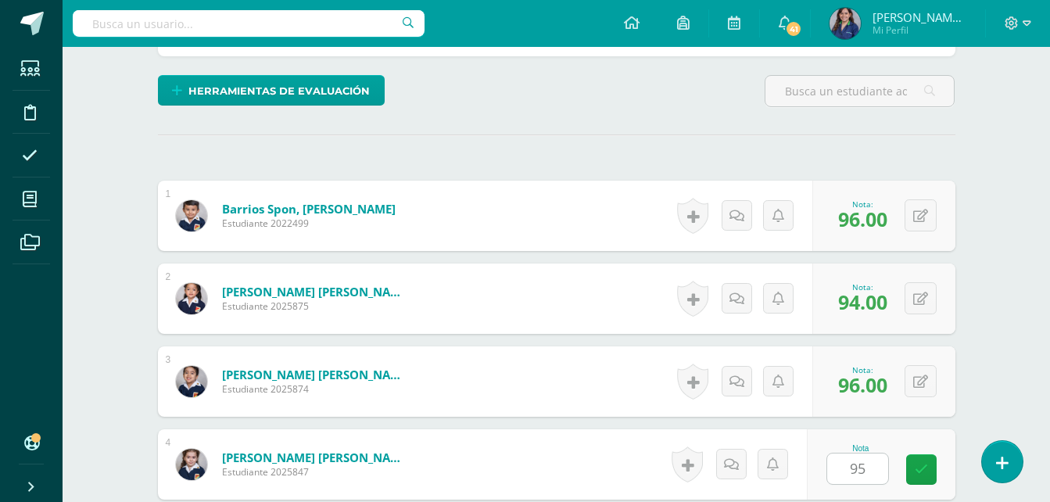
scroll to position [663, 0]
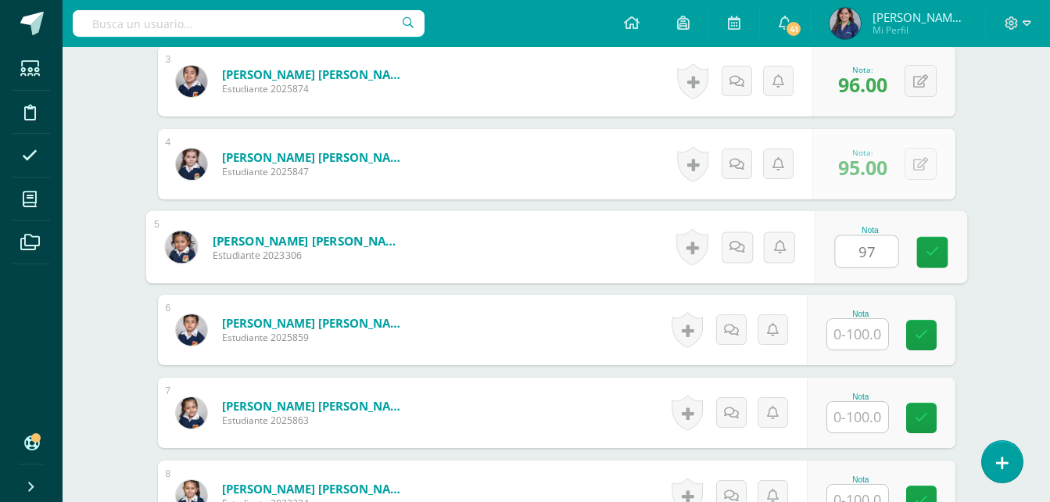
type input "97"
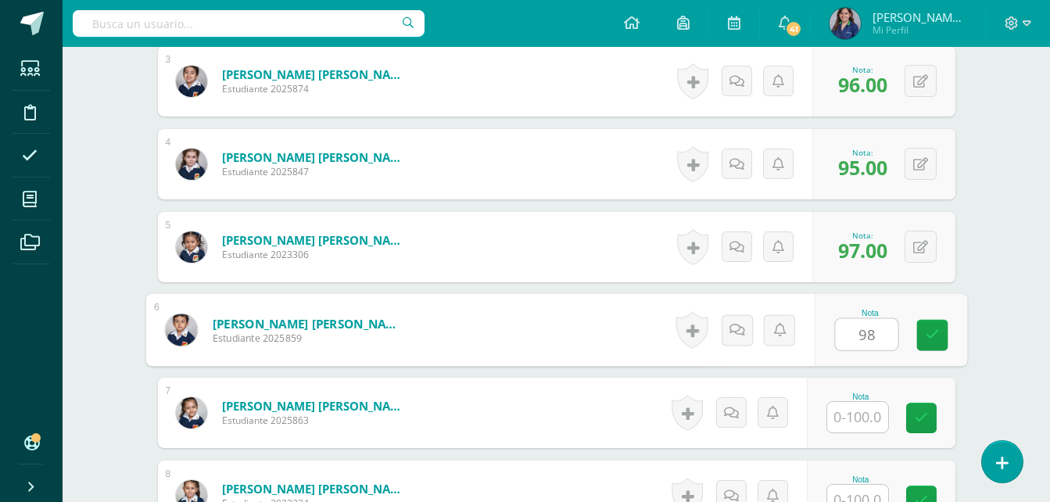
type input "98"
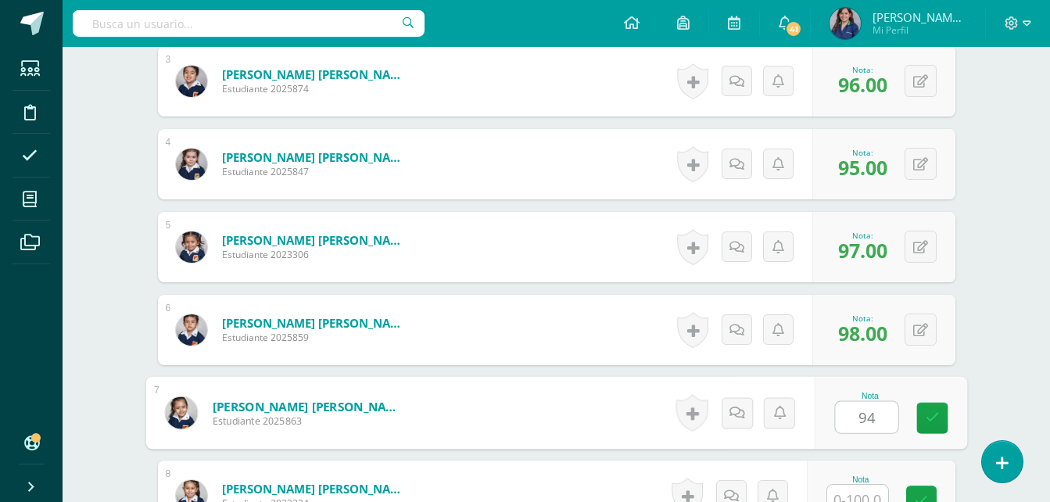
type input "94"
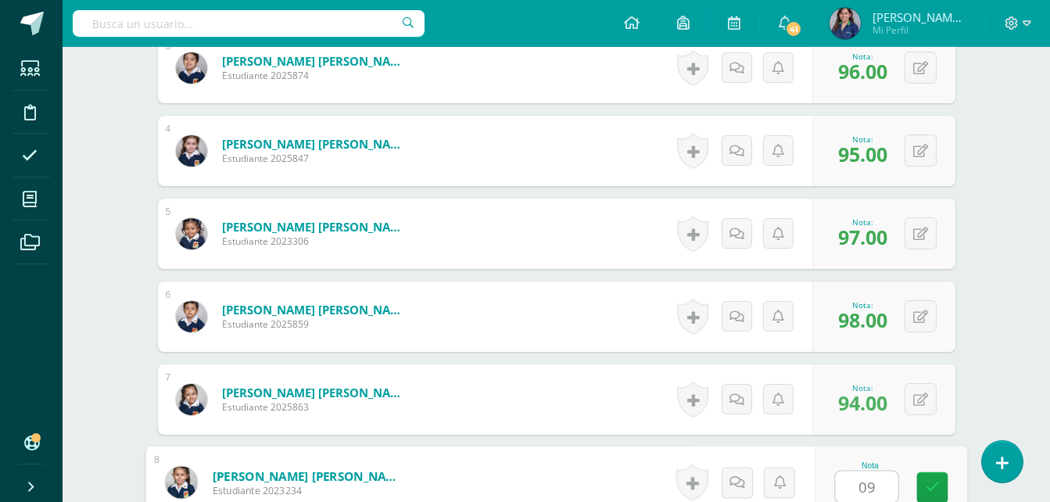
type input "0"
type input "95"
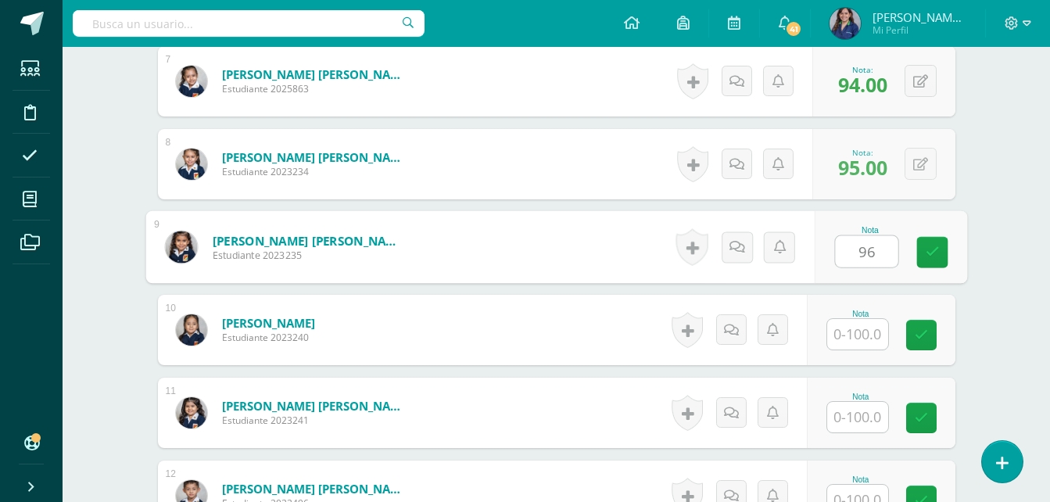
type input "96"
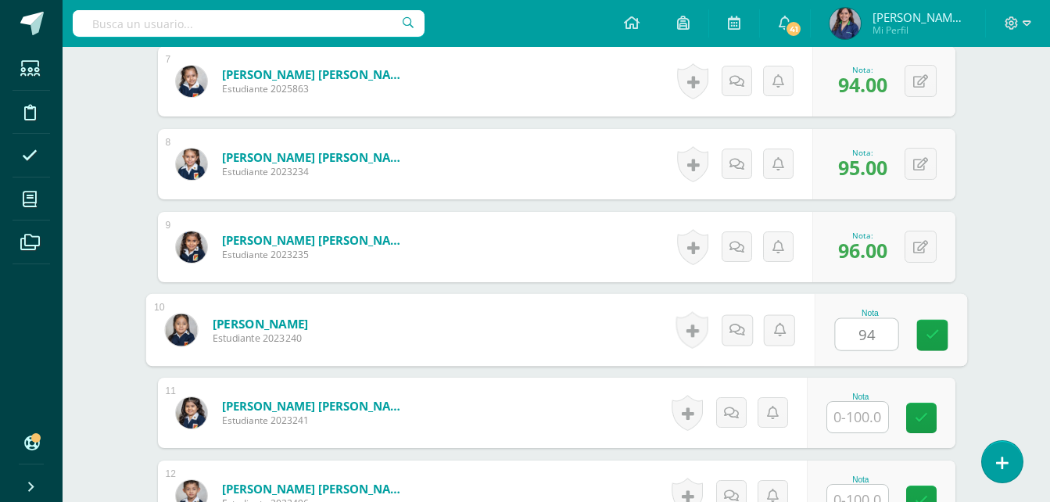
type input "94"
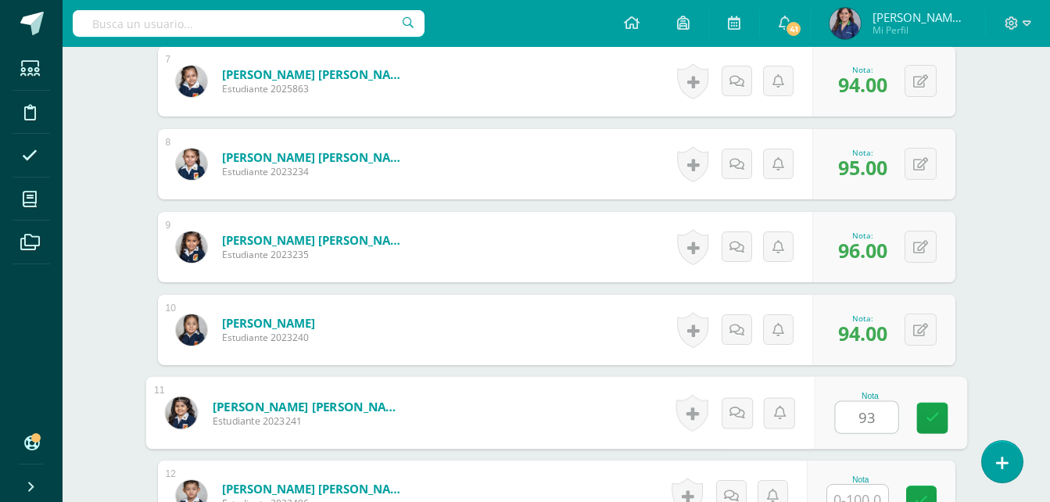
type input "93"
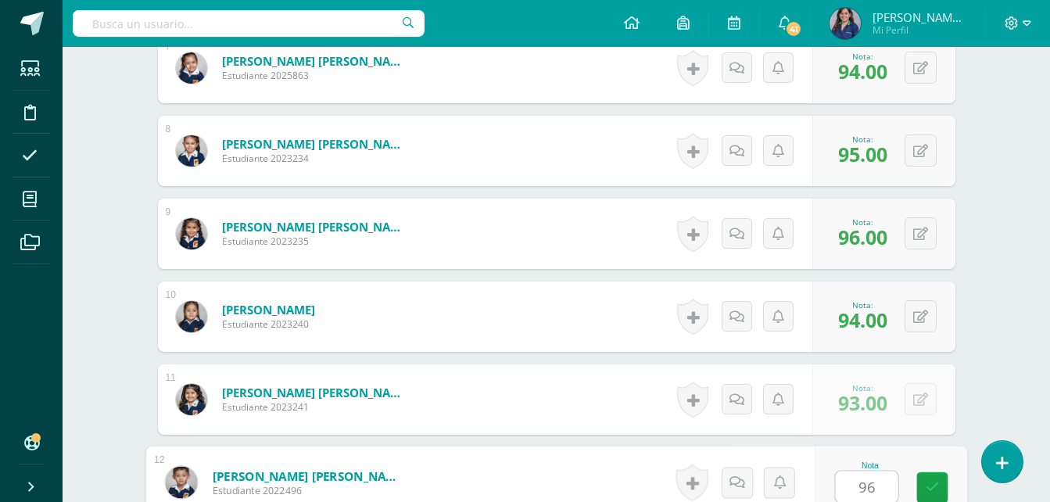
type input "96"
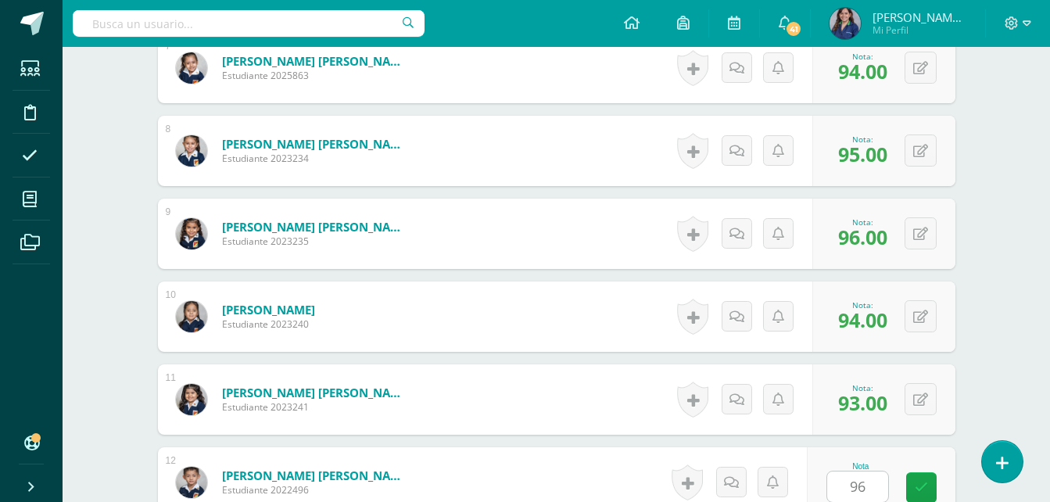
scroll to position [1325, 0]
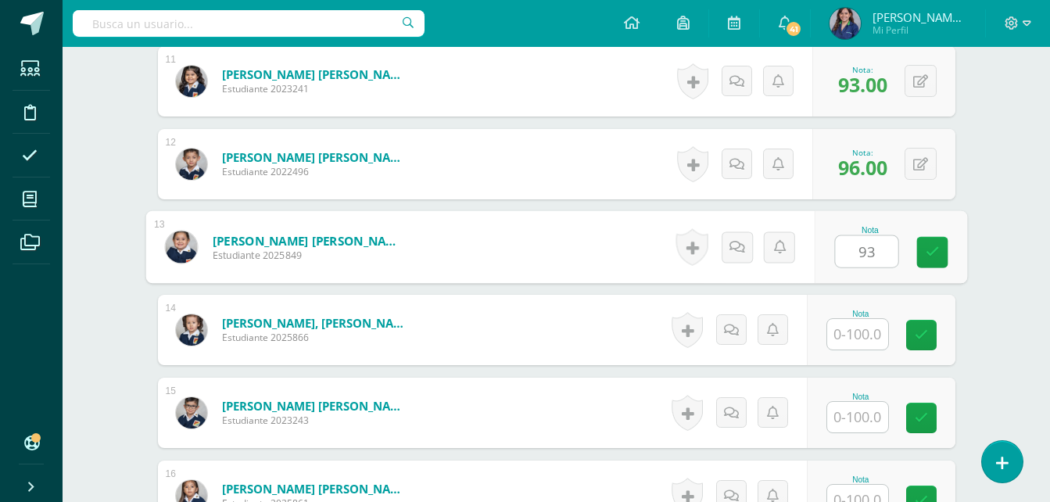
type input "93"
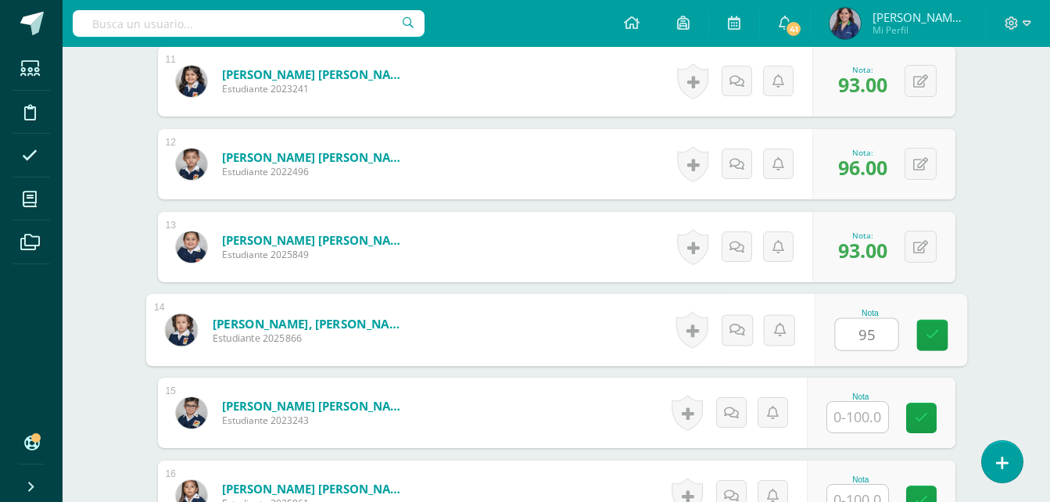
type input "95"
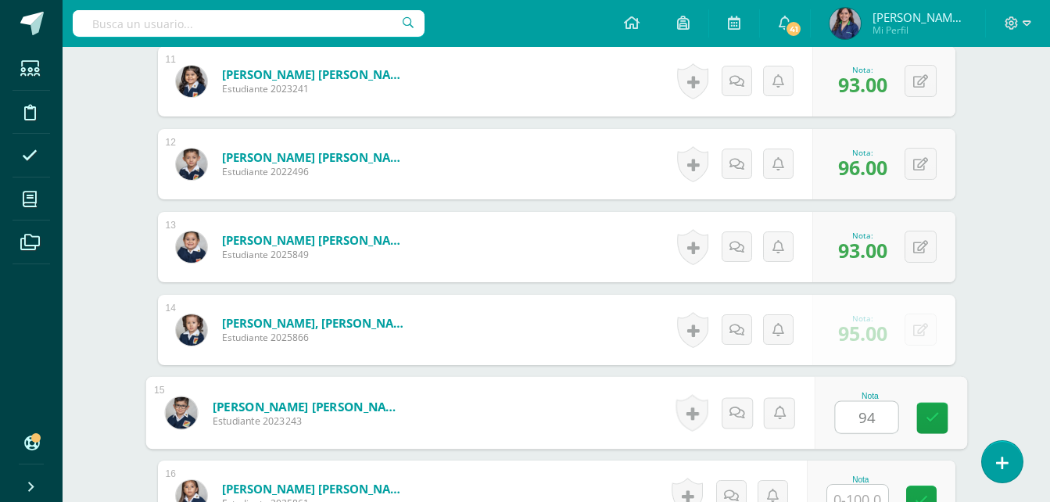
type input "94"
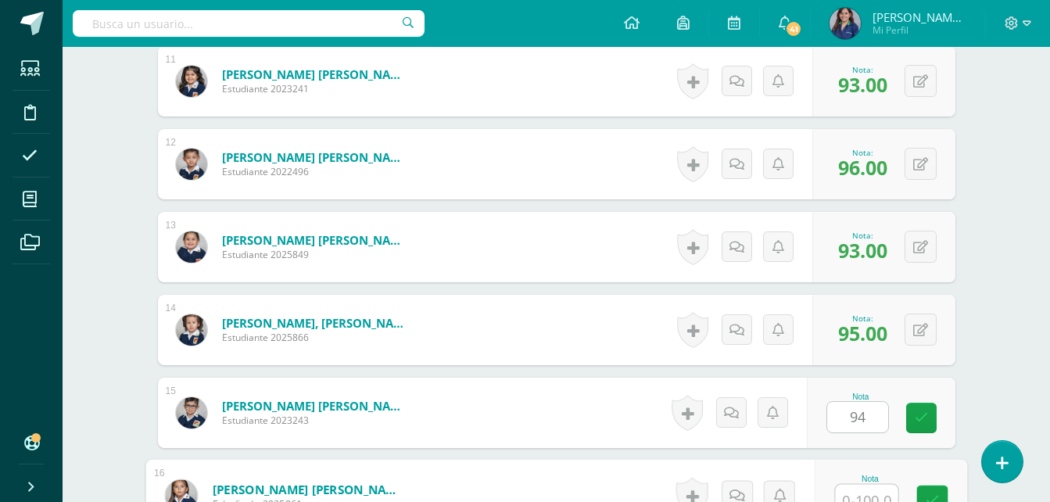
scroll to position [1339, 0]
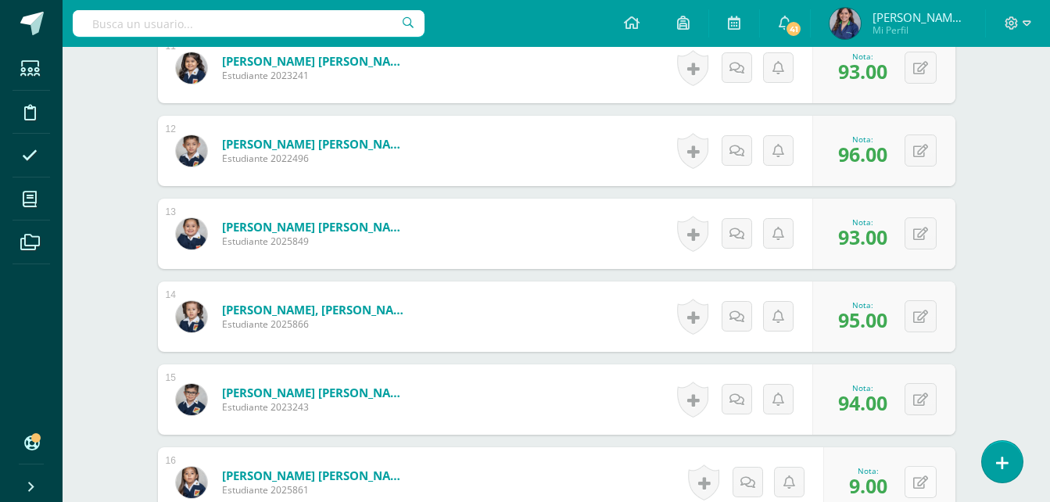
click at [922, 472] on button at bounding box center [920, 482] width 32 height 32
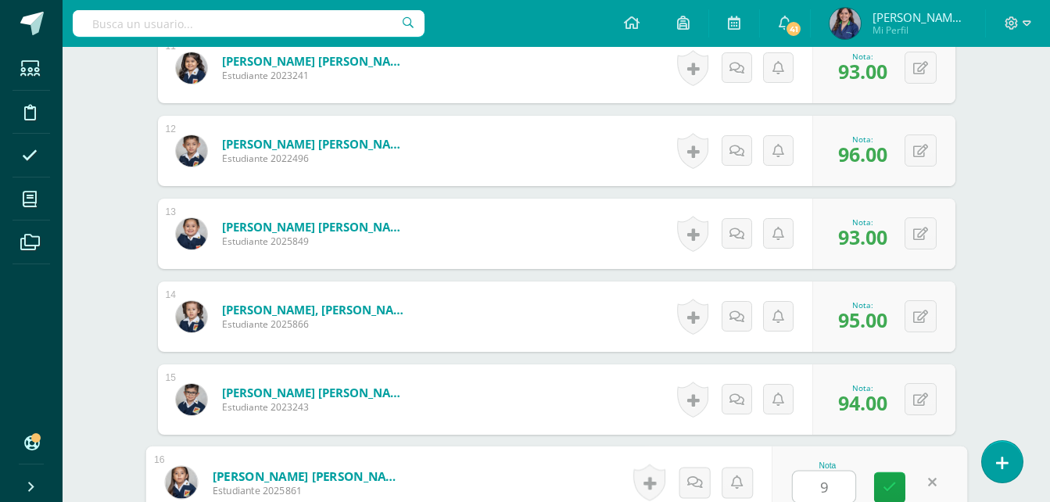
type input "93"
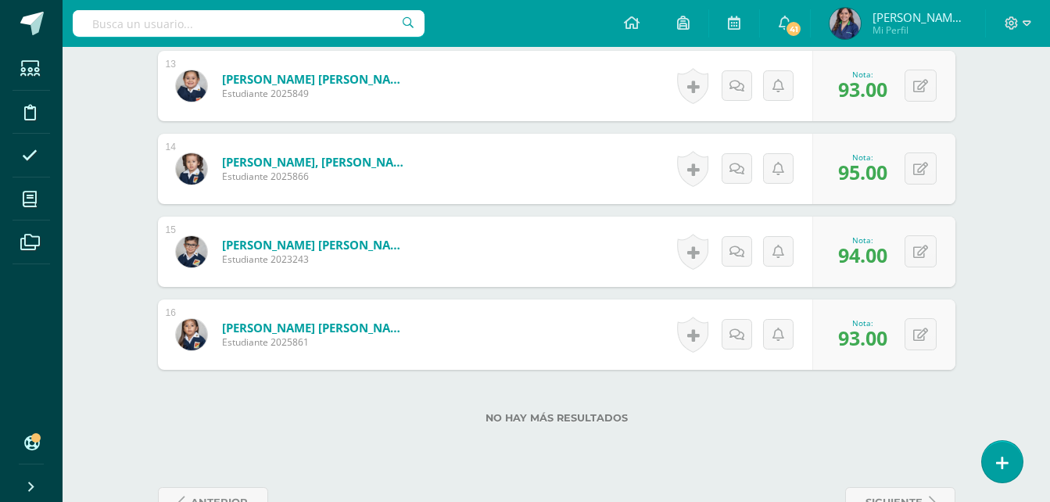
scroll to position [1533, 0]
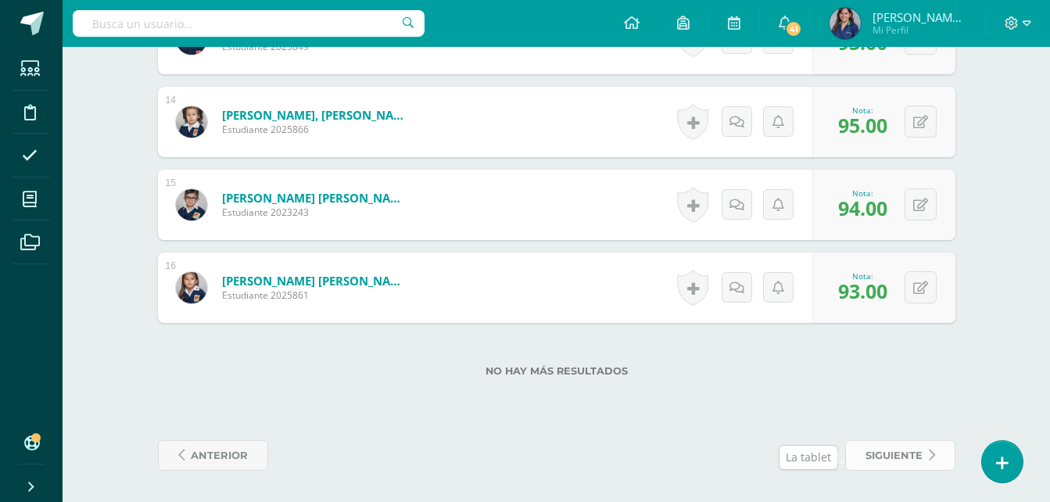
click at [926, 449] on link "siguiente" at bounding box center [900, 455] width 110 height 30
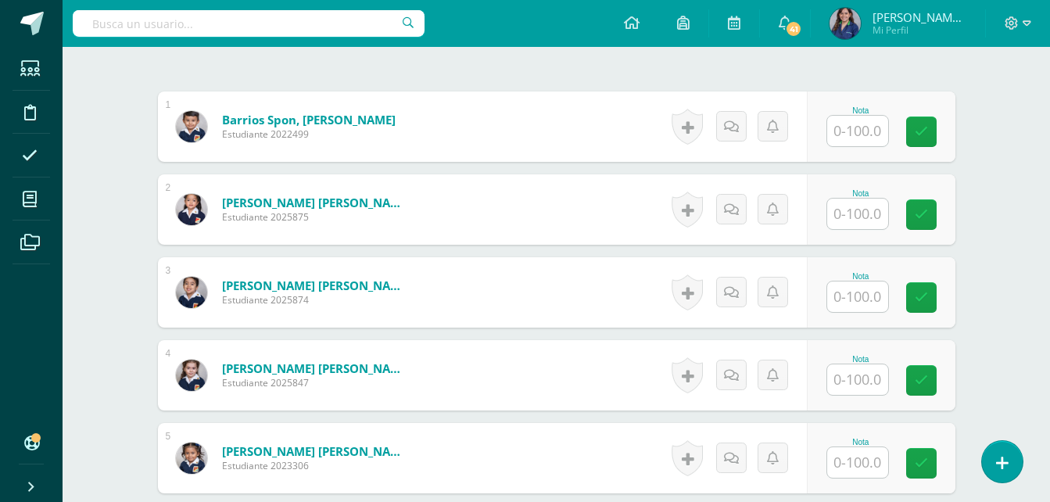
scroll to position [452, 0]
click at [840, 135] on input "text" at bounding box center [857, 130] width 61 height 30
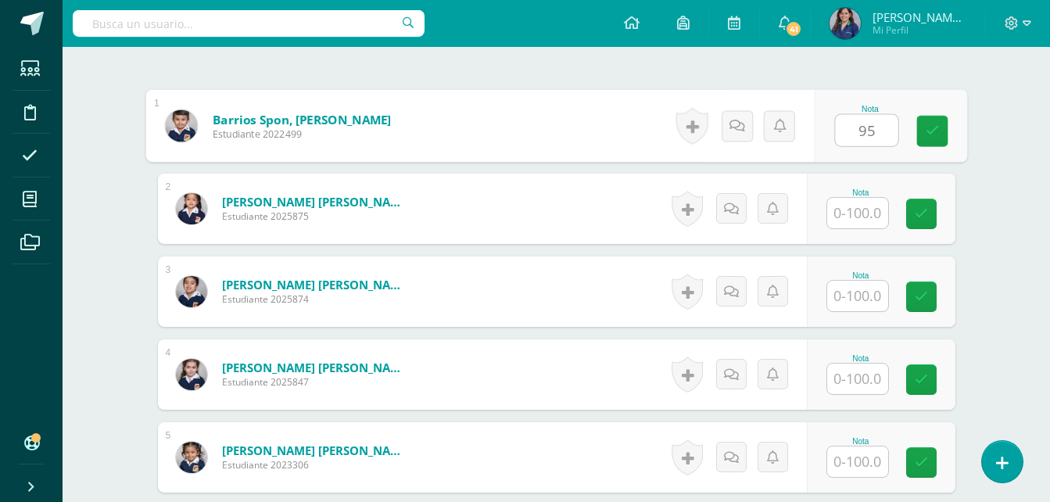
type input "95"
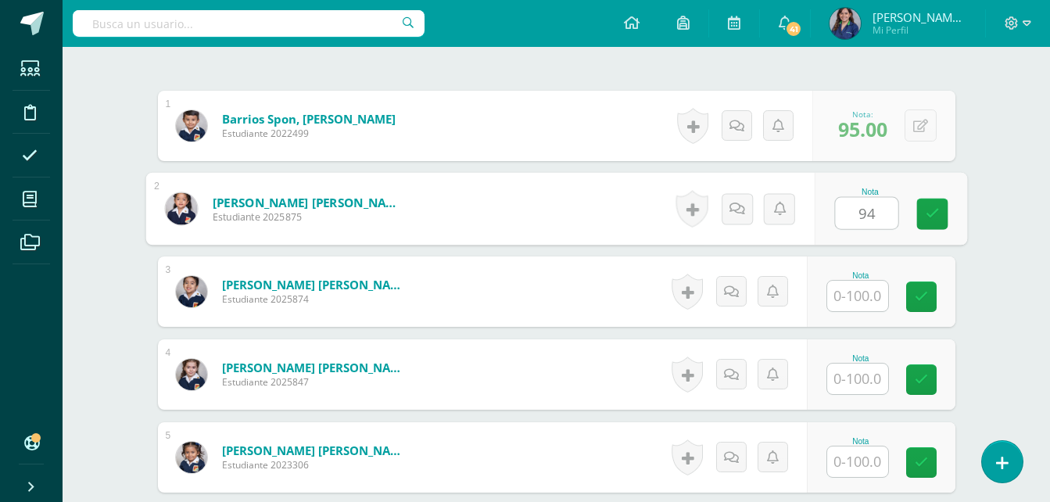
scroll to position [453, 0]
type input "94"
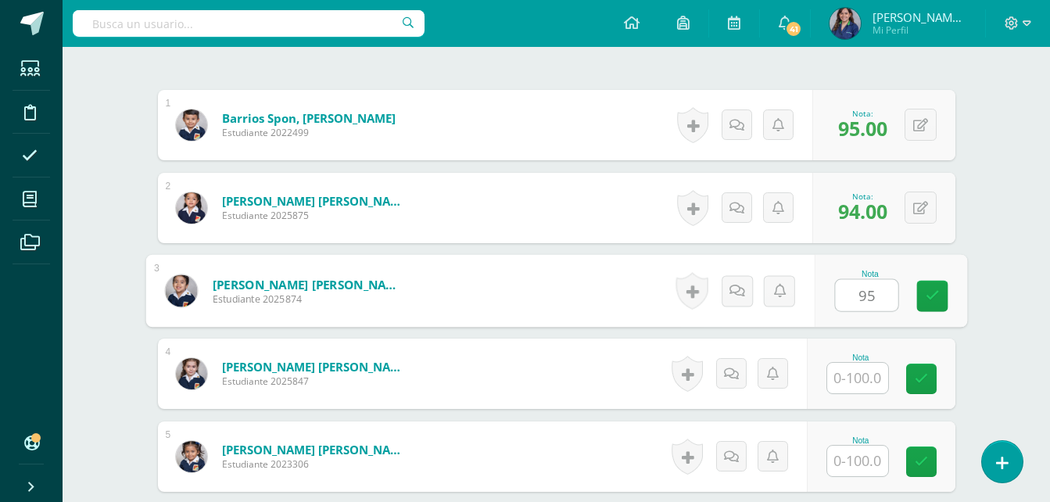
type input "95"
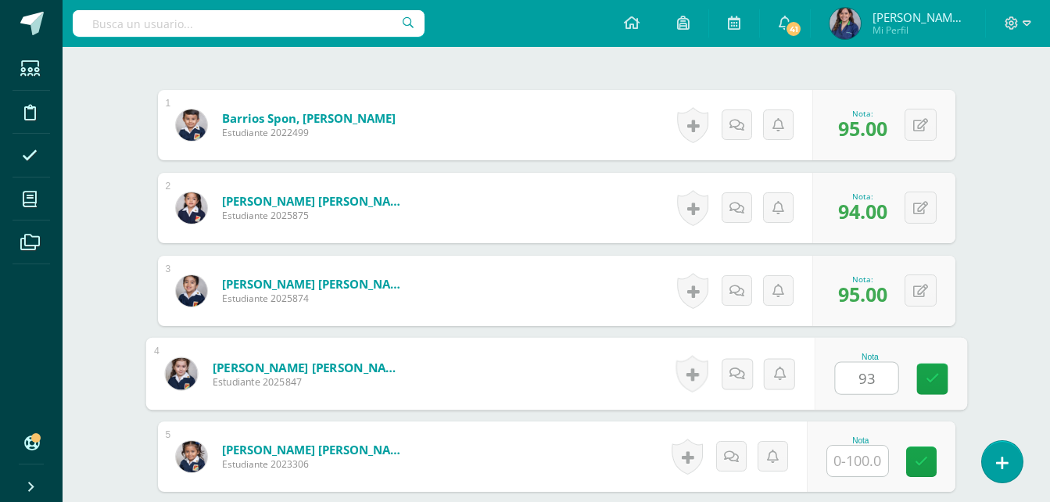
type input "93"
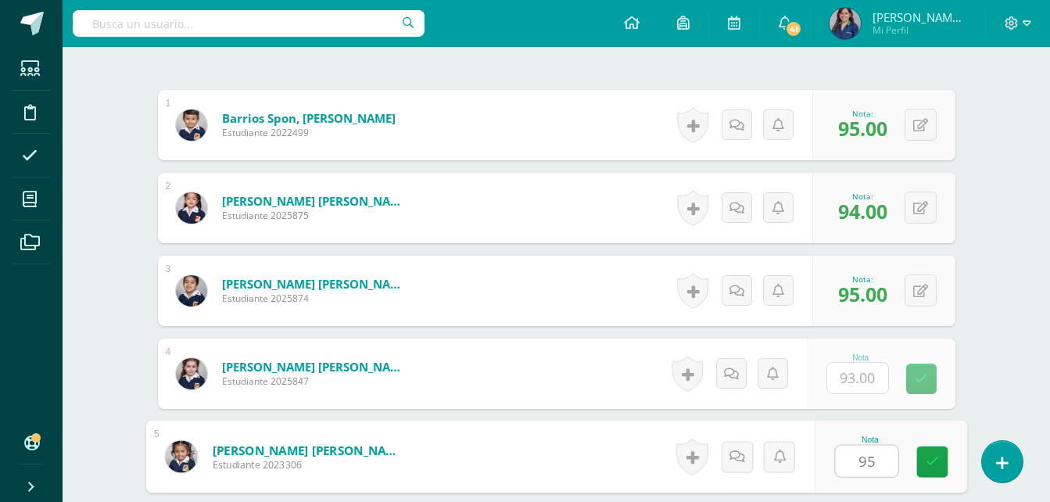
type input "95"
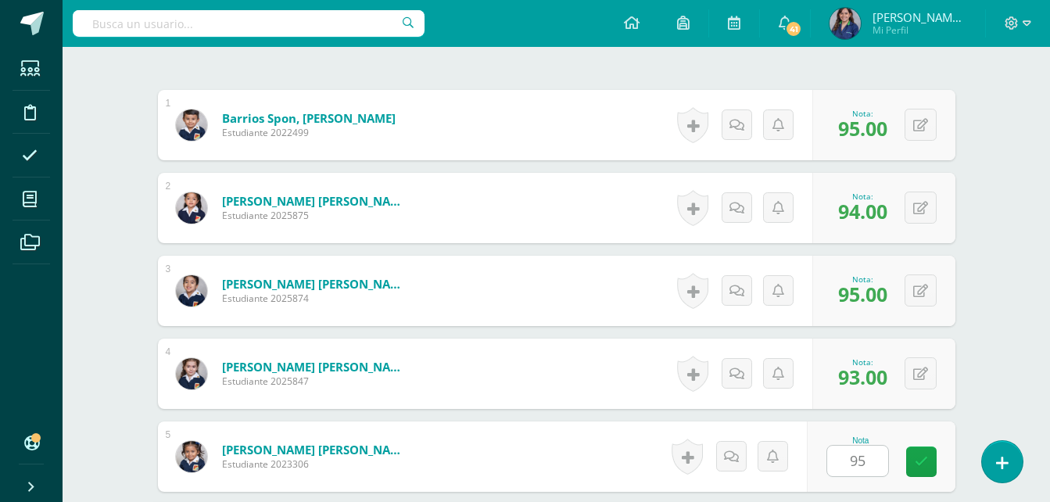
scroll to position [746, 0]
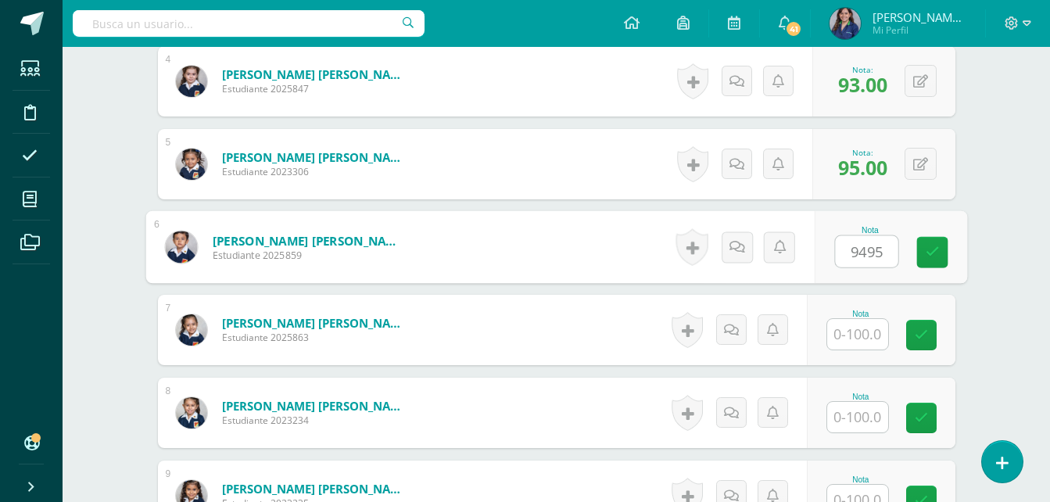
type input "9495"
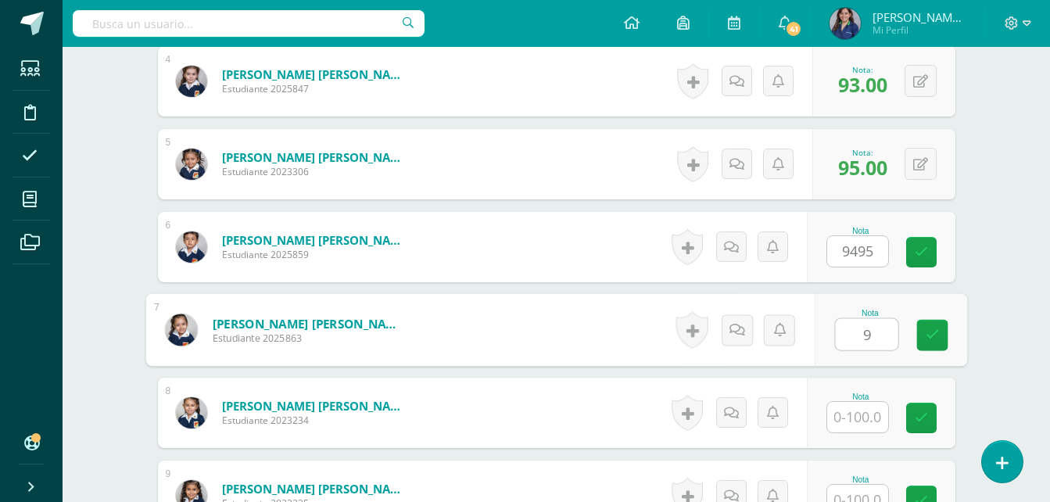
type input "9"
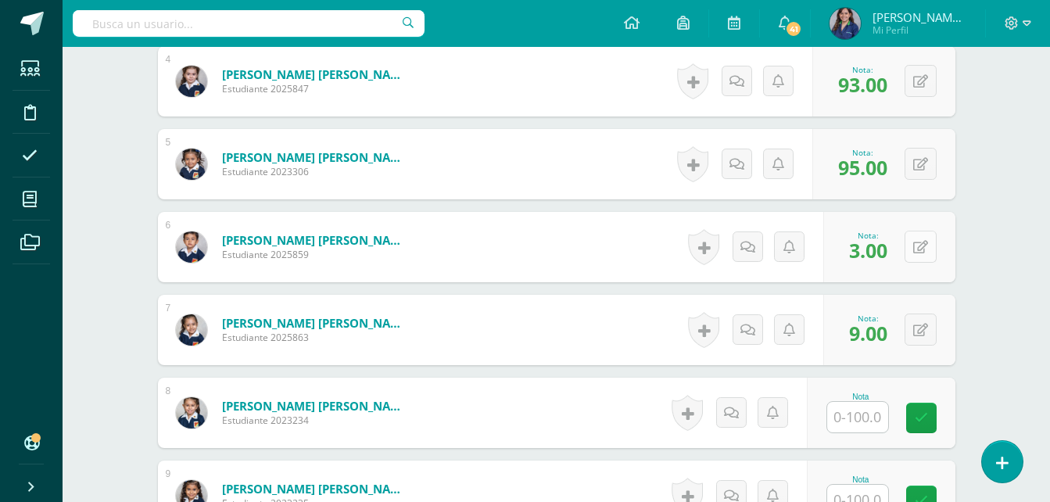
click at [920, 250] on button at bounding box center [920, 247] width 32 height 32
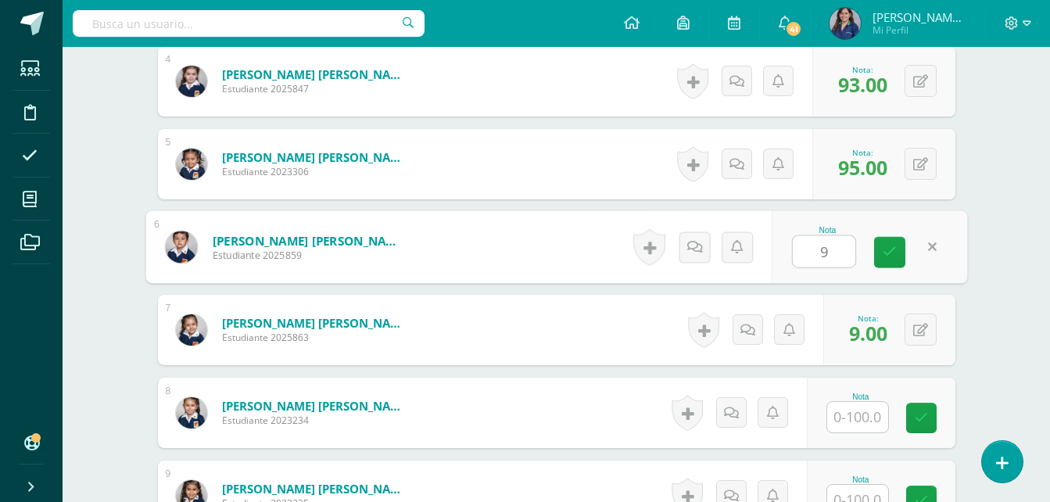
type input "96"
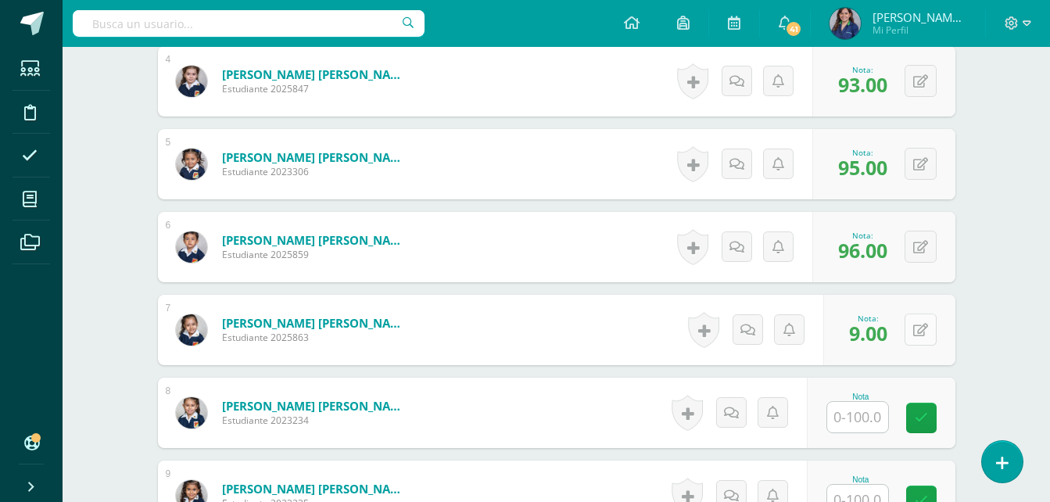
click at [929, 334] on button at bounding box center [920, 329] width 32 height 32
click at [929, 334] on button at bounding box center [930, 329] width 33 height 33
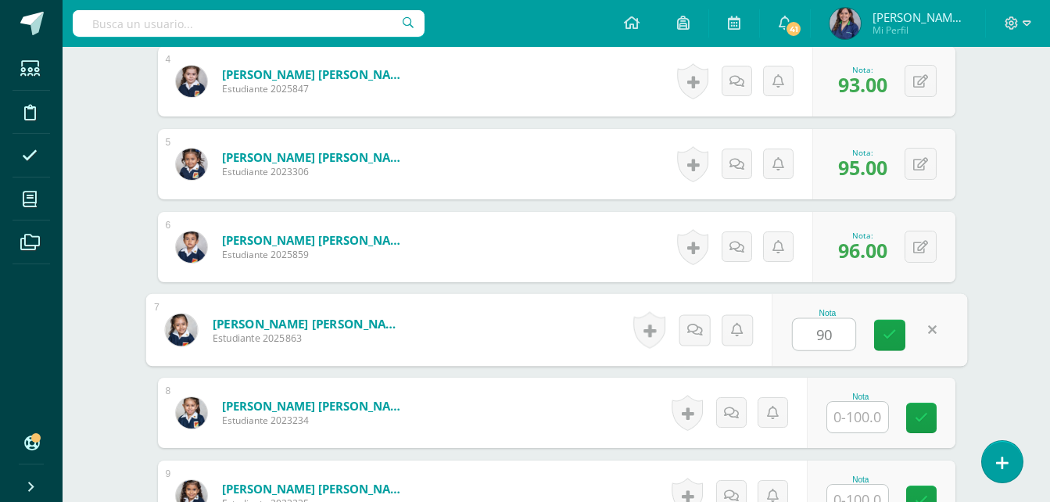
type input "90"
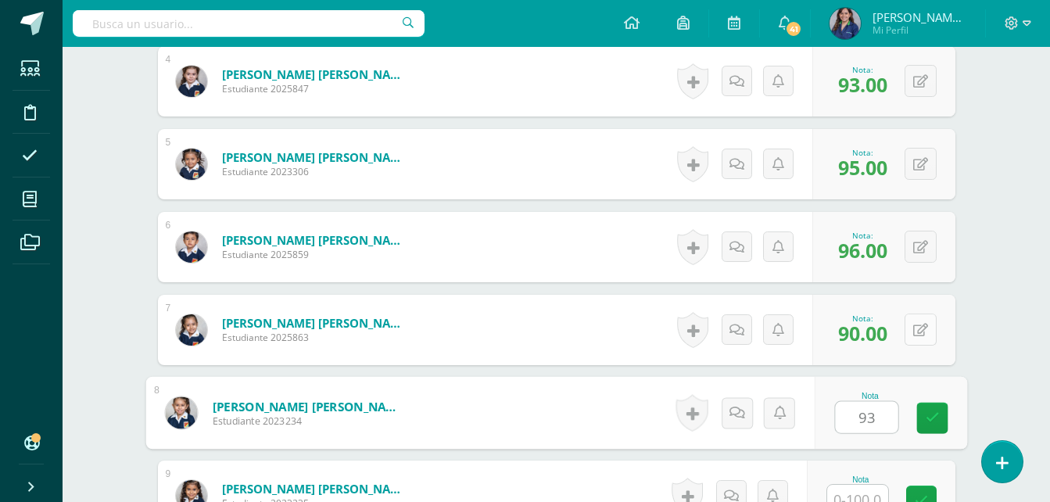
type input "93"
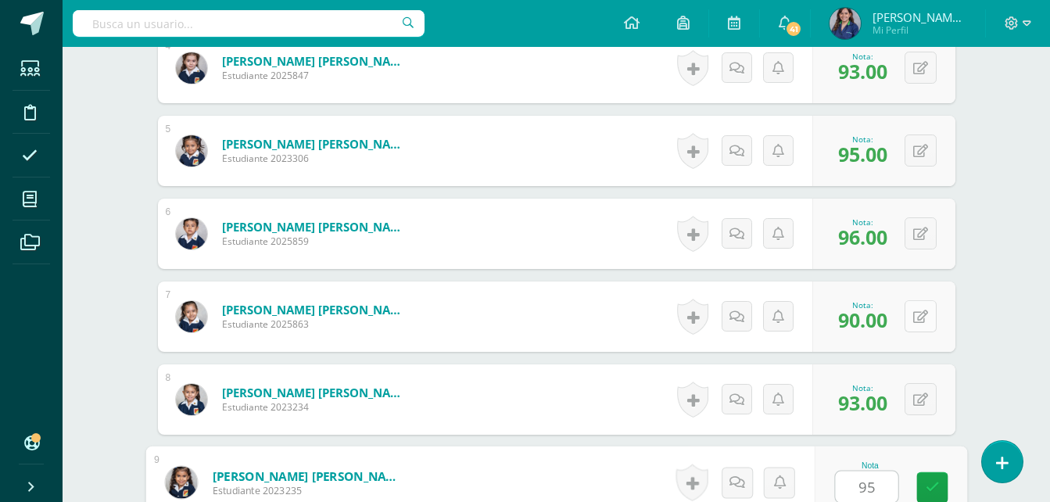
type input "95"
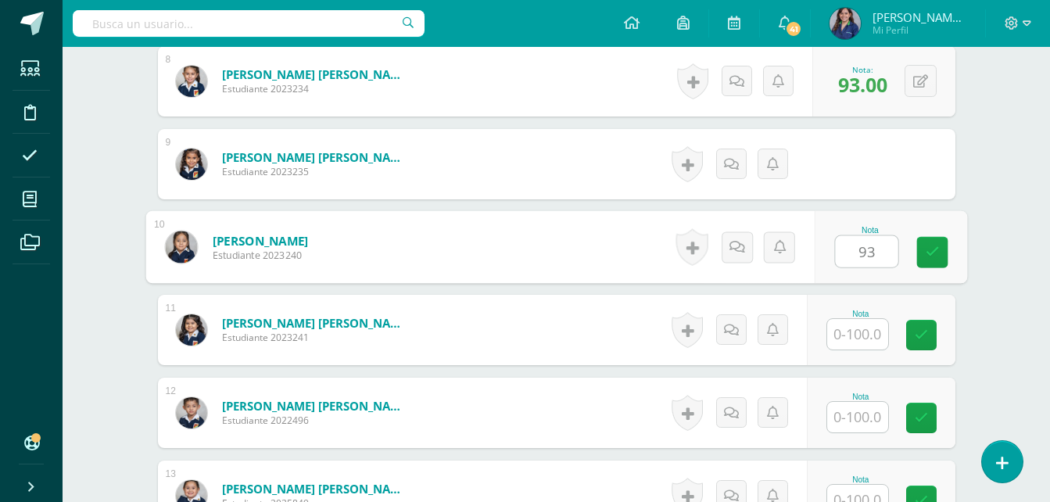
type input "93"
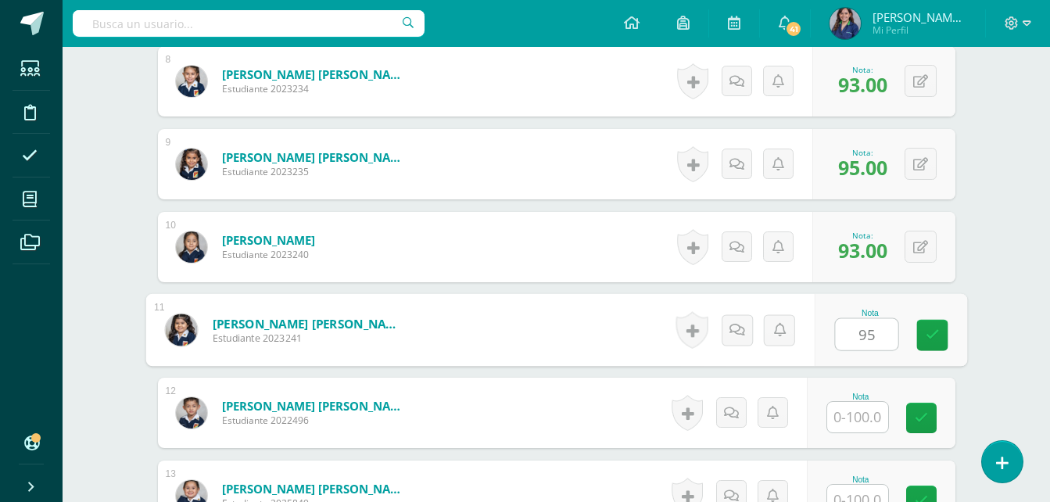
type input "95"
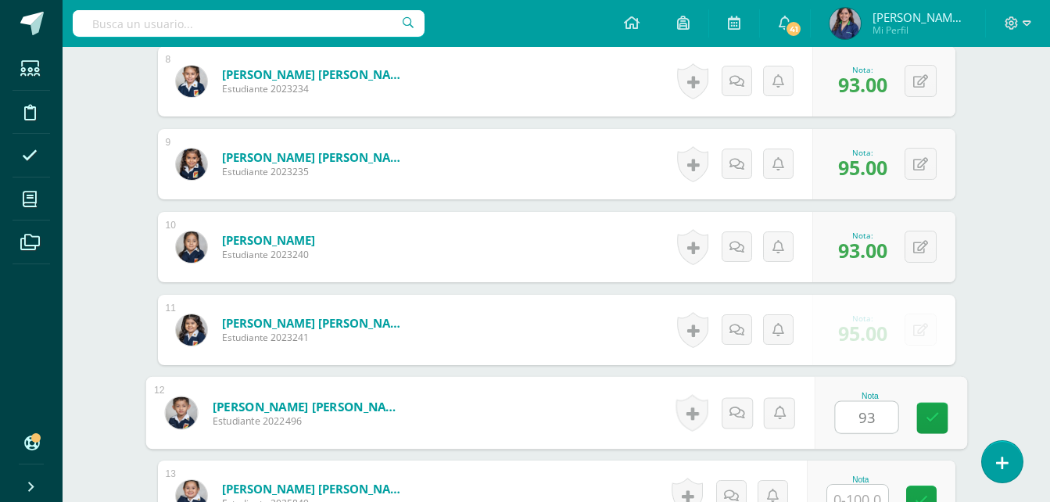
type input "93"
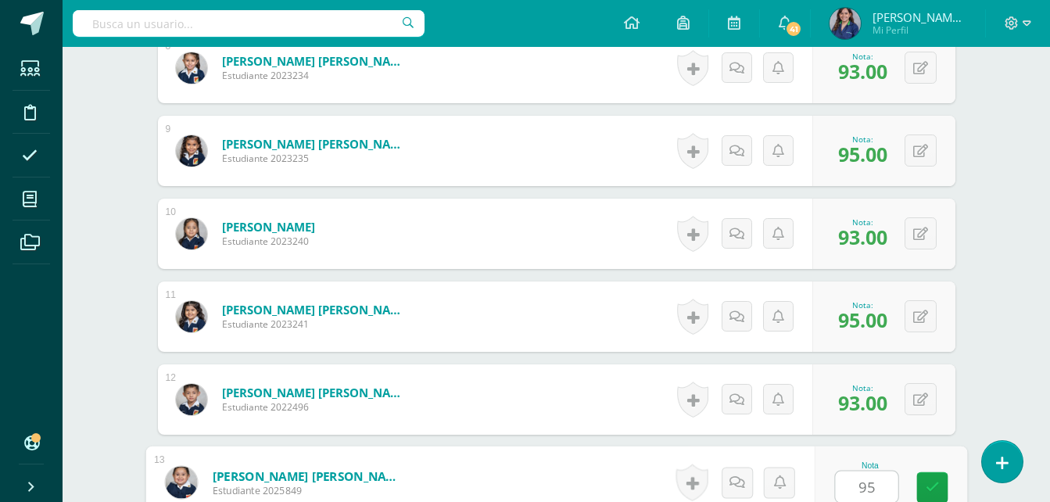
type input "95"
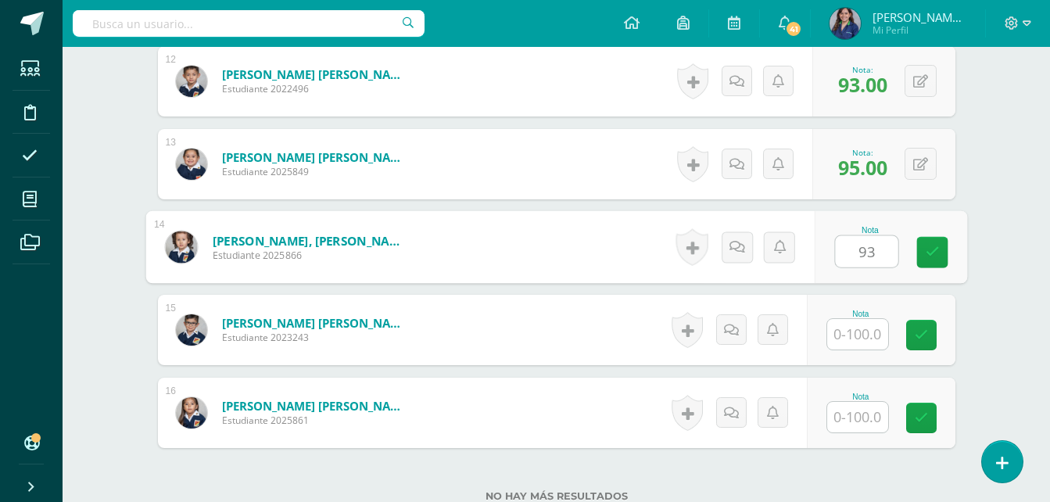
type input "93"
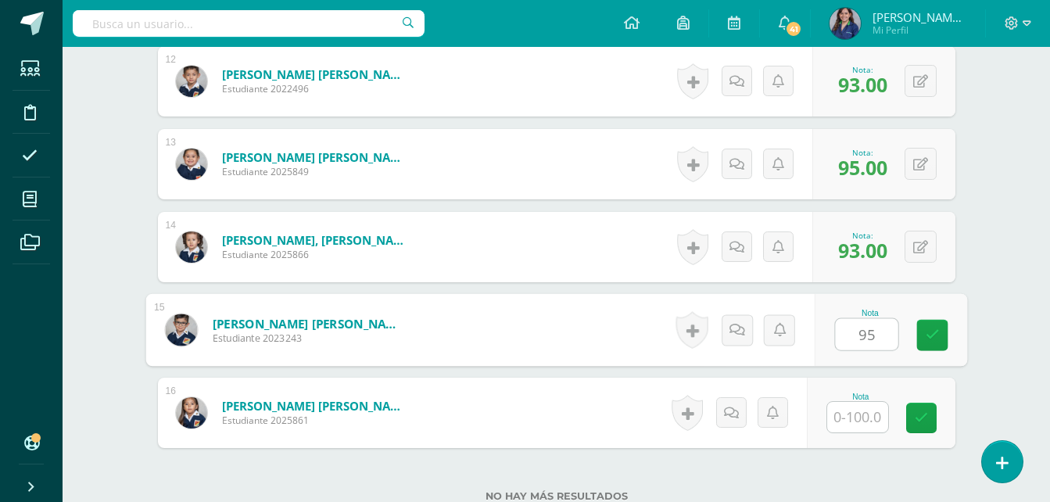
type input "95"
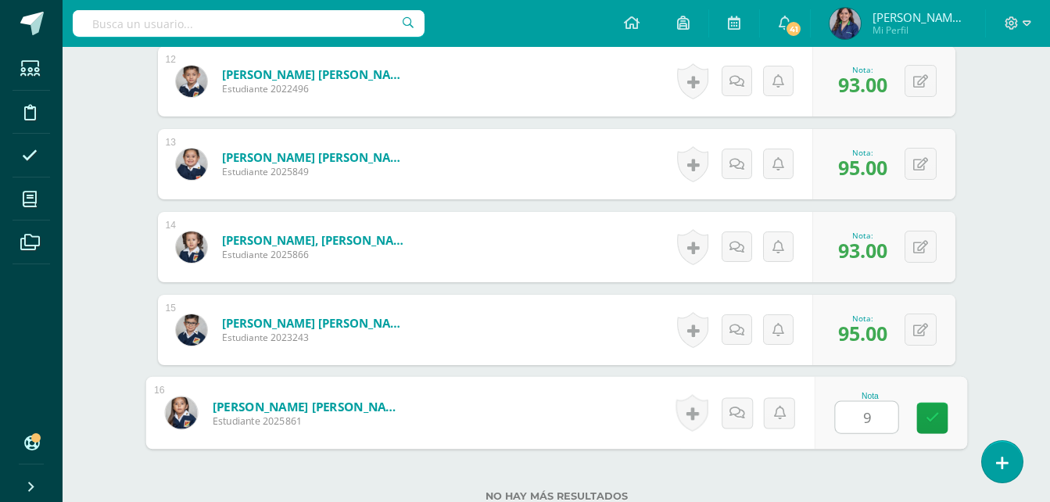
type input "94"
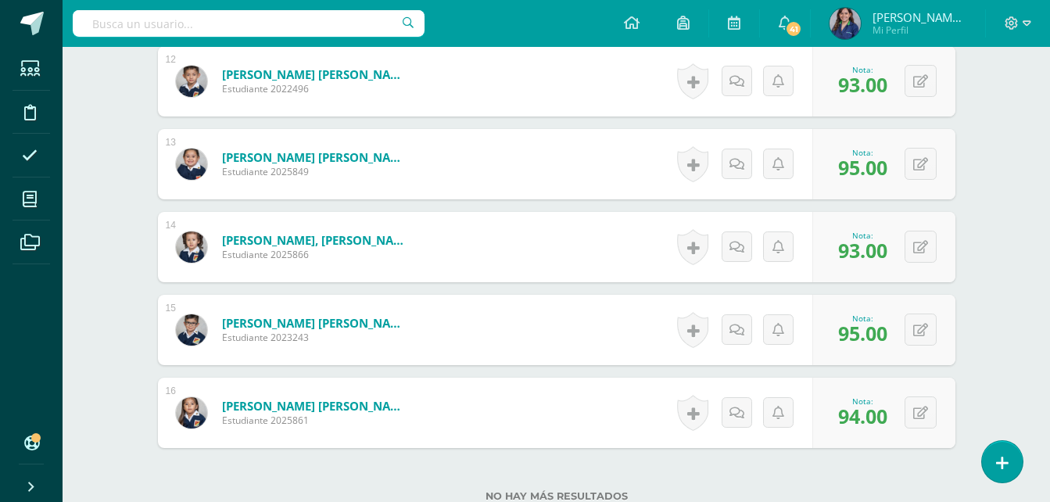
scroll to position [1533, 0]
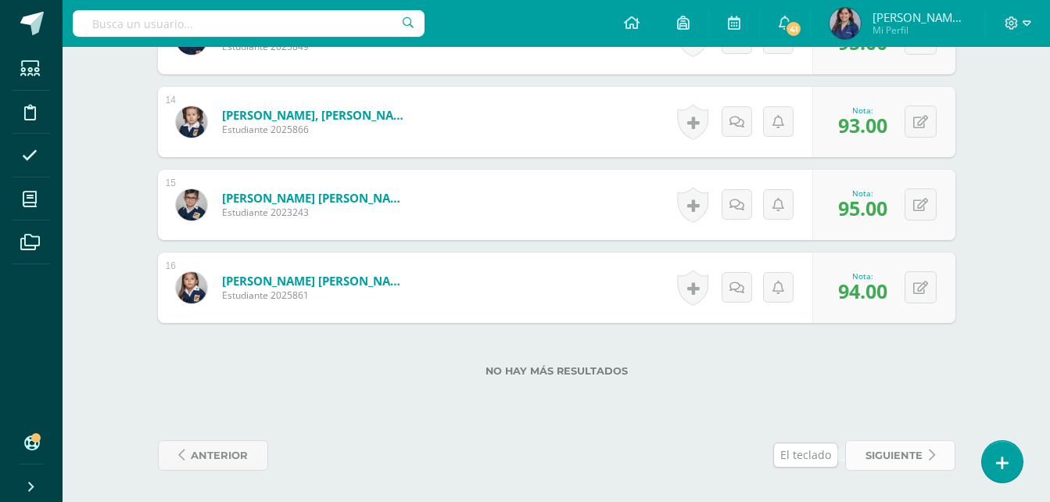
click at [921, 459] on span "siguiente" at bounding box center [893, 455] width 57 height 29
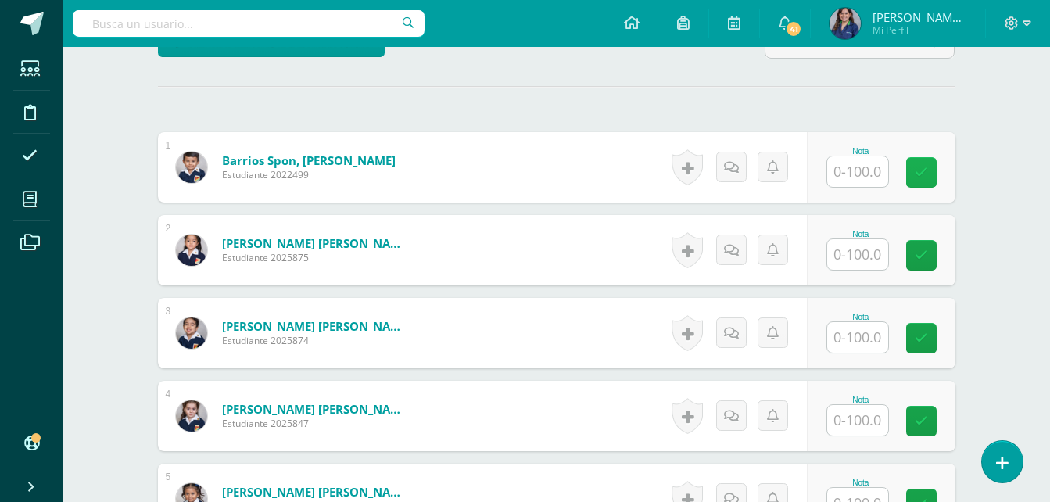
scroll to position [412, 0]
click at [852, 166] on input "text" at bounding box center [857, 171] width 61 height 30
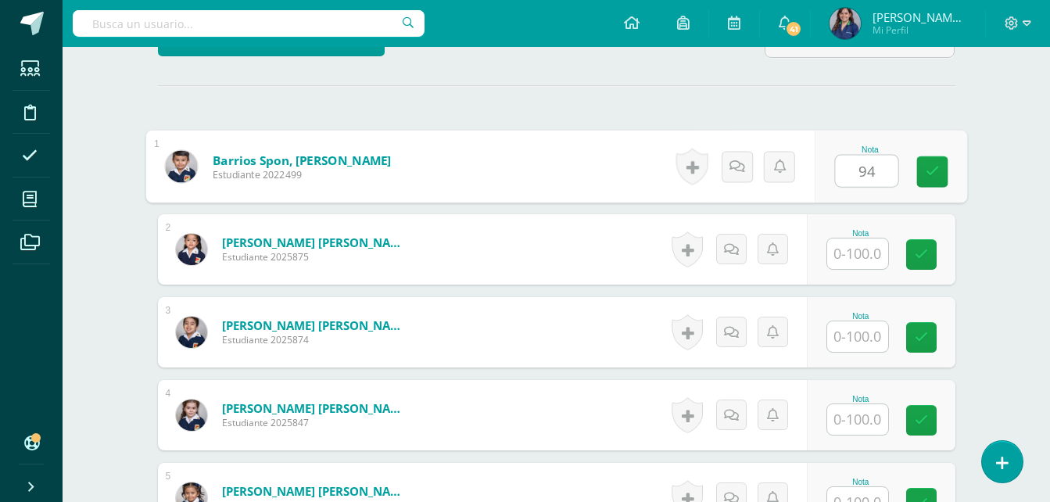
type input "94"
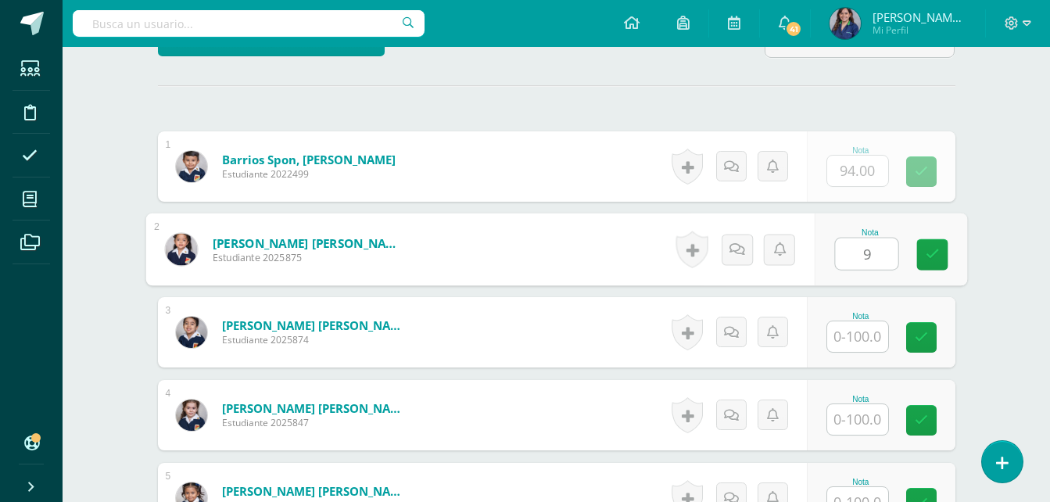
scroll to position [413, 0]
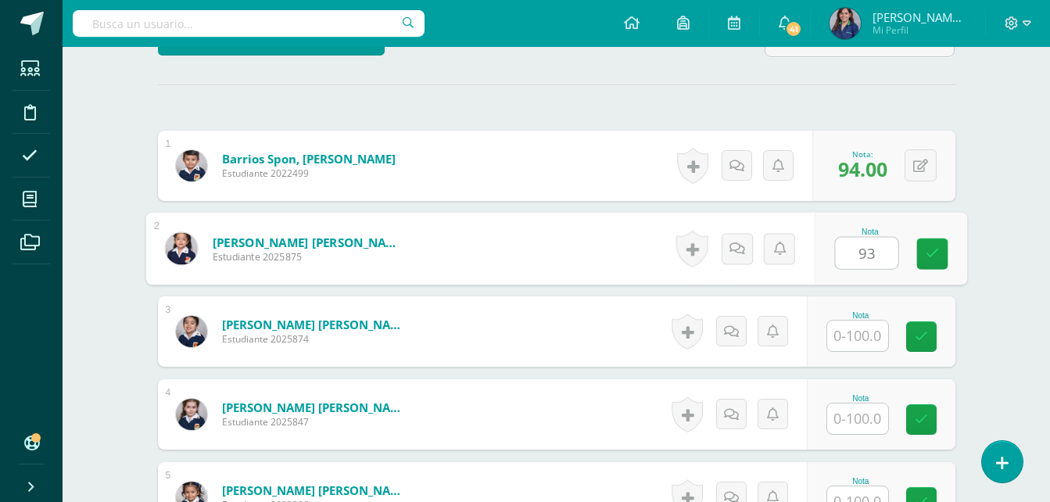
type input "93"
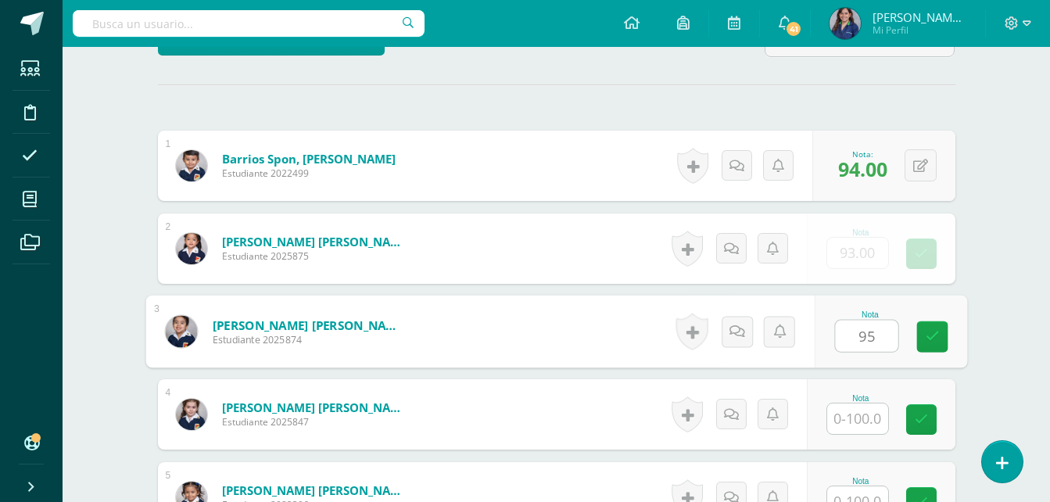
type input "95"
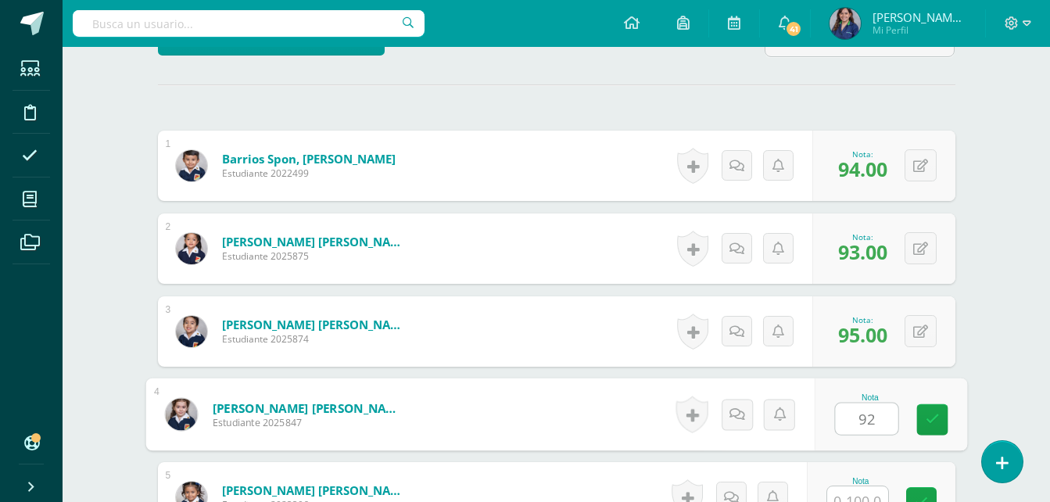
type input "92"
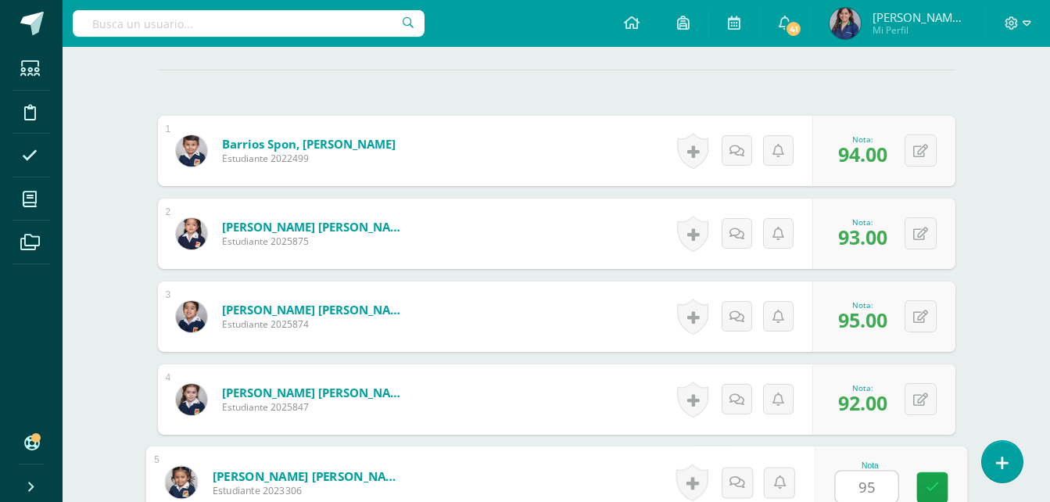
type input "95"
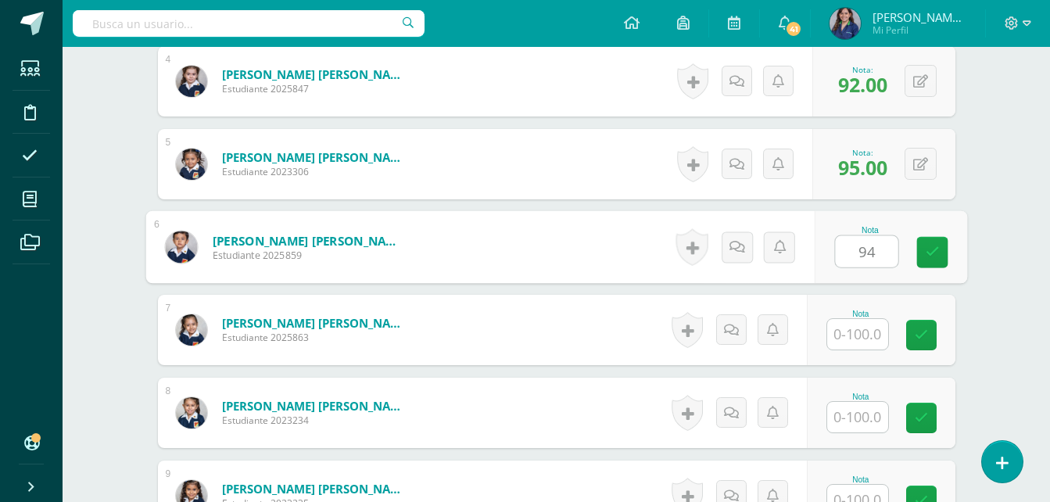
type input "94"
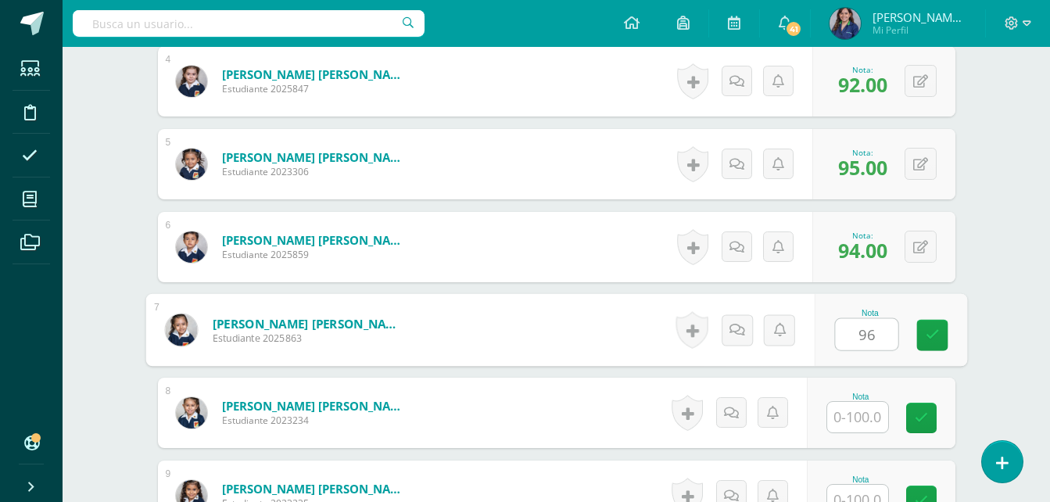
type input "96"
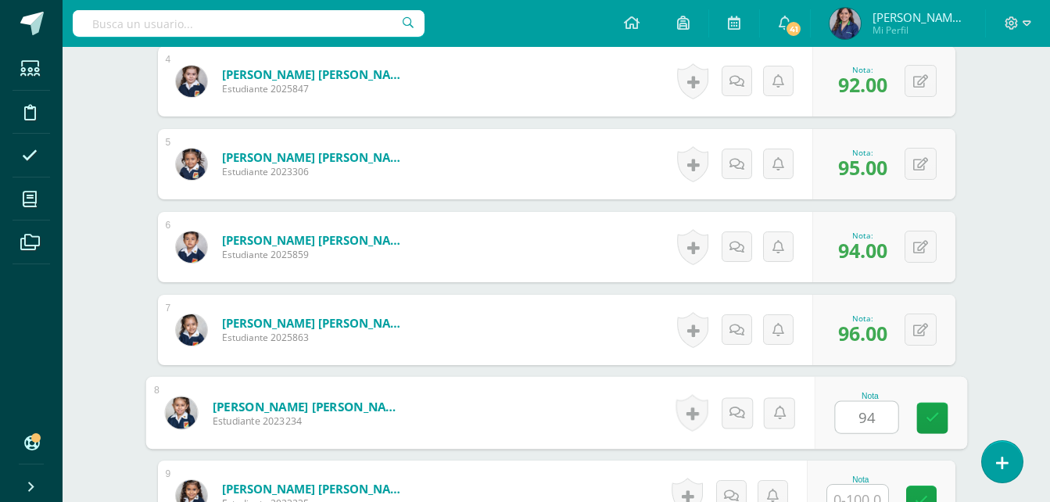
type input "94"
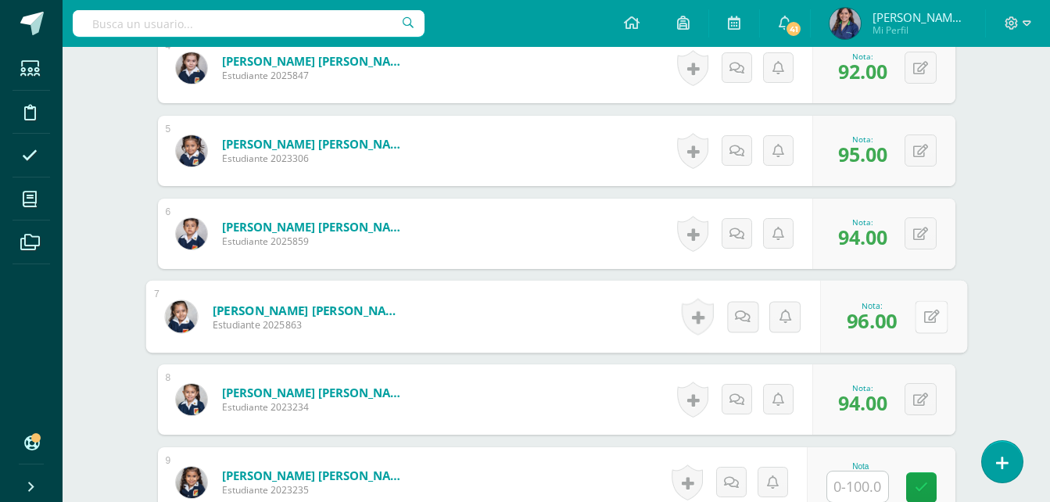
click at [914, 310] on button at bounding box center [930, 316] width 33 height 33
type input "87"
click at [866, 484] on input "text" at bounding box center [857, 486] width 61 height 30
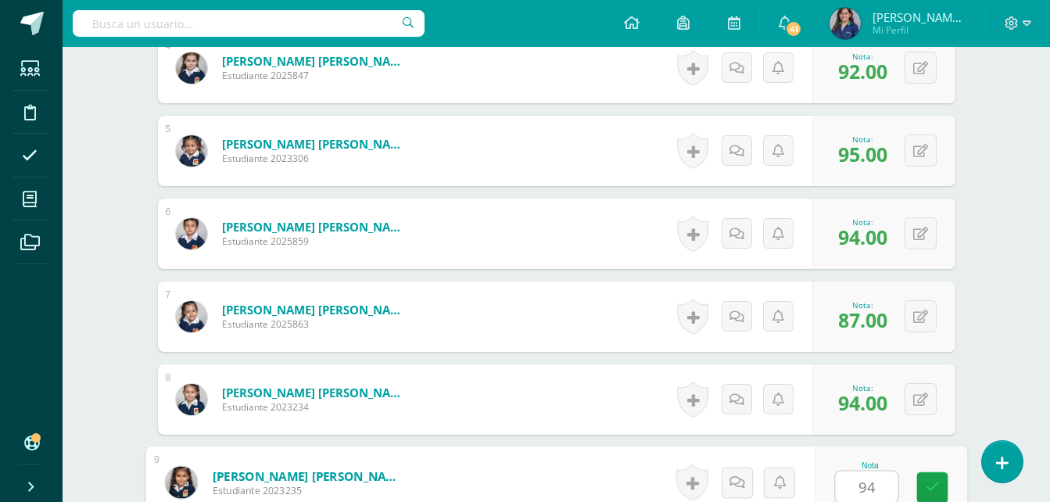
type input "94"
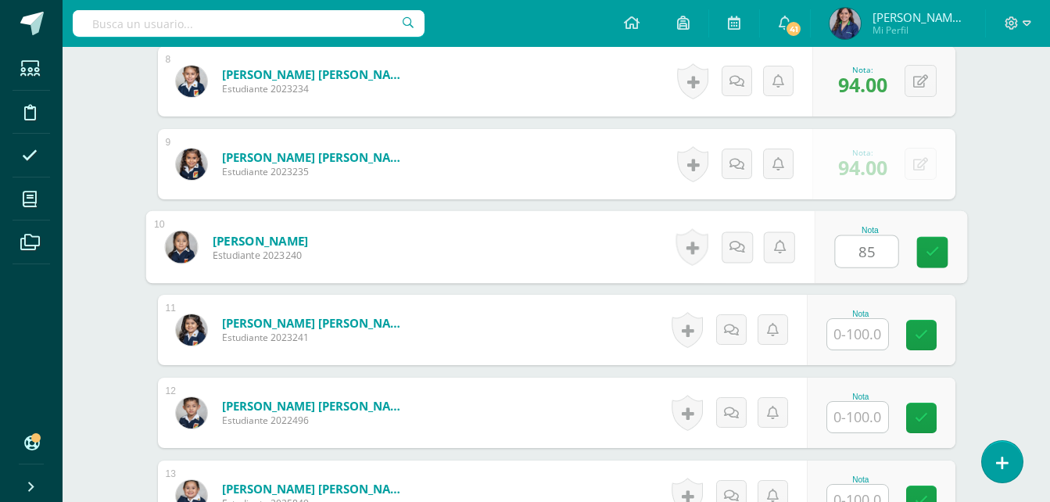
type input "85"
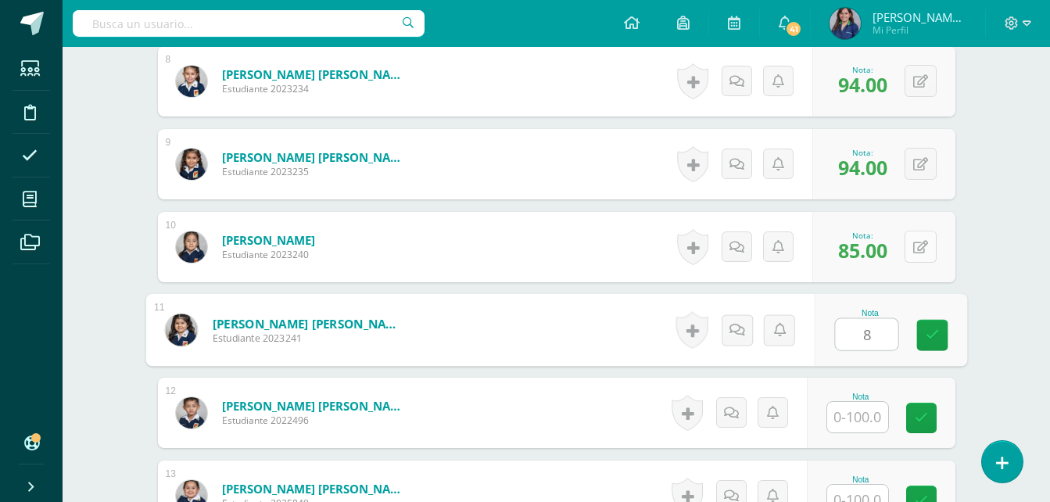
type input "8"
click at [932, 261] on button at bounding box center [920, 247] width 32 height 32
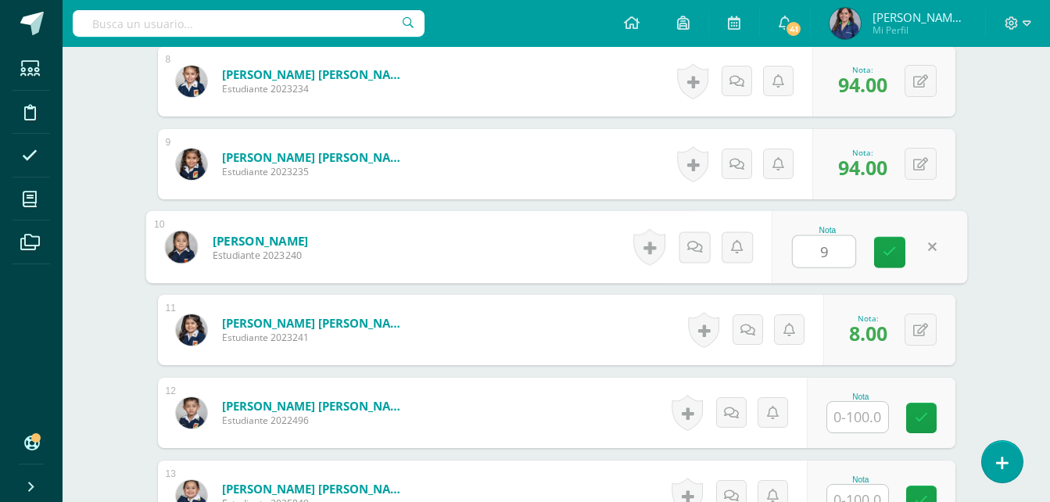
type input "93"
click at [895, 263] on link at bounding box center [889, 252] width 31 height 31
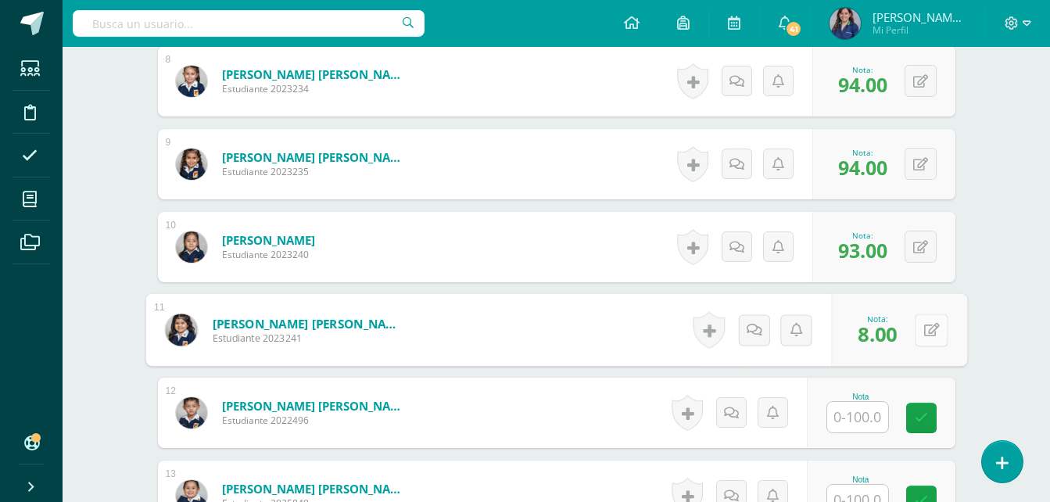
click at [923, 334] on icon at bounding box center [931, 329] width 16 height 13
type input "94"
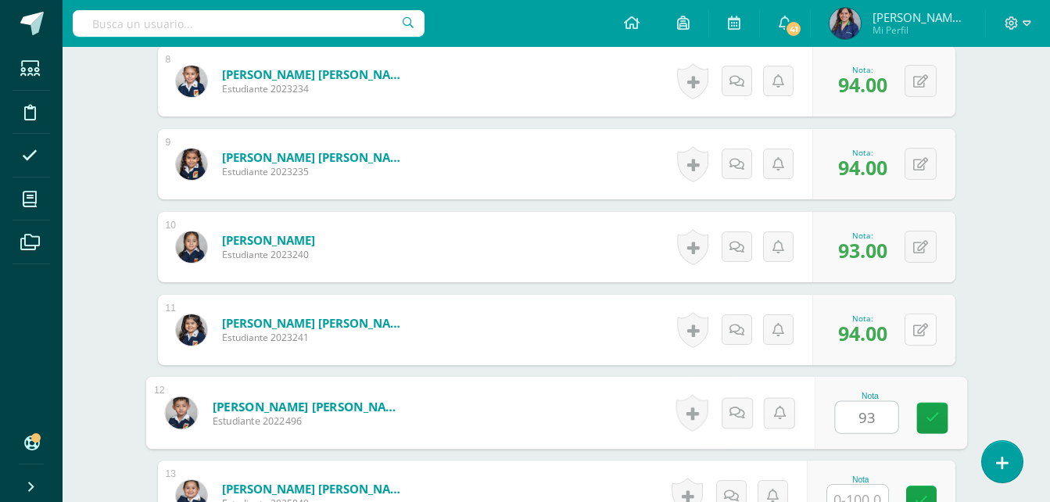
type input "93"
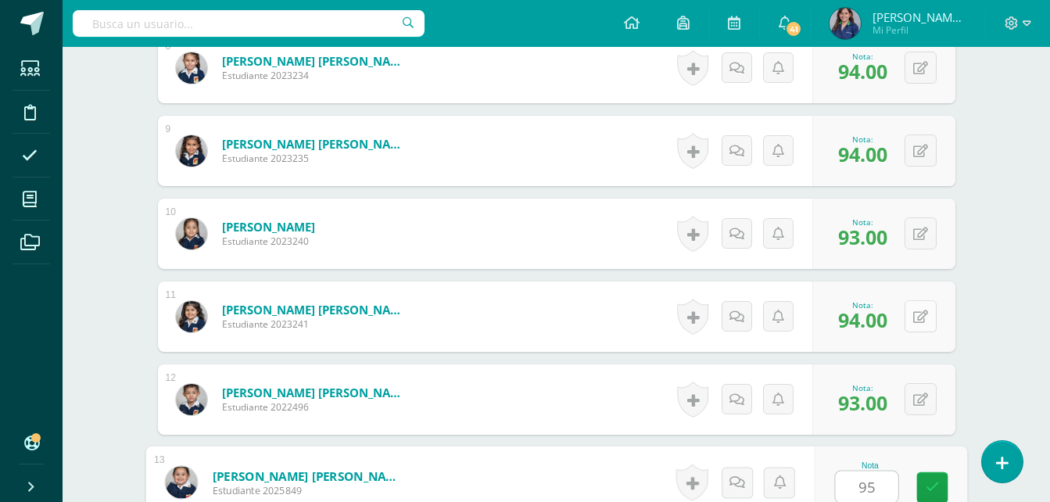
type input "95"
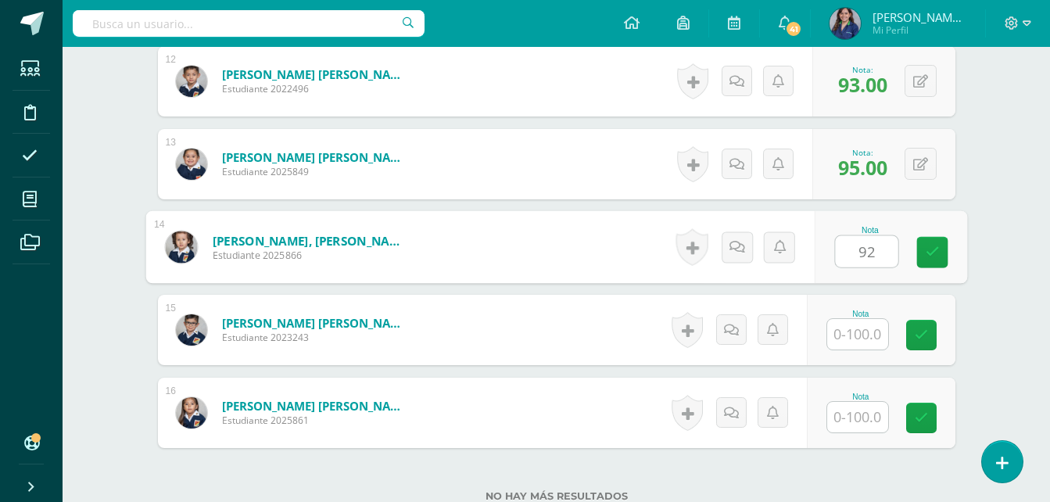
type input "92"
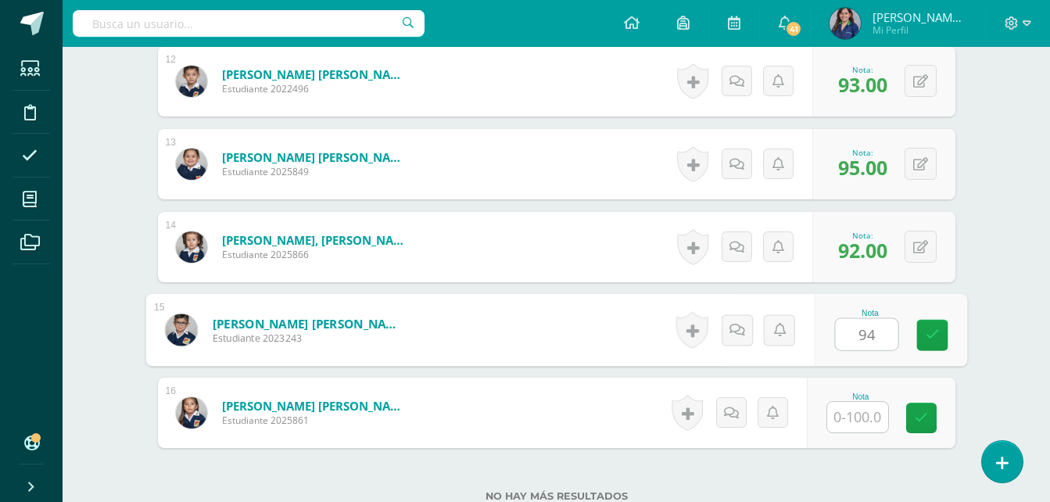
type input "94"
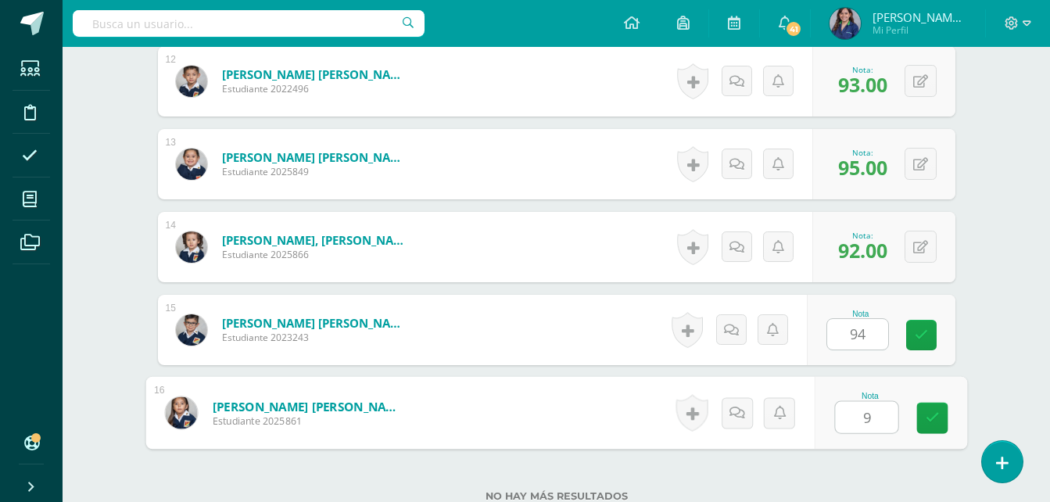
type input "93"
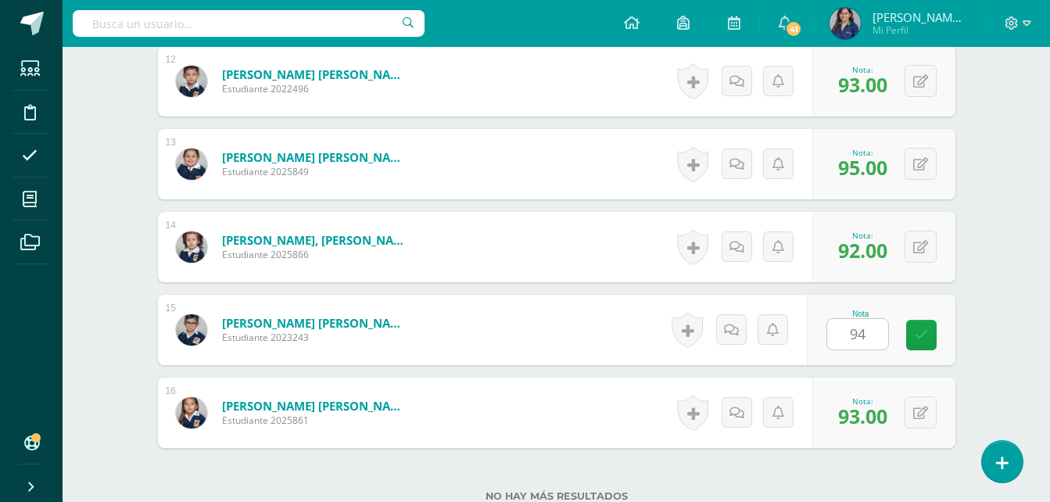
scroll to position [1411, 0]
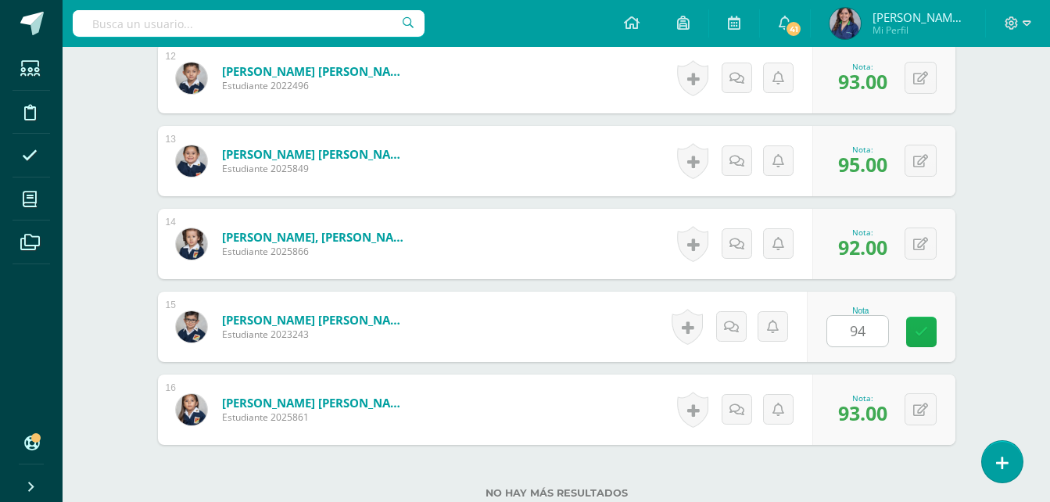
click at [907, 336] on link at bounding box center [921, 332] width 30 height 30
click at [935, 333] on link at bounding box center [921, 332] width 30 height 30
click at [935, 333] on button at bounding box center [920, 326] width 32 height 32
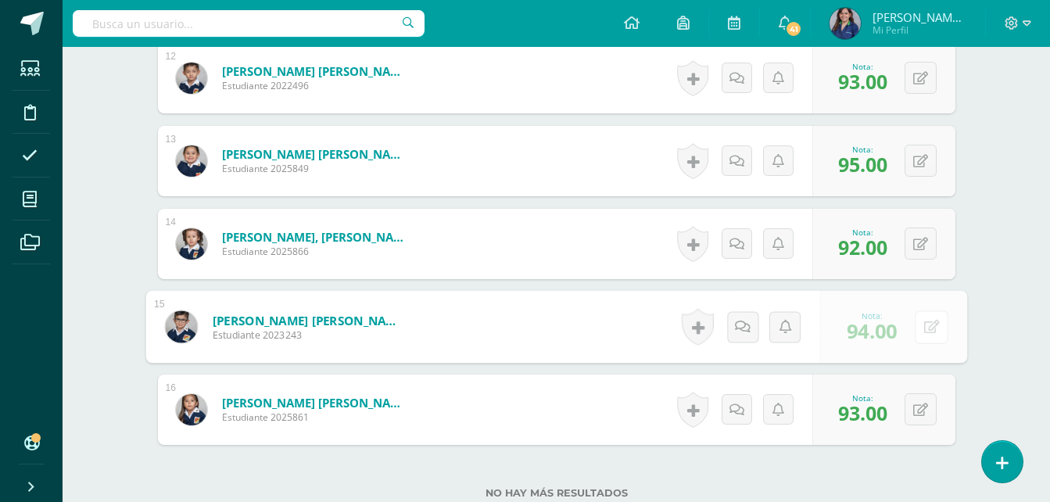
click at [935, 333] on form "Valdez Diéguez, Marcos David Estudiante 2023243 Nota 0 0 Logros" at bounding box center [555, 327] width 821 height 73
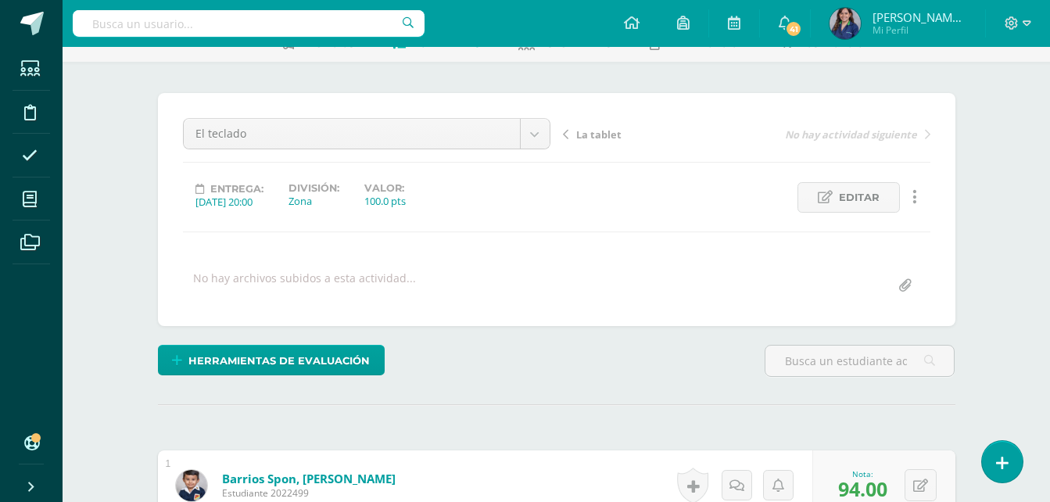
scroll to position [0, 0]
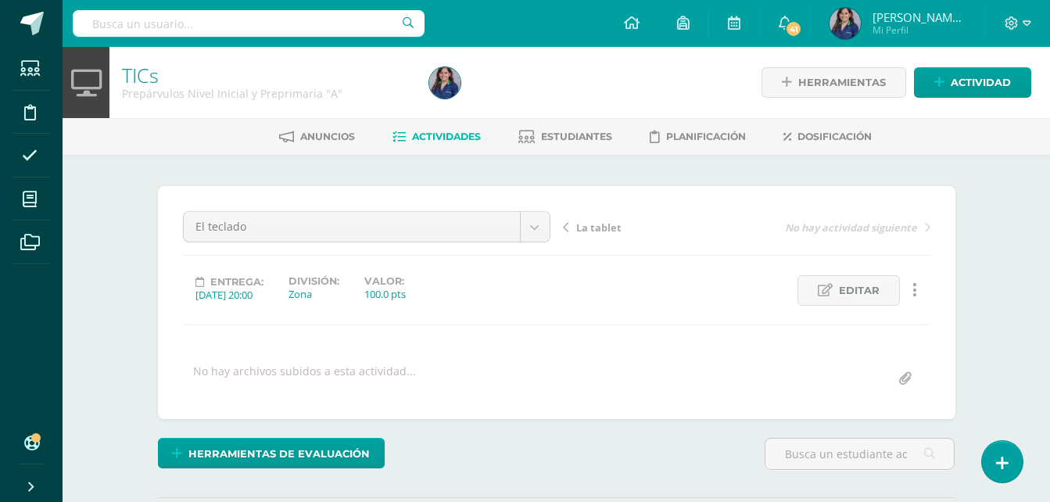
click at [468, 134] on span "Actividades" at bounding box center [446, 137] width 69 height 12
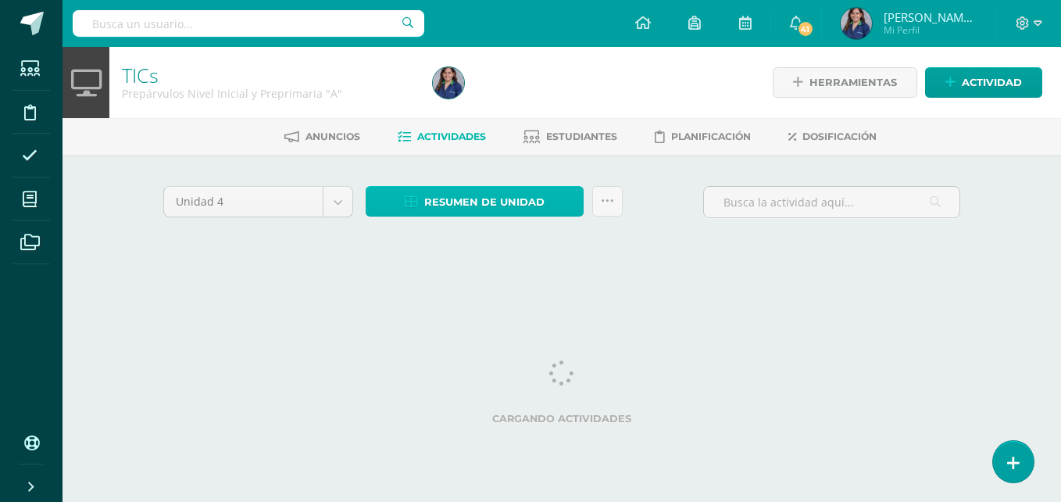
click at [481, 199] on span "Resumen de unidad" at bounding box center [484, 202] width 120 height 29
click at [481, 197] on span "Resumen de unidad" at bounding box center [484, 202] width 120 height 29
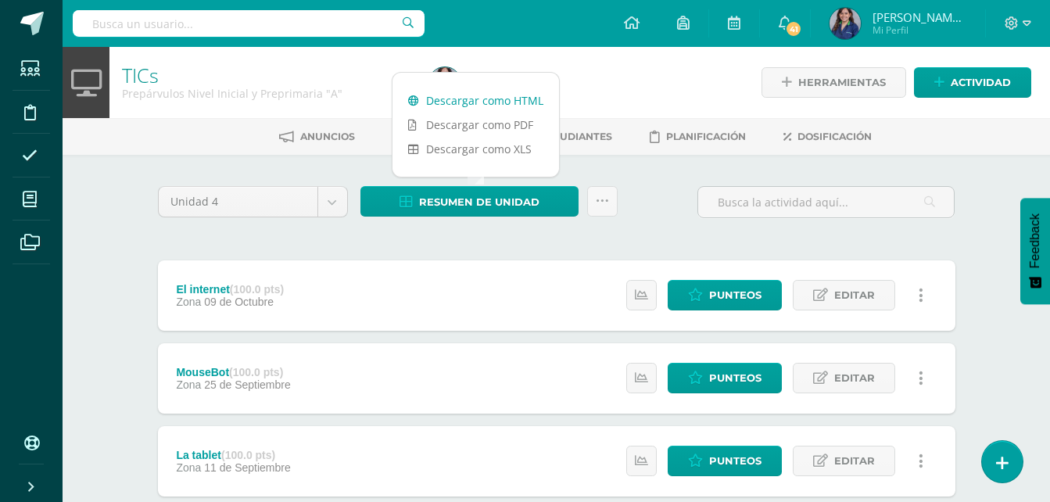
click at [500, 105] on link "Descargar como HTML" at bounding box center [475, 100] width 166 height 24
click at [910, 13] on span "[PERSON_NAME][MEDICAL_DATA]" at bounding box center [919, 17] width 94 height 16
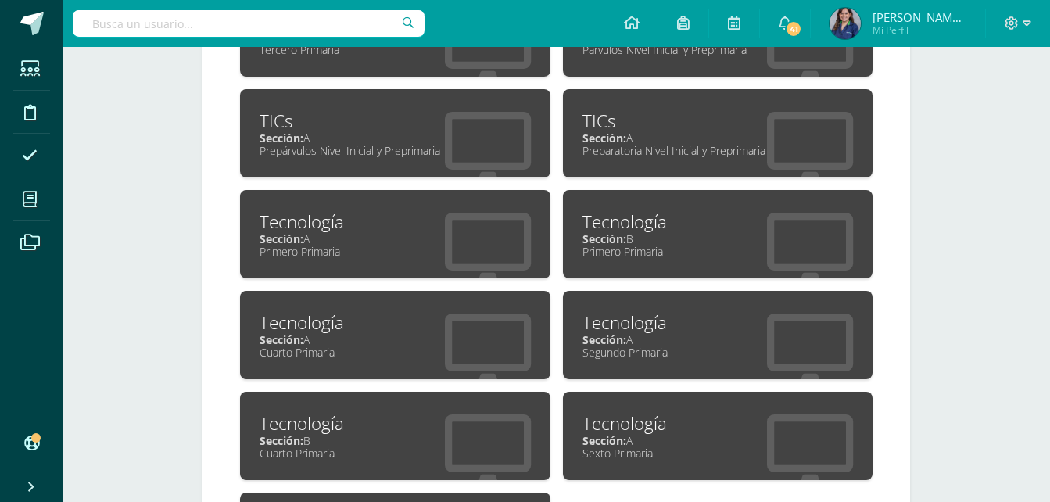
scroll to position [882, 0]
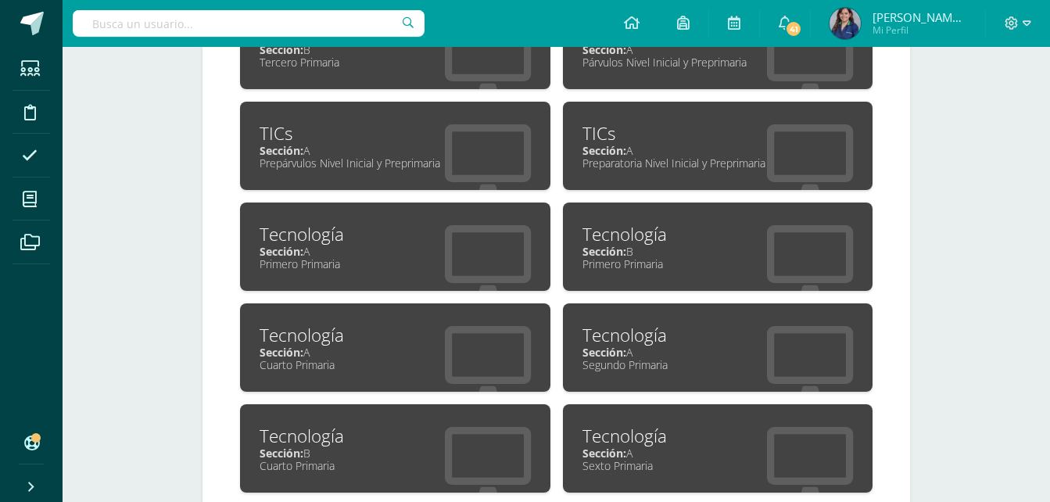
click at [639, 70] on div "Párvulos Nivel Inicial y Preprimaria" at bounding box center [717, 62] width 271 height 15
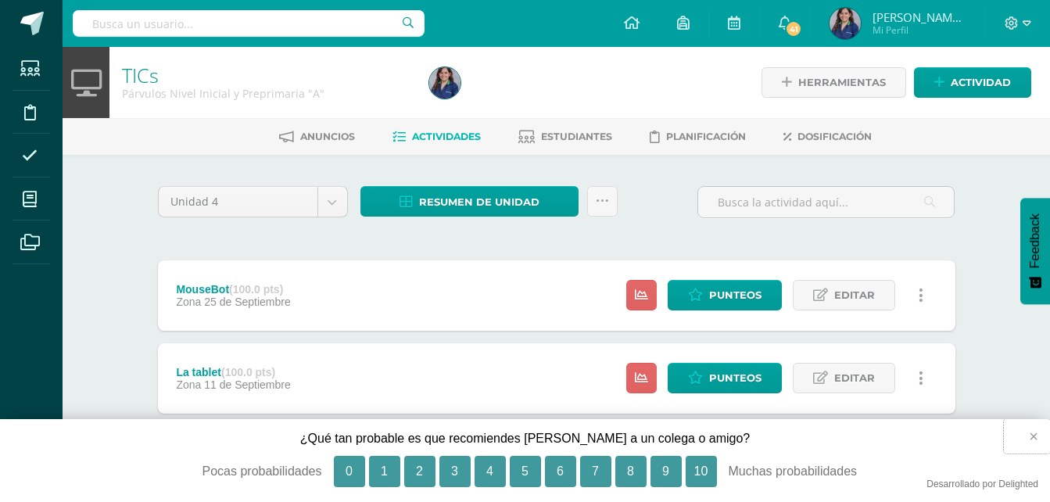
click at [1037, 436] on button "×" at bounding box center [1026, 436] width 46 height 34
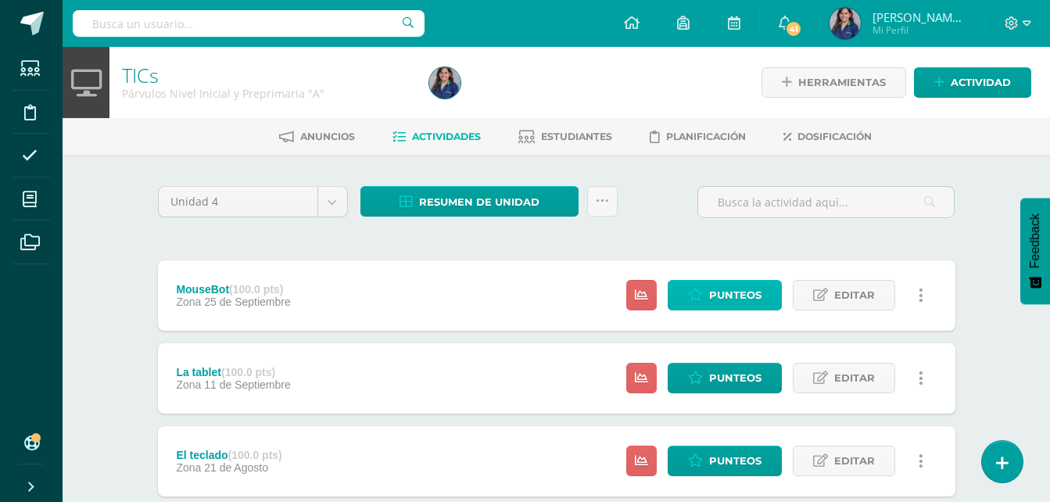
click at [738, 292] on span "Punteos" at bounding box center [735, 295] width 52 height 29
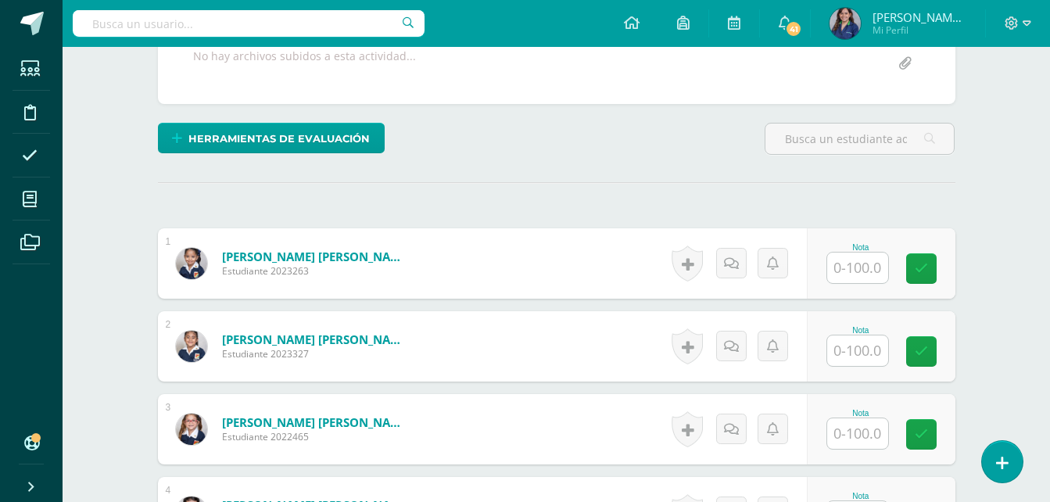
scroll to position [316, 0]
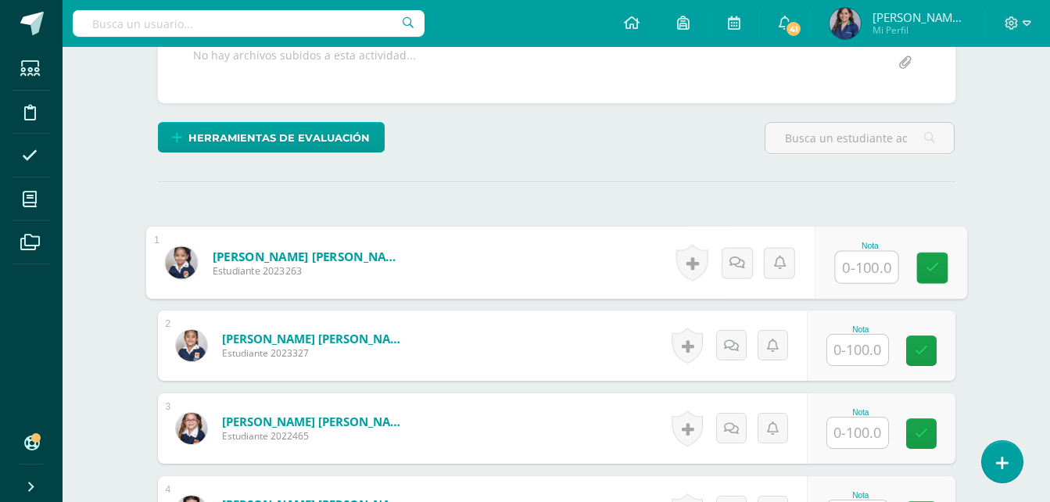
click at [835, 266] on input "text" at bounding box center [866, 267] width 63 height 31
type input "95"
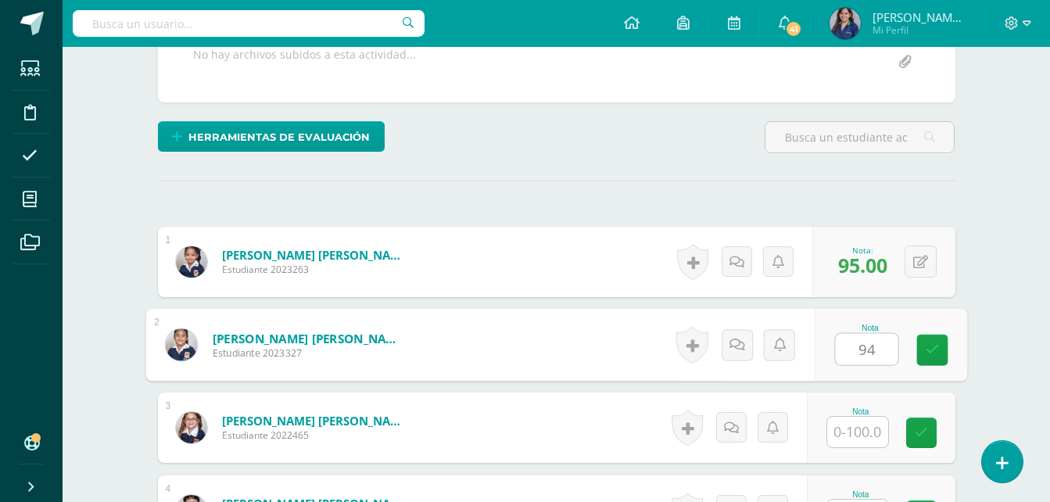
type input "94"
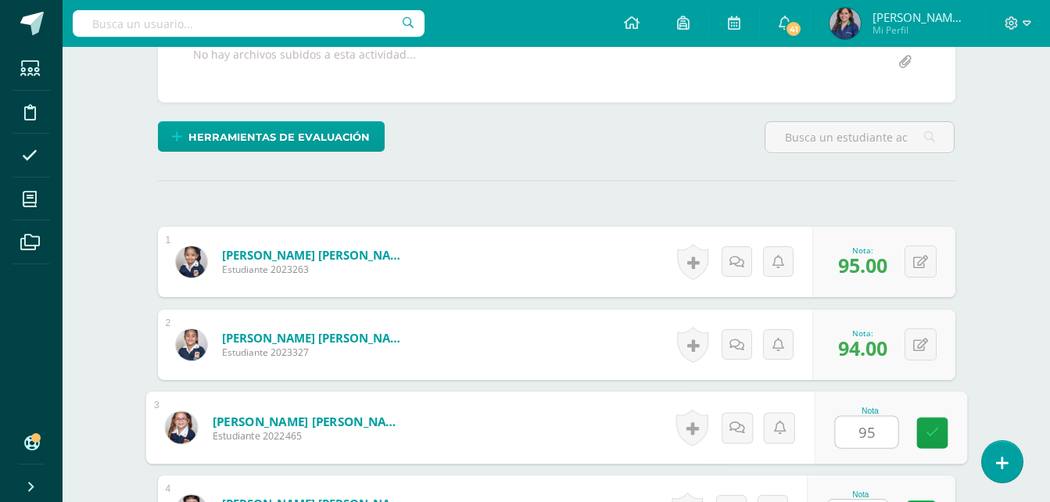
type input "95"
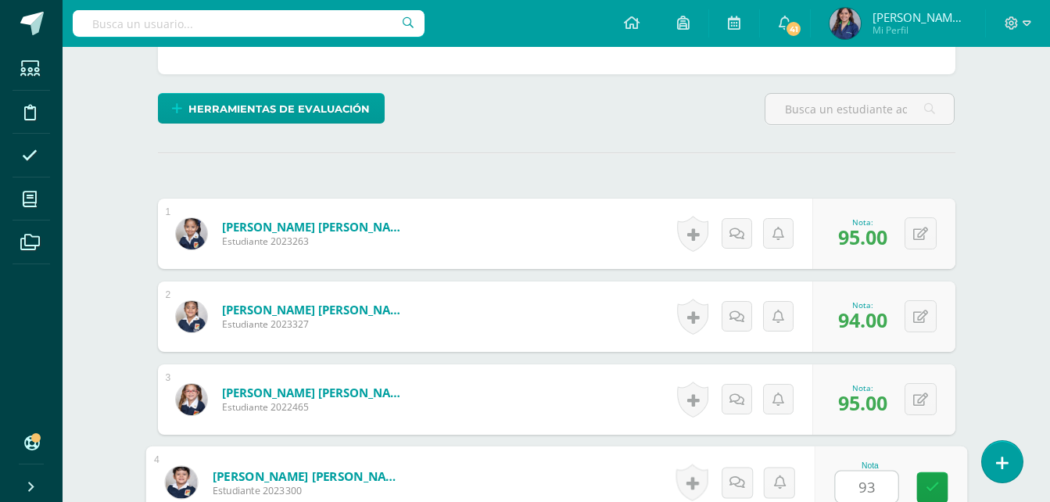
type input "93"
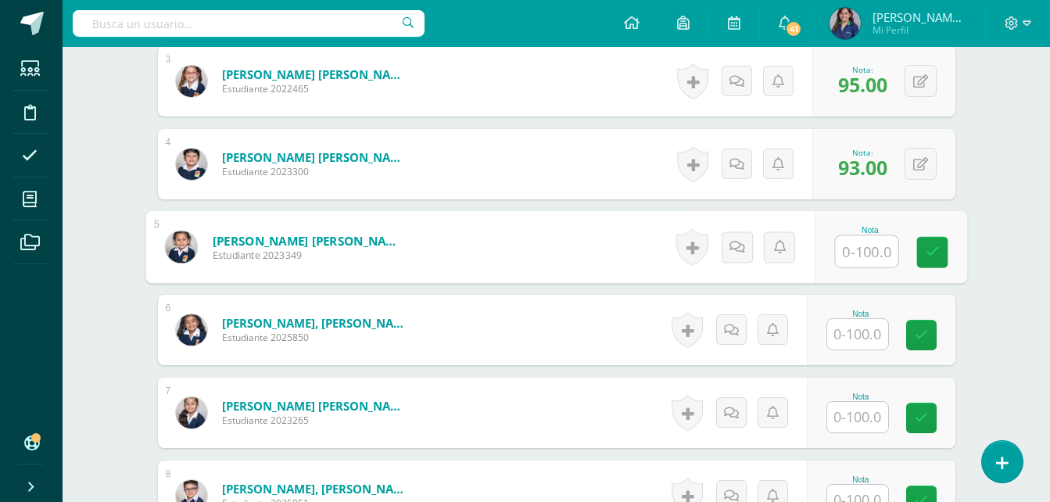
type input "2"
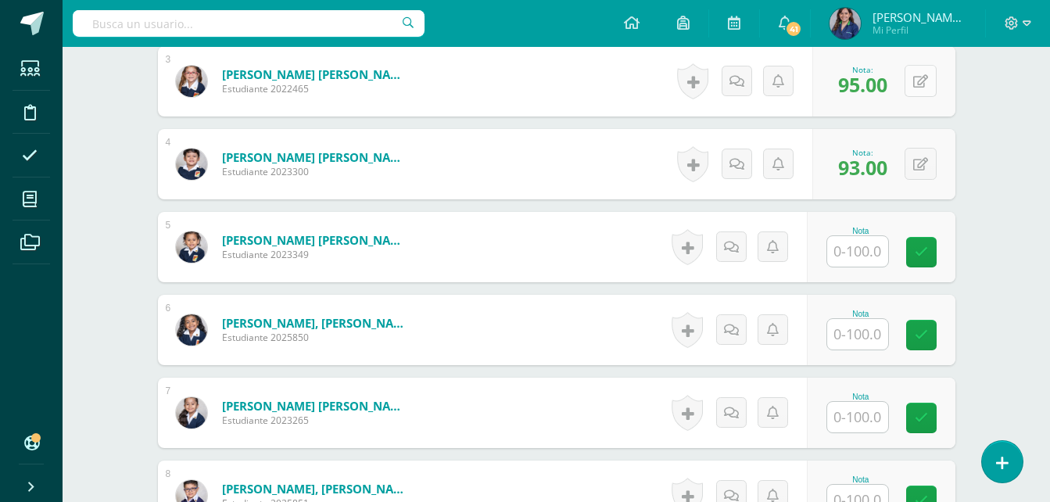
drag, startPoint x: 918, startPoint y: 63, endPoint x: 918, endPoint y: 75, distance: 11.7
click at [918, 75] on div "0 Logros Logros obtenidos Aún no hay logros agregados Nota: 95.00" at bounding box center [883, 81] width 143 height 70
click at [918, 75] on button at bounding box center [930, 81] width 33 height 33
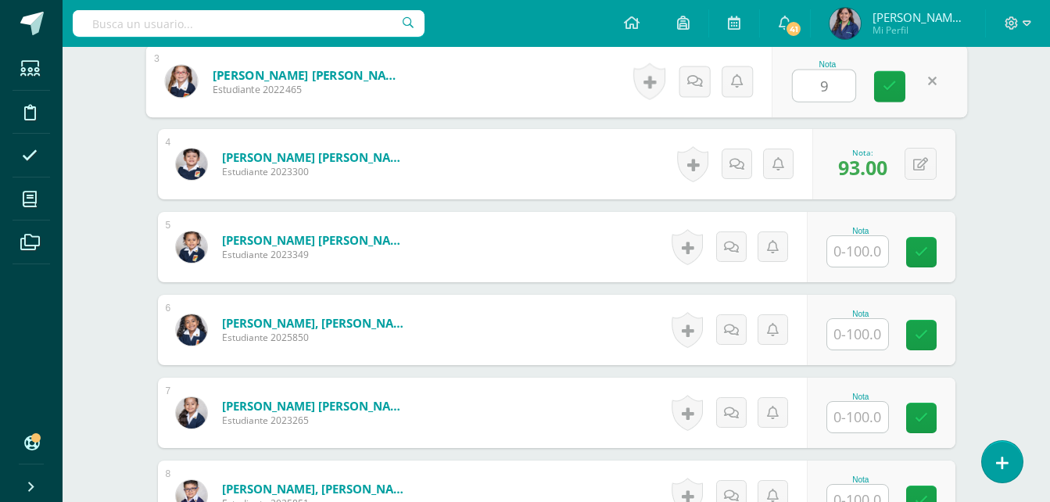
type input "90"
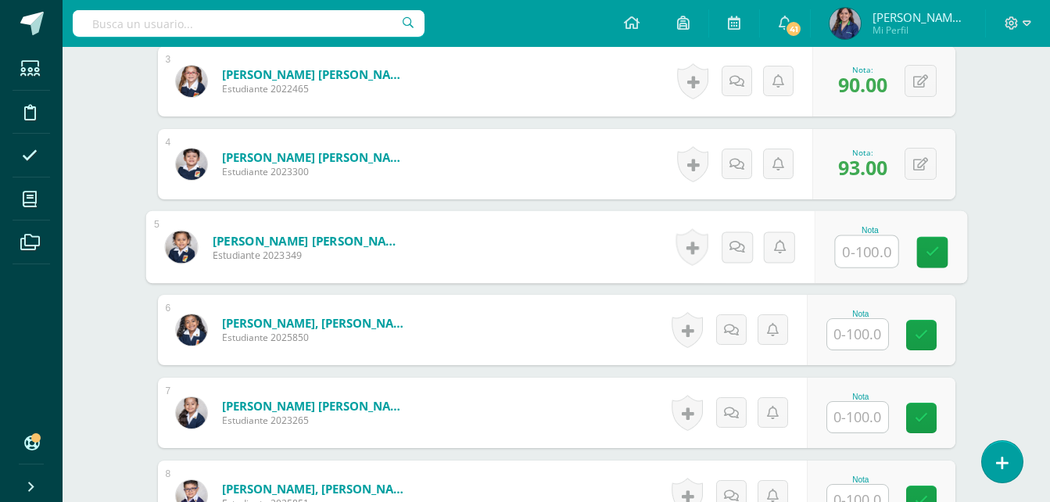
click at [869, 257] on input "text" at bounding box center [866, 251] width 63 height 31
type input "93"
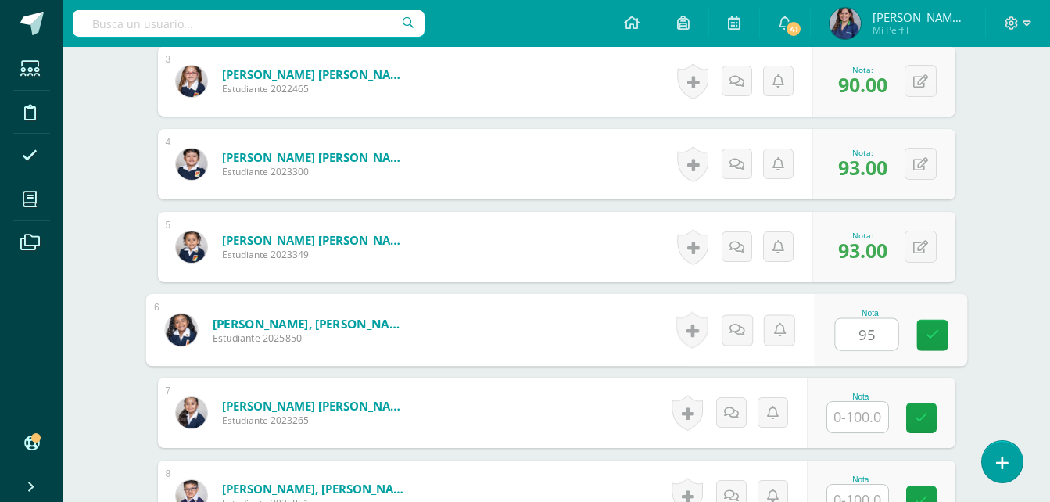
type input "95"
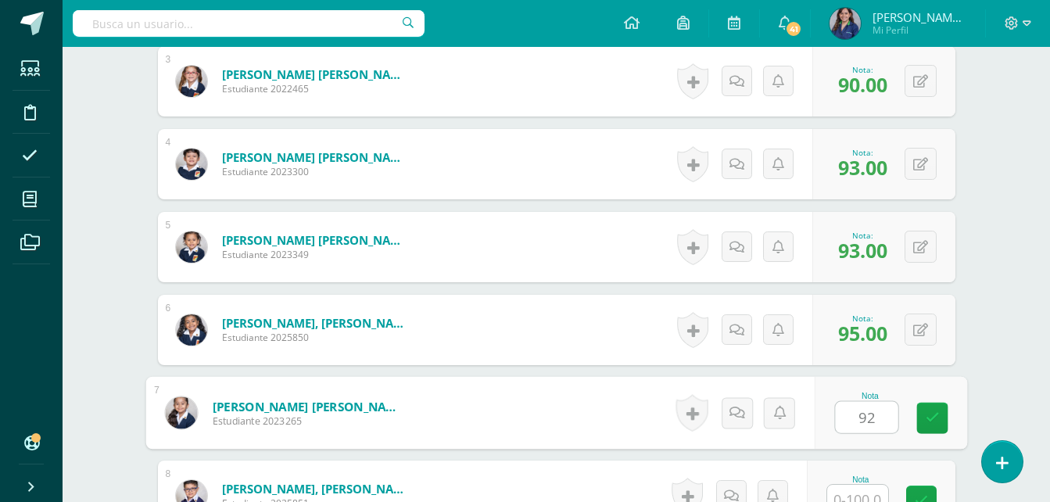
type input "92"
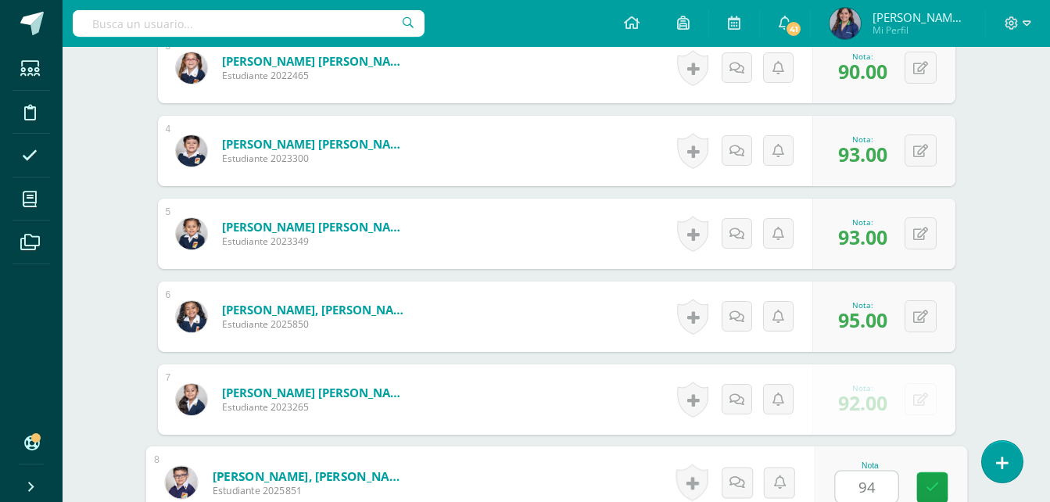
type input "94"
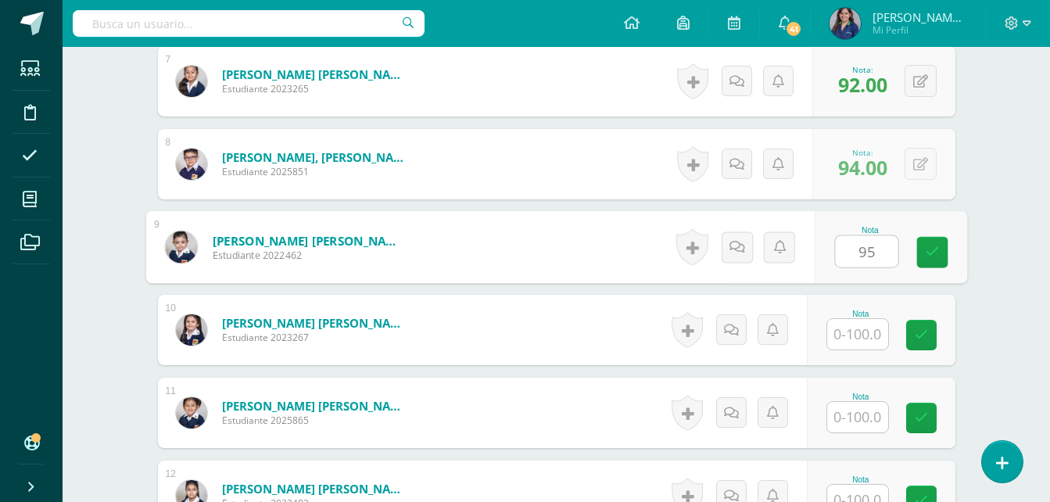
type input "95"
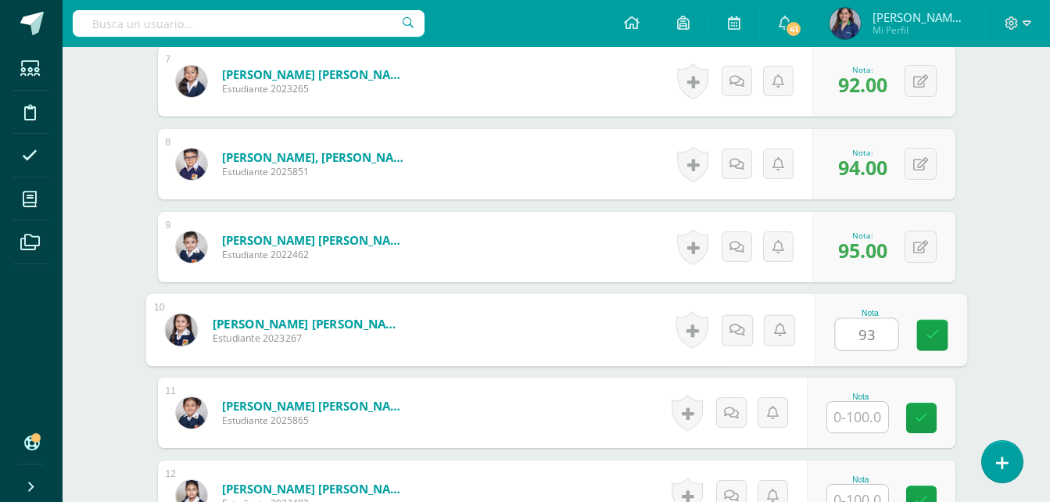
type input "93"
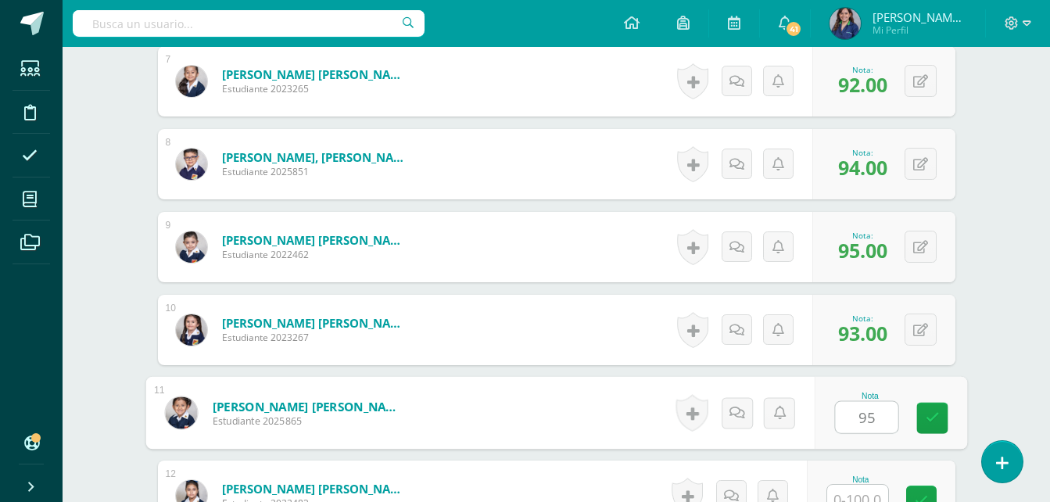
type input "95"
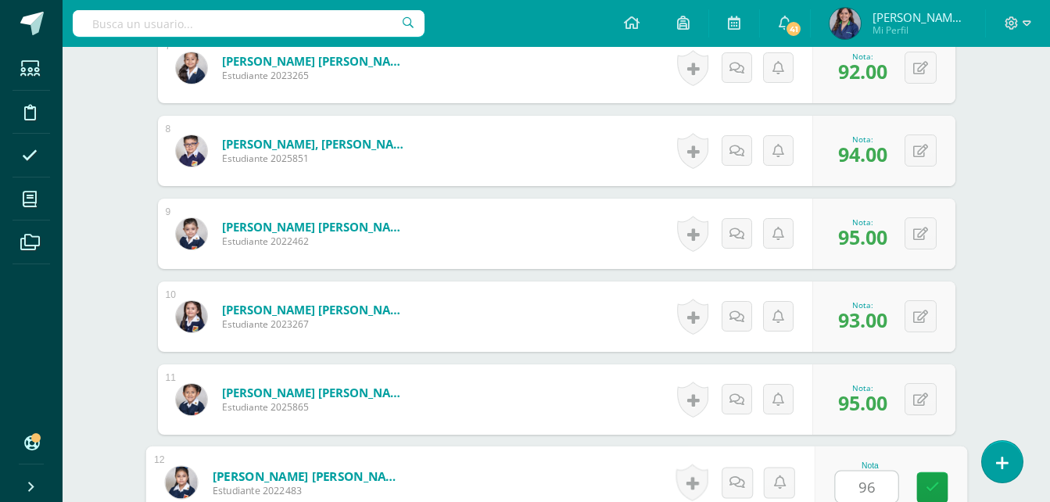
type input "96"
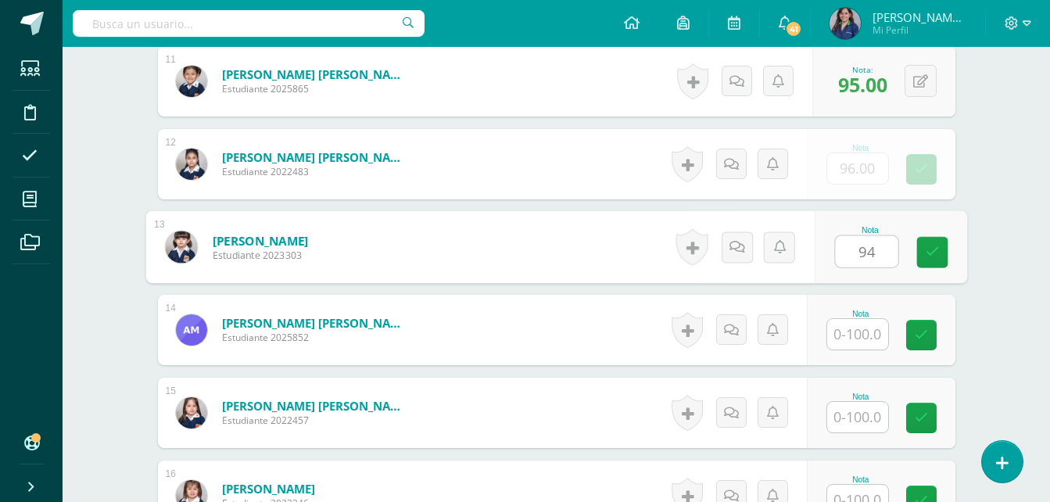
type input "94"
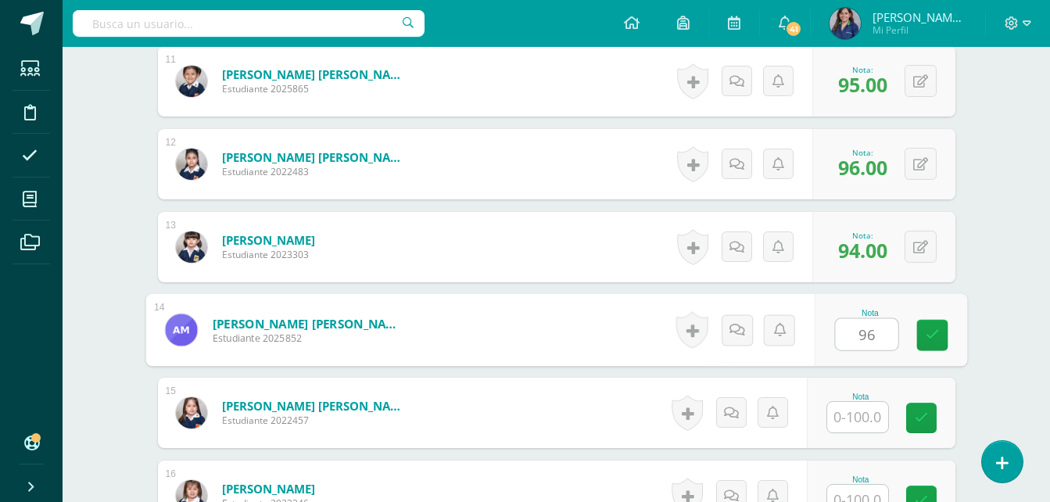
type input "96"
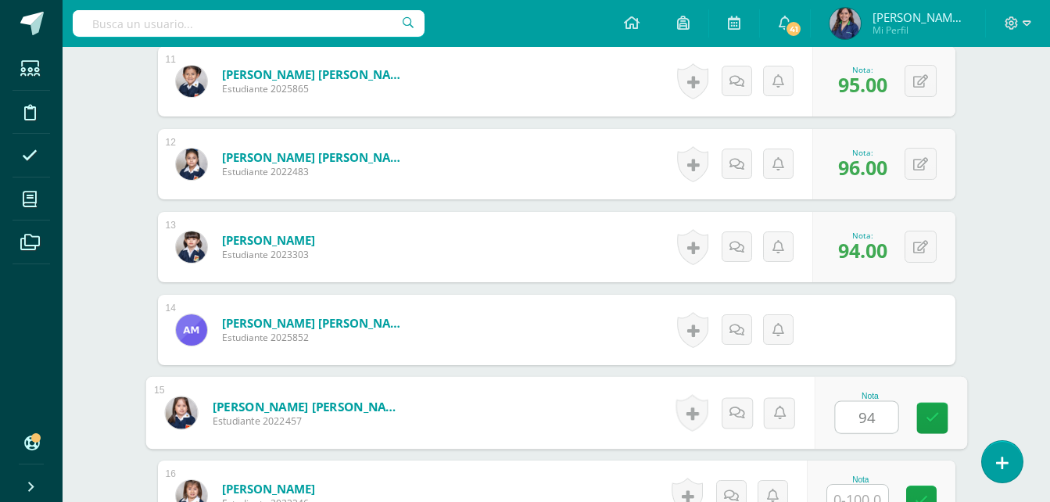
type input "94"
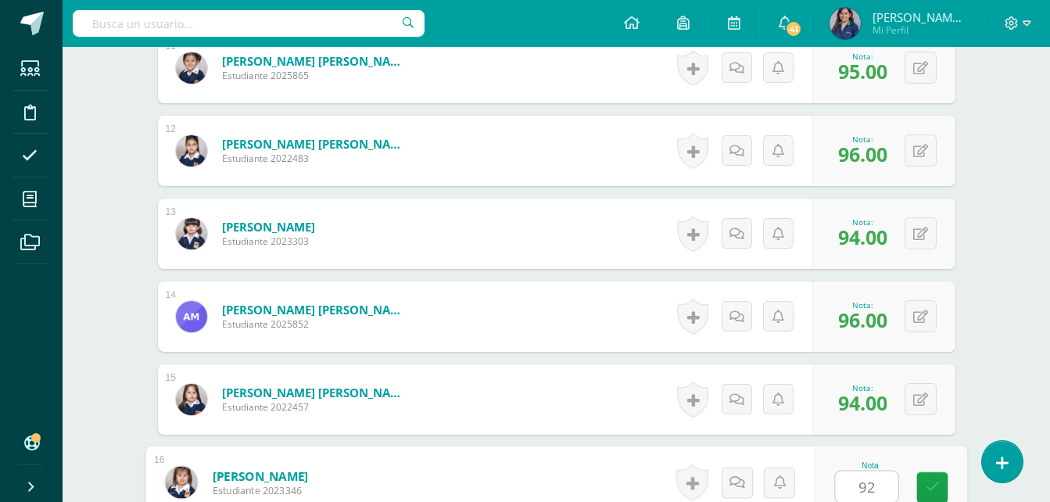
type input "92"
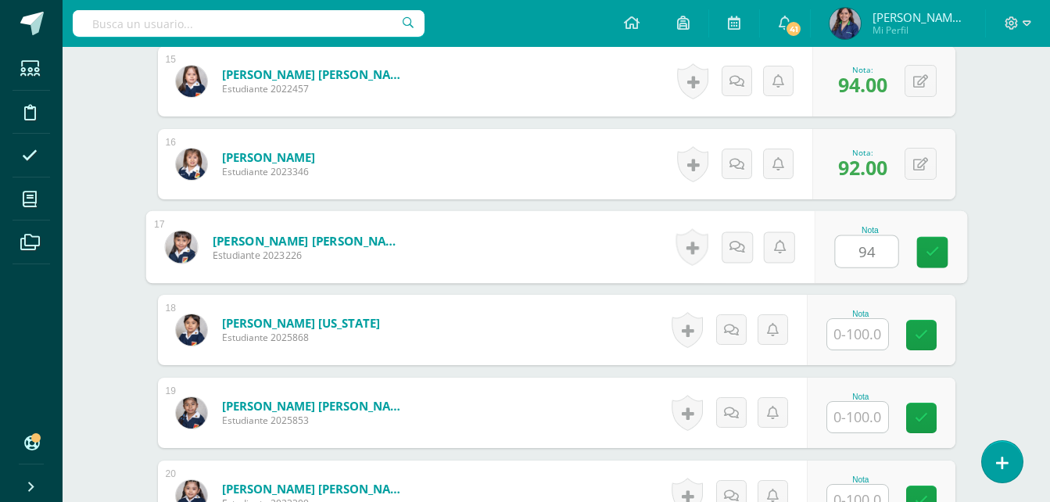
type input "94"
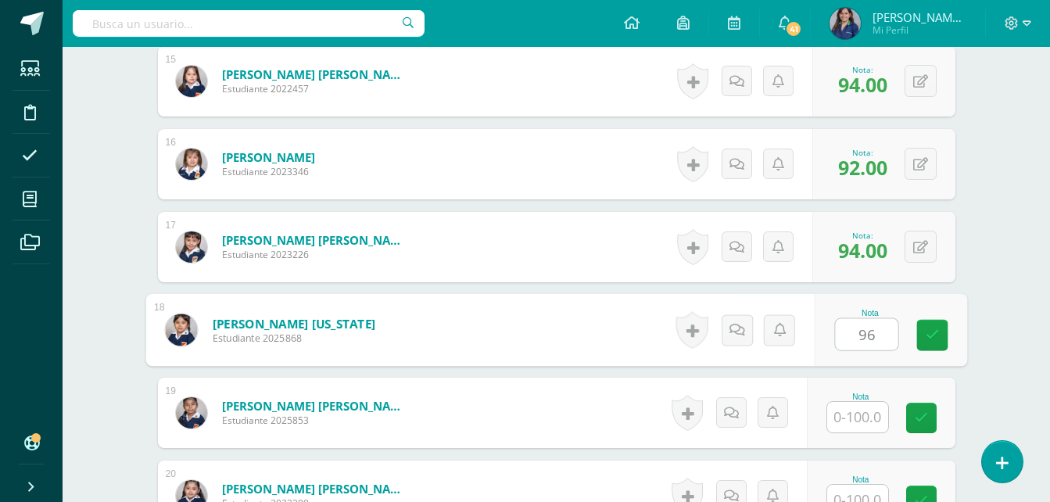
type input "96"
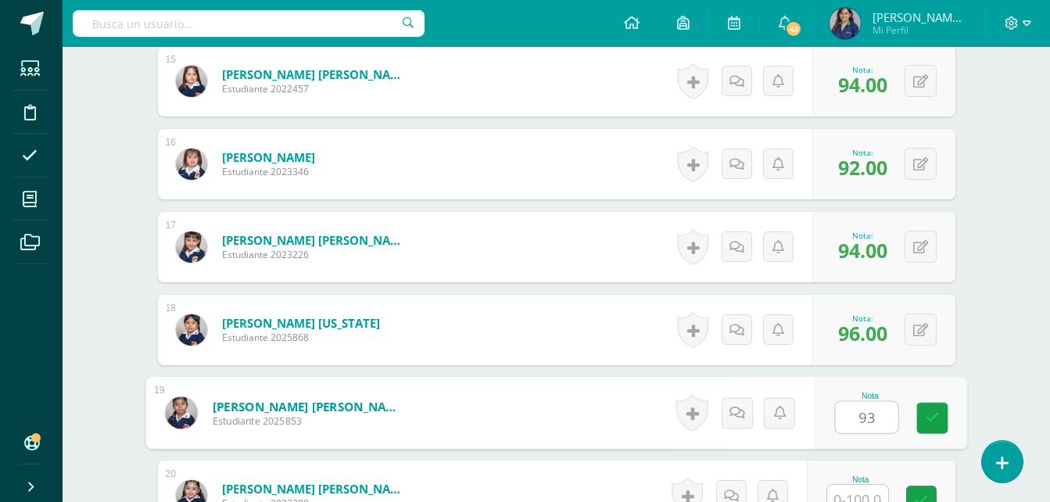
type input "93"
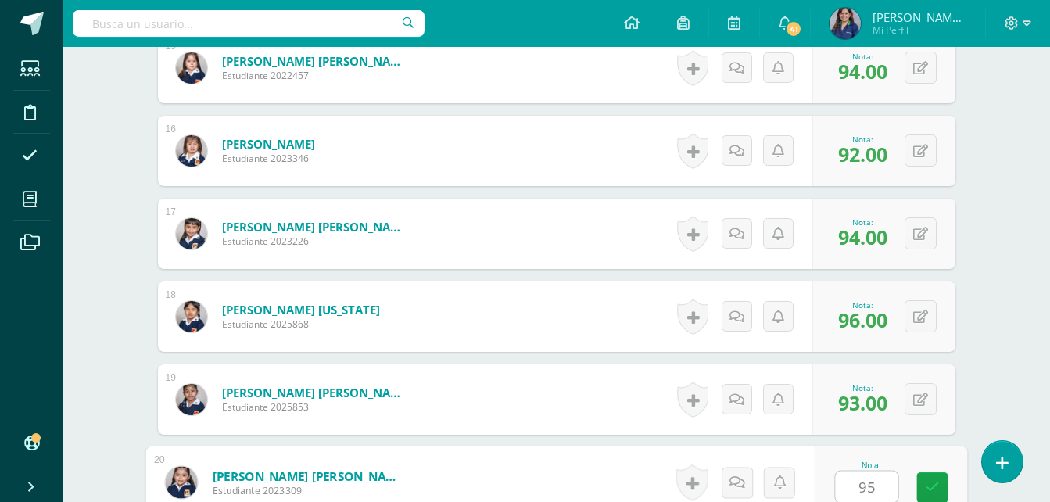
type input "95"
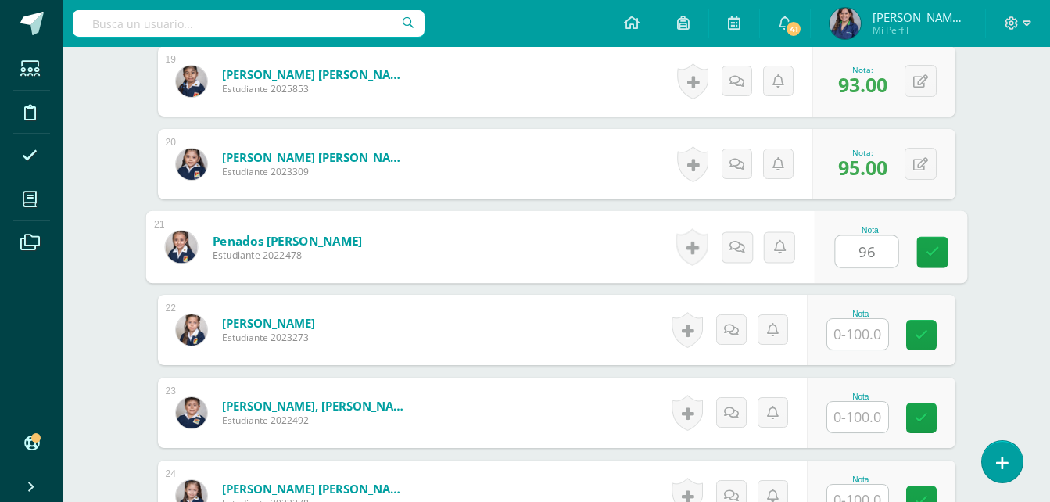
type input "96"
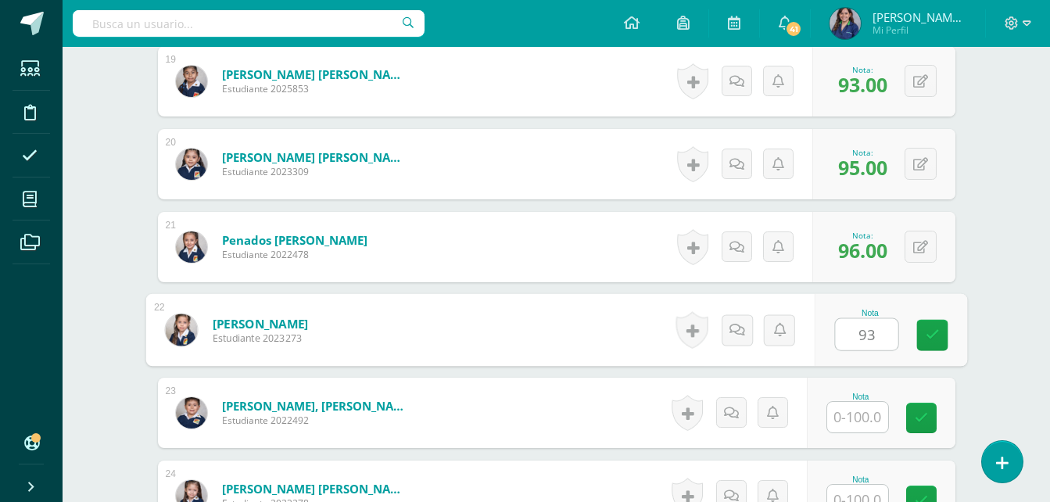
type input "93"
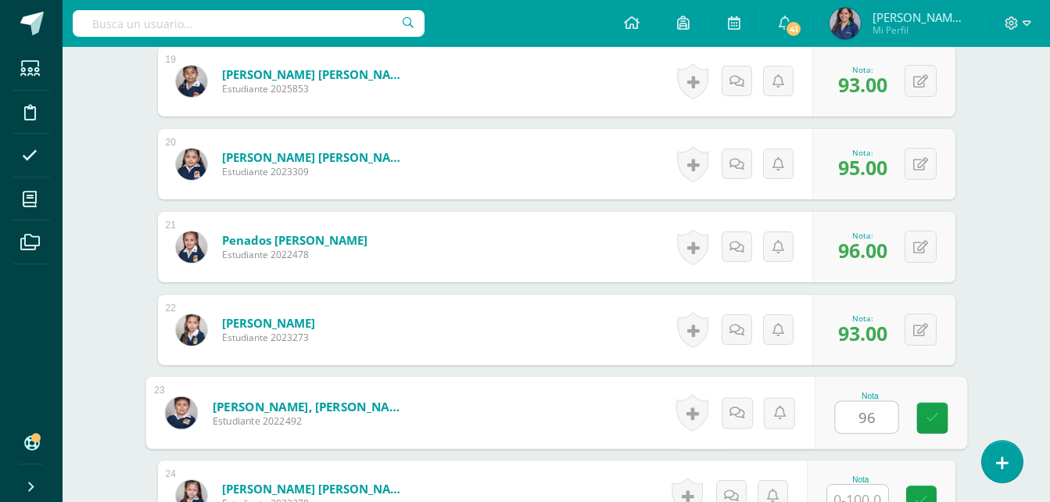
type input "96"
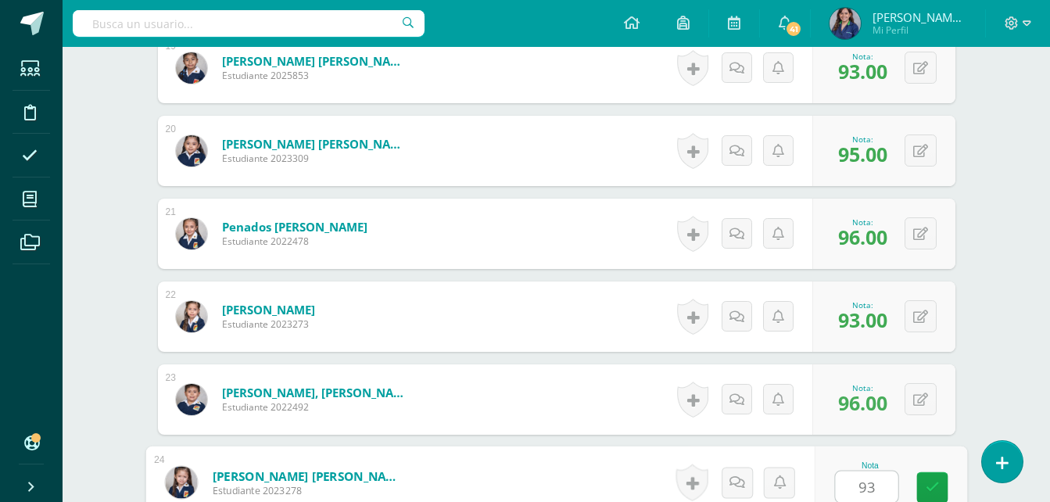
type input "93"
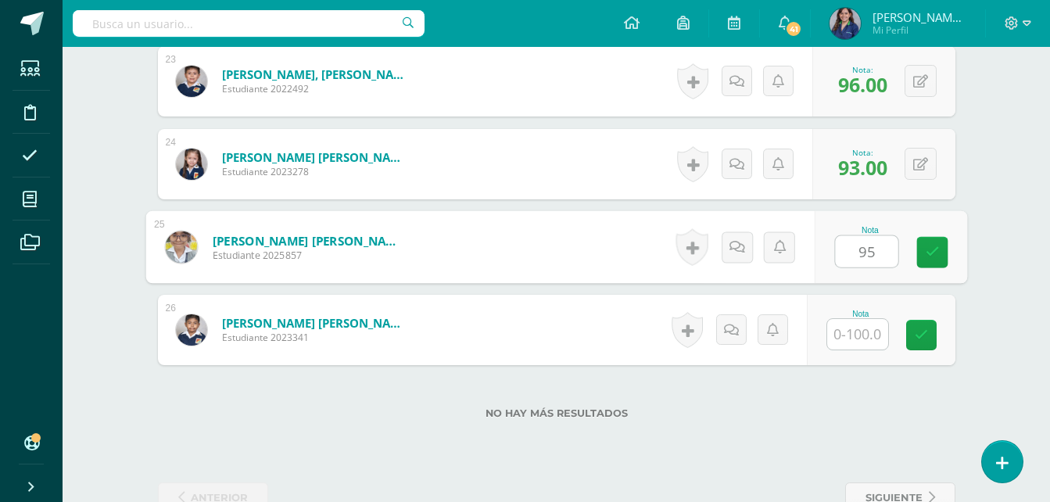
type input "95"
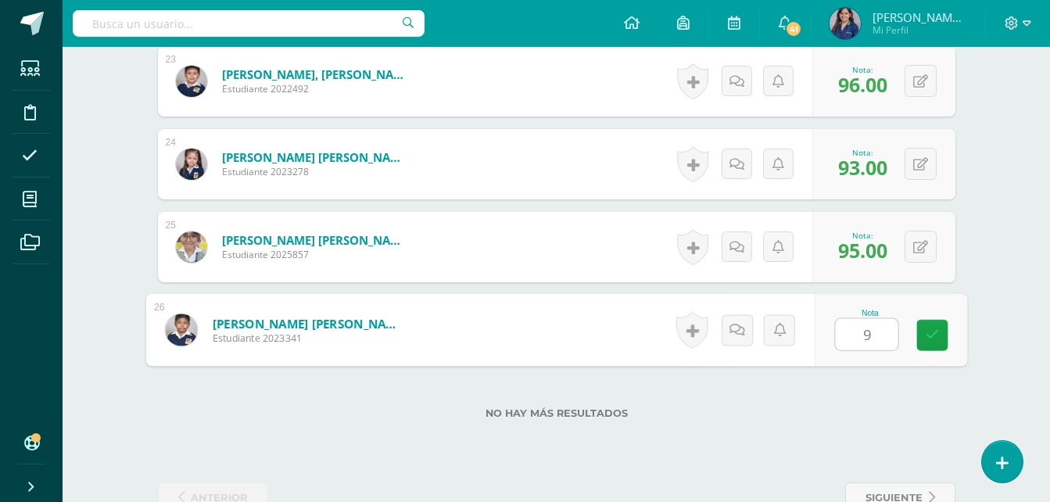
type input "94"
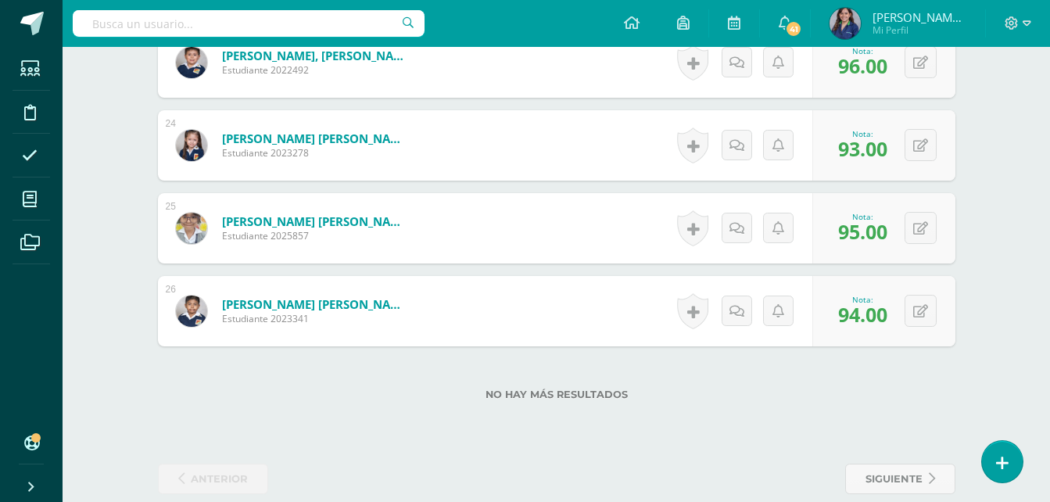
scroll to position [2343, 0]
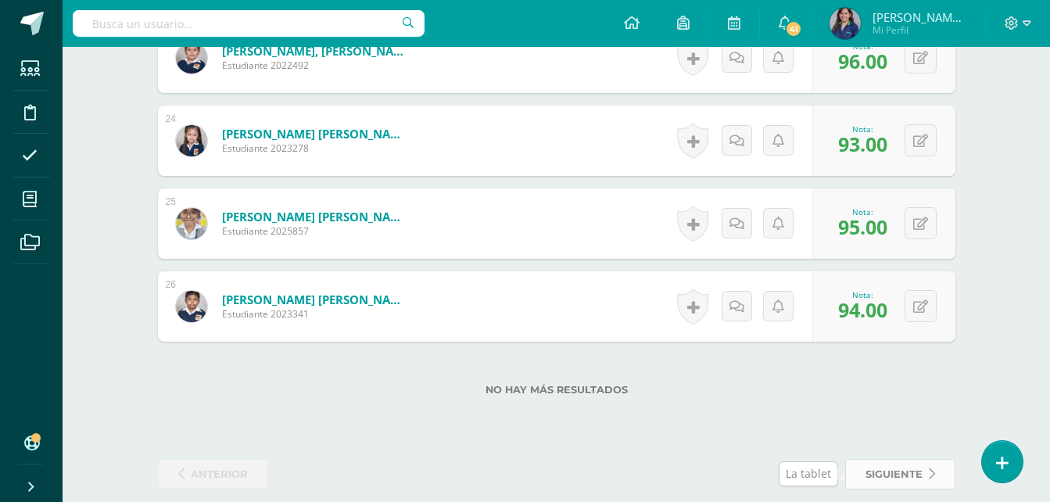
click at [899, 478] on span "siguiente" at bounding box center [893, 474] width 57 height 29
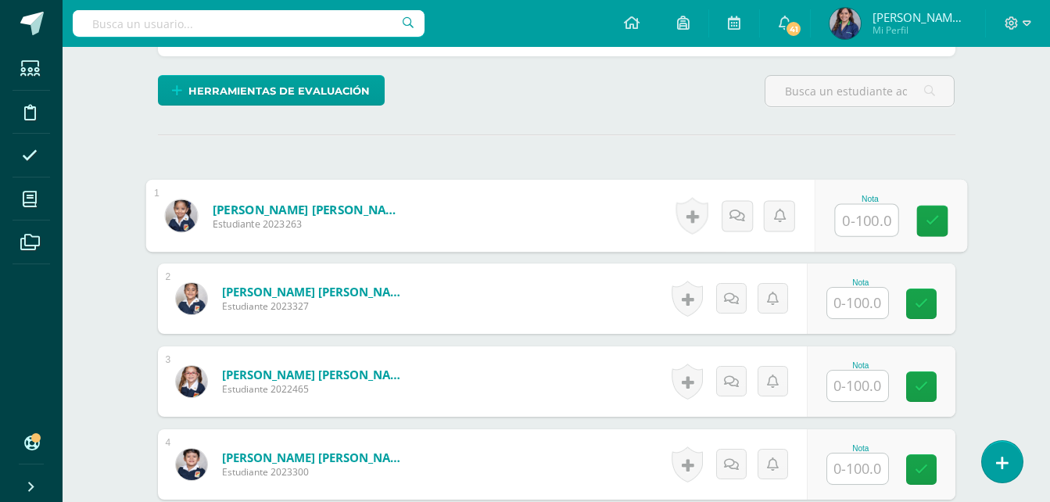
scroll to position [363, 0]
click at [846, 215] on input "text" at bounding box center [866, 219] width 63 height 31
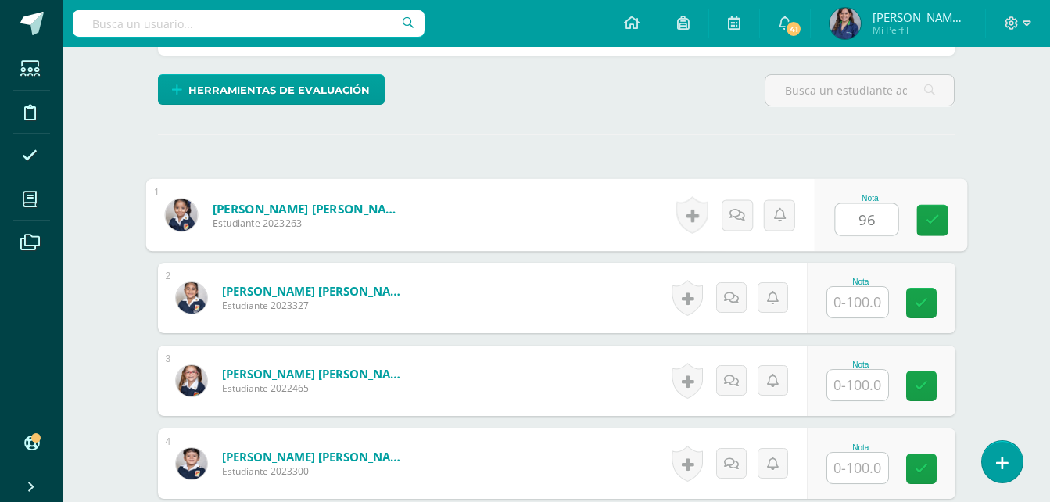
type input "96"
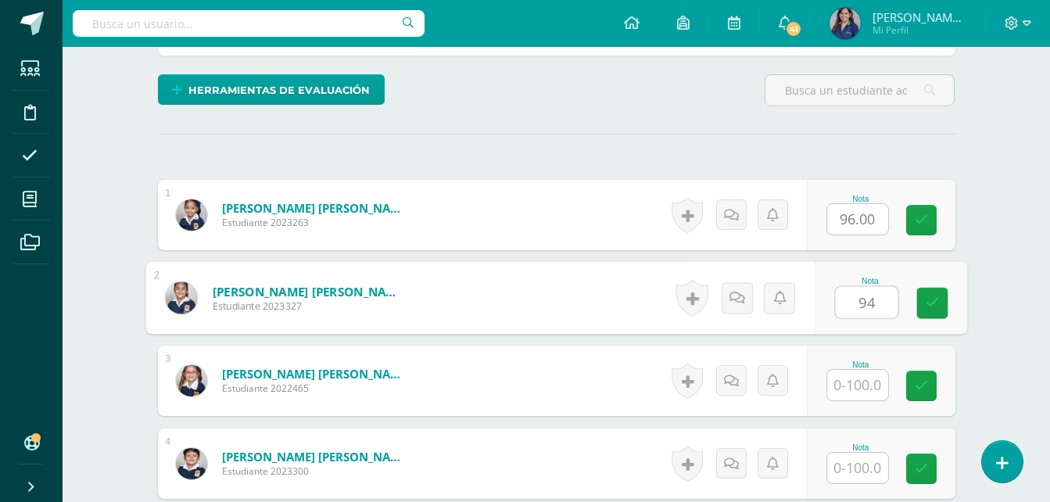
type input "94"
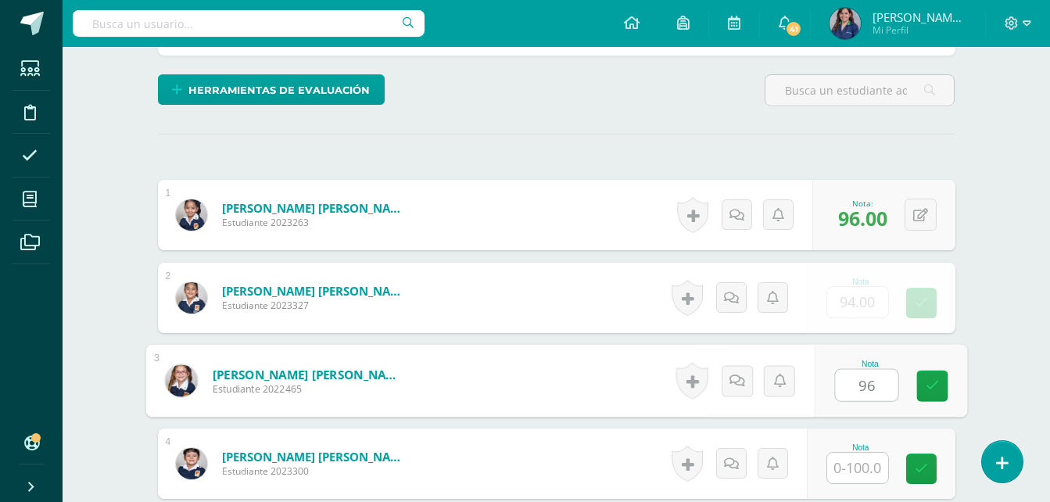
type input "96"
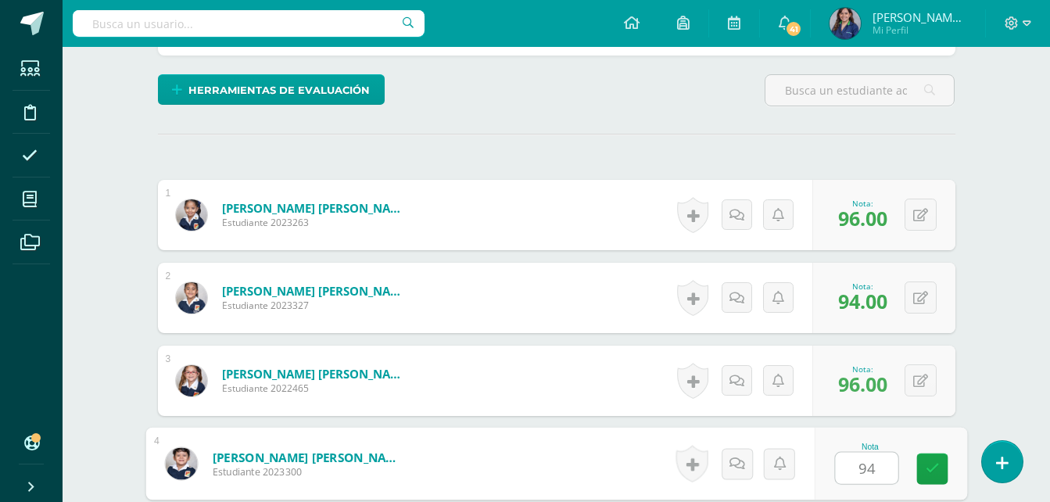
type input "94"
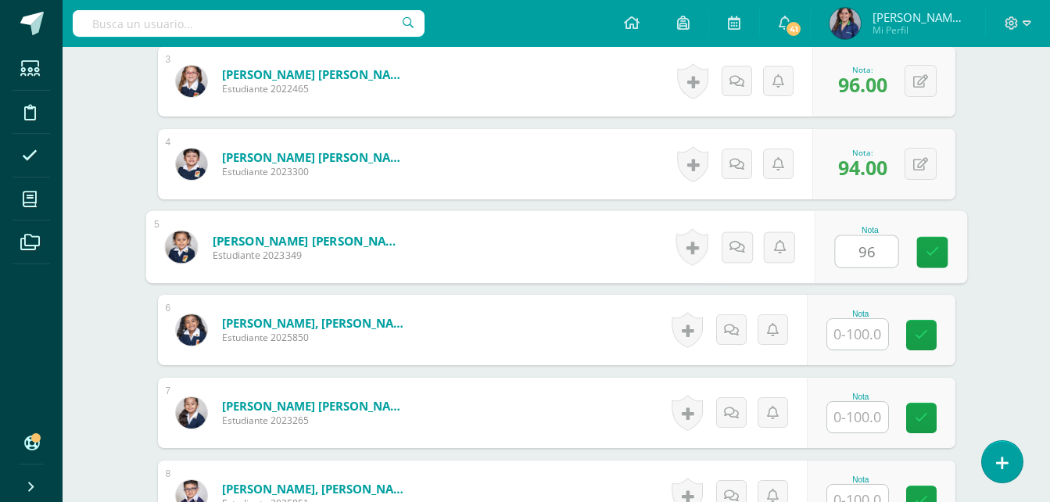
type input "96"
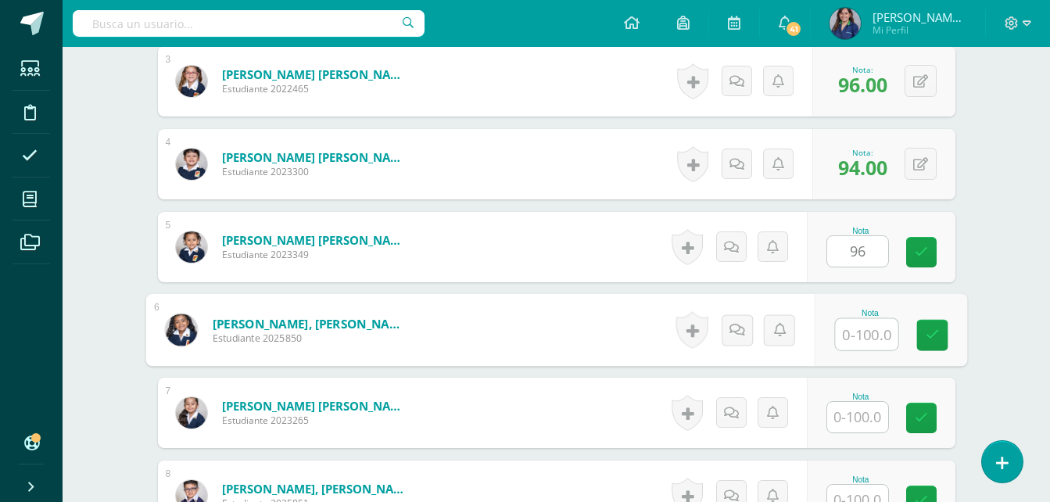
scroll to position [664, 0]
type input "94"
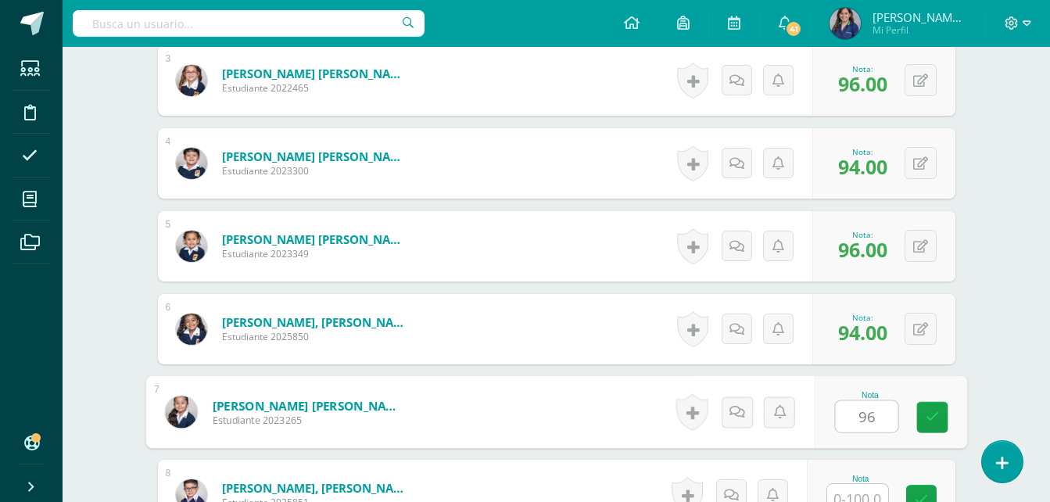
type input "96"
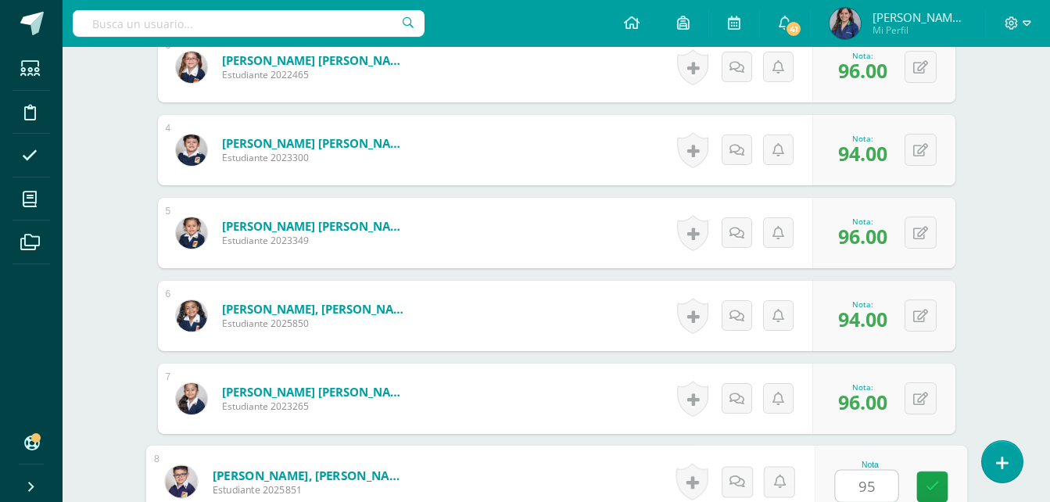
type input "95"
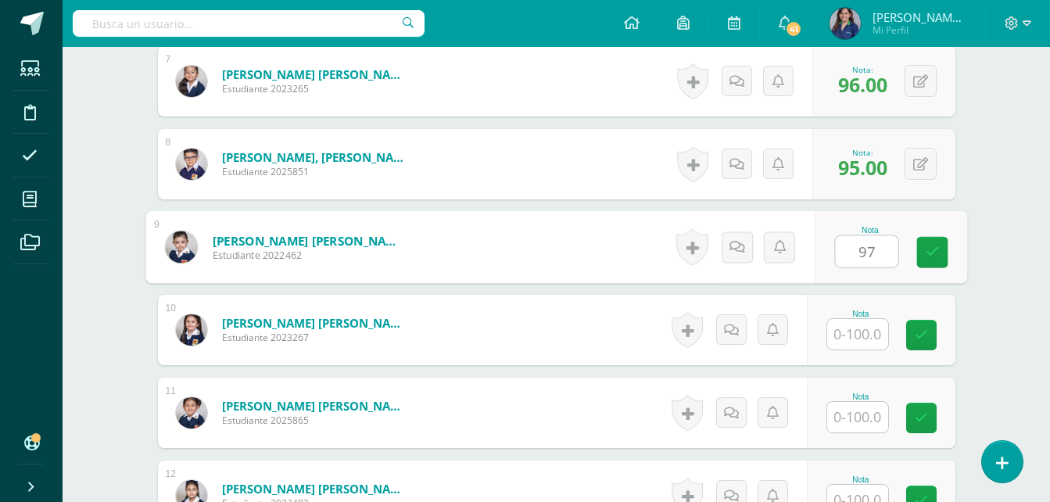
type input "97"
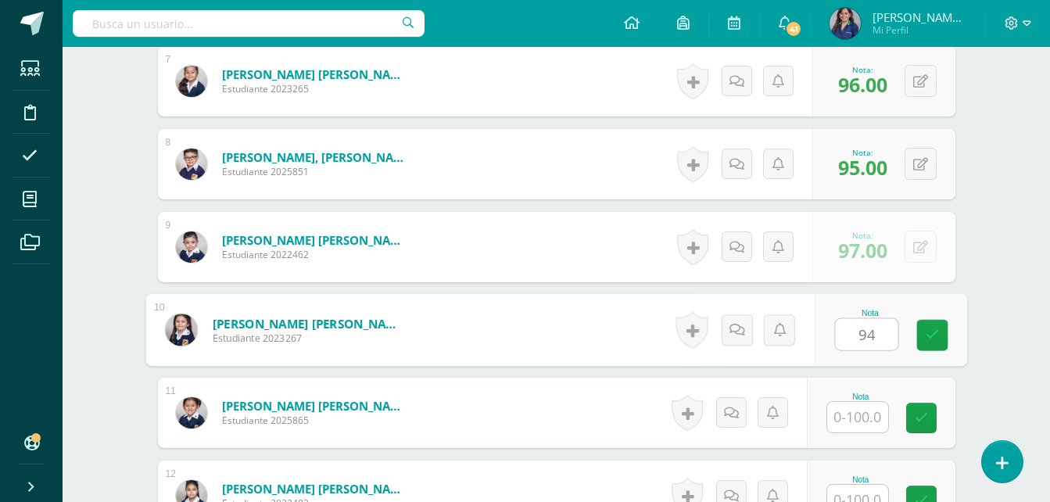
type input "94"
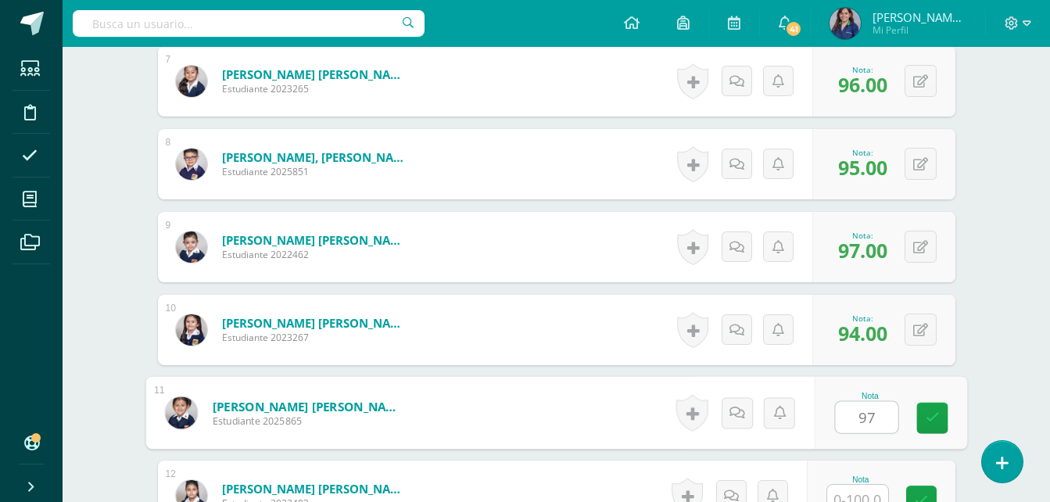
type input "97"
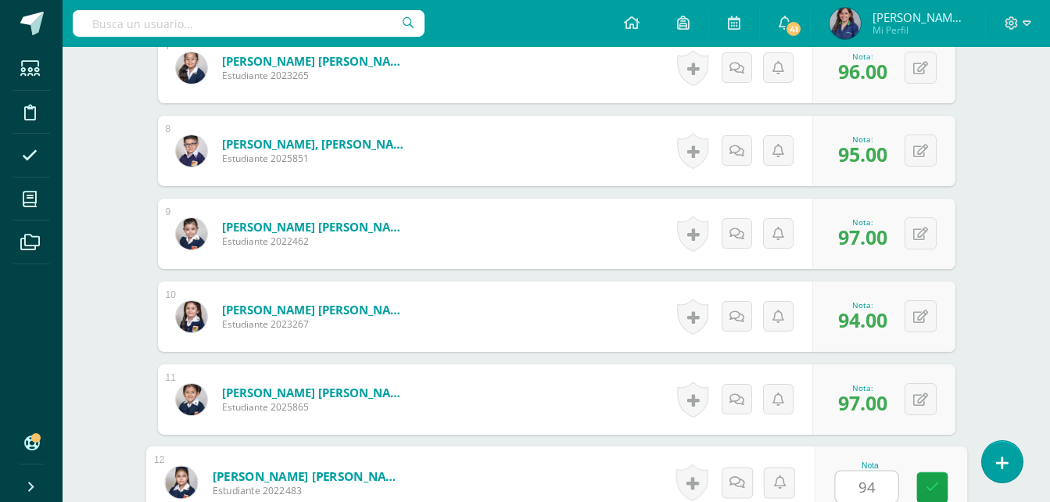
type input "94"
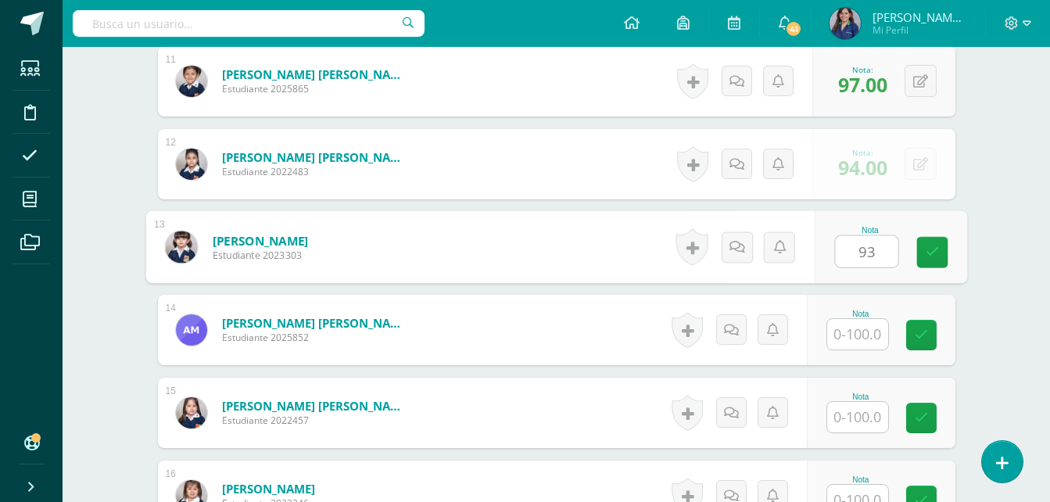
type input "93"
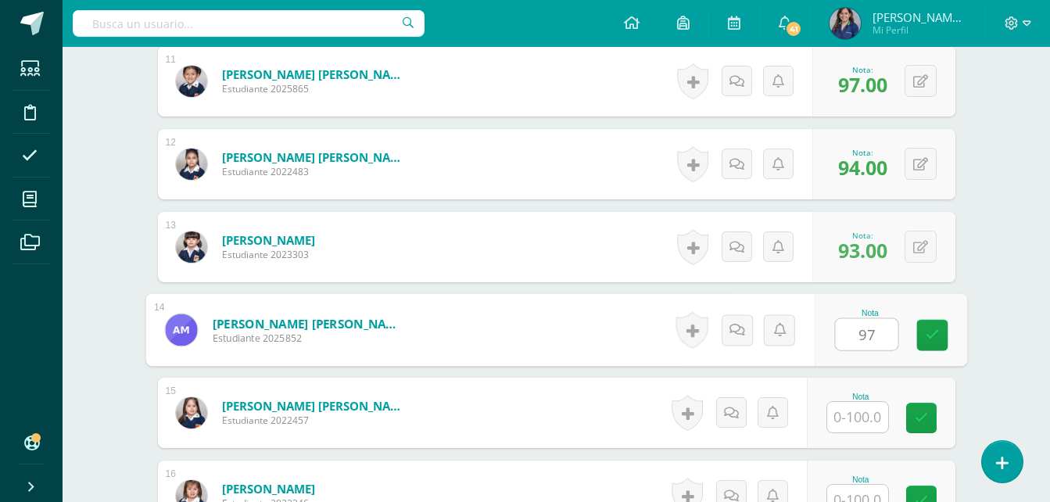
type input "97"
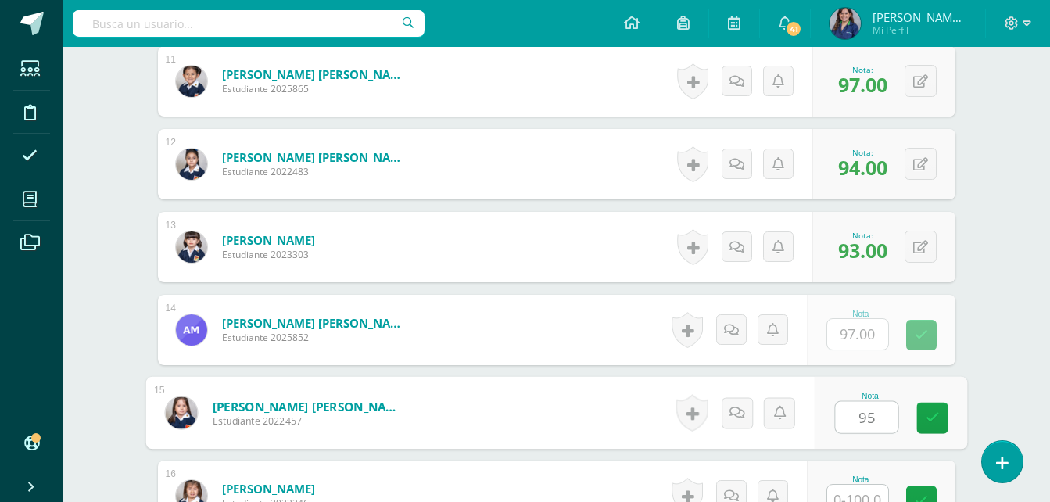
type input "95"
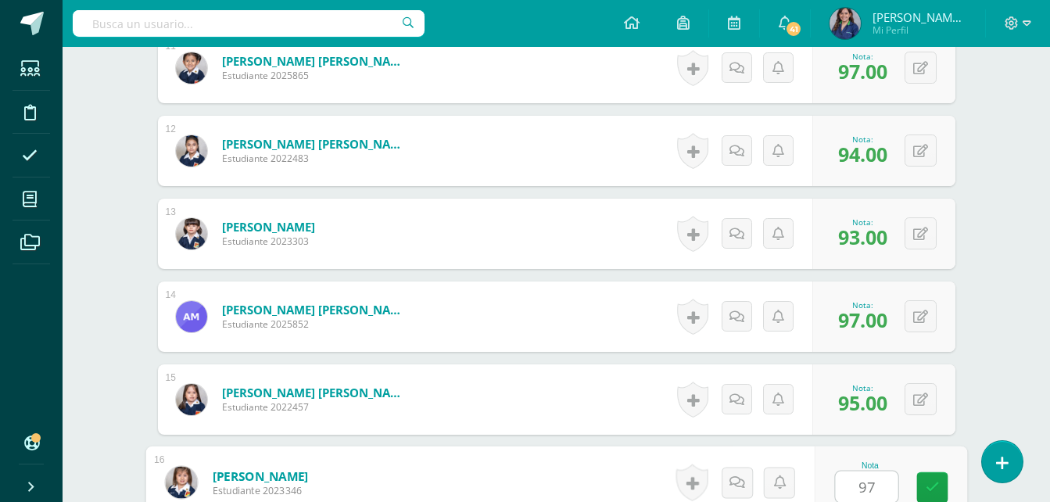
type input "97"
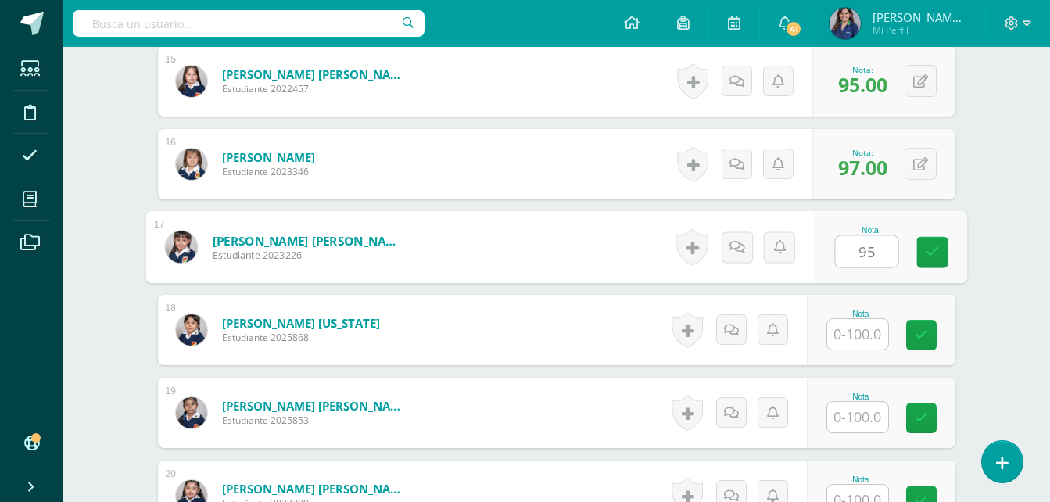
type input "95"
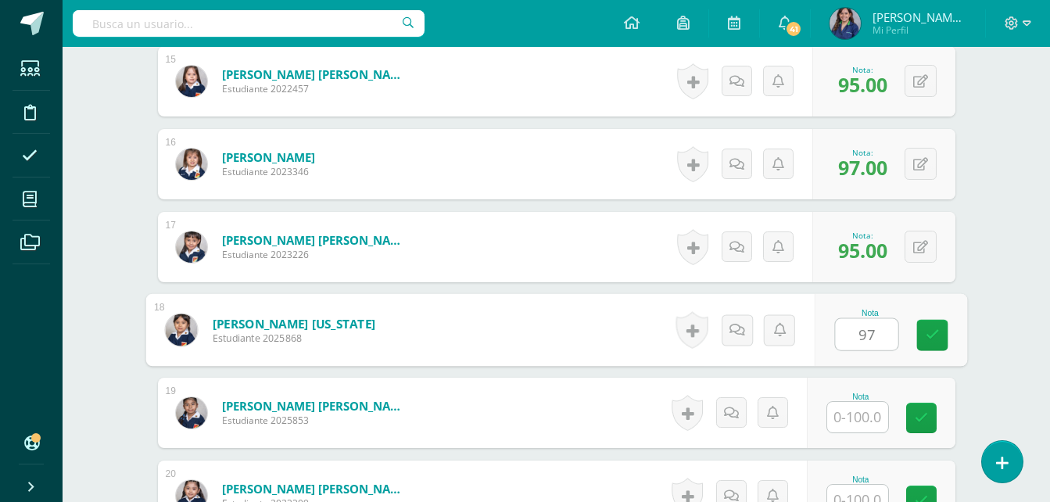
type input "97"
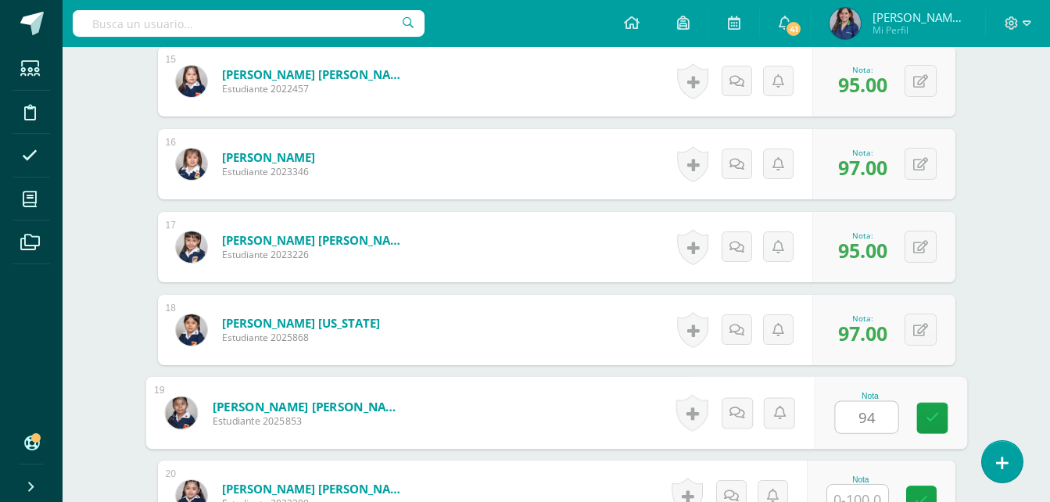
type input "94"
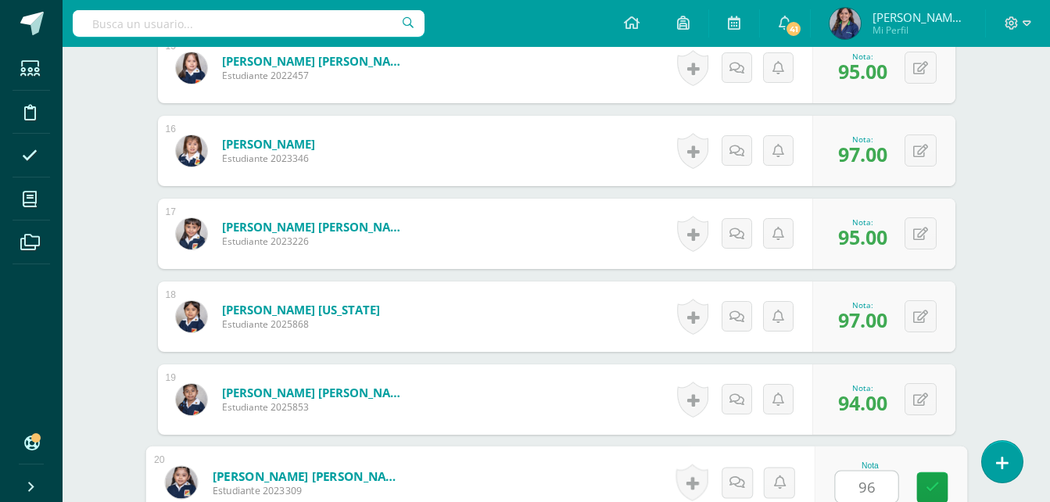
type input "96"
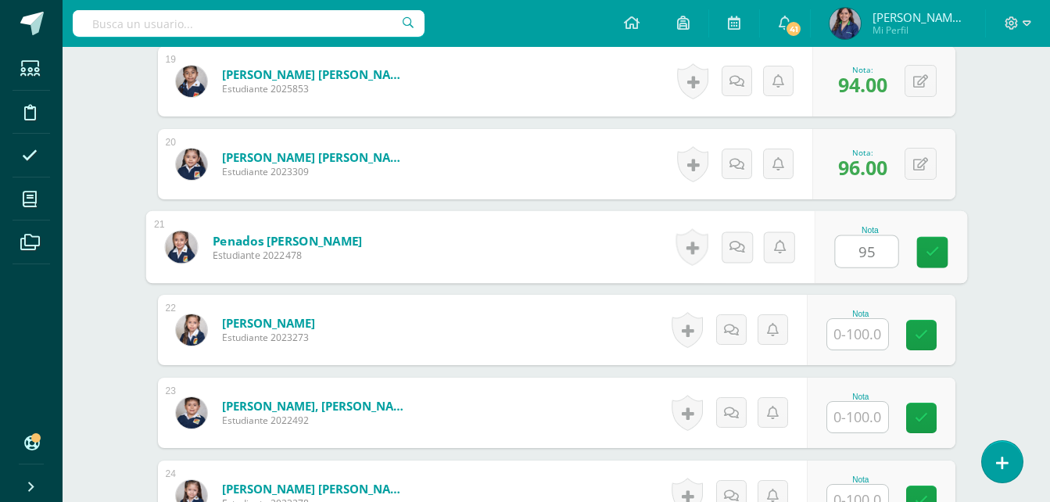
type input "95"
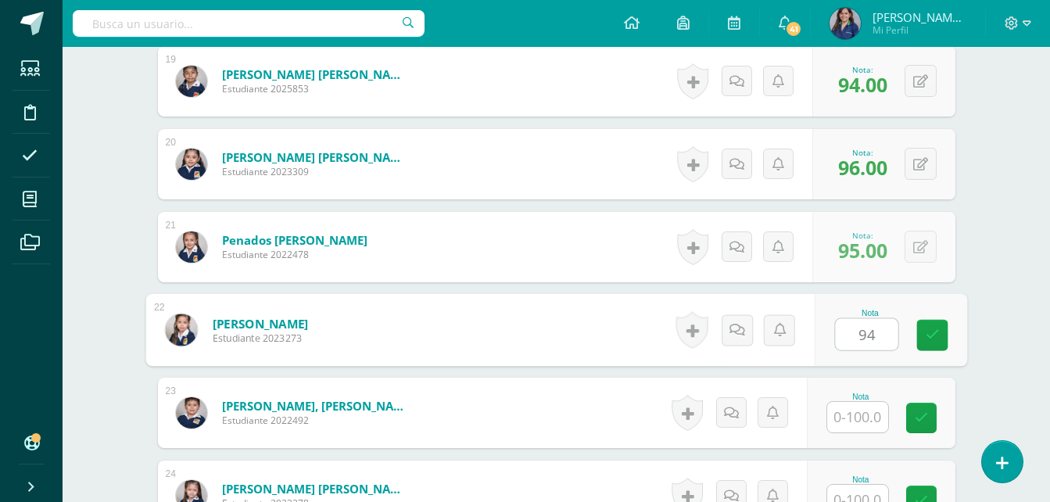
type input "94"
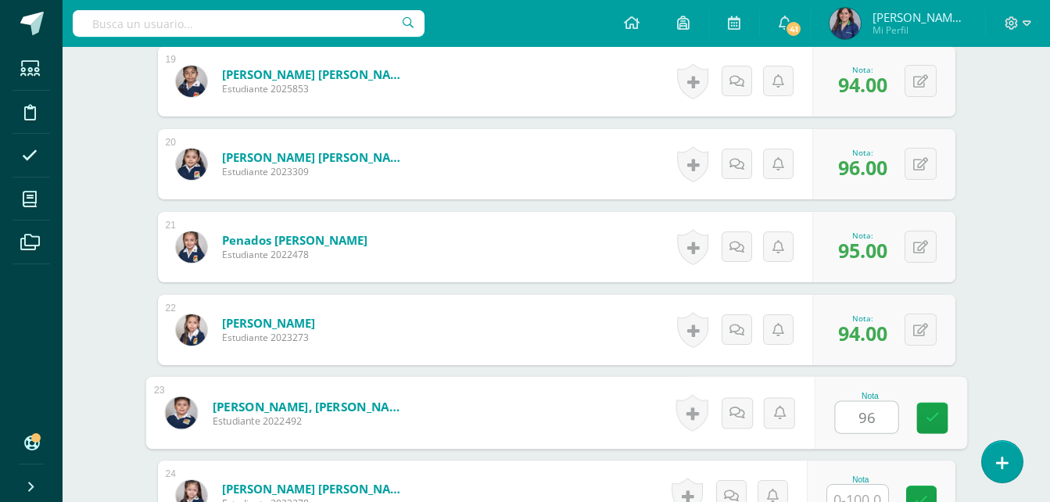
type input "96"
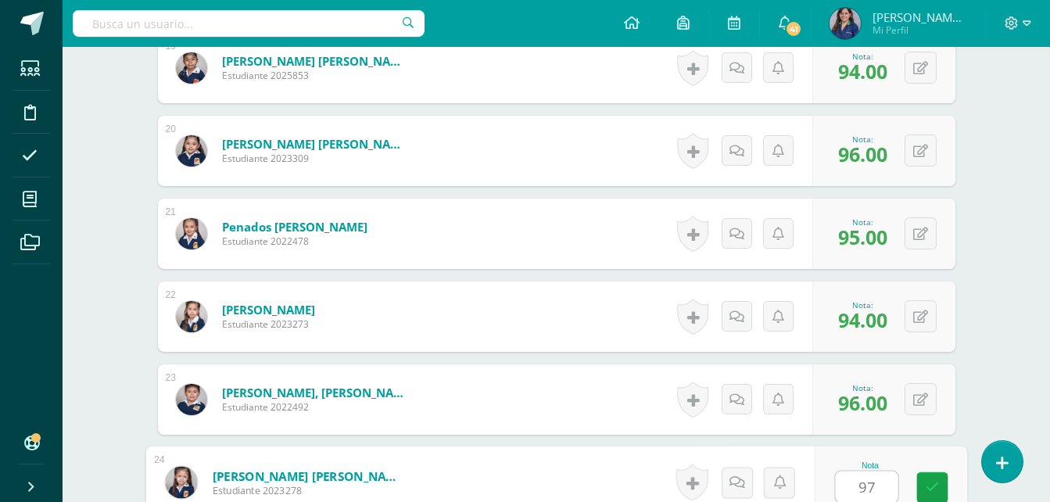
type input "97"
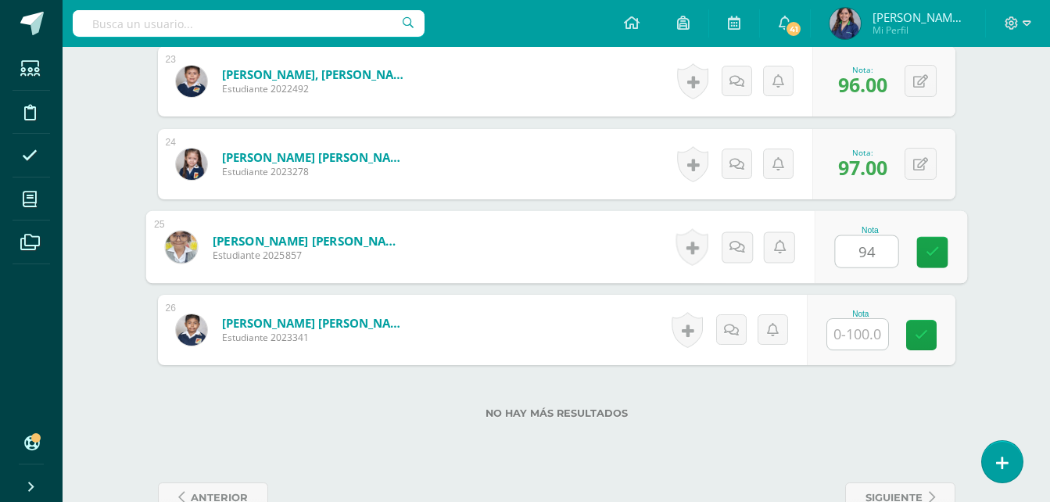
type input "94"
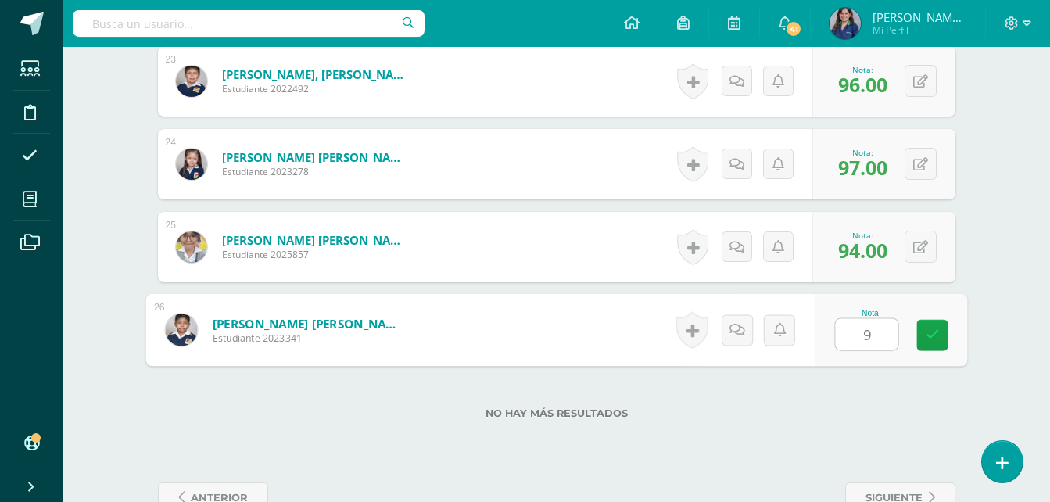
type input "93"
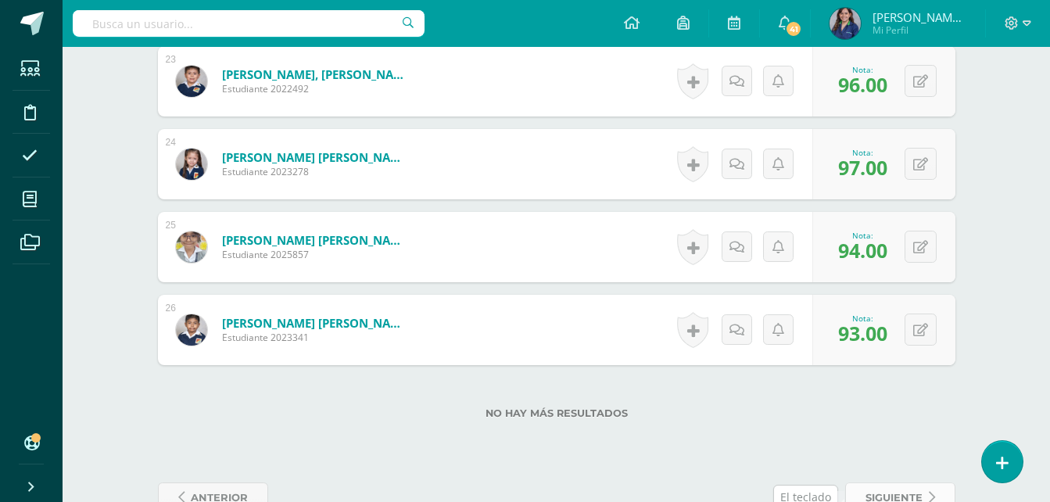
click at [918, 488] on span "siguiente" at bounding box center [893, 497] width 57 height 29
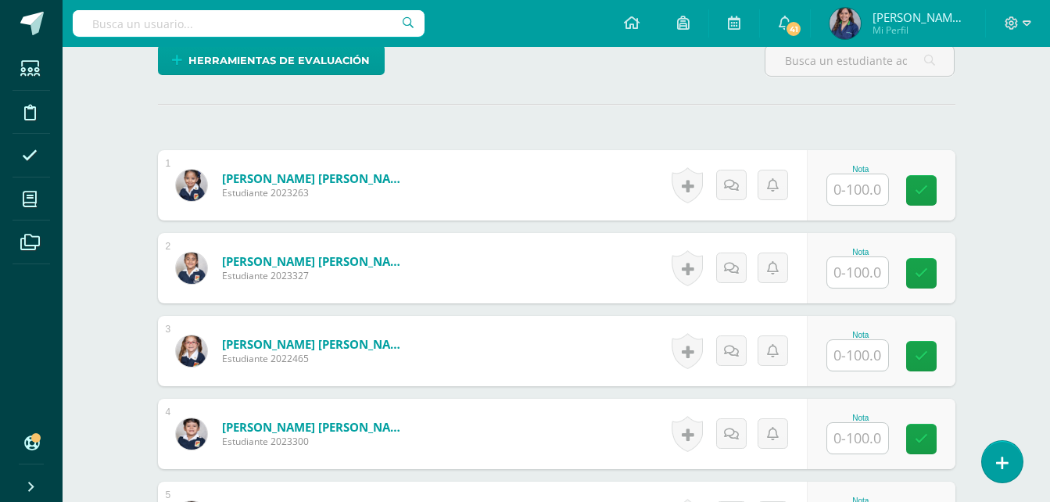
scroll to position [391, 0]
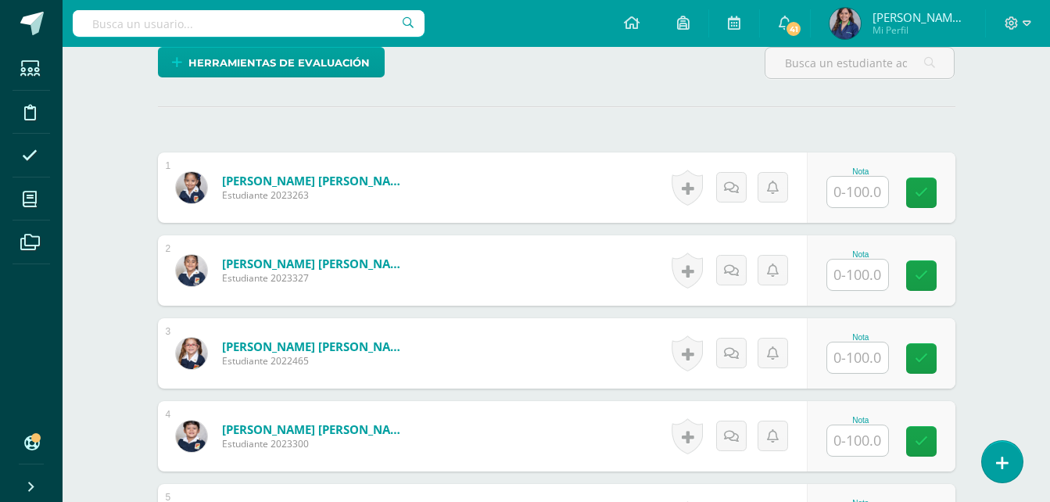
click at [865, 199] on input "text" at bounding box center [857, 192] width 61 height 30
type input "93"
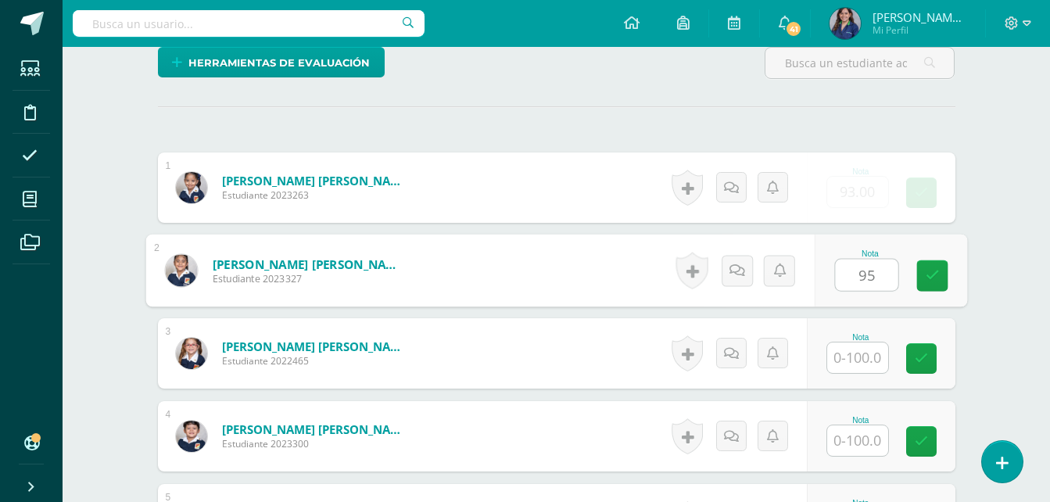
type input "95"
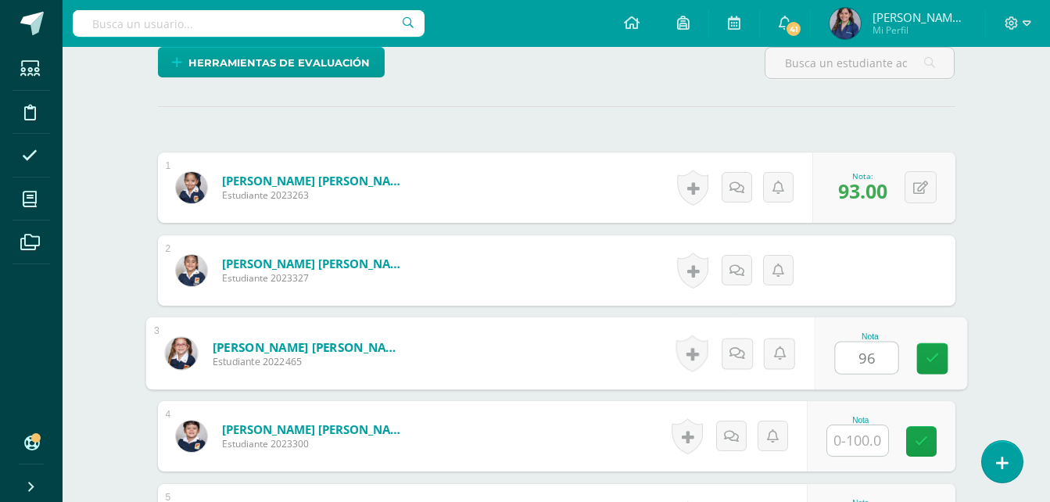
type input "96"
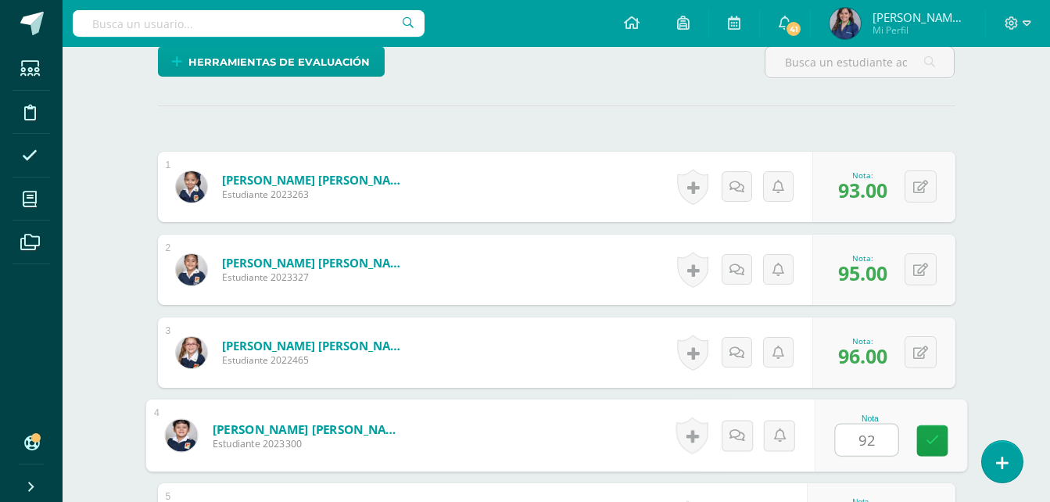
type input "92"
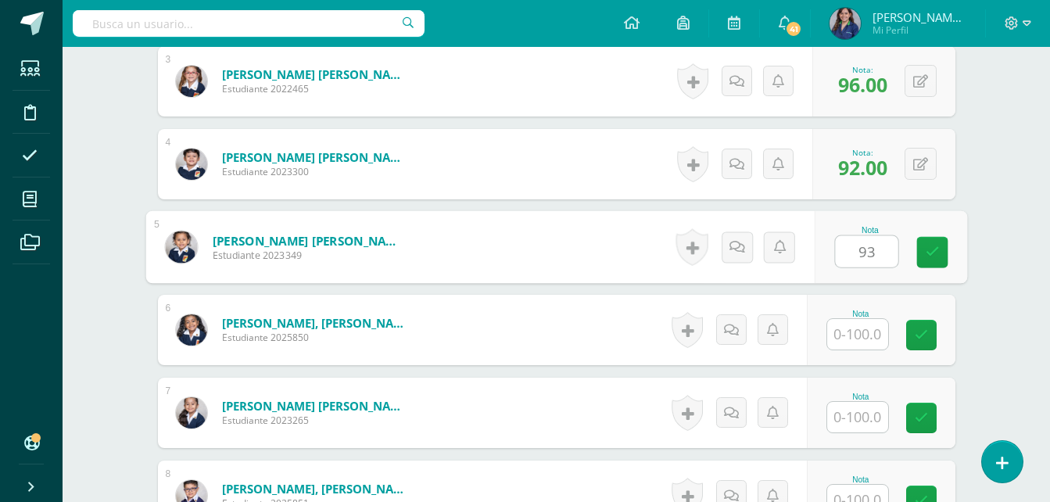
type input "93"
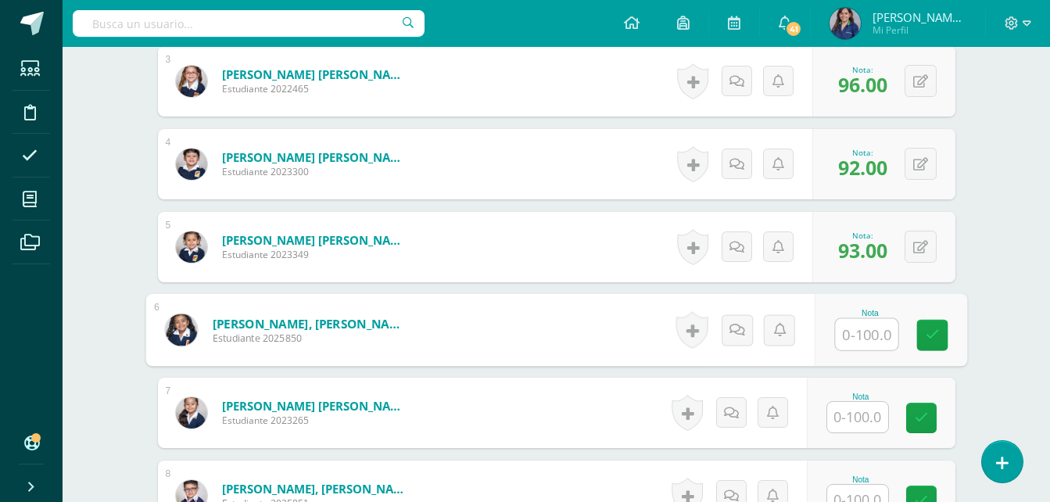
scroll to position [664, 0]
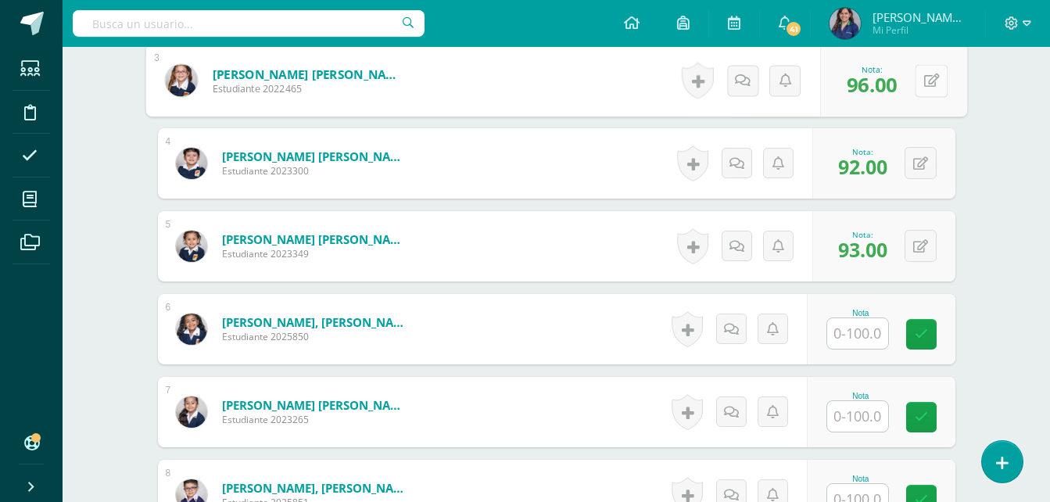
click at [917, 71] on button at bounding box center [930, 80] width 33 height 33
type input "90"
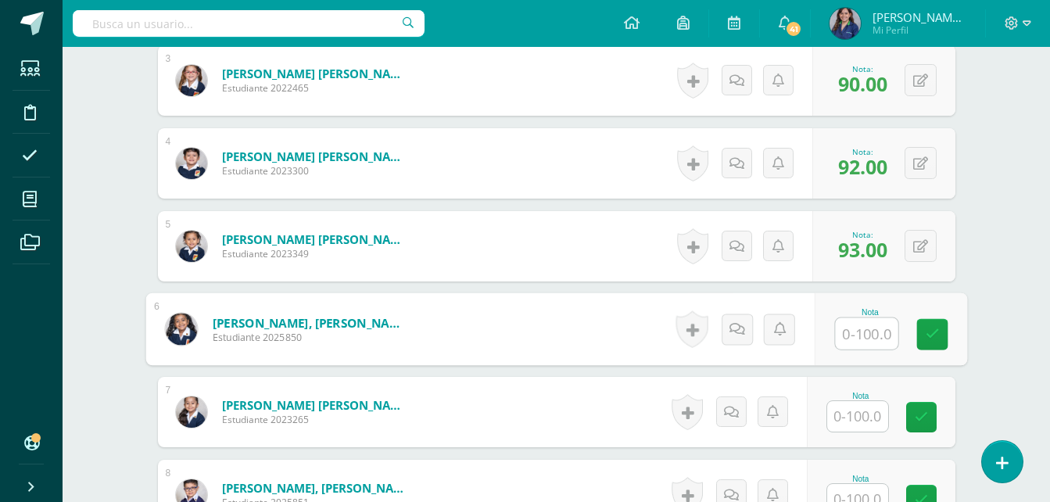
click at [864, 329] on input "text" at bounding box center [866, 333] width 63 height 31
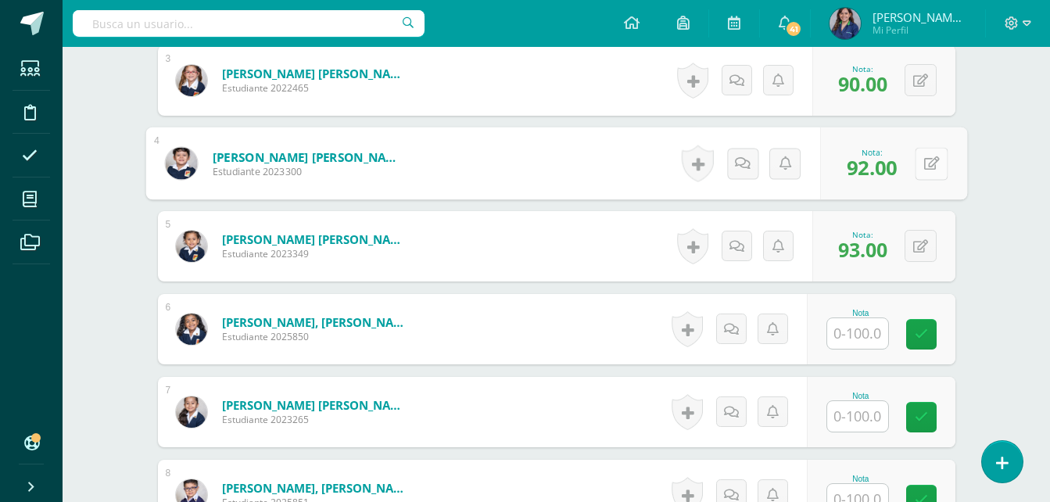
click at [930, 161] on button at bounding box center [930, 163] width 33 height 33
type input "94"
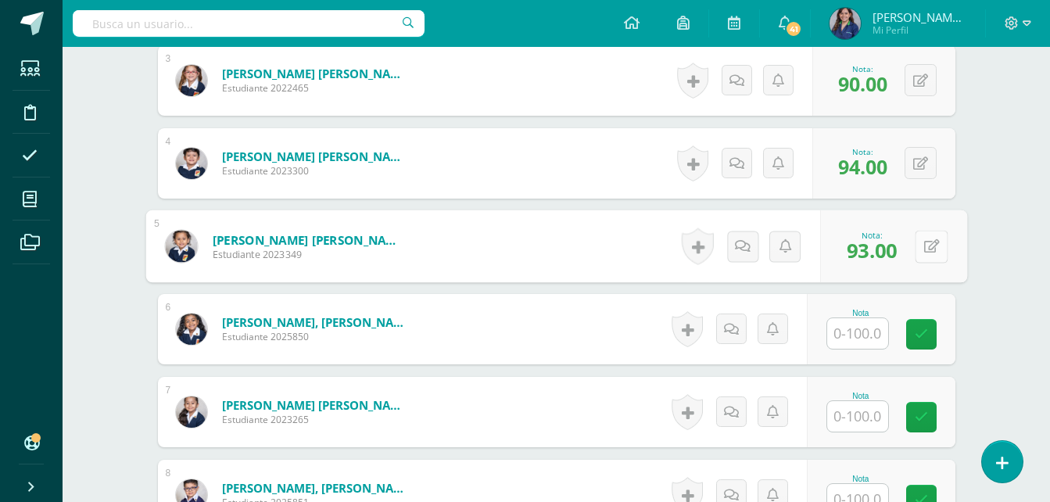
click at [928, 241] on button at bounding box center [930, 246] width 33 height 33
type input "98"
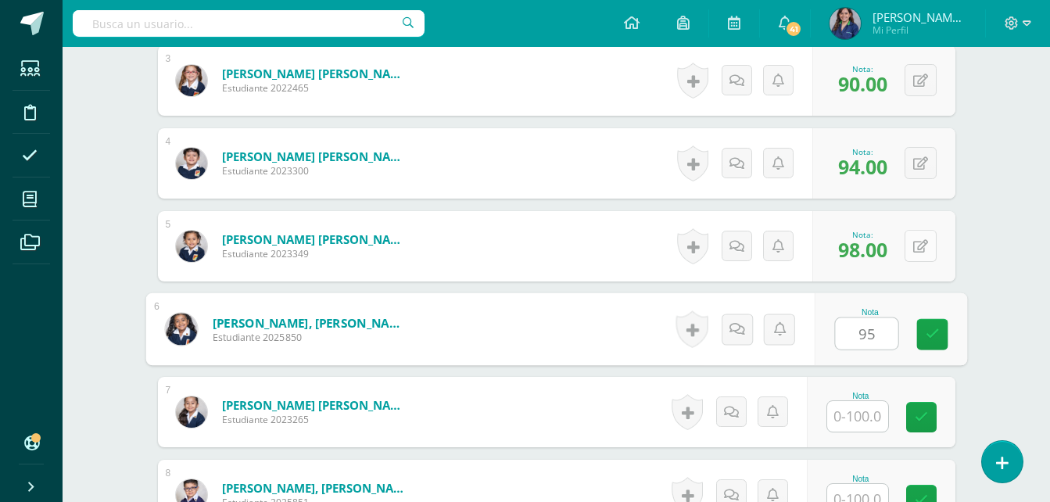
type input "95"
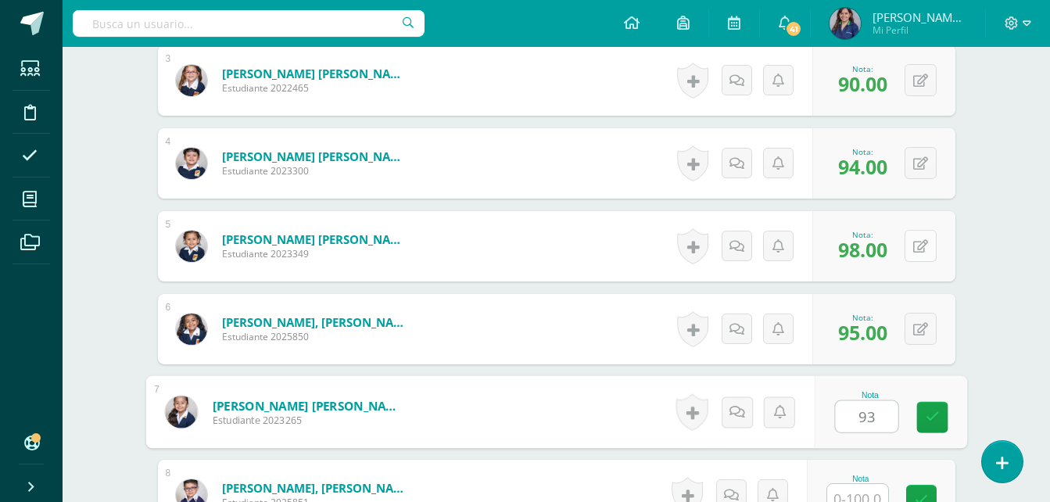
type input "93"
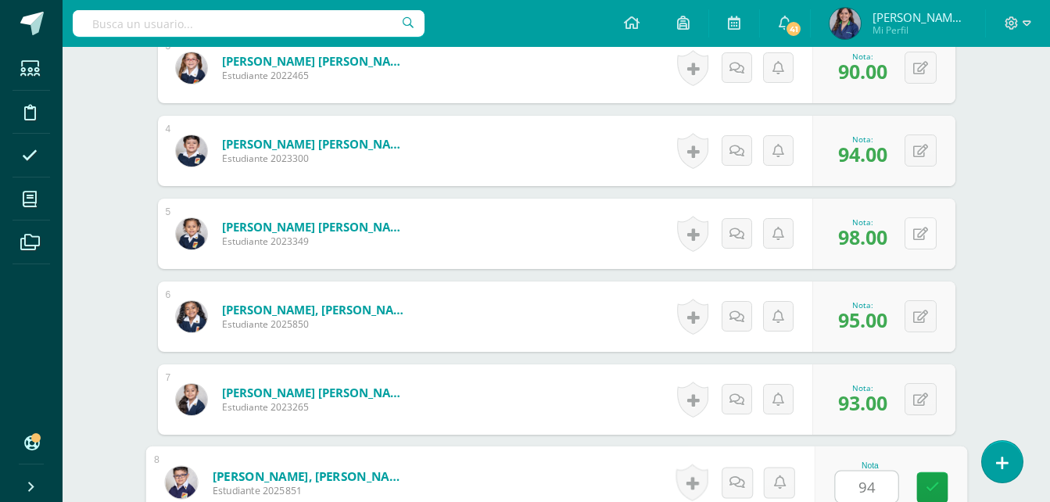
type input "94"
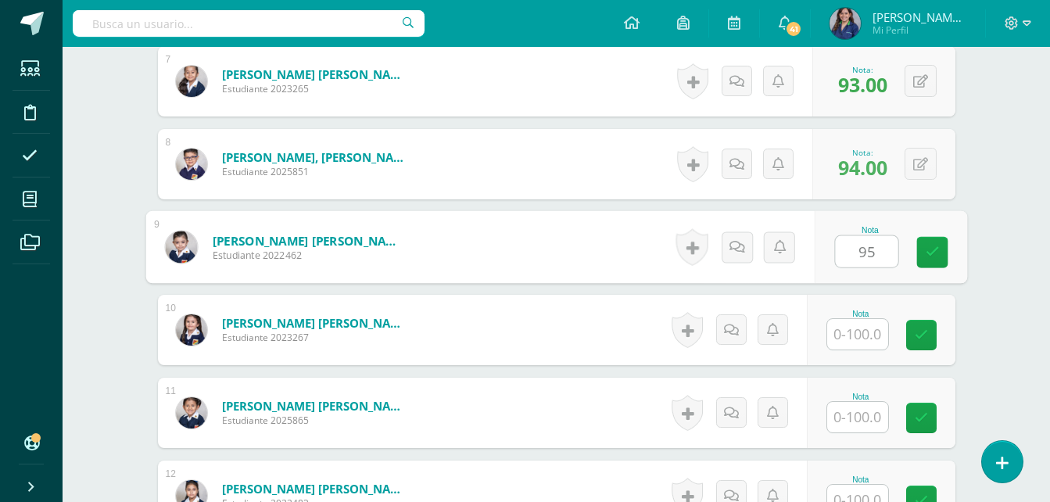
type input "95"
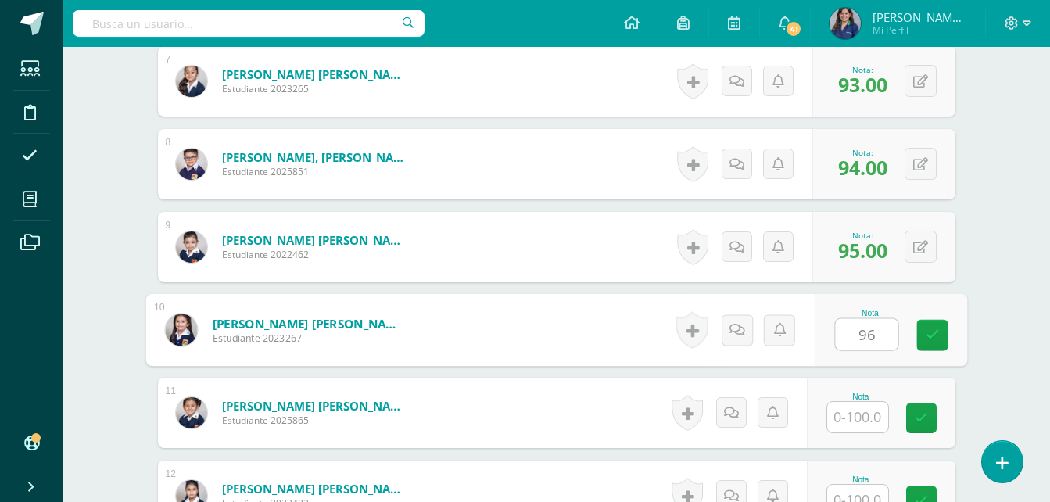
type input "96"
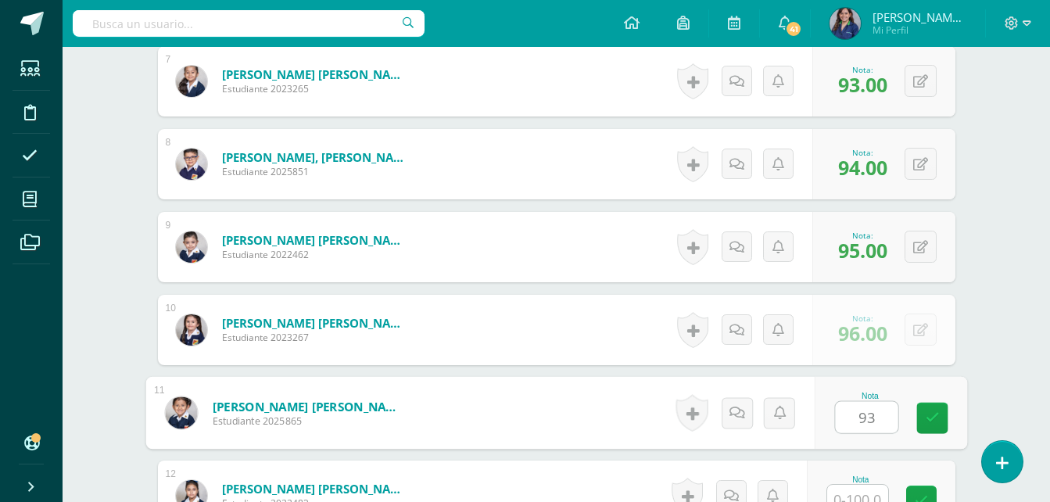
type input "93"
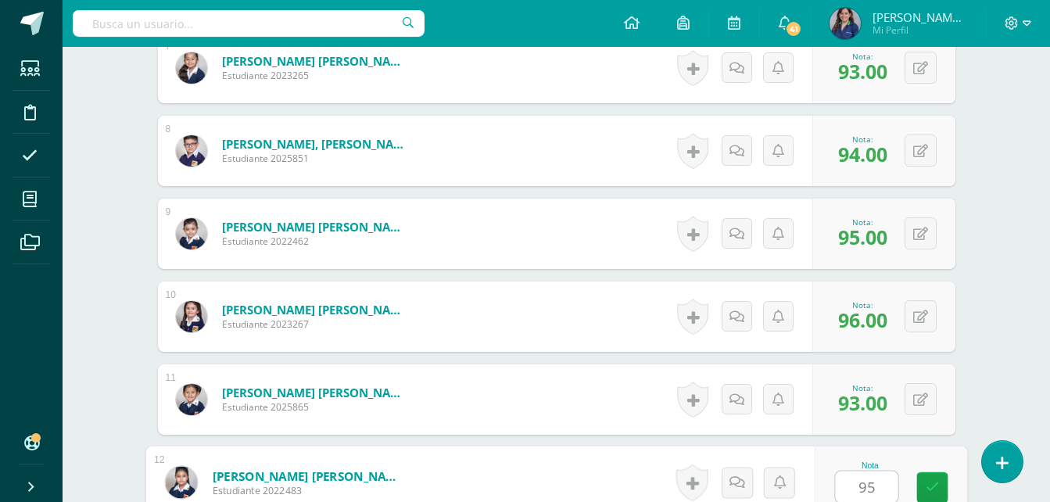
type input "95"
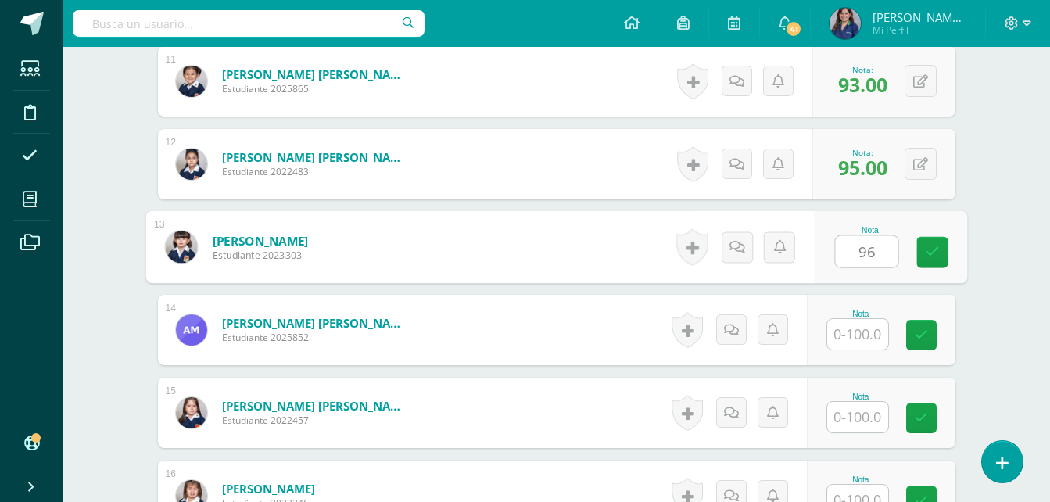
type input "96"
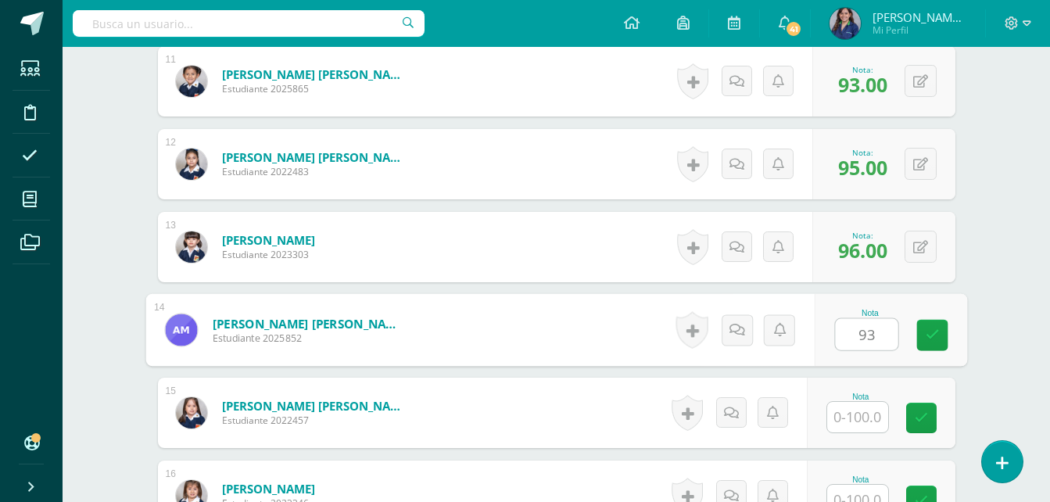
type input "93"
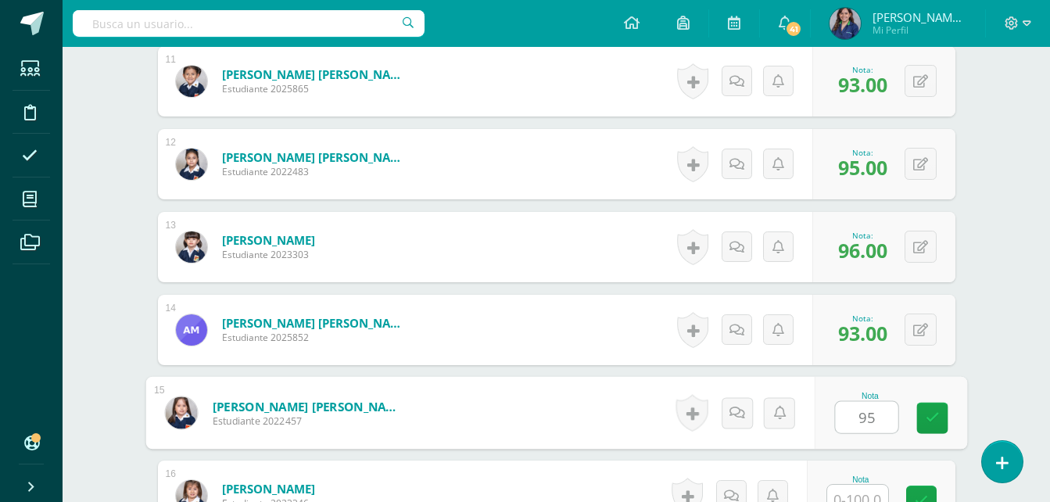
type input "95"
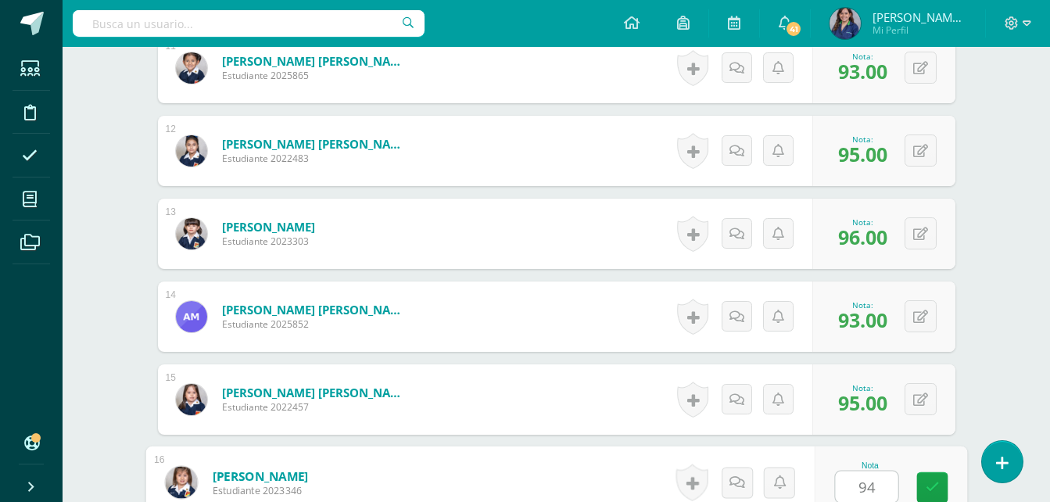
type input "94"
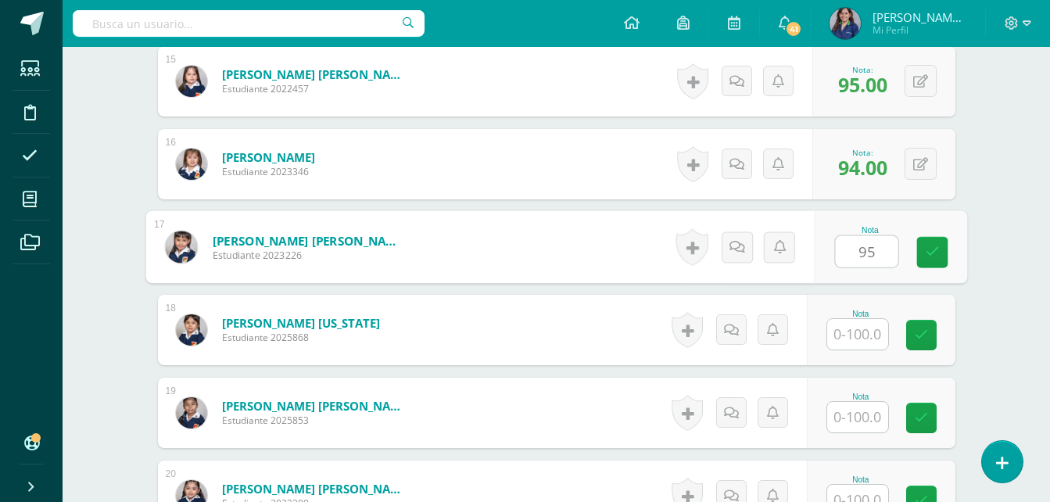
type input "95"
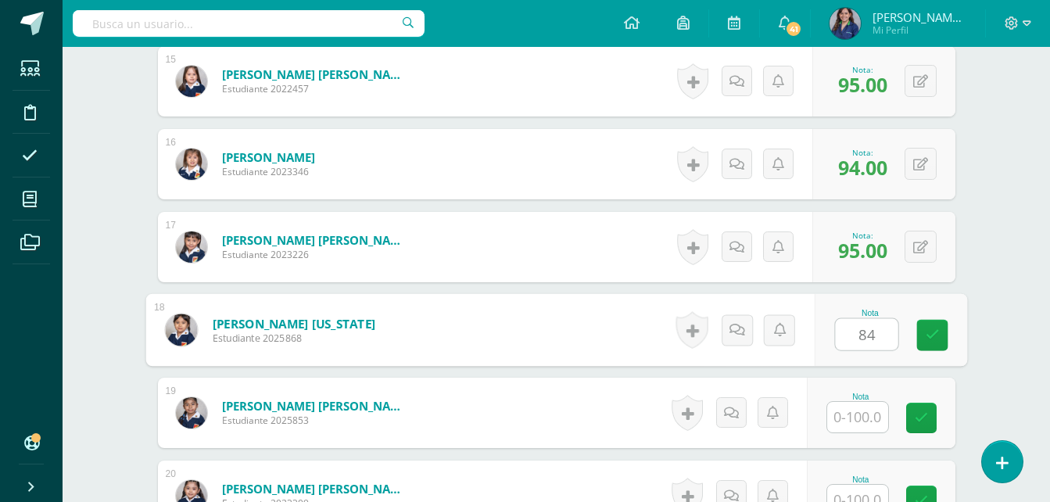
type input "8"
type input "93"
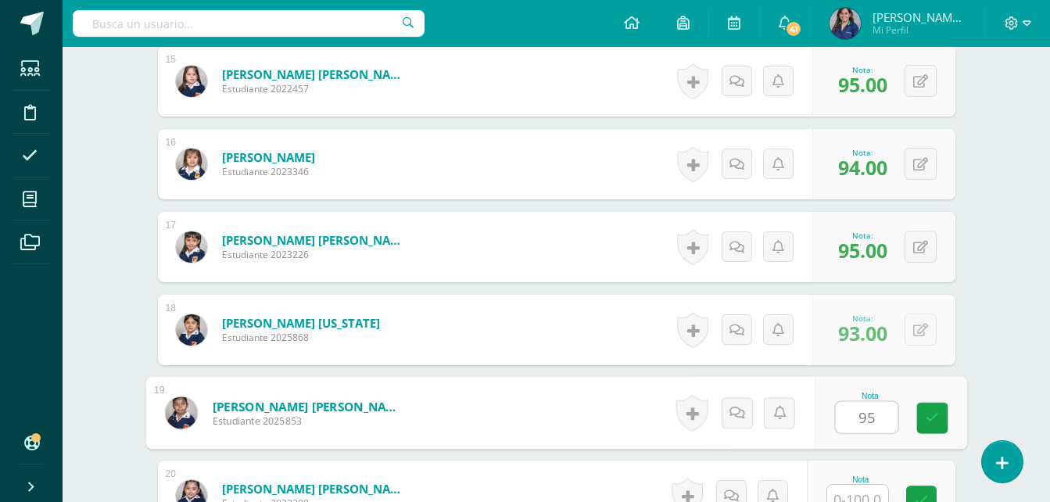
type input "95"
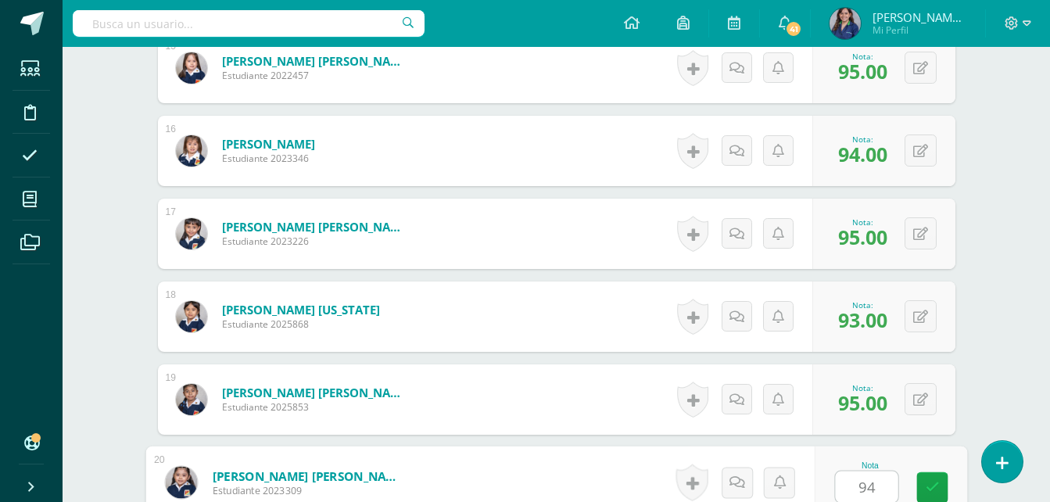
type input "94"
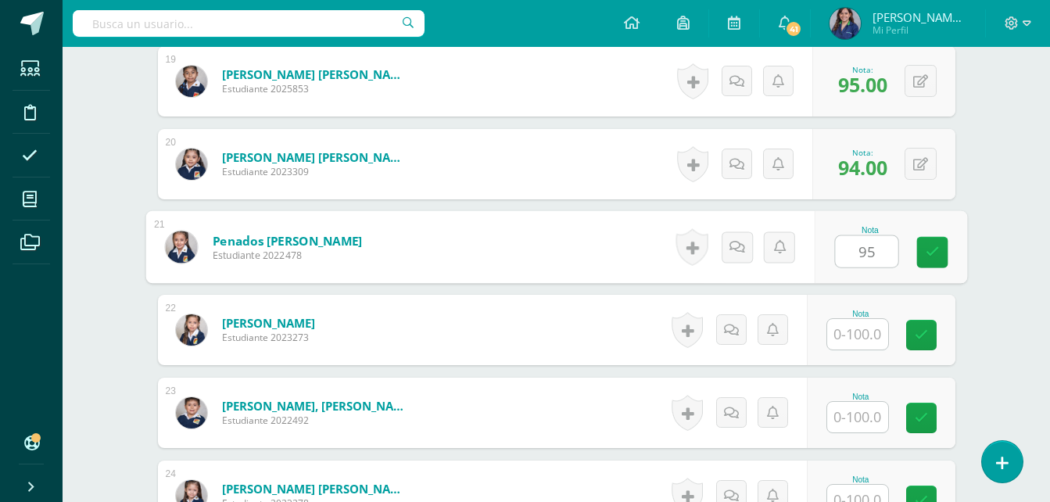
type input "95"
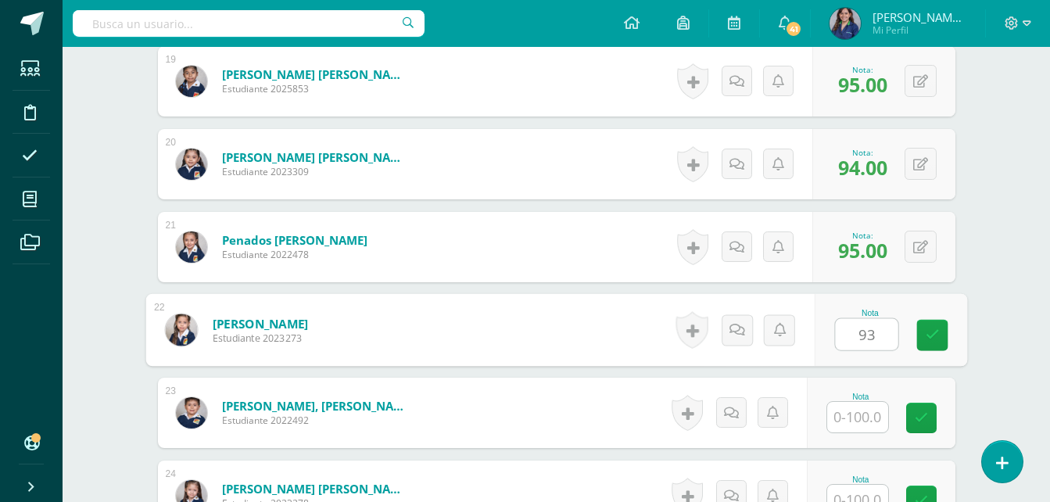
type input "93"
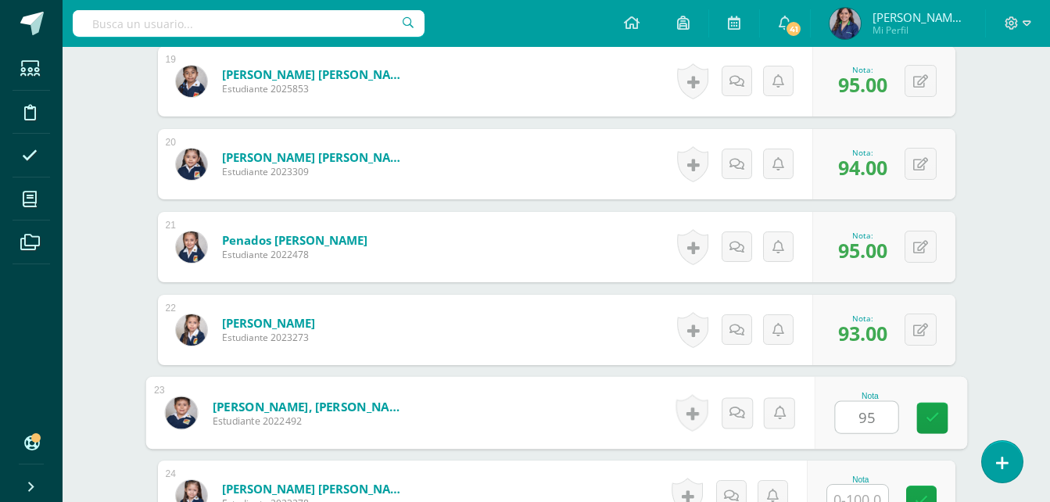
type input "95"
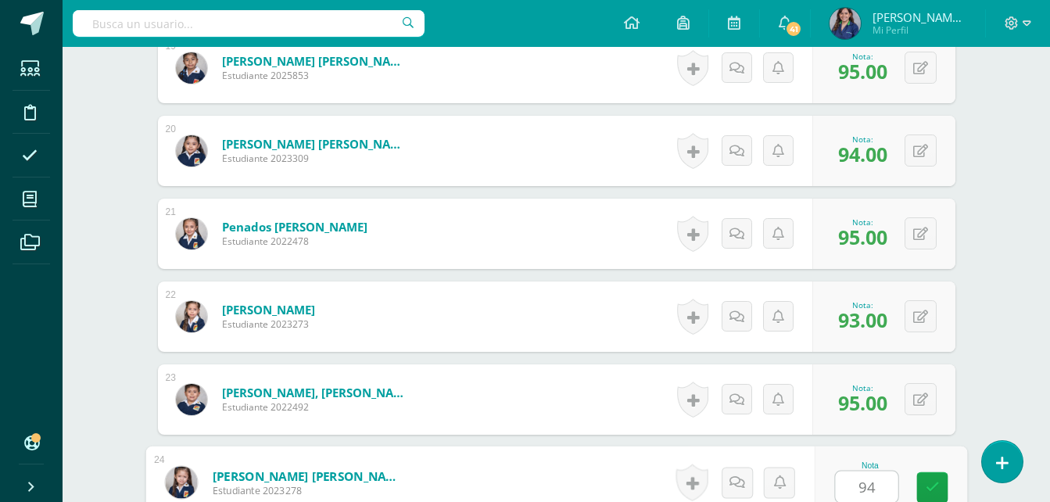
type input "94"
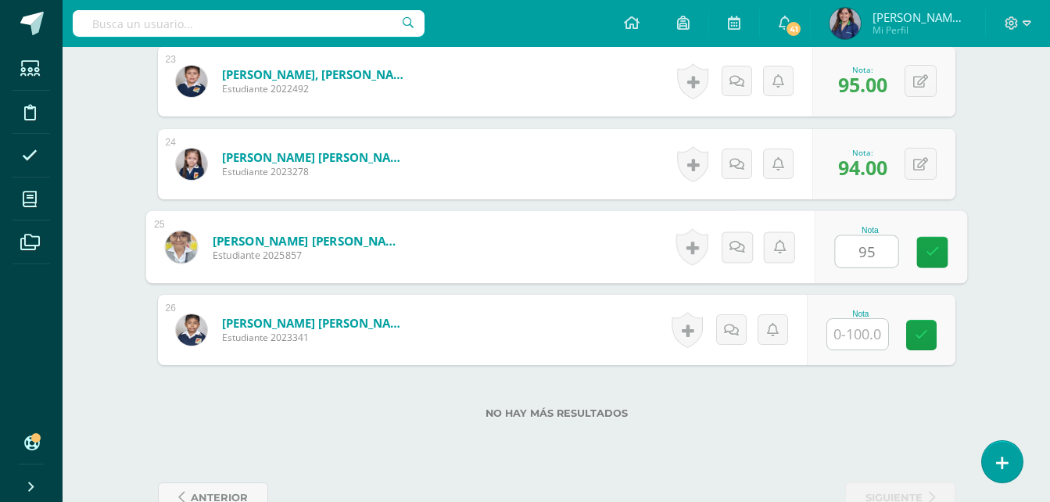
type input "95"
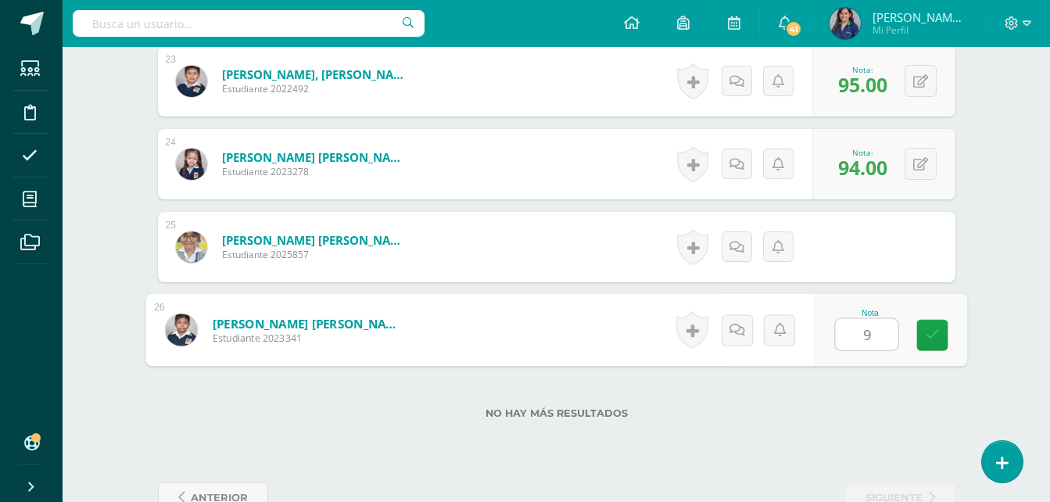
type input "96"
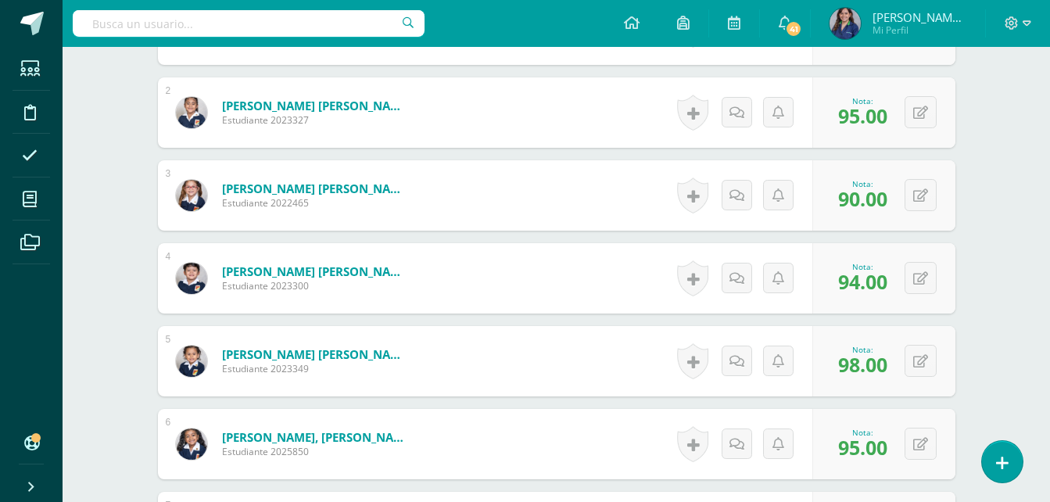
scroll to position [0, 0]
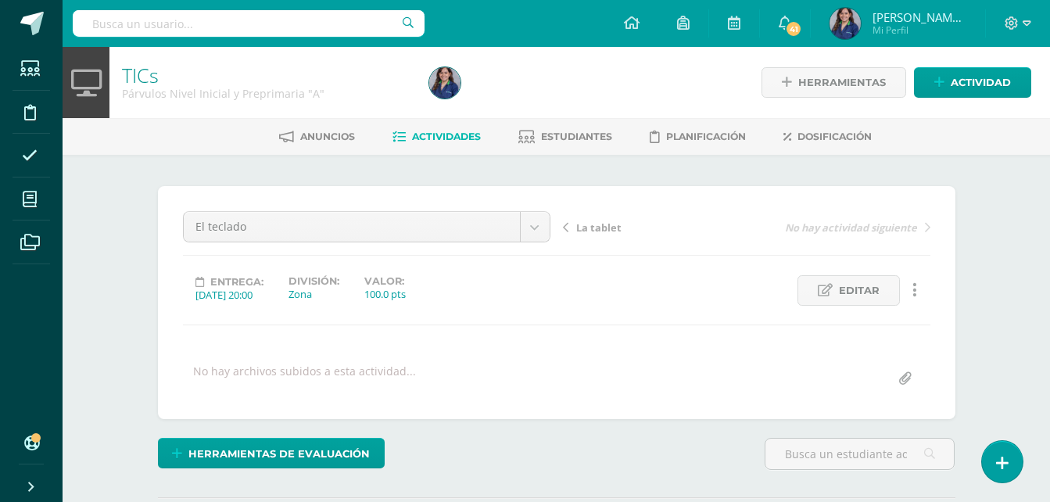
click at [446, 142] on span "Actividades" at bounding box center [446, 137] width 69 height 12
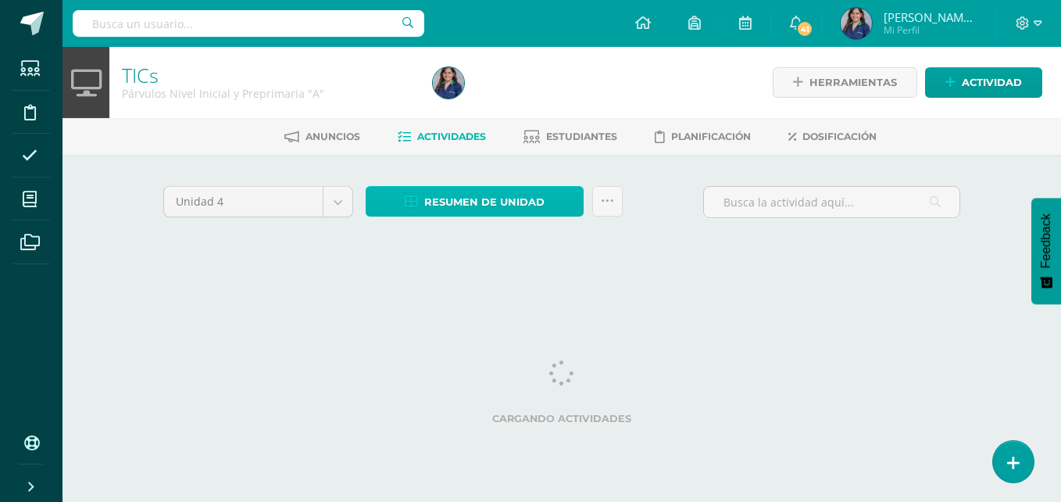
click at [500, 195] on span "Resumen de unidad" at bounding box center [484, 202] width 120 height 29
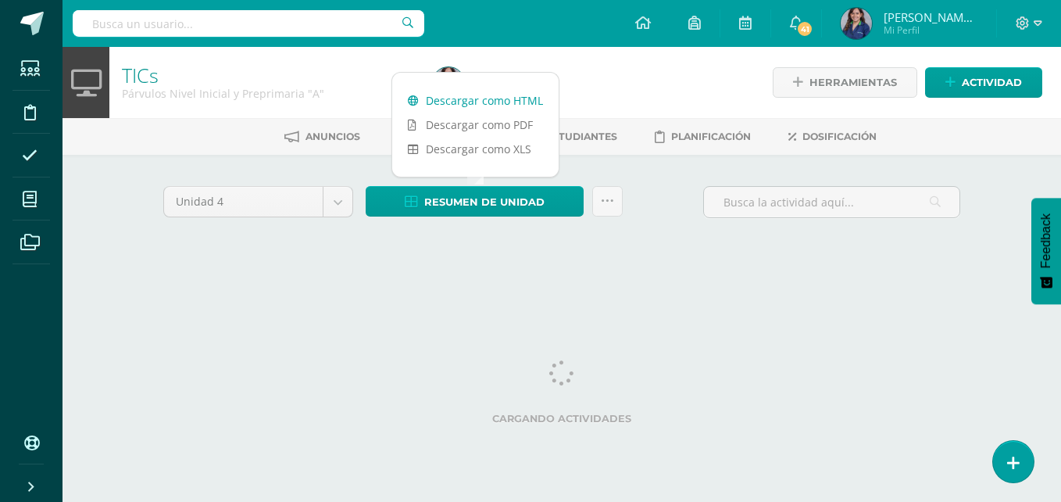
click at [499, 110] on link "Descargar como HTML" at bounding box center [475, 100] width 166 height 24
